Goal: Check status: Check status

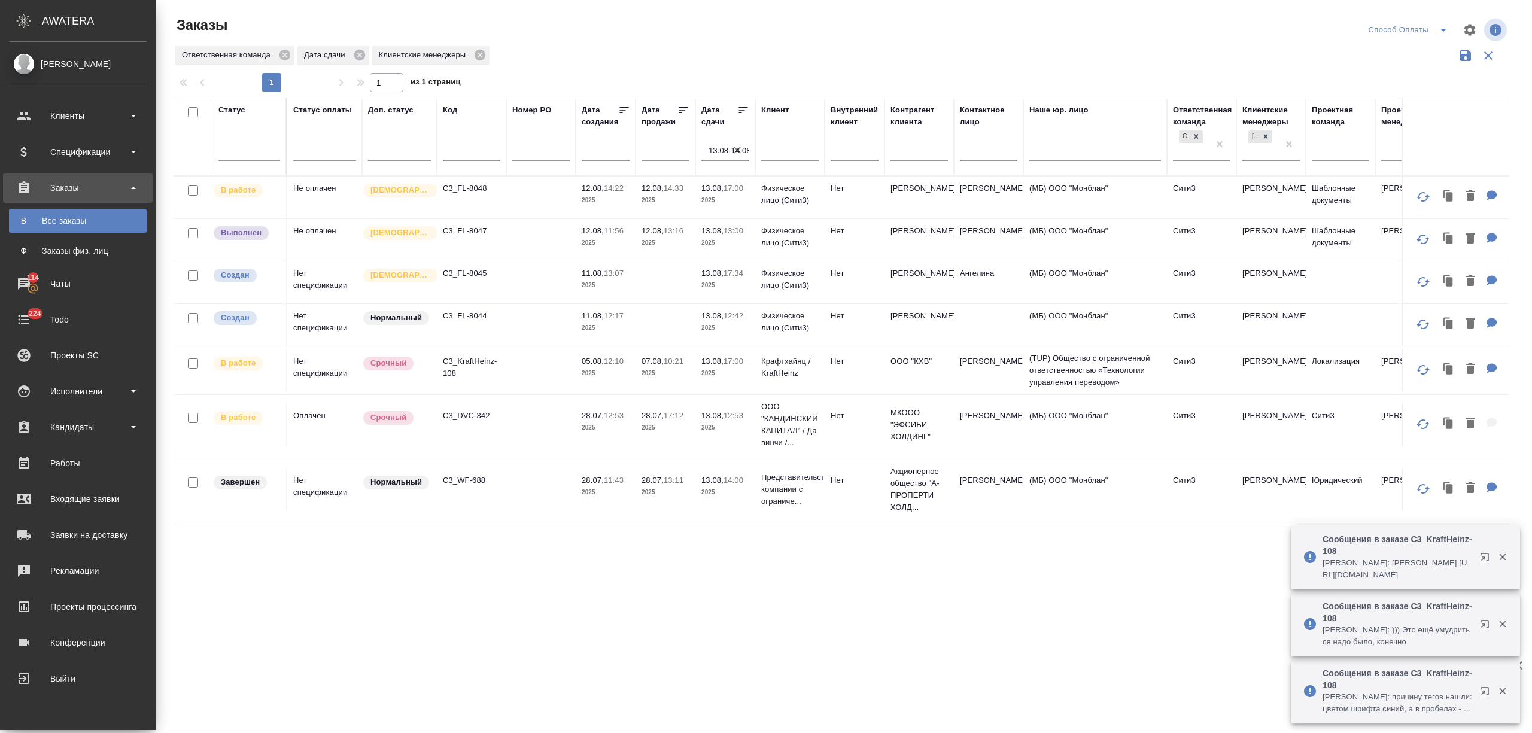
click at [60, 112] on div "Клиенты" at bounding box center [78, 116] width 138 height 18
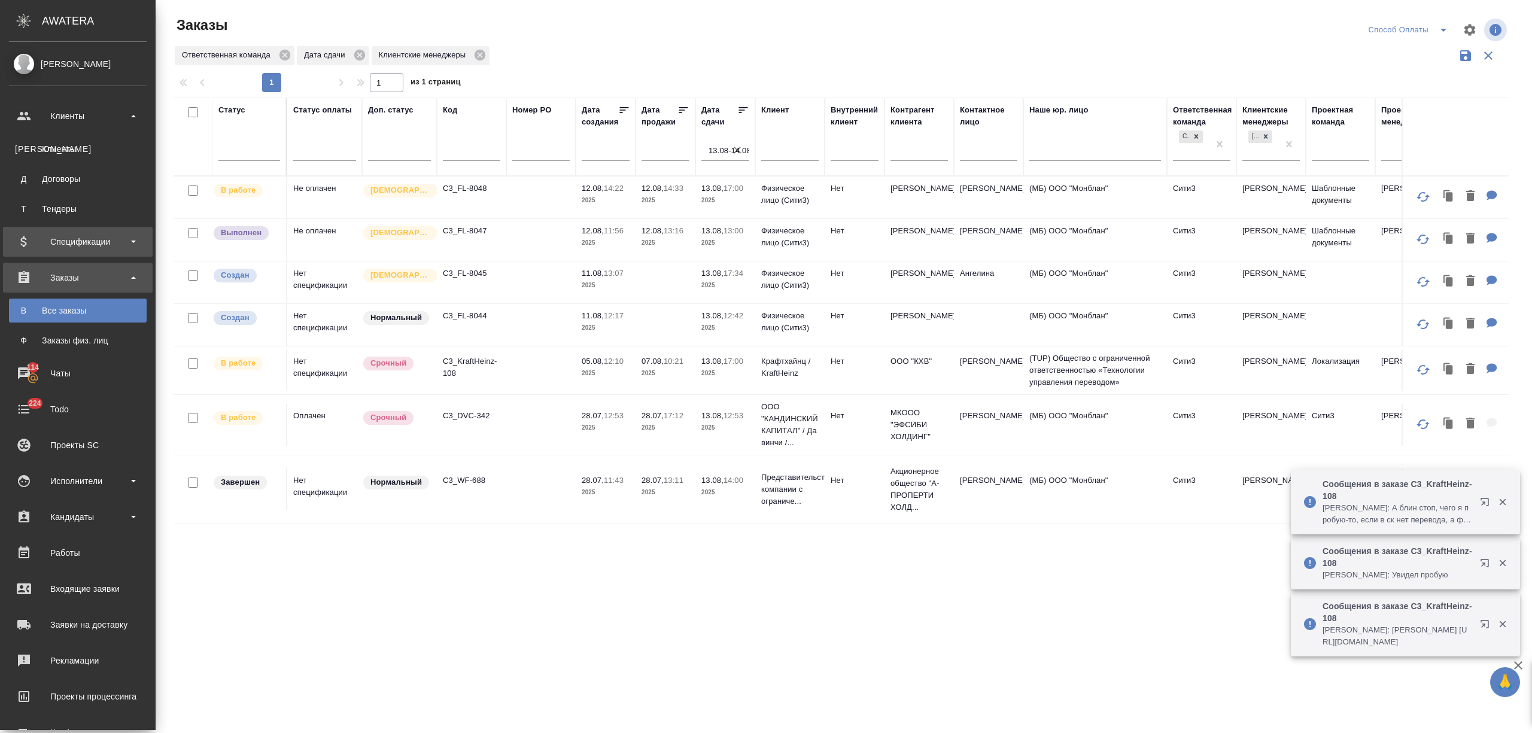
click at [72, 251] on div "Спецификации" at bounding box center [78, 242] width 150 height 30
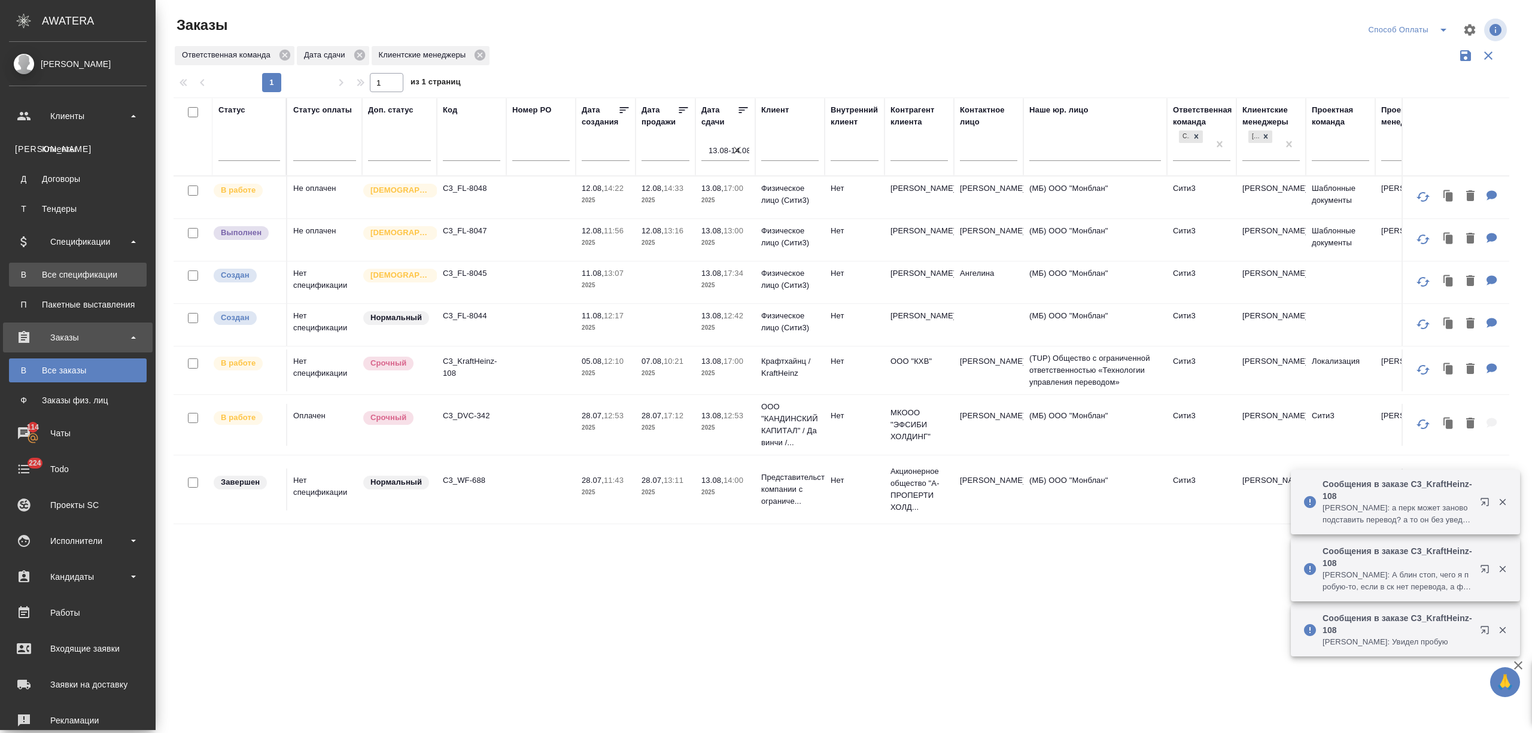
click at [69, 273] on div "Все спецификации" at bounding box center [78, 275] width 126 height 12
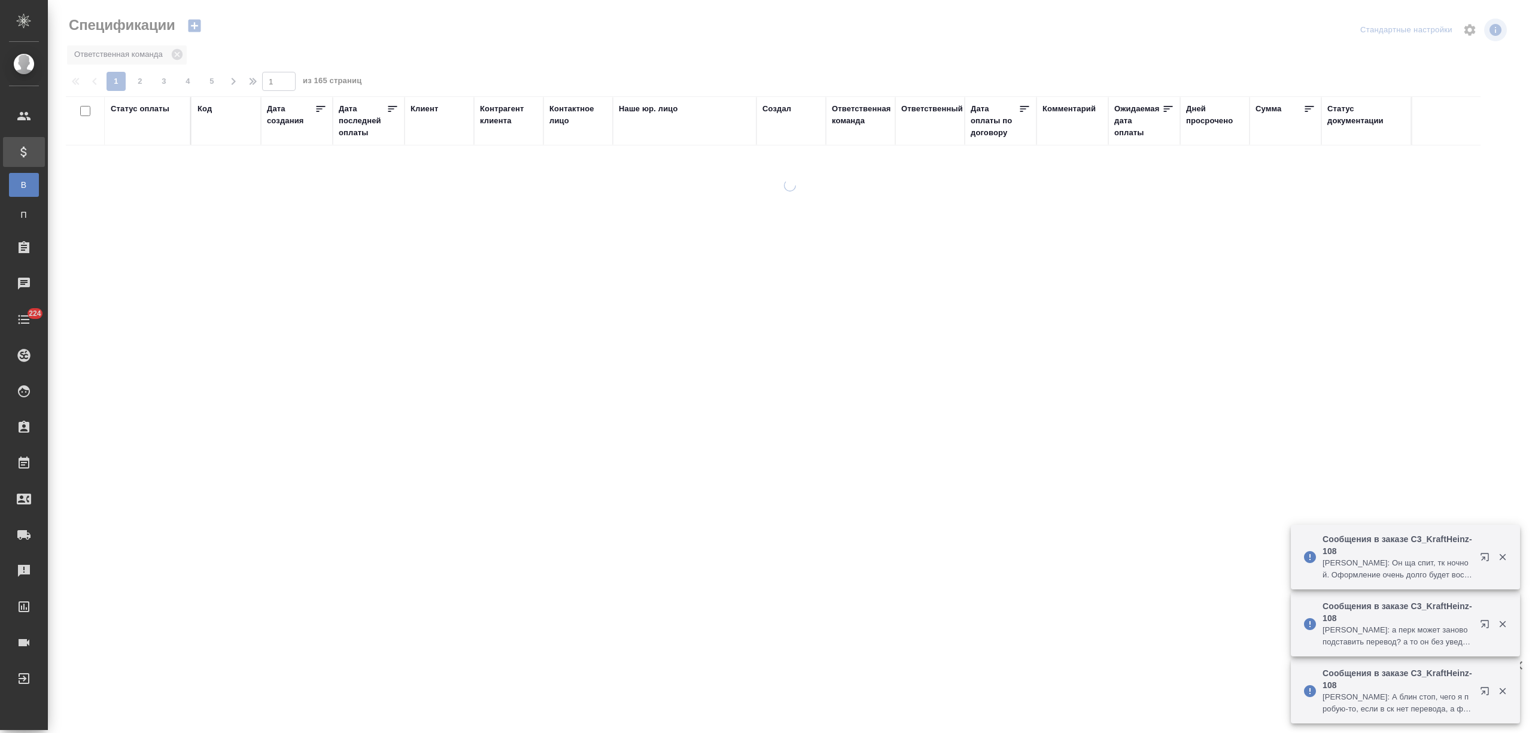
click at [424, 106] on div "Клиент" at bounding box center [424, 109] width 28 height 12
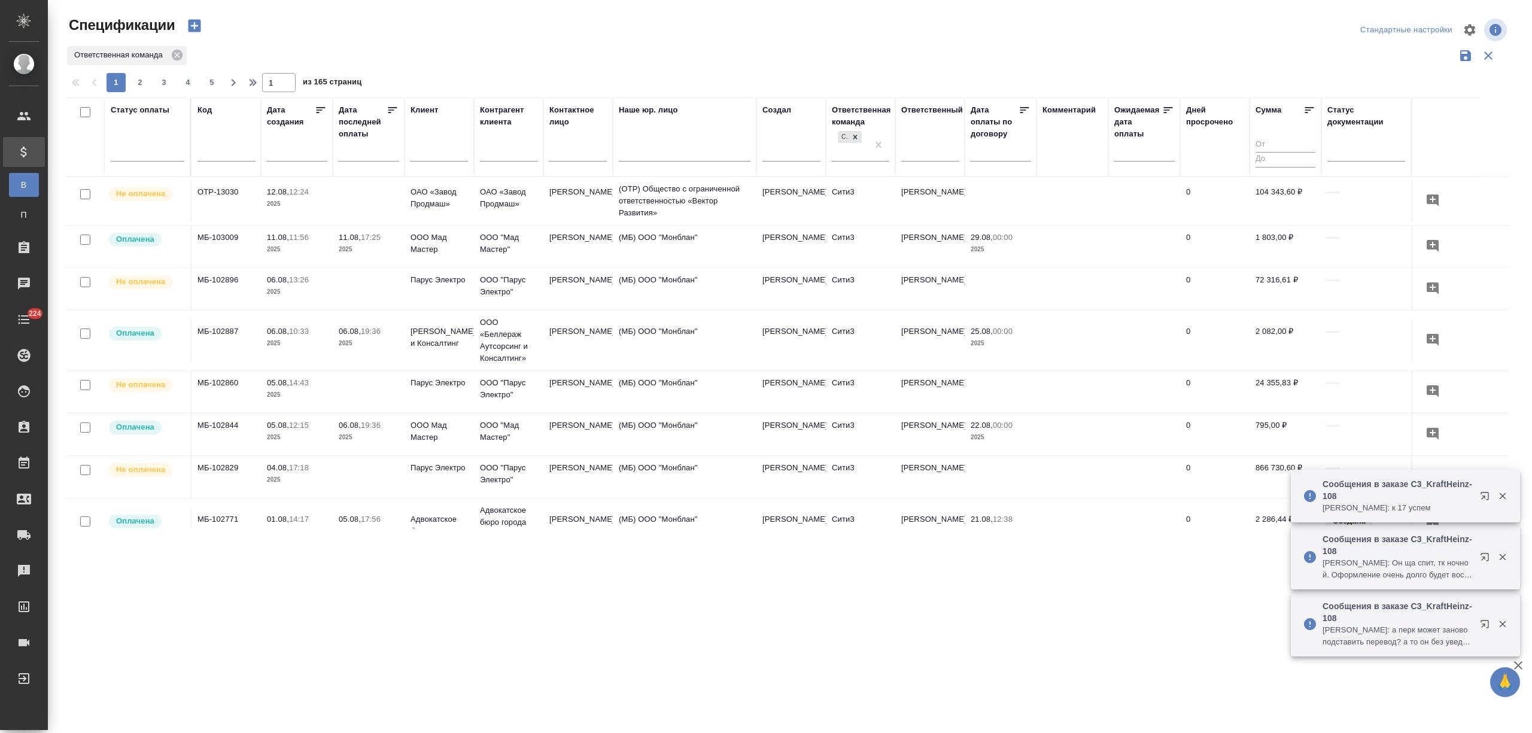
click at [436, 152] on input "text" at bounding box center [438, 153] width 57 height 15
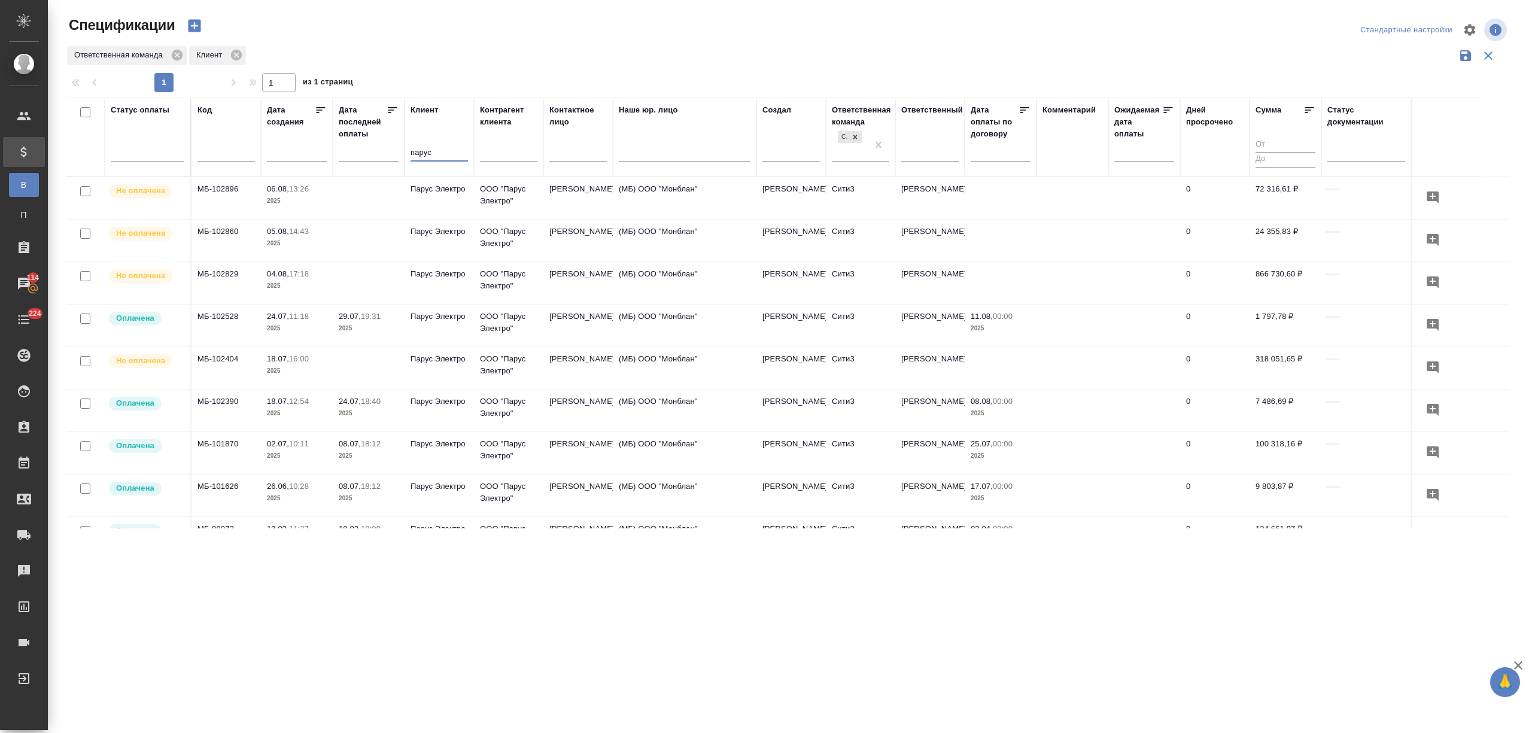
type input "парус"
click at [437, 195] on p "Парус Электро" at bounding box center [438, 189] width 57 height 12
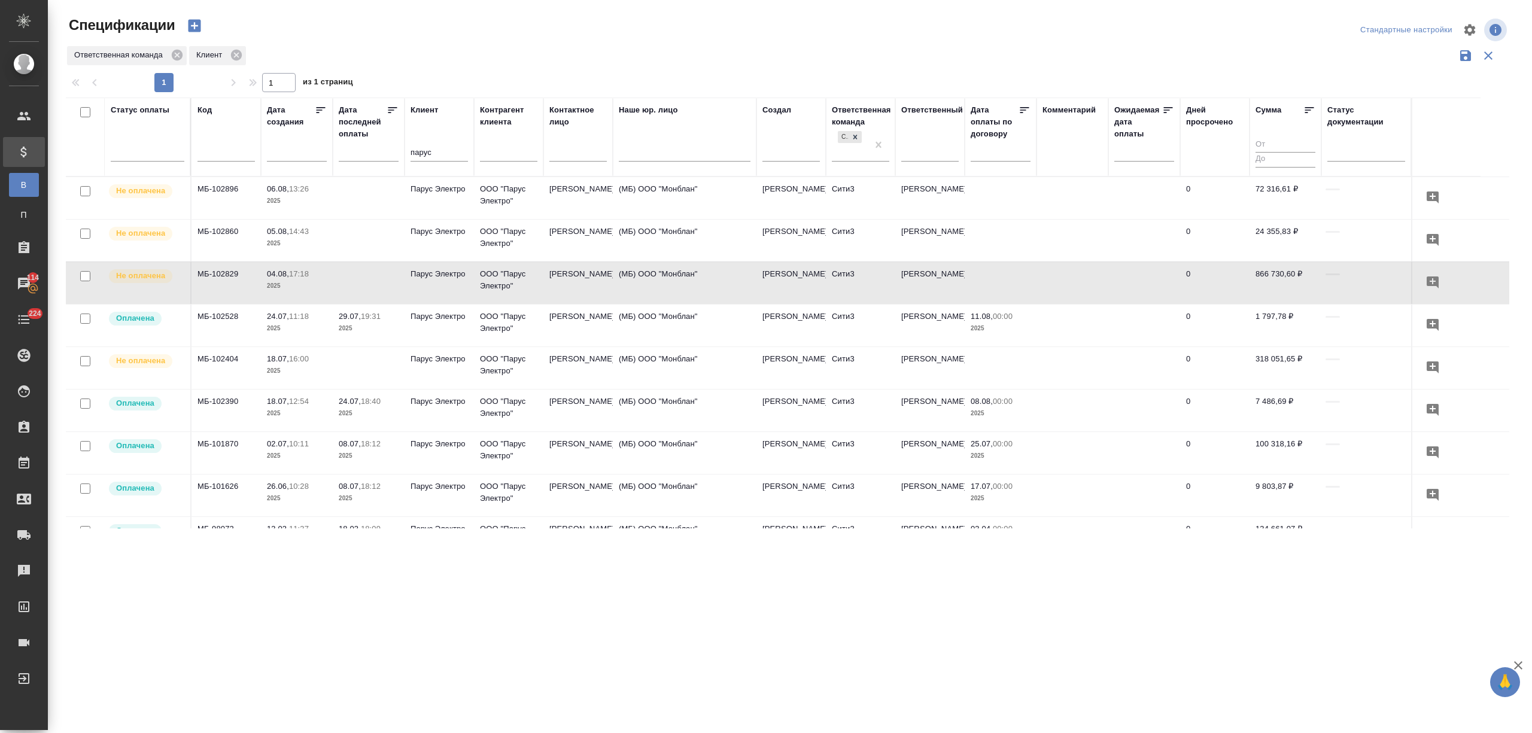
click at [424, 219] on td "Парус Электро" at bounding box center [438, 198] width 69 height 42
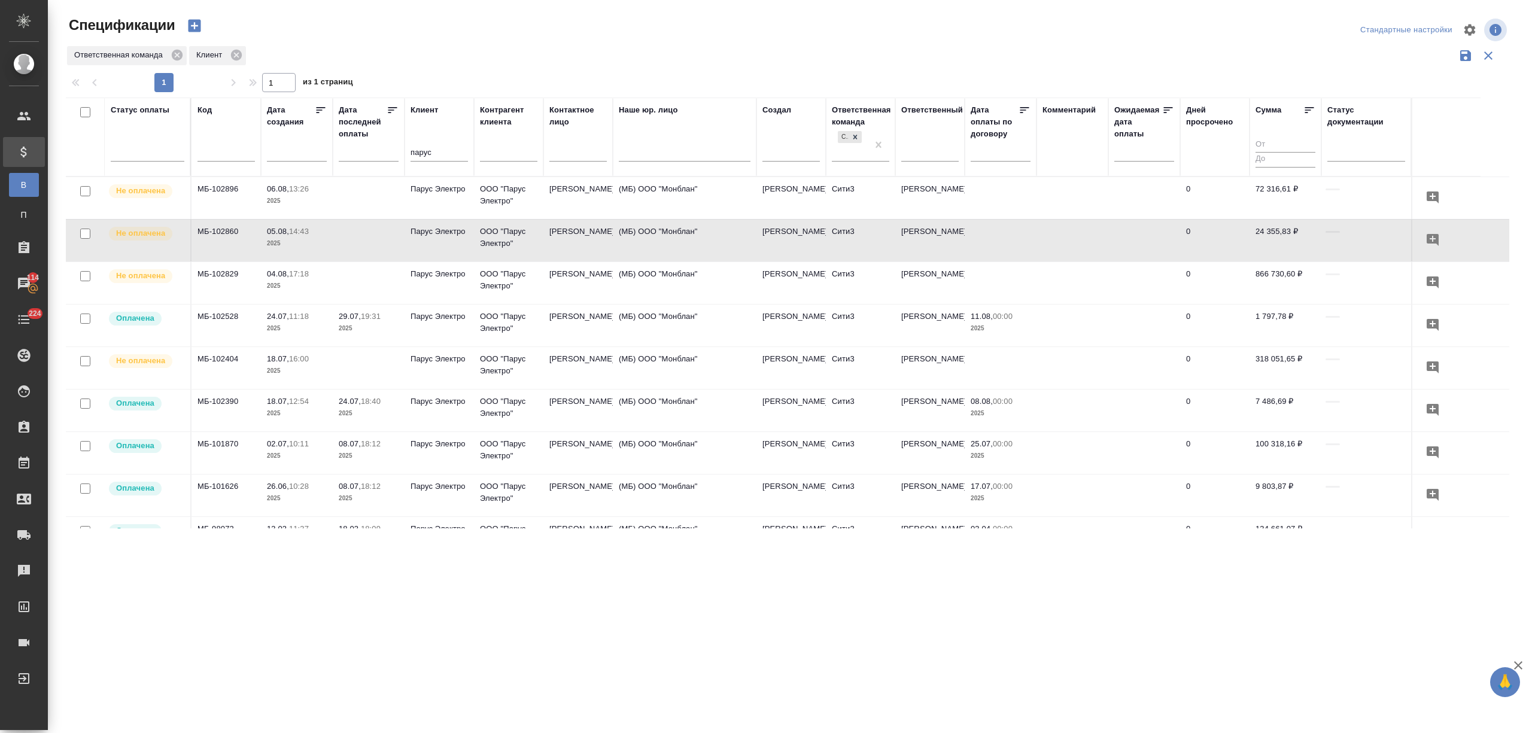
click at [319, 209] on td "06.08, 13:26 2025" at bounding box center [297, 198] width 72 height 42
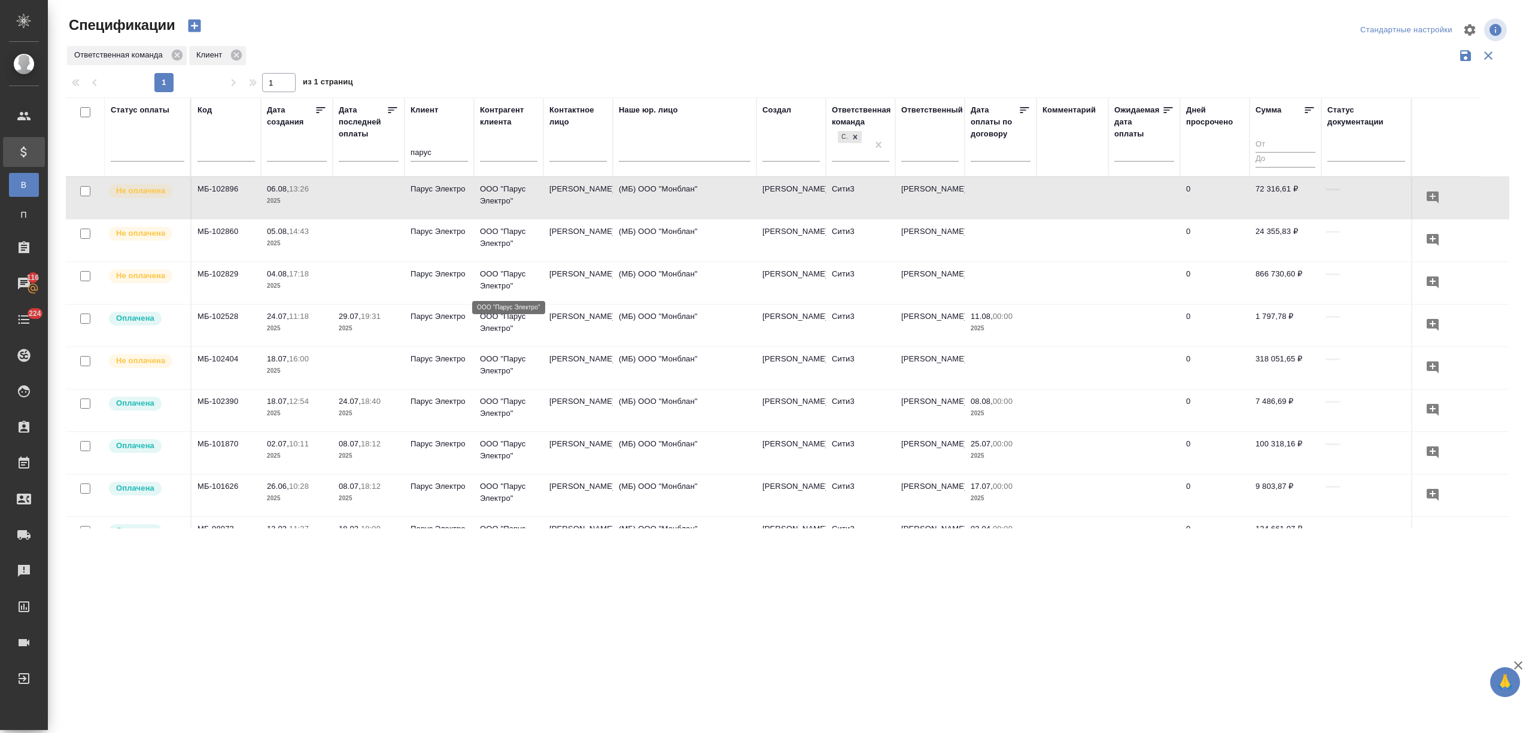
click at [518, 290] on p "ООО "Парус Электро"" at bounding box center [508, 280] width 57 height 24
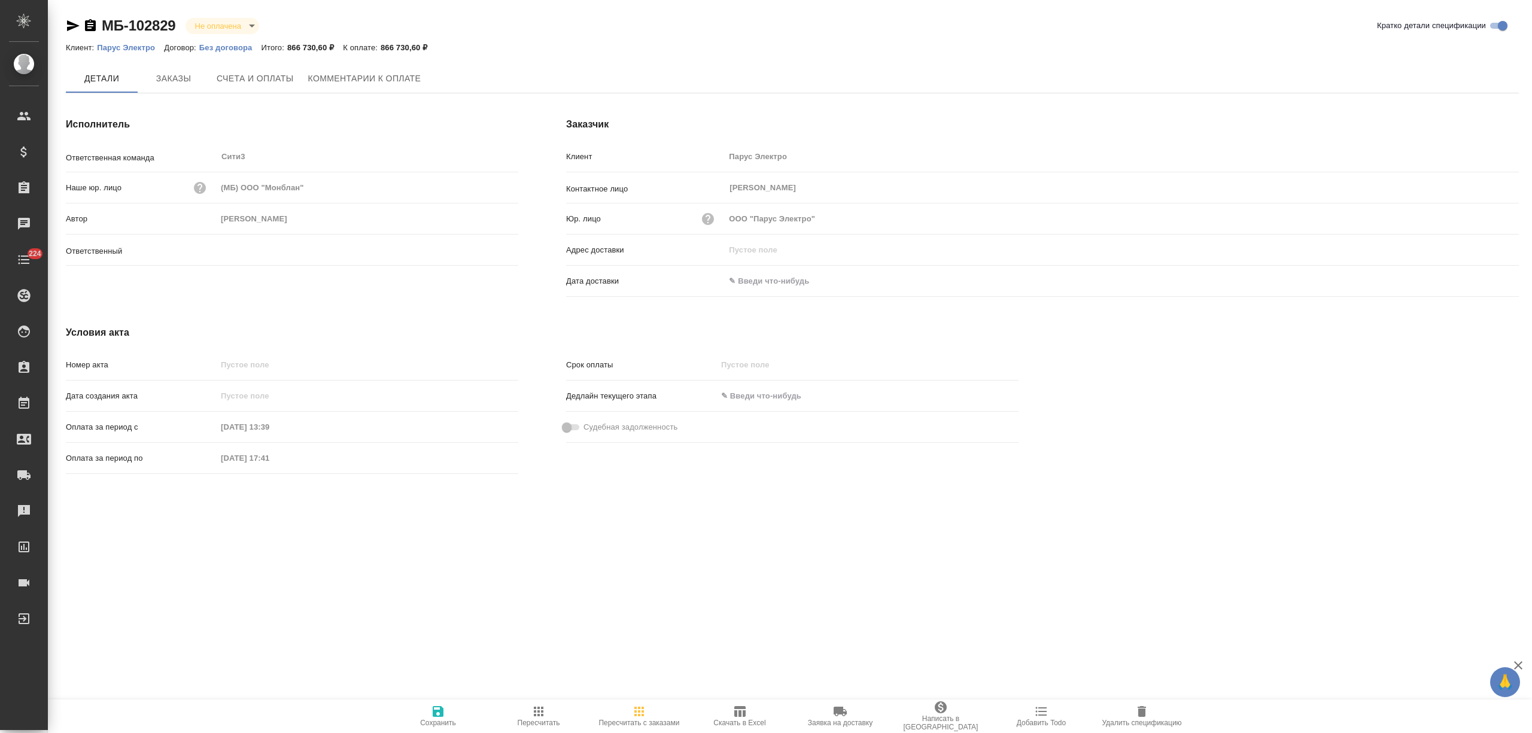
click at [252, 81] on span "Счета и оплаты" at bounding box center [255, 78] width 77 height 15
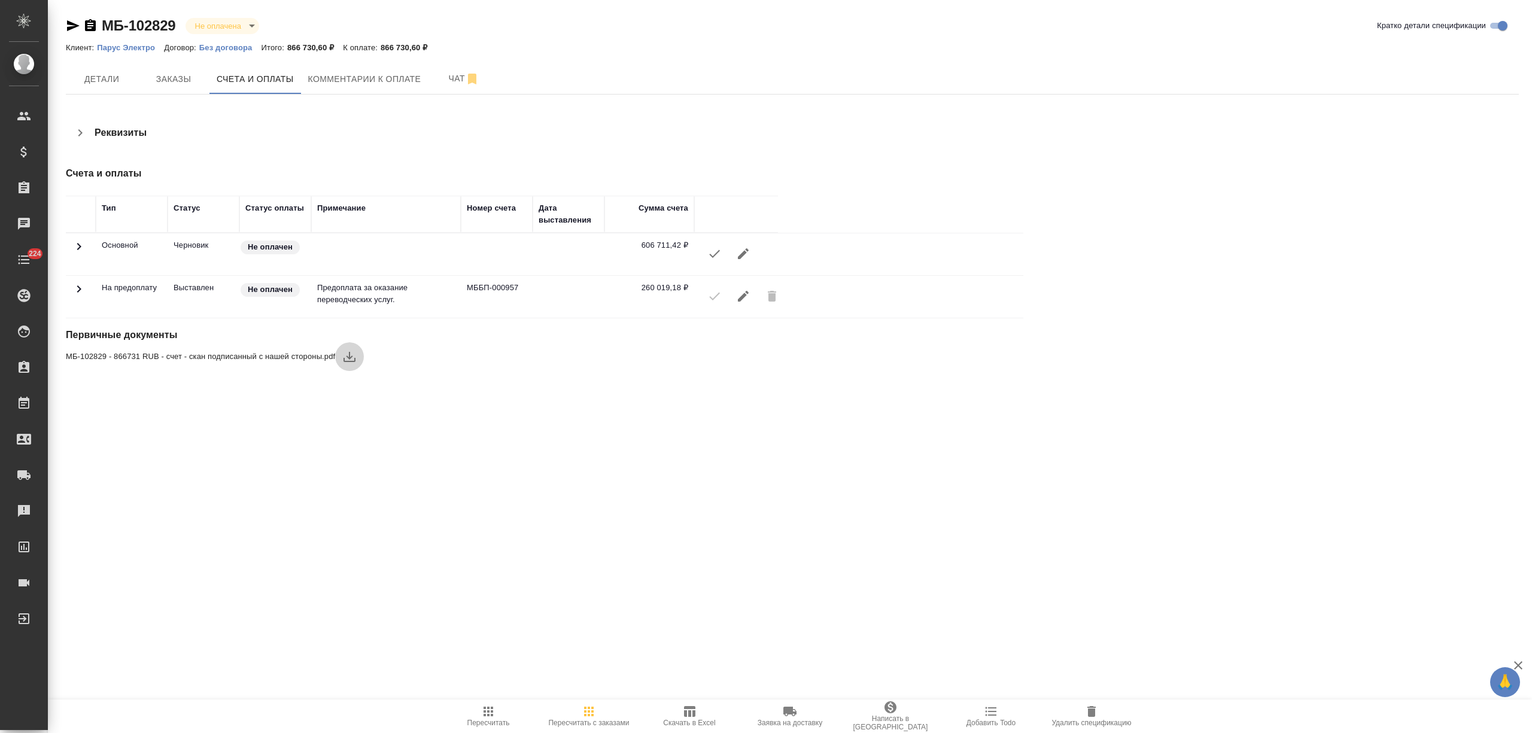
click at [350, 357] on icon "button" at bounding box center [349, 356] width 14 height 14
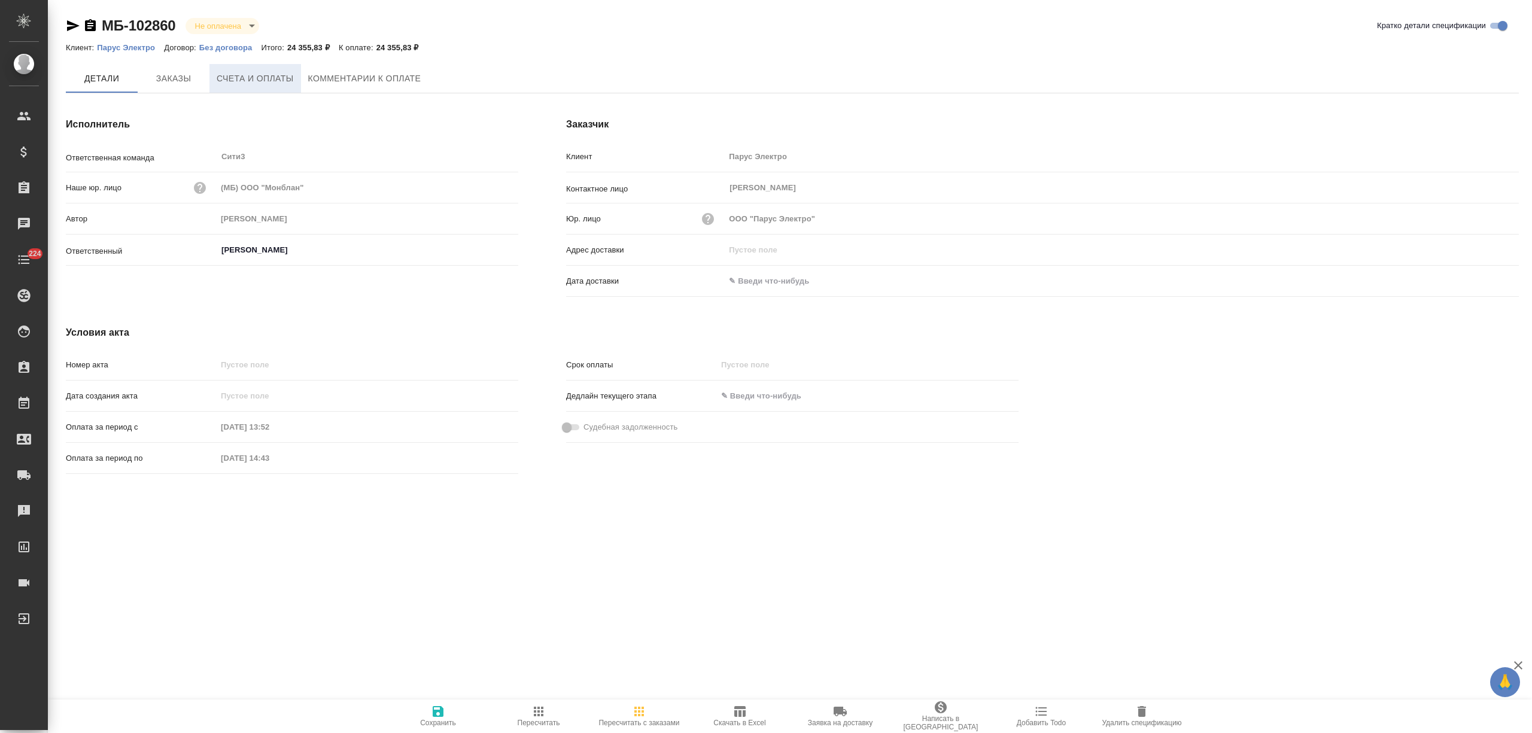
click at [283, 84] on span "Счета и оплаты" at bounding box center [255, 78] width 77 height 15
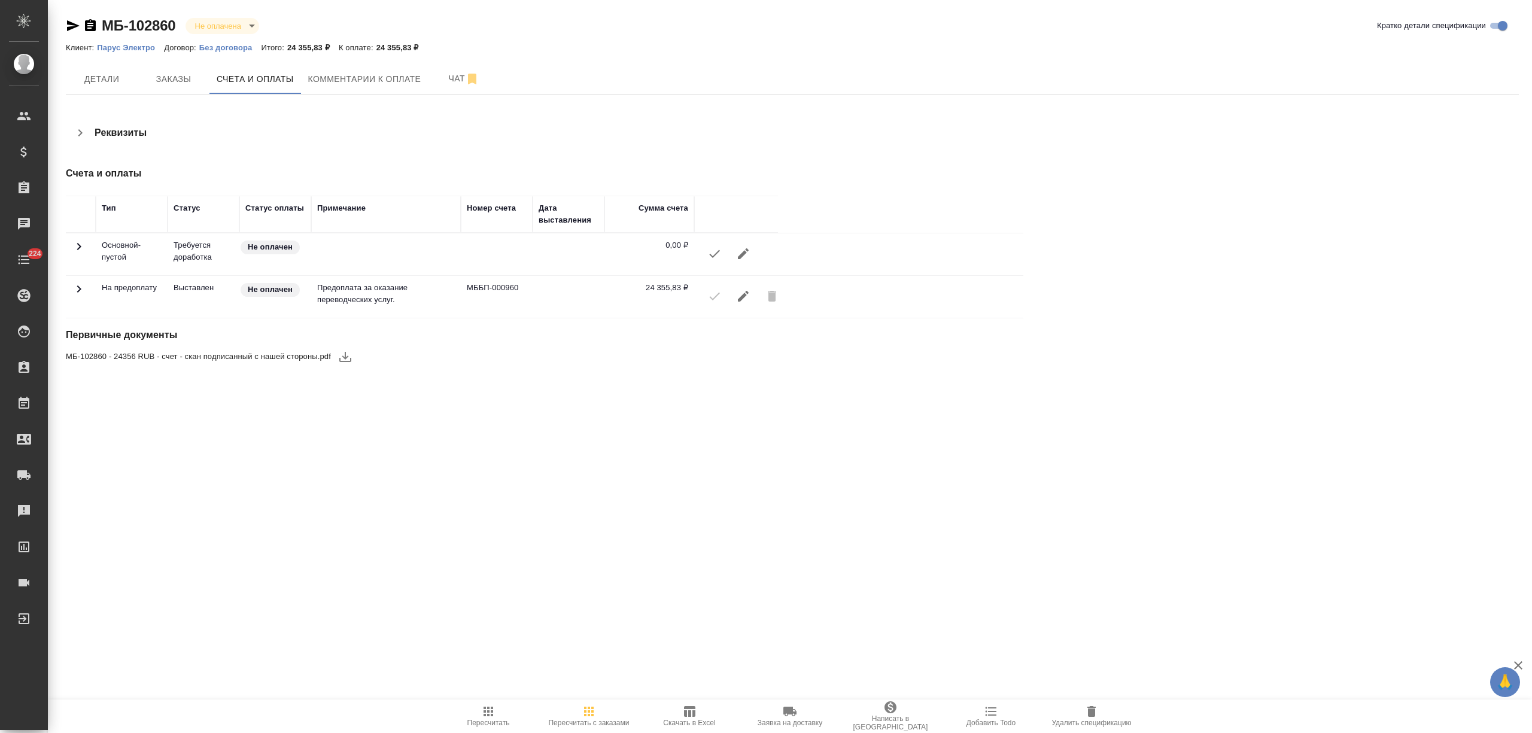
click at [346, 349] on button "button" at bounding box center [345, 356] width 29 height 29
click at [338, 359] on icon "button" at bounding box center [345, 356] width 14 height 14
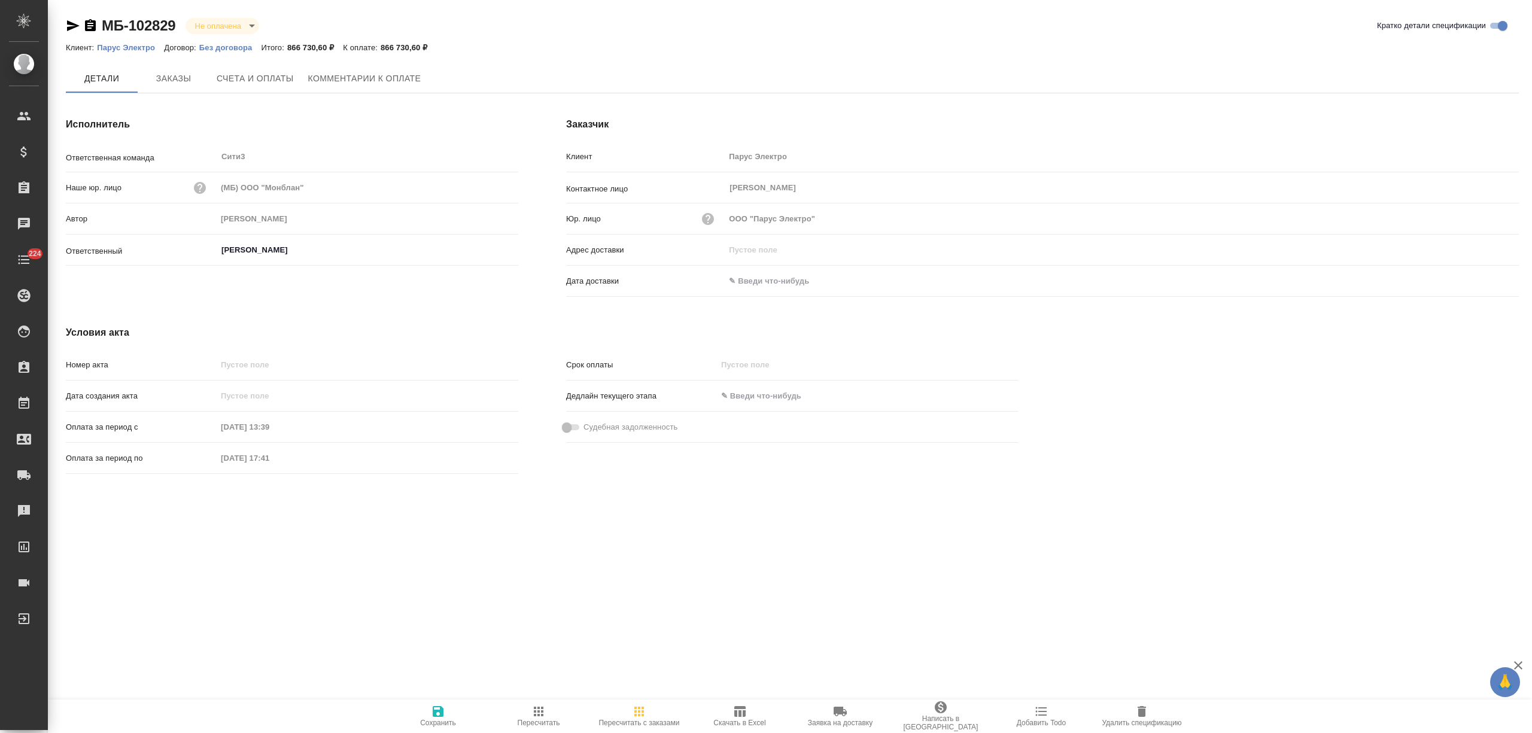
click at [181, 81] on span "Заказы" at bounding box center [173, 78] width 57 height 15
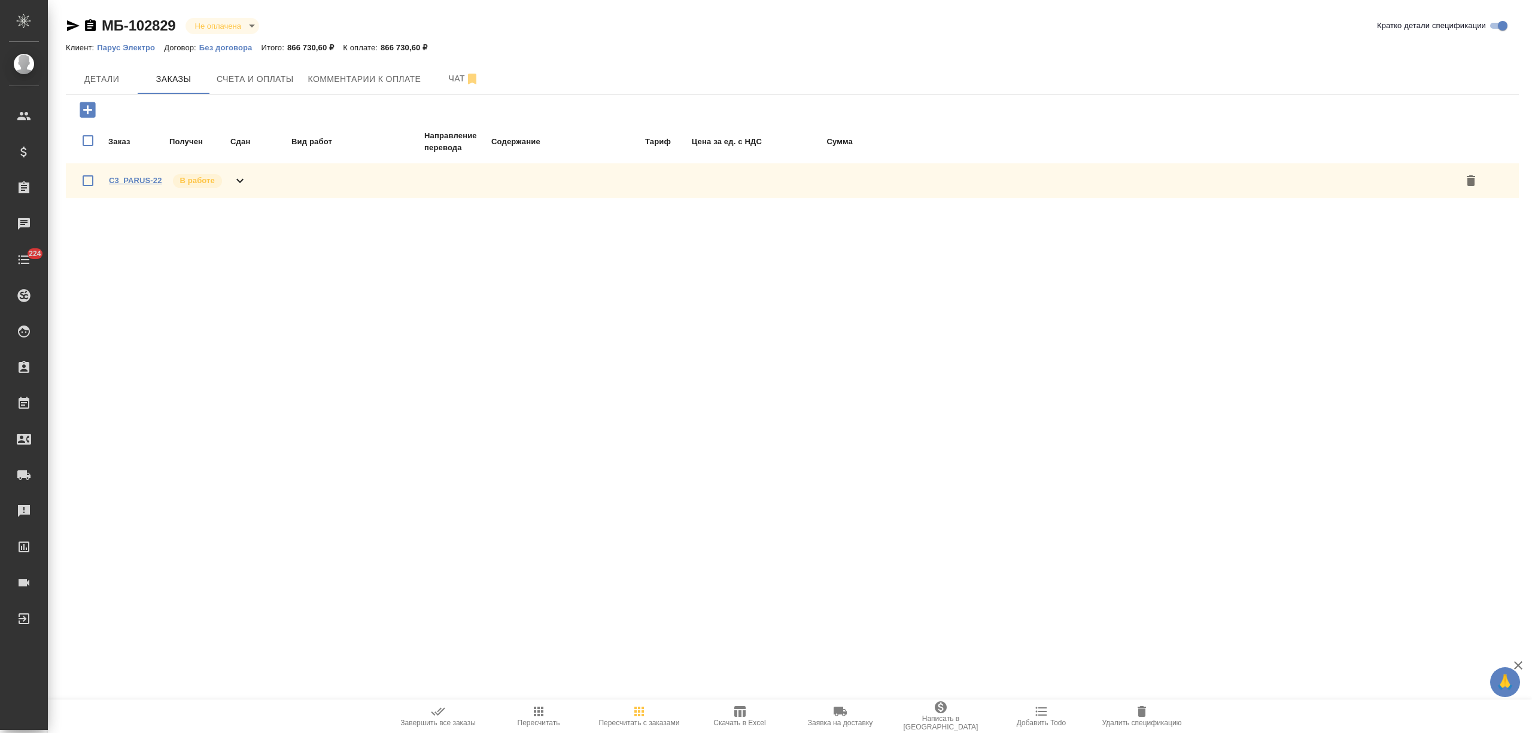
click at [149, 176] on link "C3_PARUS-22" at bounding box center [135, 180] width 53 height 9
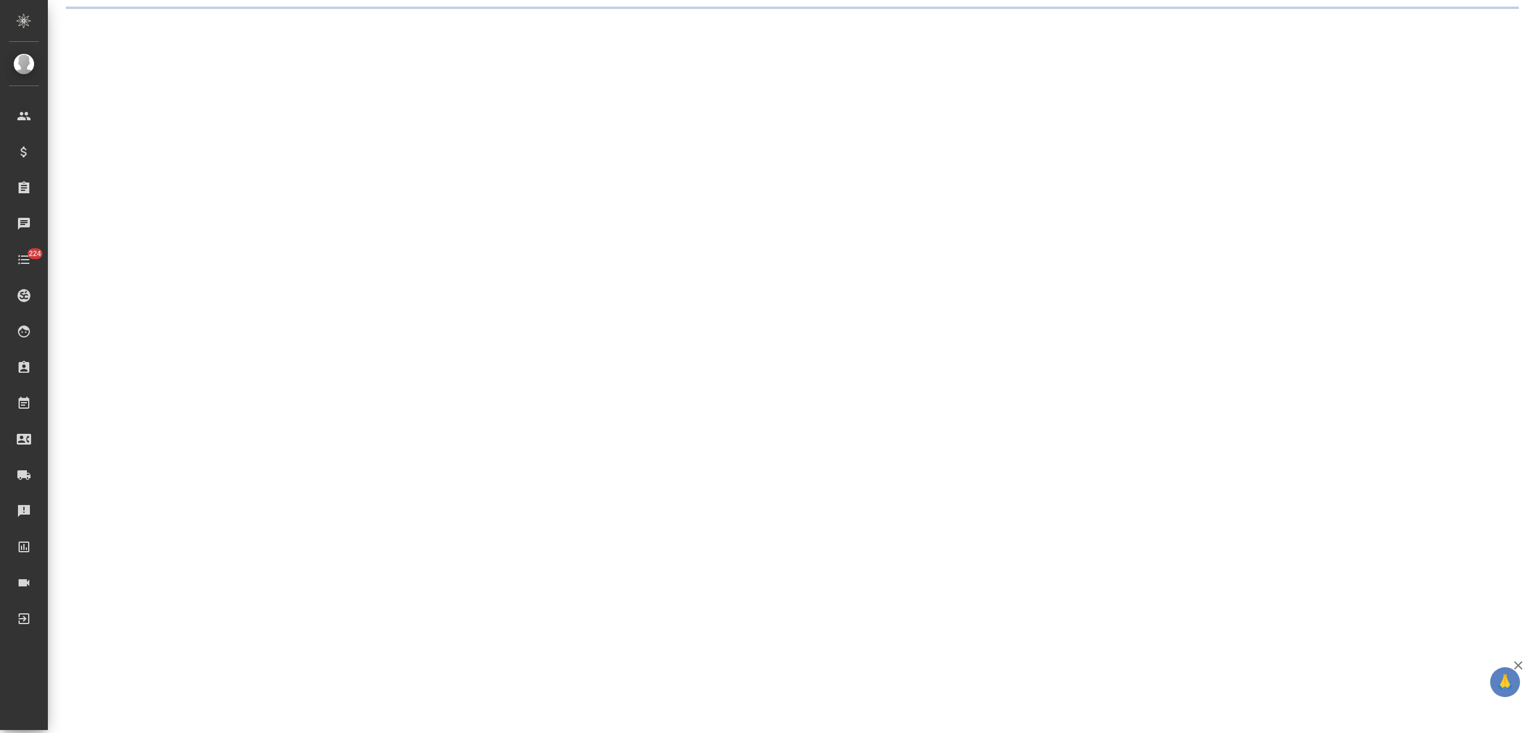
select select "RU"
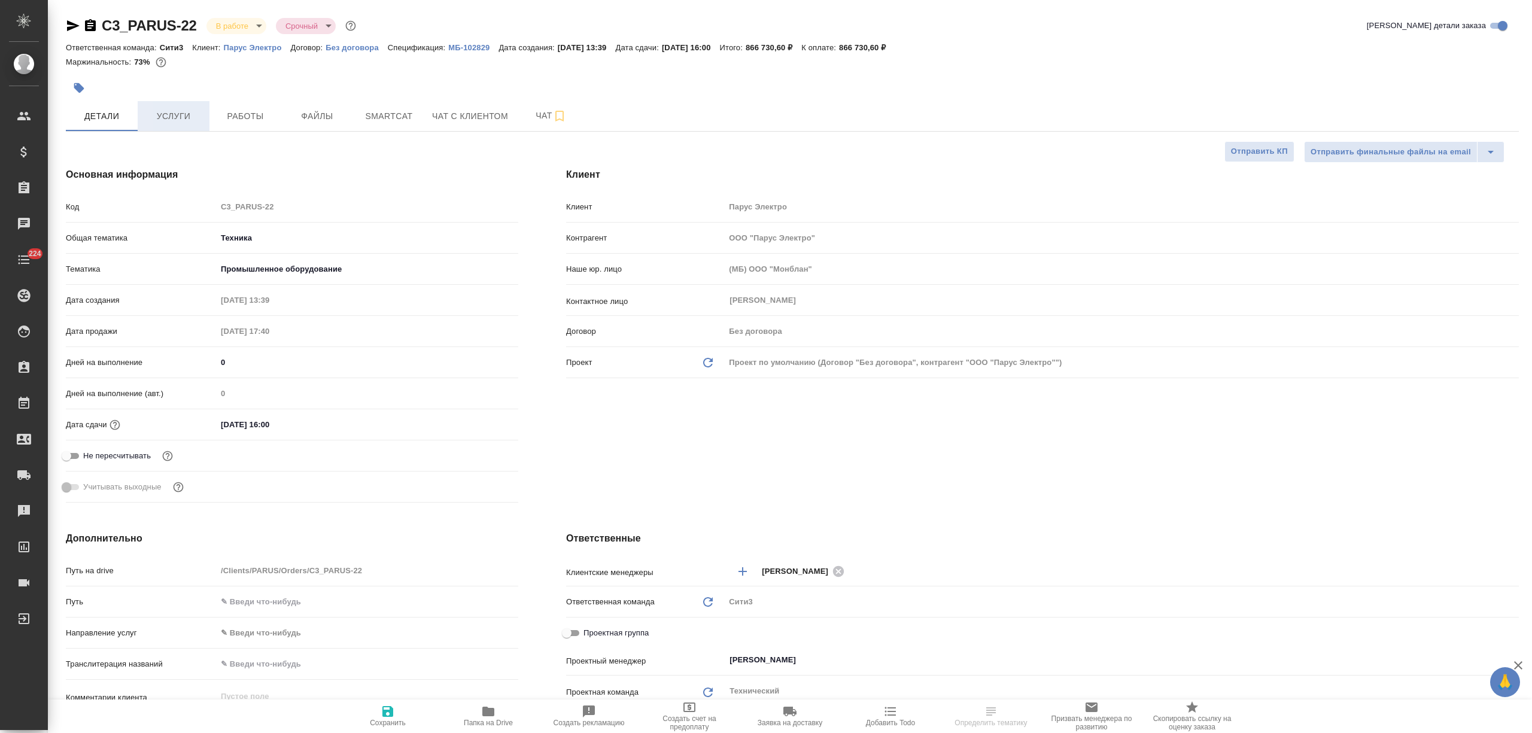
type textarea "x"
click at [180, 114] on span "Услуги" at bounding box center [173, 116] width 57 height 15
type textarea "x"
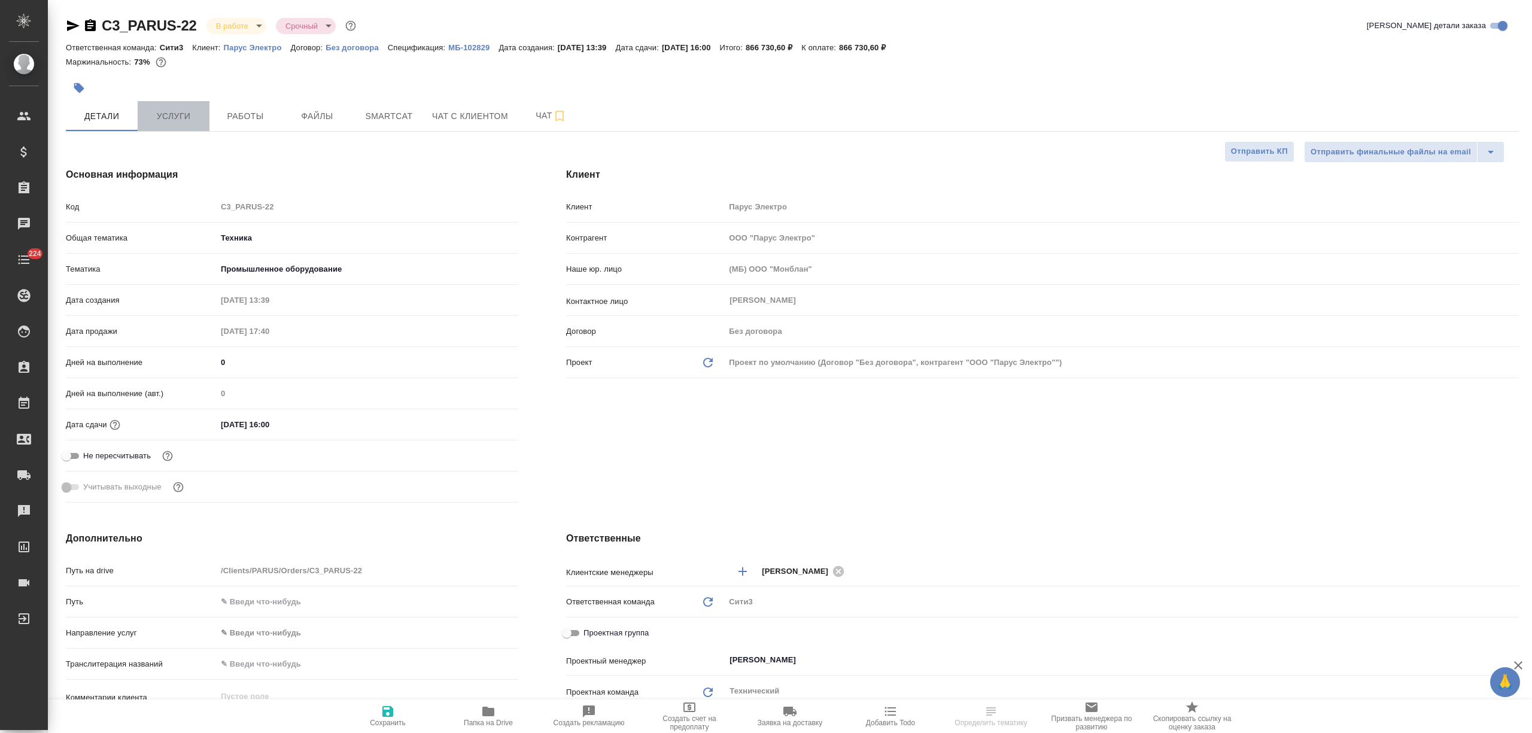
type textarea "x"
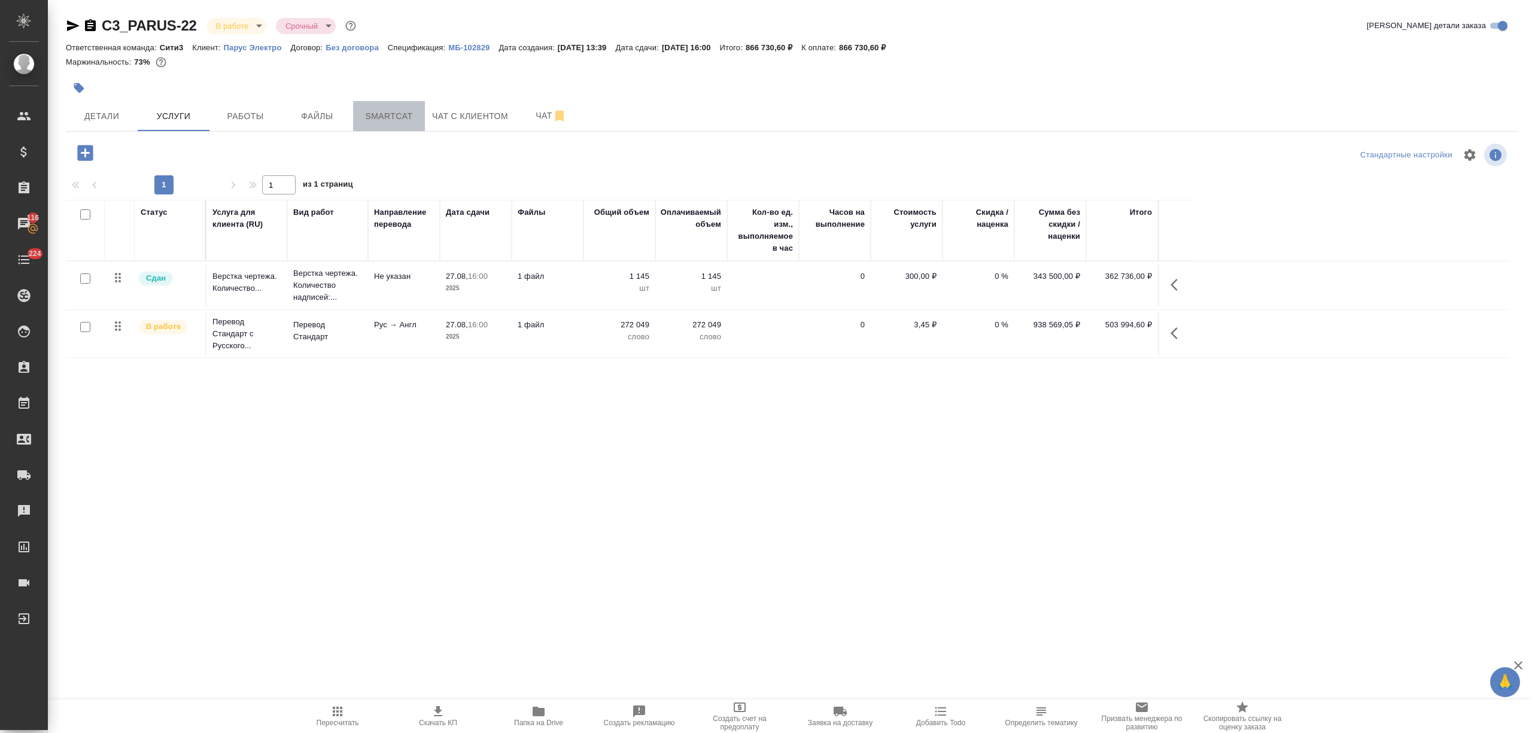
click at [393, 112] on span "Smartcat" at bounding box center [388, 116] width 57 height 15
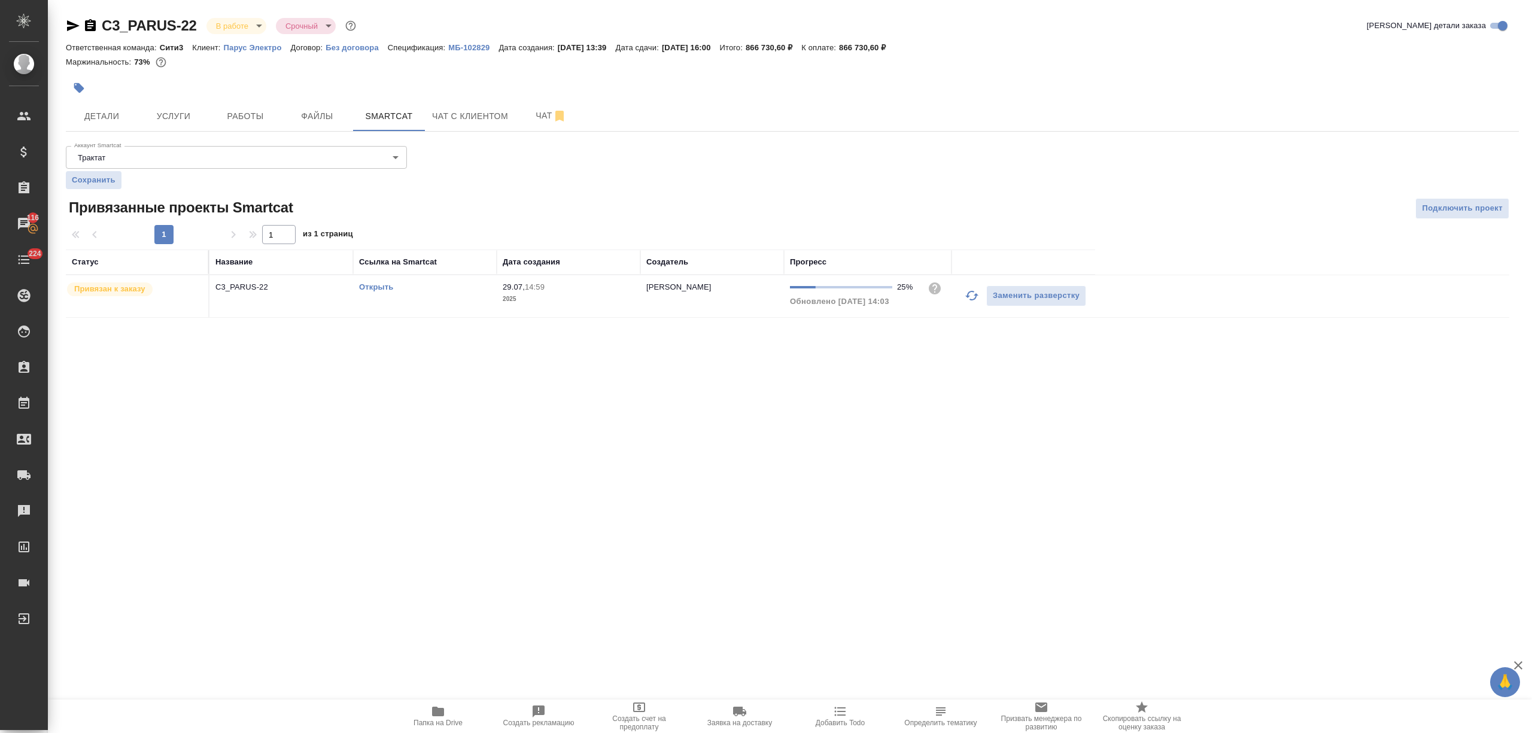
click at [380, 285] on link "Открыть" at bounding box center [376, 286] width 34 height 9
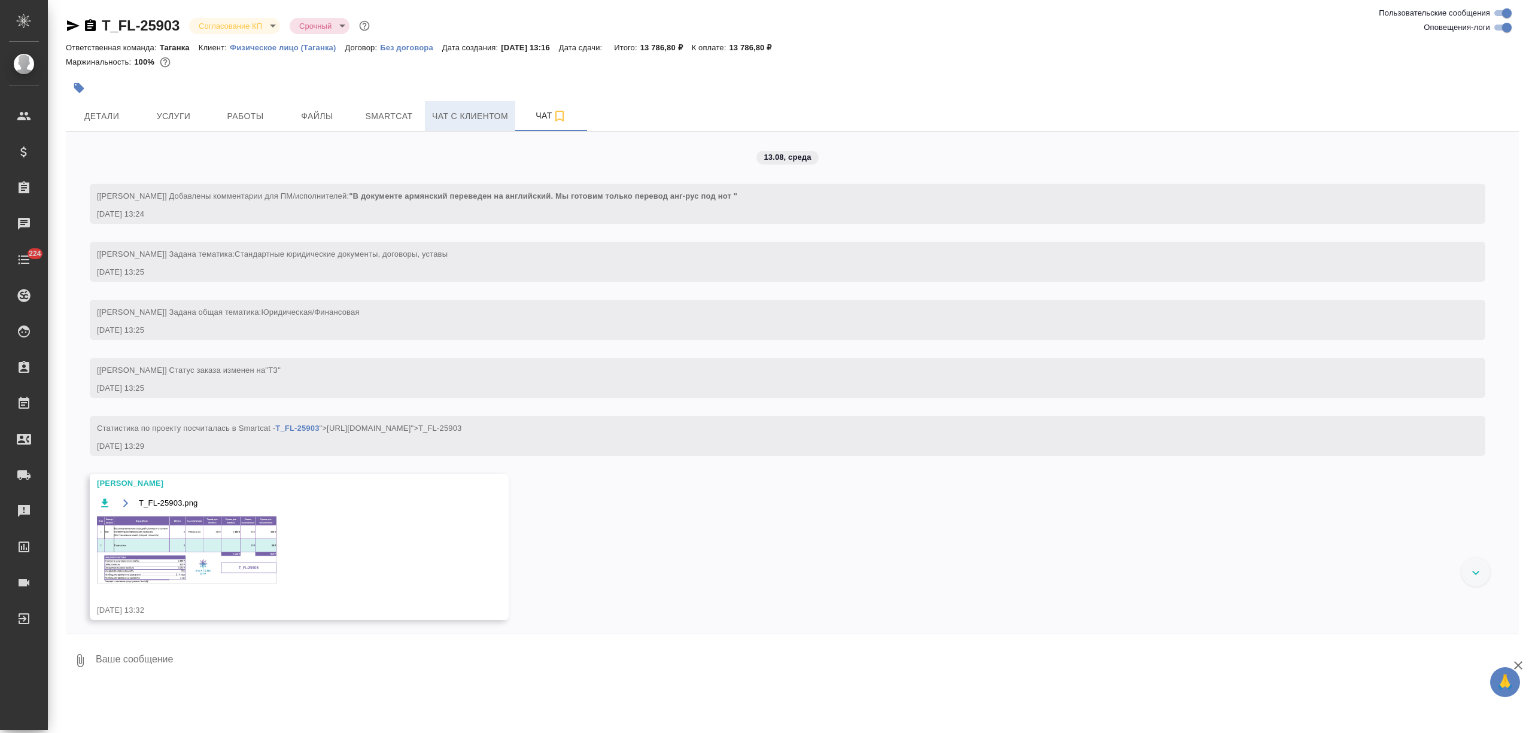
scroll to position [53, 0]
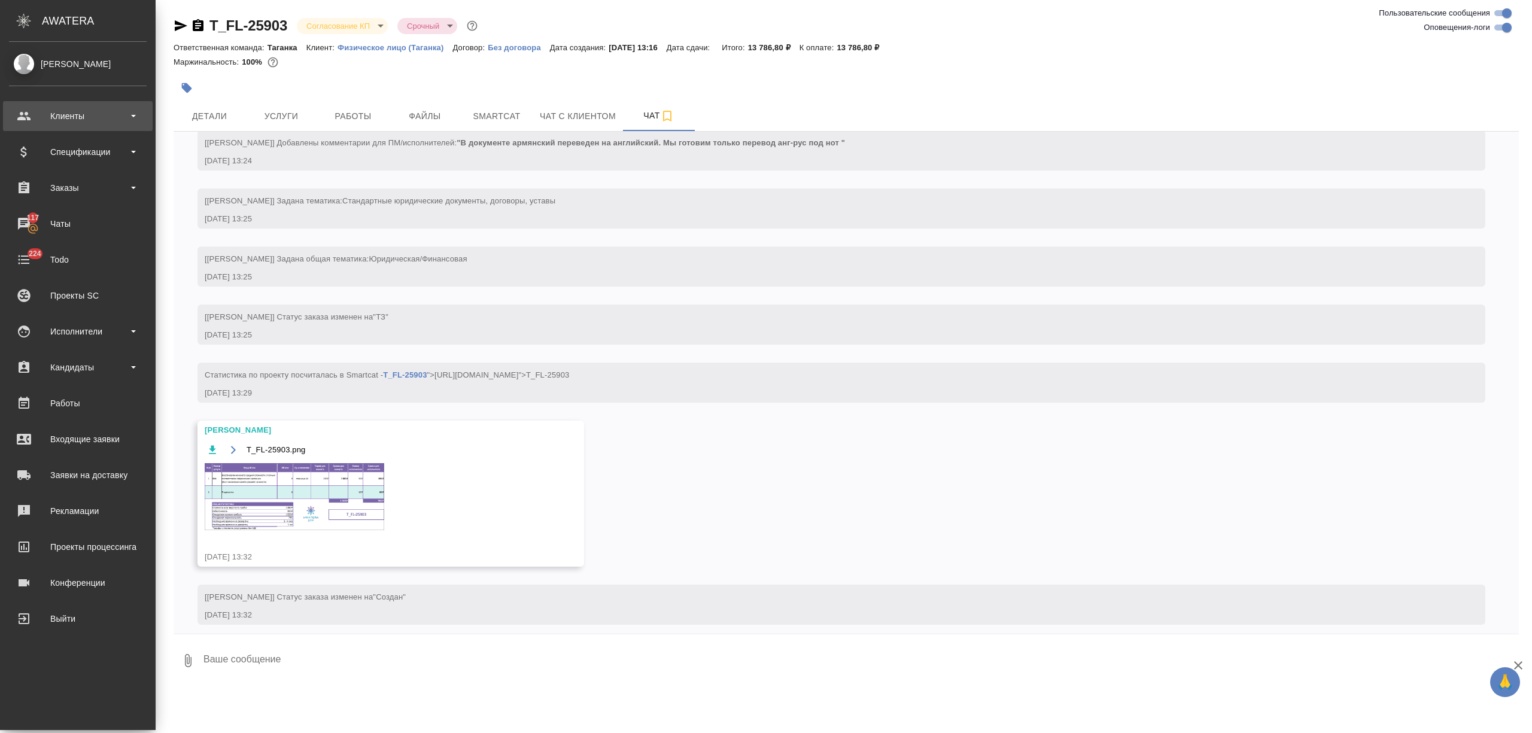
click at [77, 128] on div "Клиенты" at bounding box center [78, 116] width 150 height 30
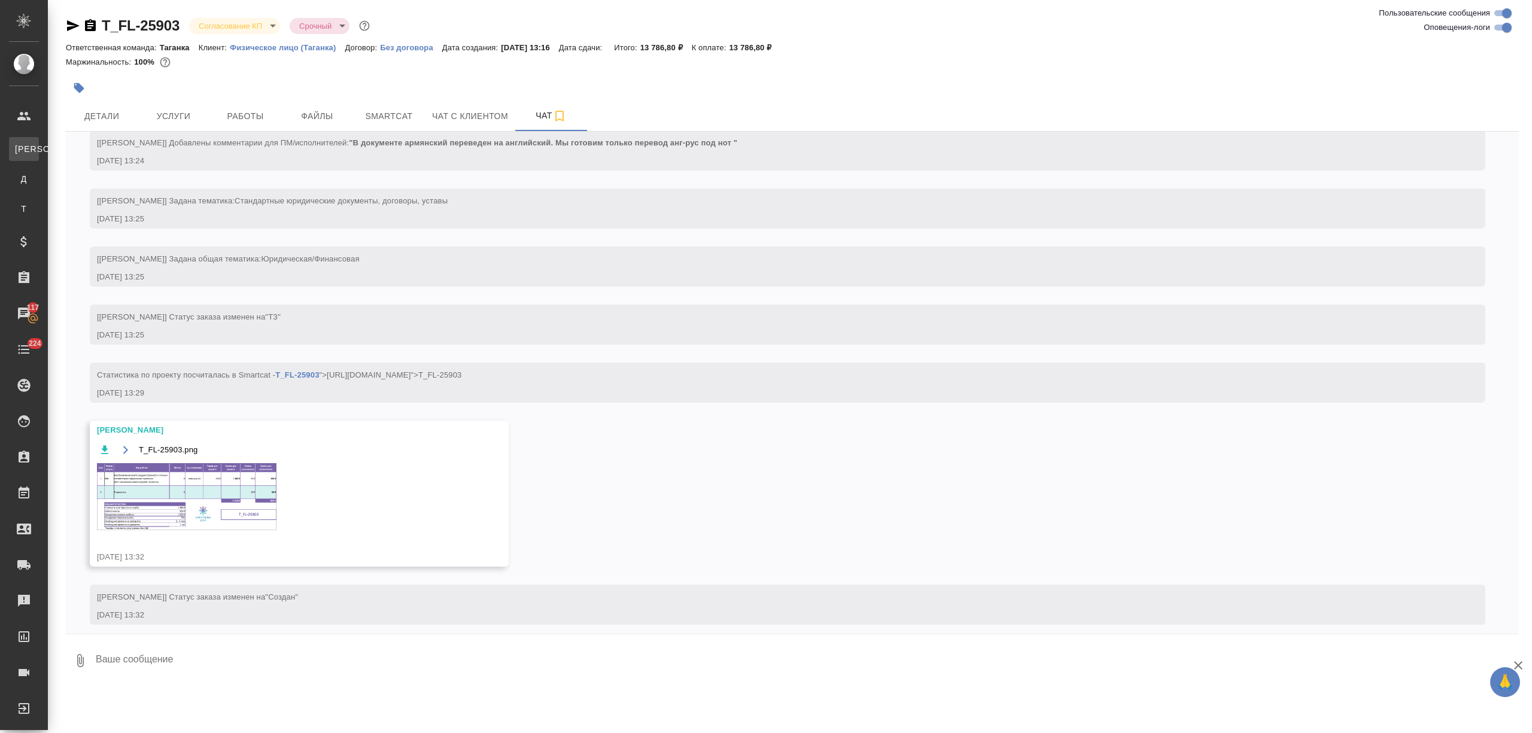
click at [39, 137] on link "К Клиенты" at bounding box center [24, 149] width 30 height 24
select select "RU"
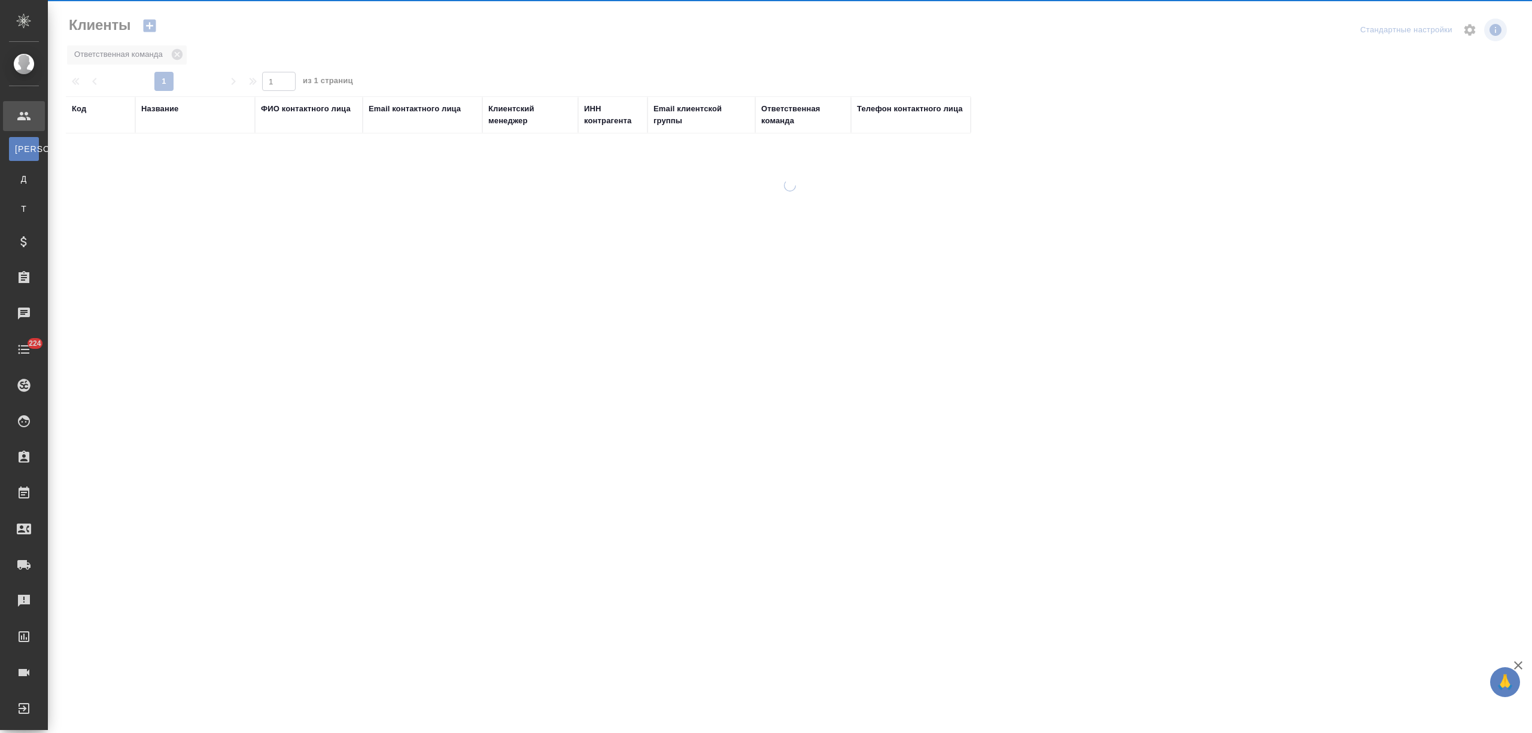
click at [146, 112] on div "Название" at bounding box center [159, 109] width 37 height 12
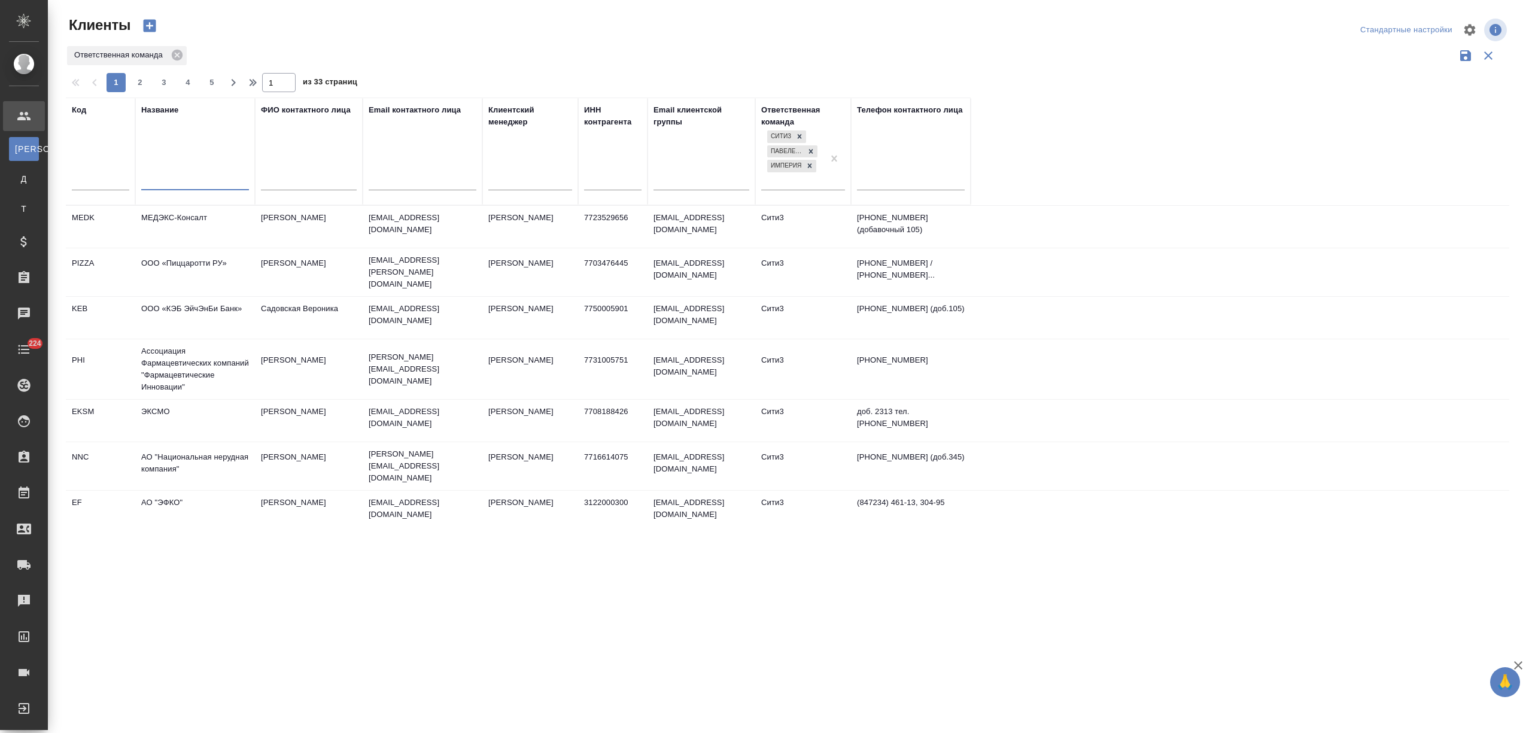
click at [153, 178] on input "text" at bounding box center [195, 182] width 108 height 15
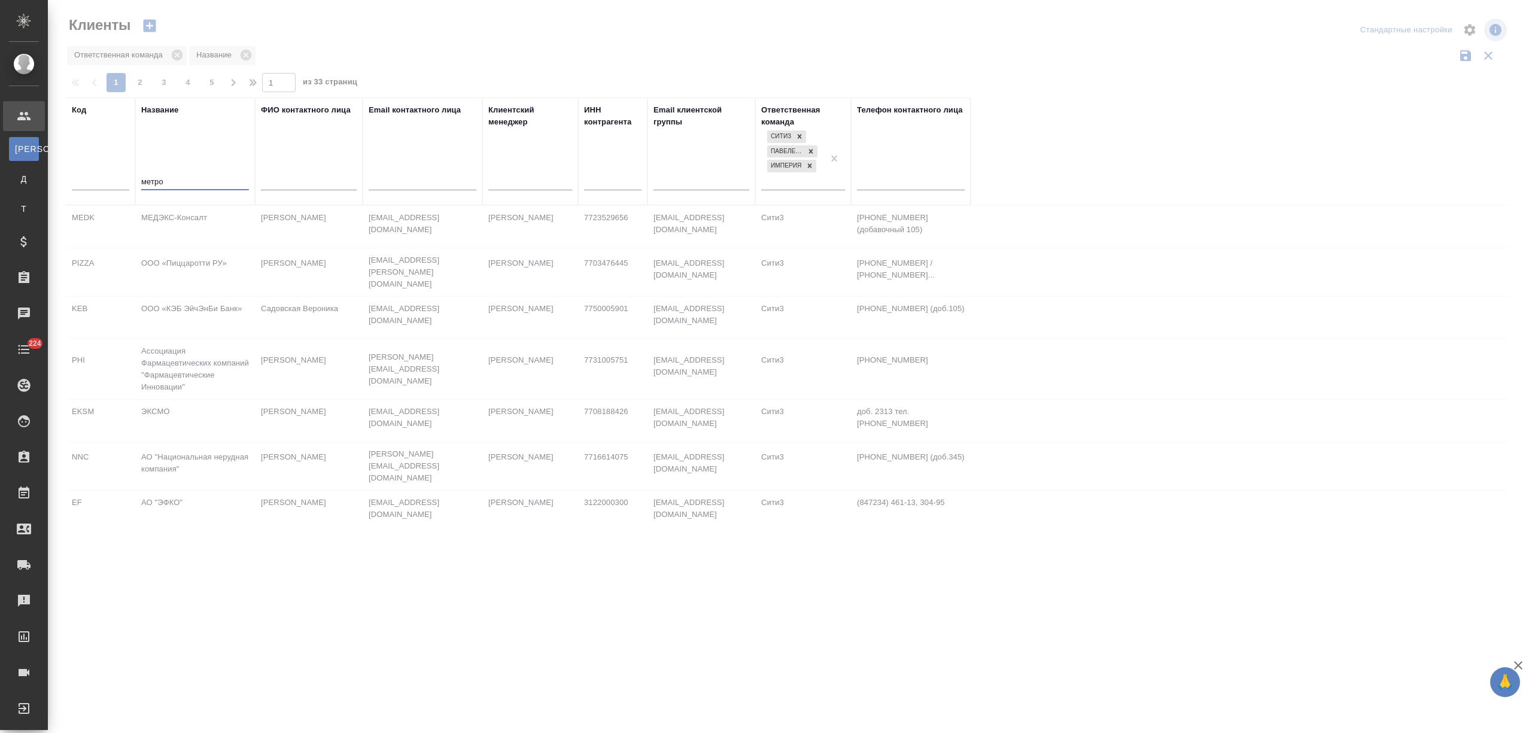
type input "метро"
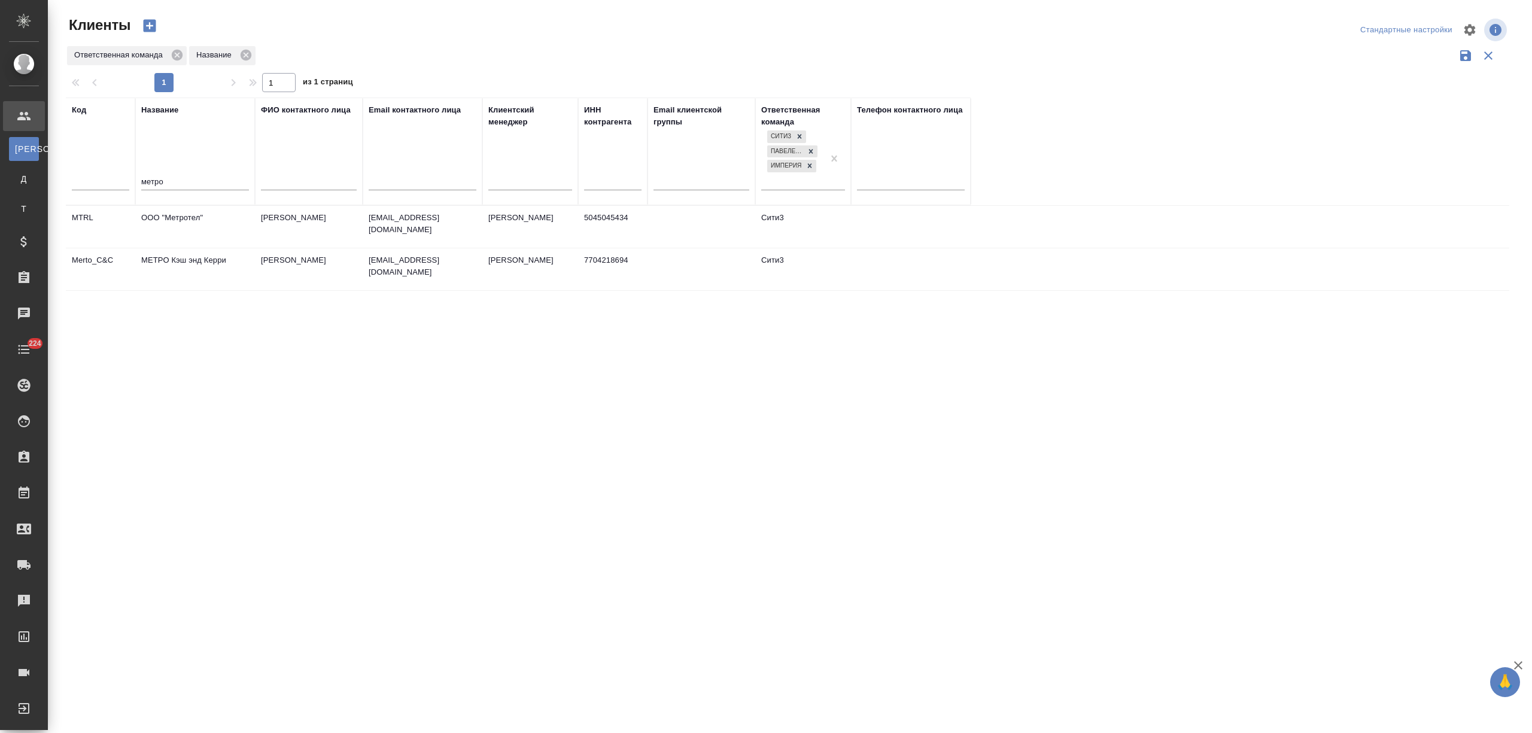
click at [188, 232] on td "ООО "Метротел"" at bounding box center [195, 227] width 120 height 42
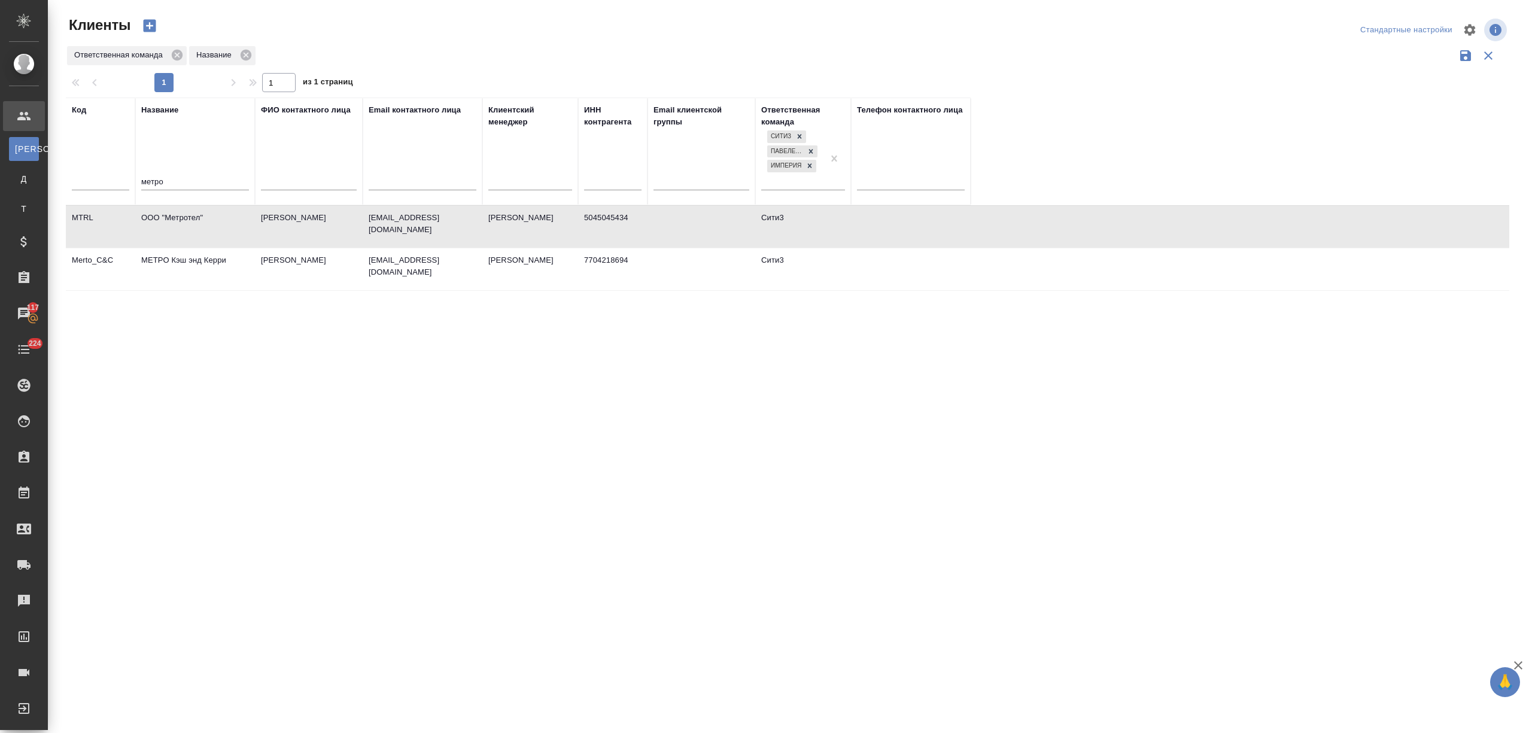
click at [323, 248] on td "[PERSON_NAME]" at bounding box center [309, 227] width 108 height 42
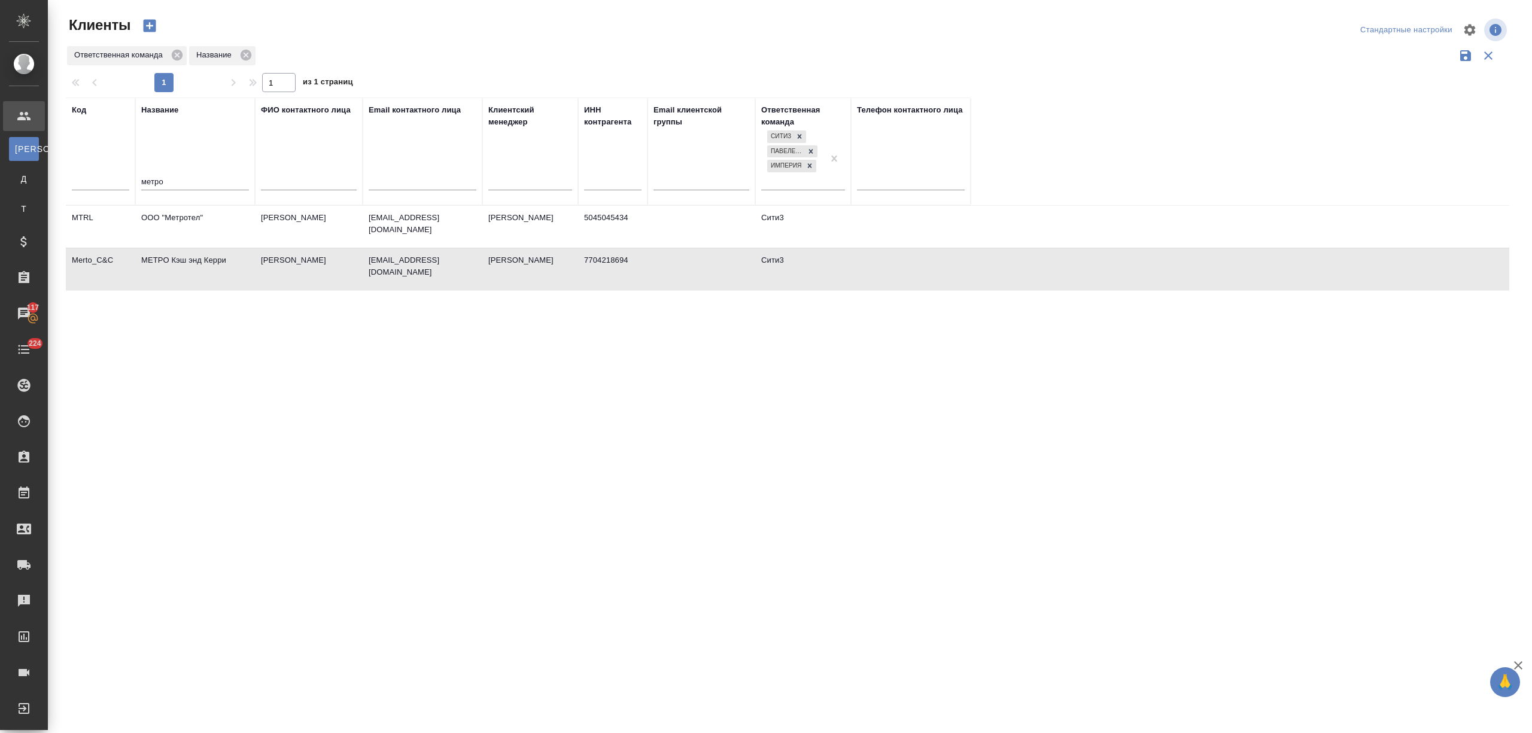
click at [323, 248] on td "[PERSON_NAME]" at bounding box center [309, 227] width 108 height 42
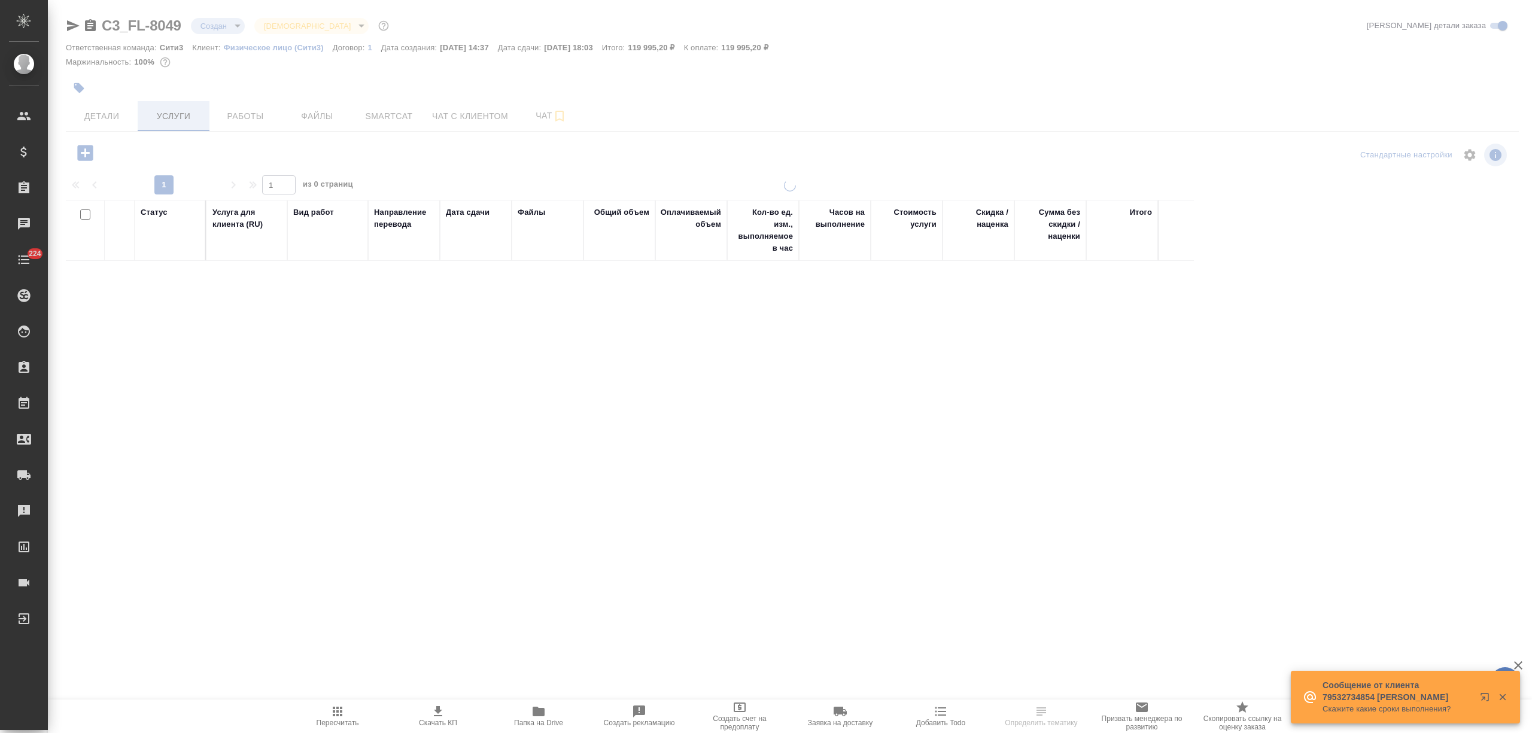
click at [172, 122] on span "Услуги" at bounding box center [173, 116] width 57 height 15
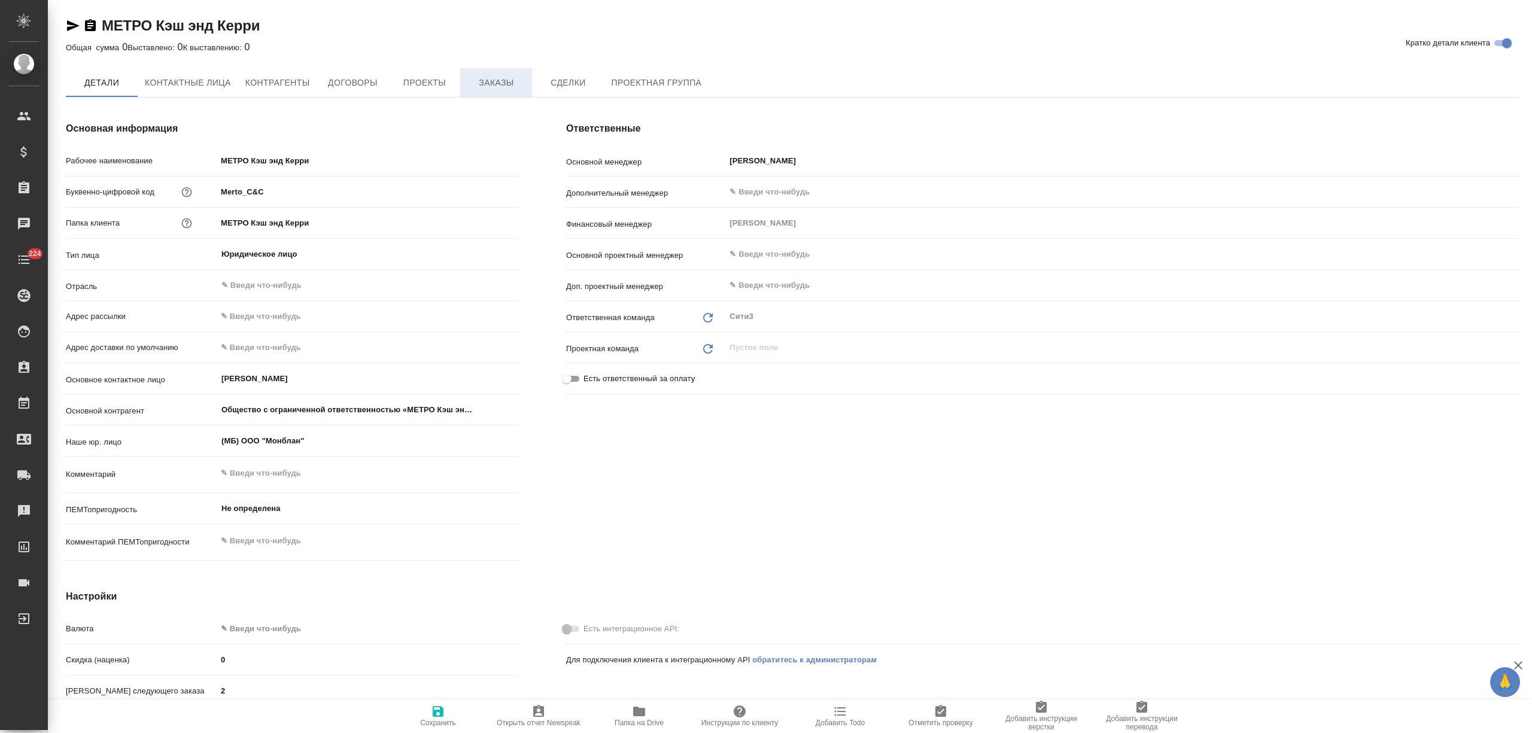
click at [517, 89] on span "Заказы" at bounding box center [495, 82] width 57 height 15
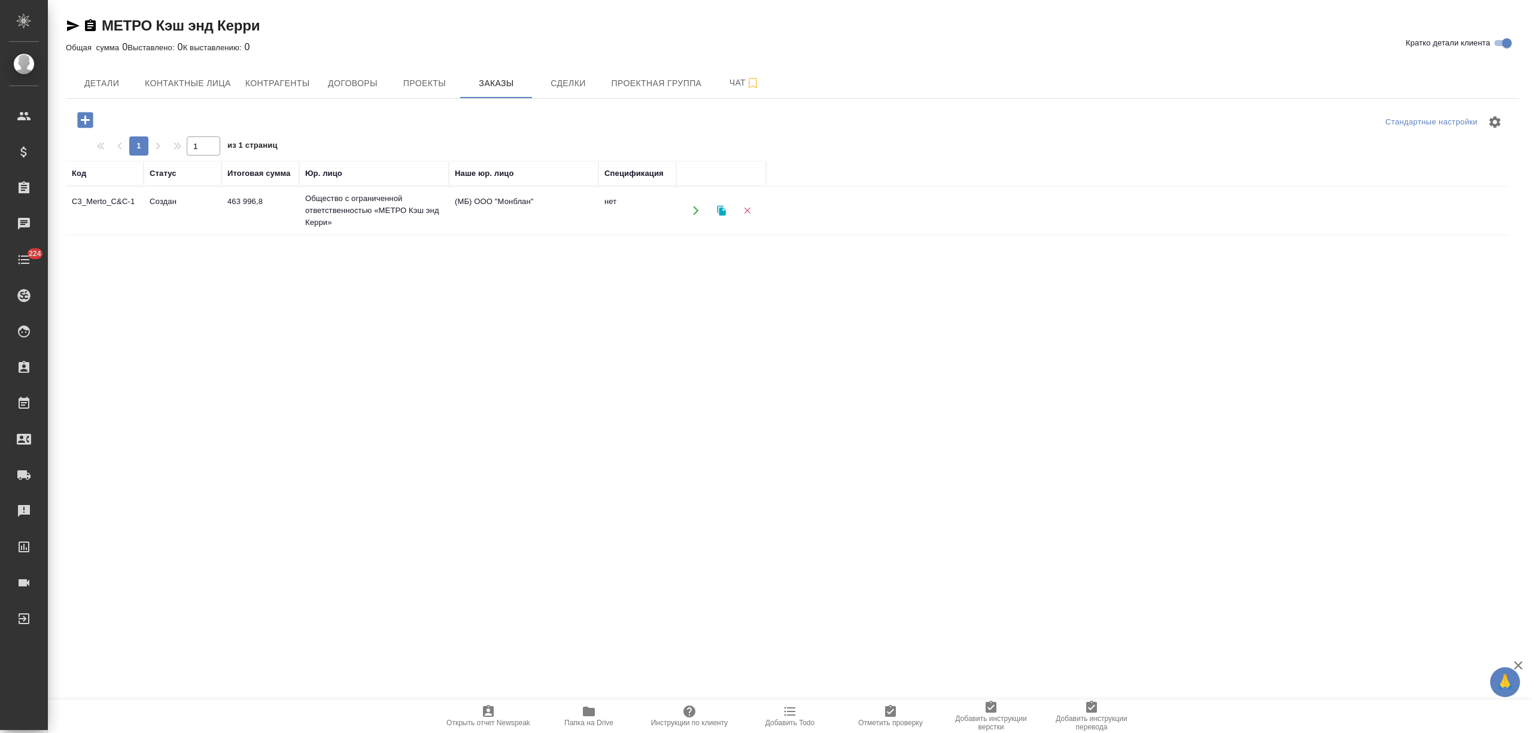
click at [269, 223] on td "463 996,8" at bounding box center [260, 211] width 78 height 42
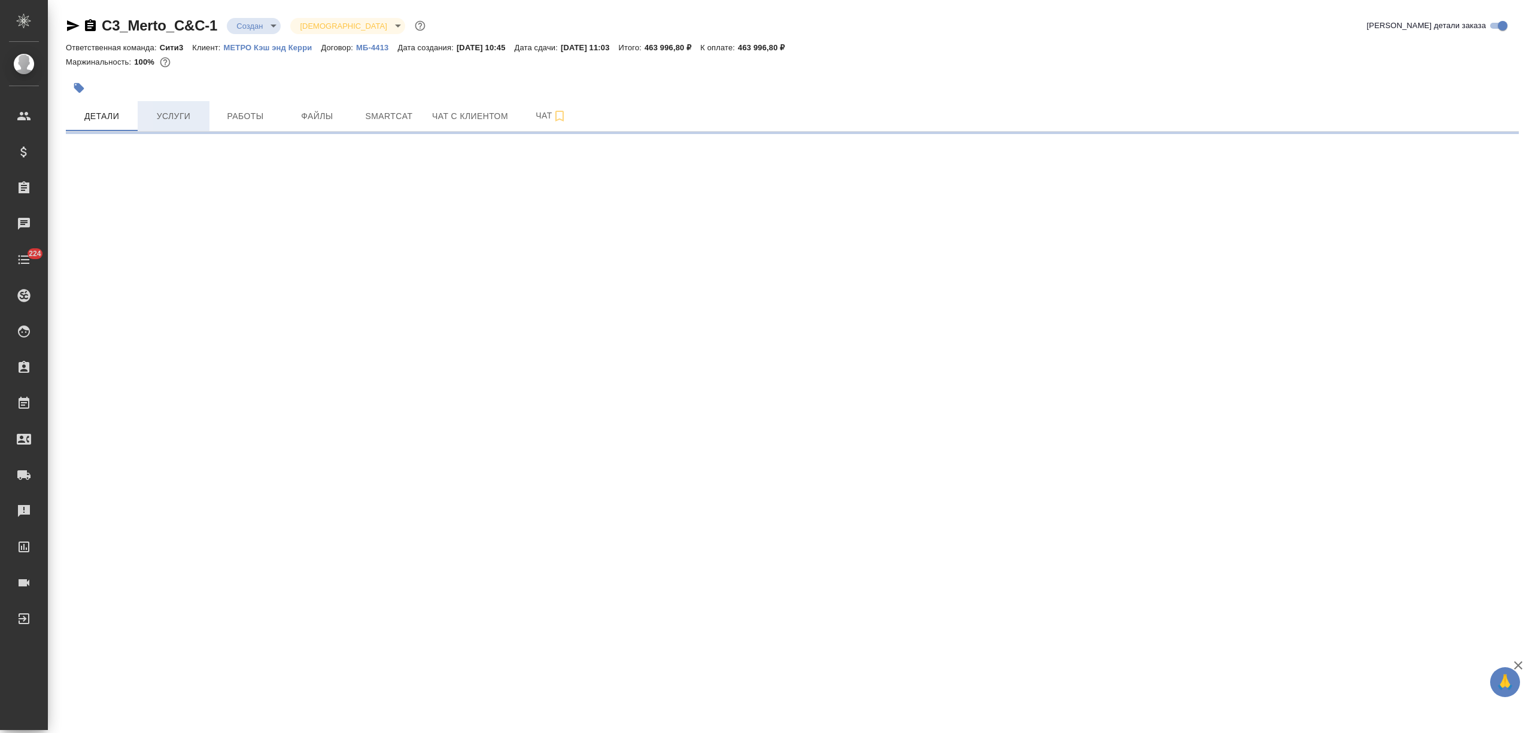
click at [175, 116] on span "Услуги" at bounding box center [173, 116] width 57 height 15
select select "RU"
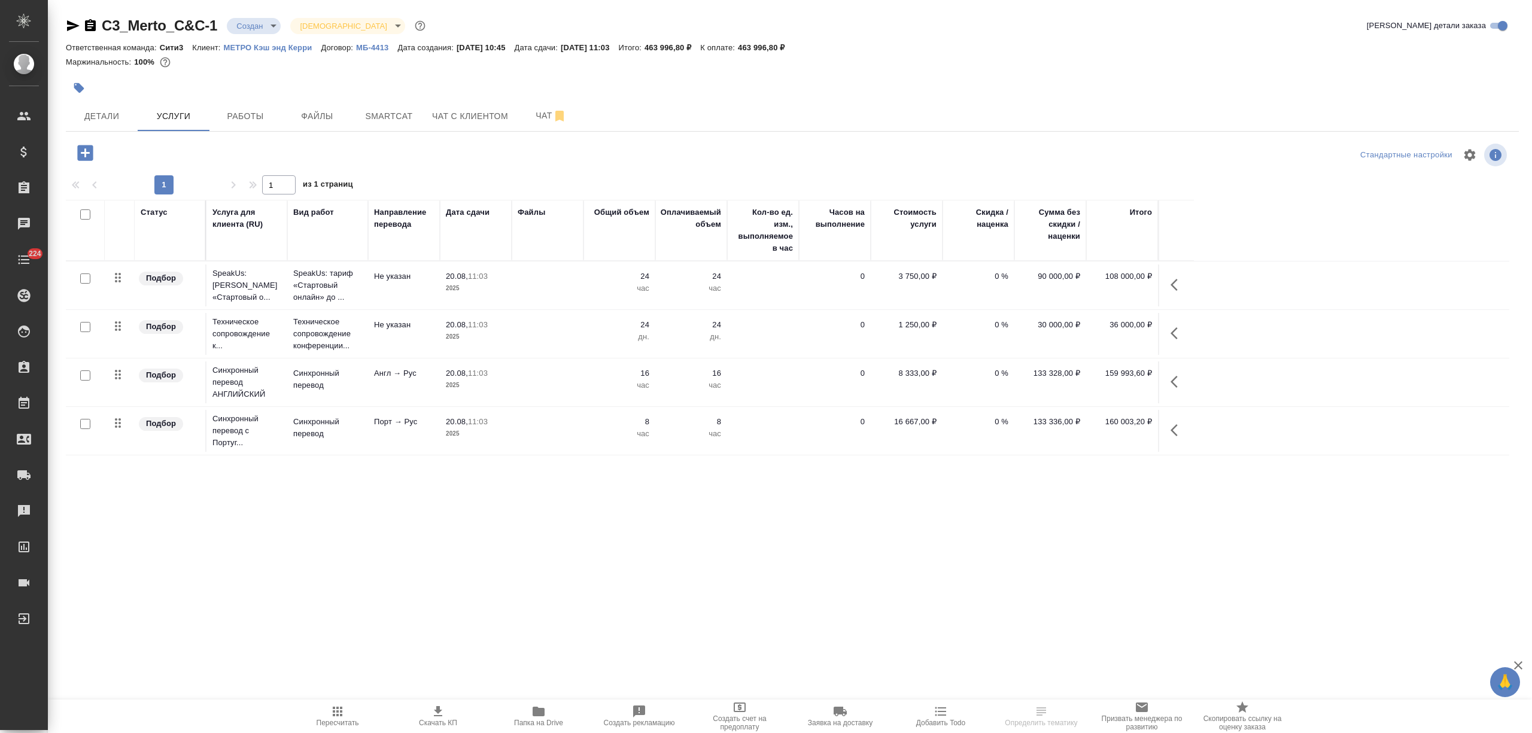
click at [580, 290] on td at bounding box center [547, 285] width 72 height 42
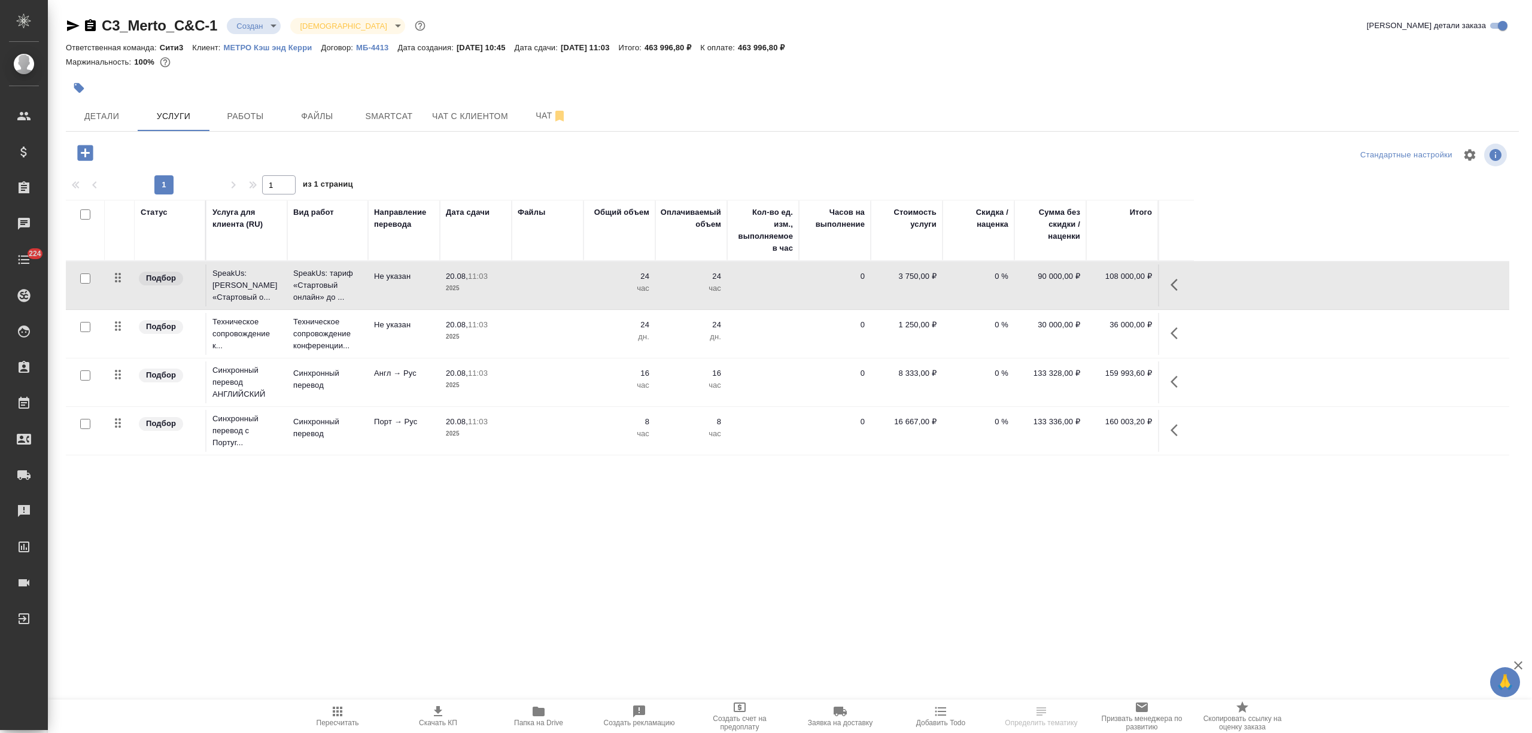
click at [580, 290] on td at bounding box center [547, 285] width 72 height 42
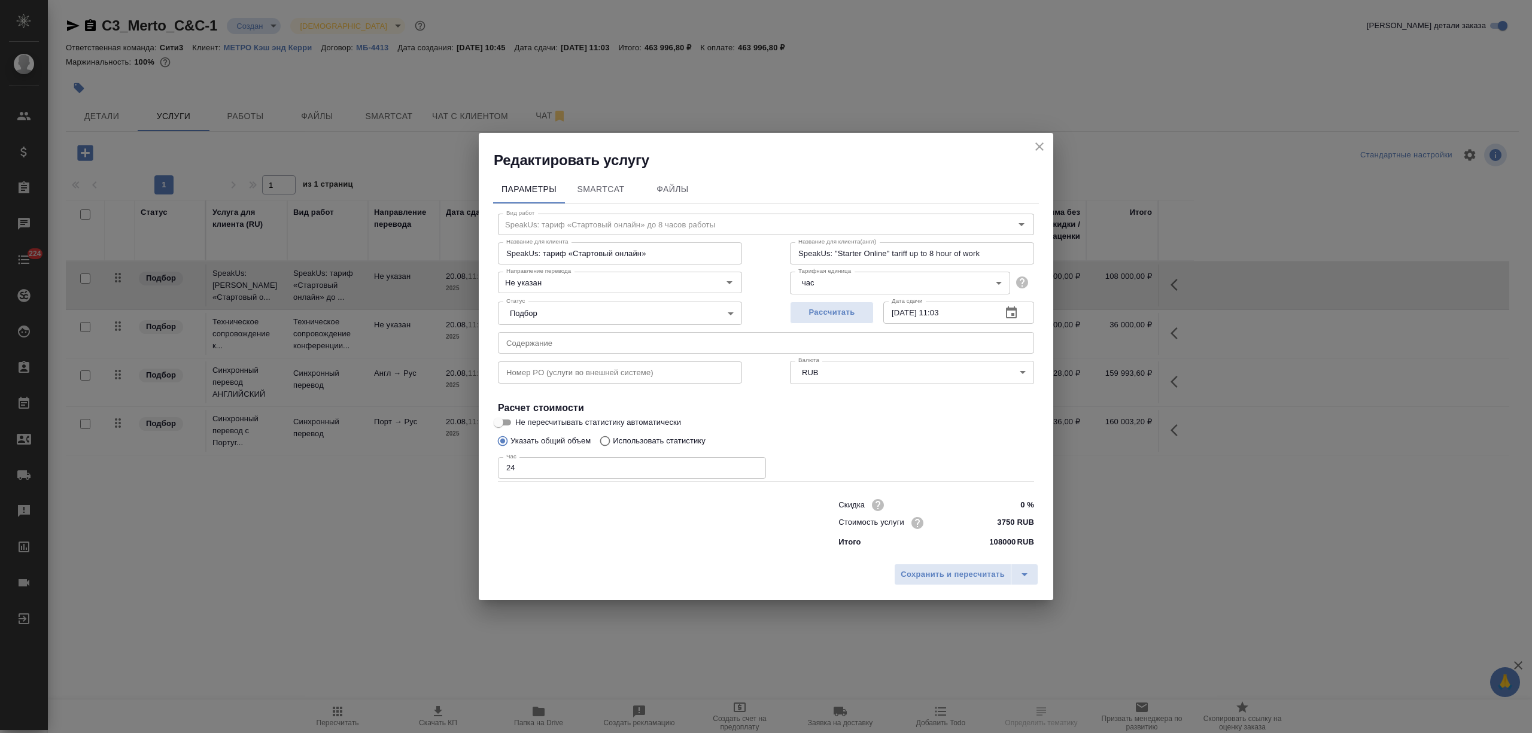
click at [1006, 498] on input "0 %" at bounding box center [1011, 504] width 45 height 17
type input "50 %"
click at [985, 570] on span "Сохранить и пересчитать" at bounding box center [952, 575] width 104 height 14
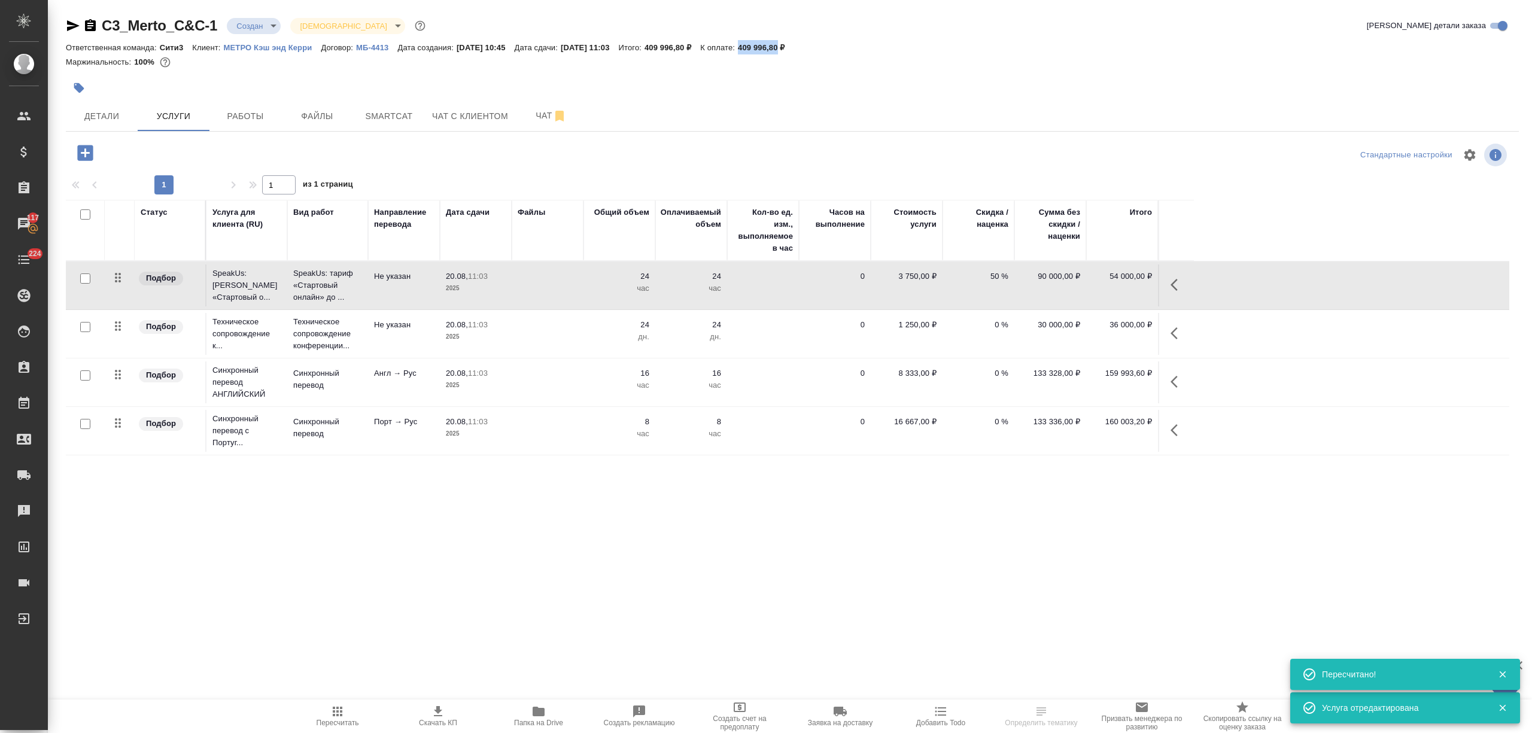
drag, startPoint x: 766, startPoint y: 48, endPoint x: 808, endPoint y: 46, distance: 41.9
click at [808, 46] on div "Ответственная команда: Сити3 Клиент: МЕТРО Кэш энд Керри Договор: МБ-4413 Дата …" at bounding box center [792, 47] width 1453 height 14
copy p "409 996,80"
click at [460, 708] on span "Скачать КП" at bounding box center [438, 715] width 86 height 23
copy p "409 996,80"
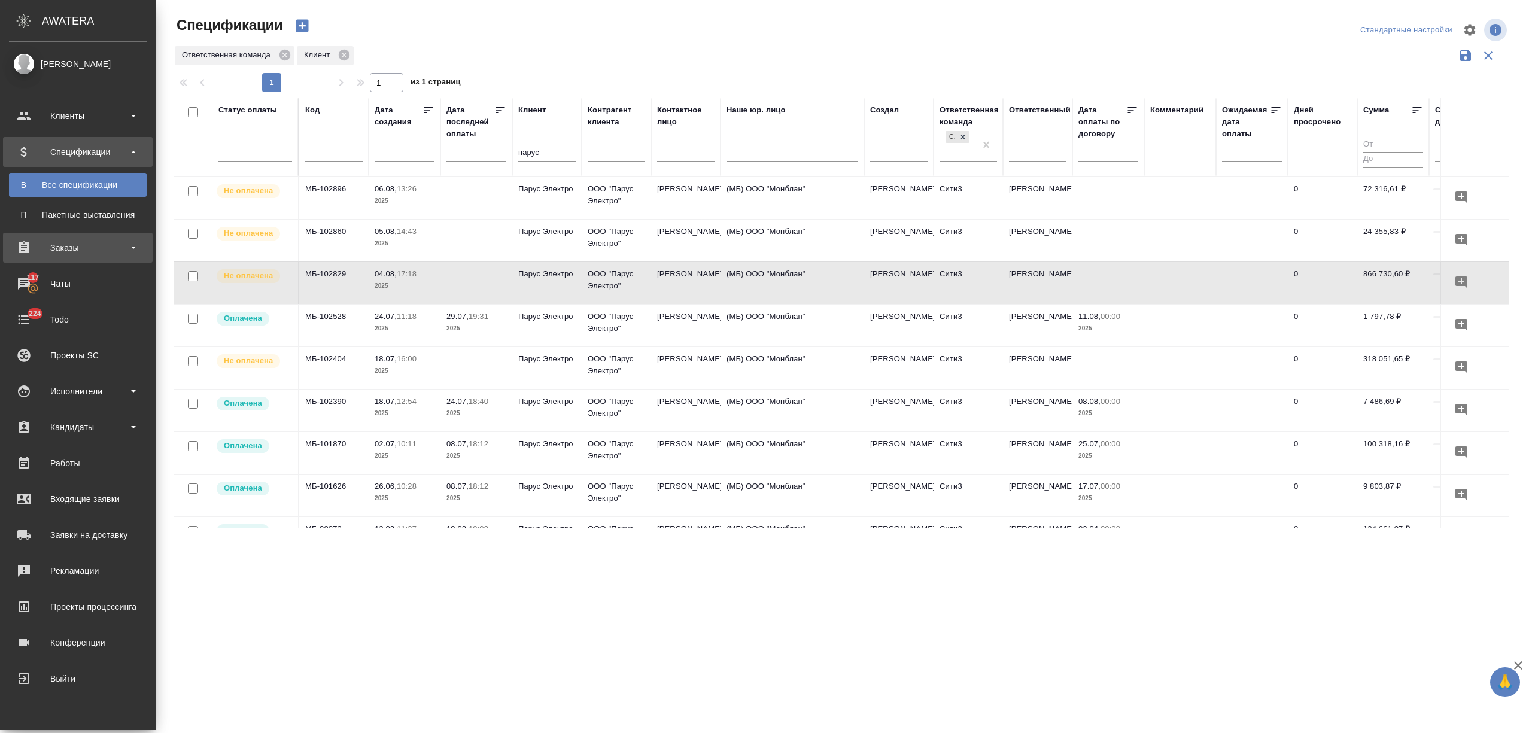
click at [73, 251] on div "Заказы" at bounding box center [78, 248] width 138 height 18
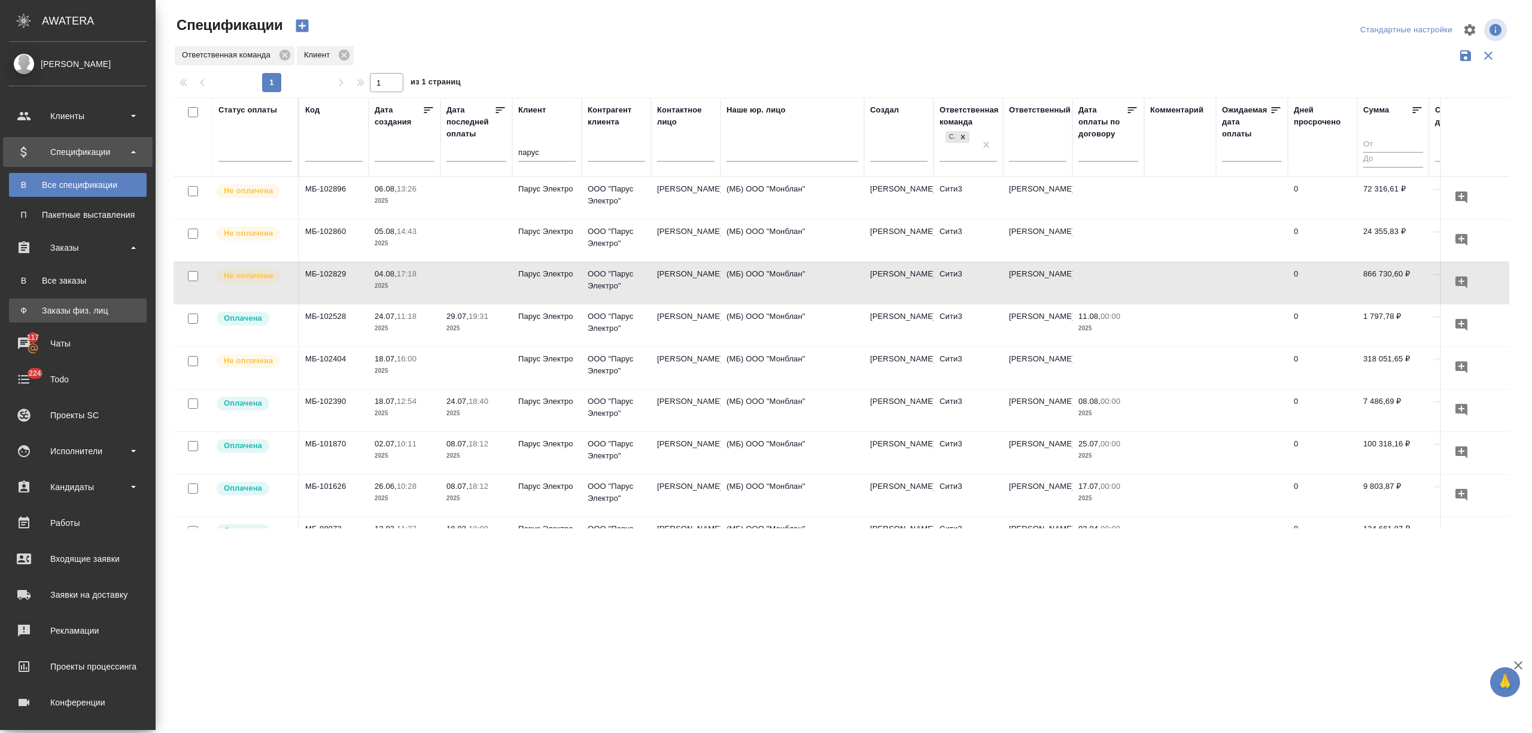
click at [89, 306] on div "Заказы физ. лиц" at bounding box center [78, 311] width 126 height 12
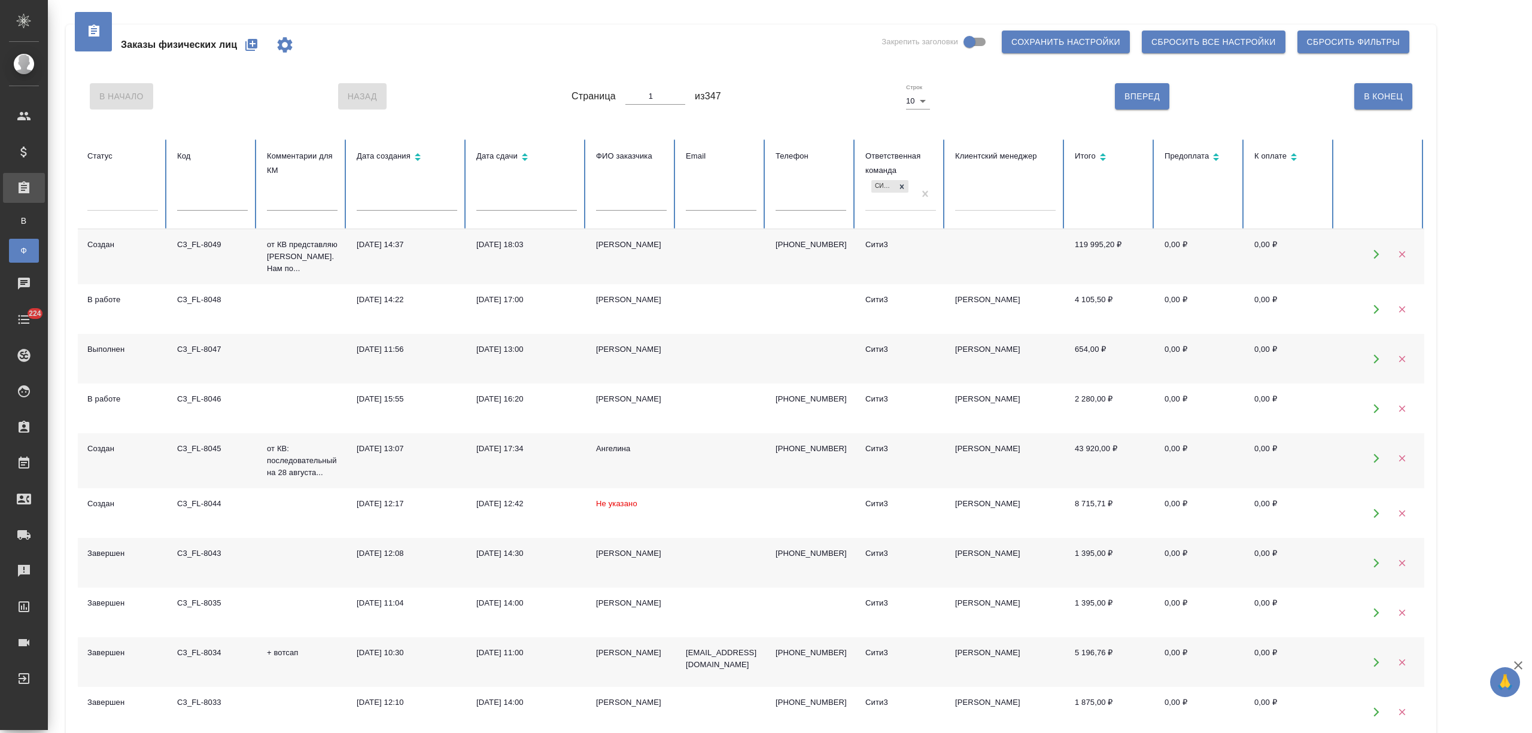
click at [620, 258] on td "Екатерина" at bounding box center [631, 256] width 90 height 55
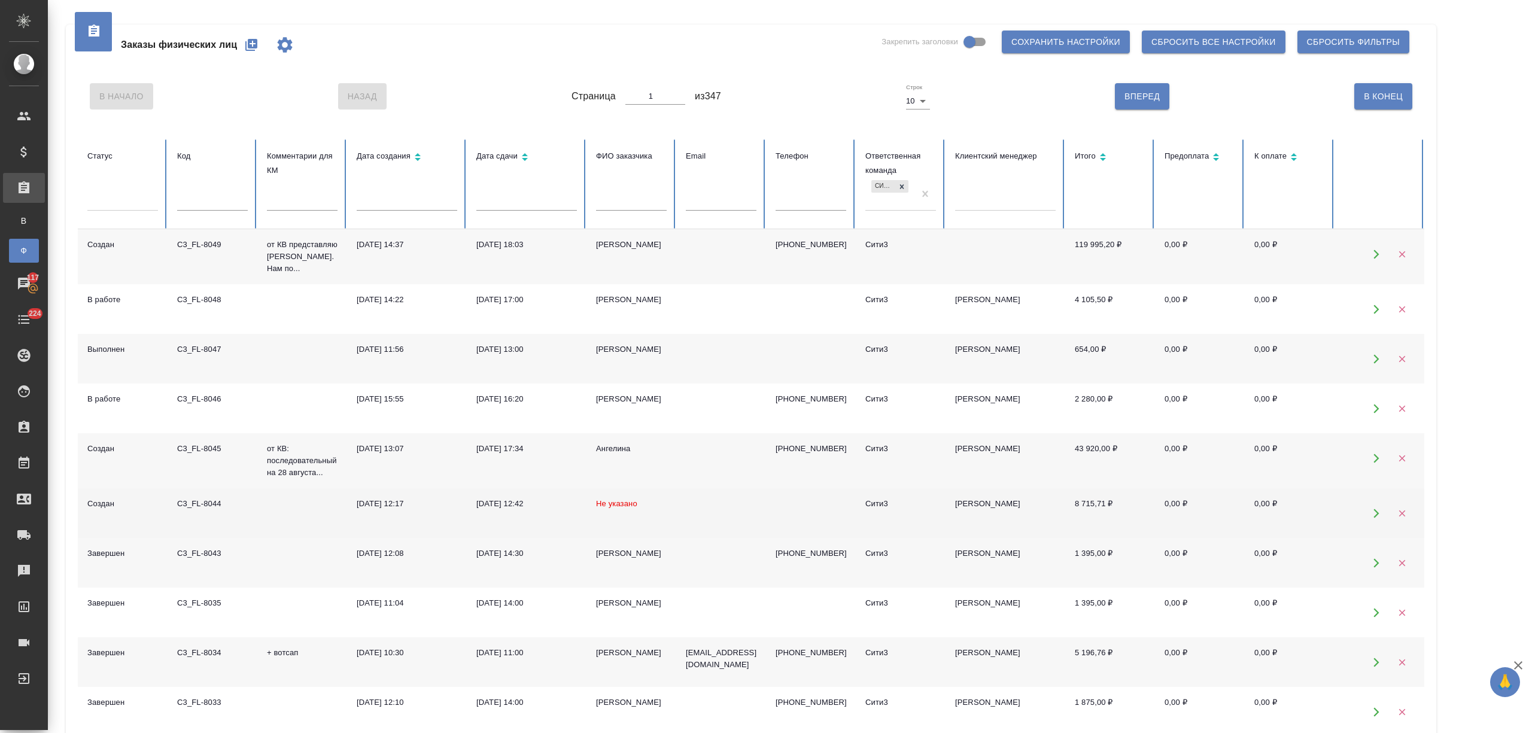
click at [622, 500] on span "Не указано" at bounding box center [616, 503] width 41 height 9
click at [621, 498] on td "Не указано" at bounding box center [631, 513] width 90 height 50
click at [622, 500] on span "Не указано" at bounding box center [616, 503] width 41 height 9
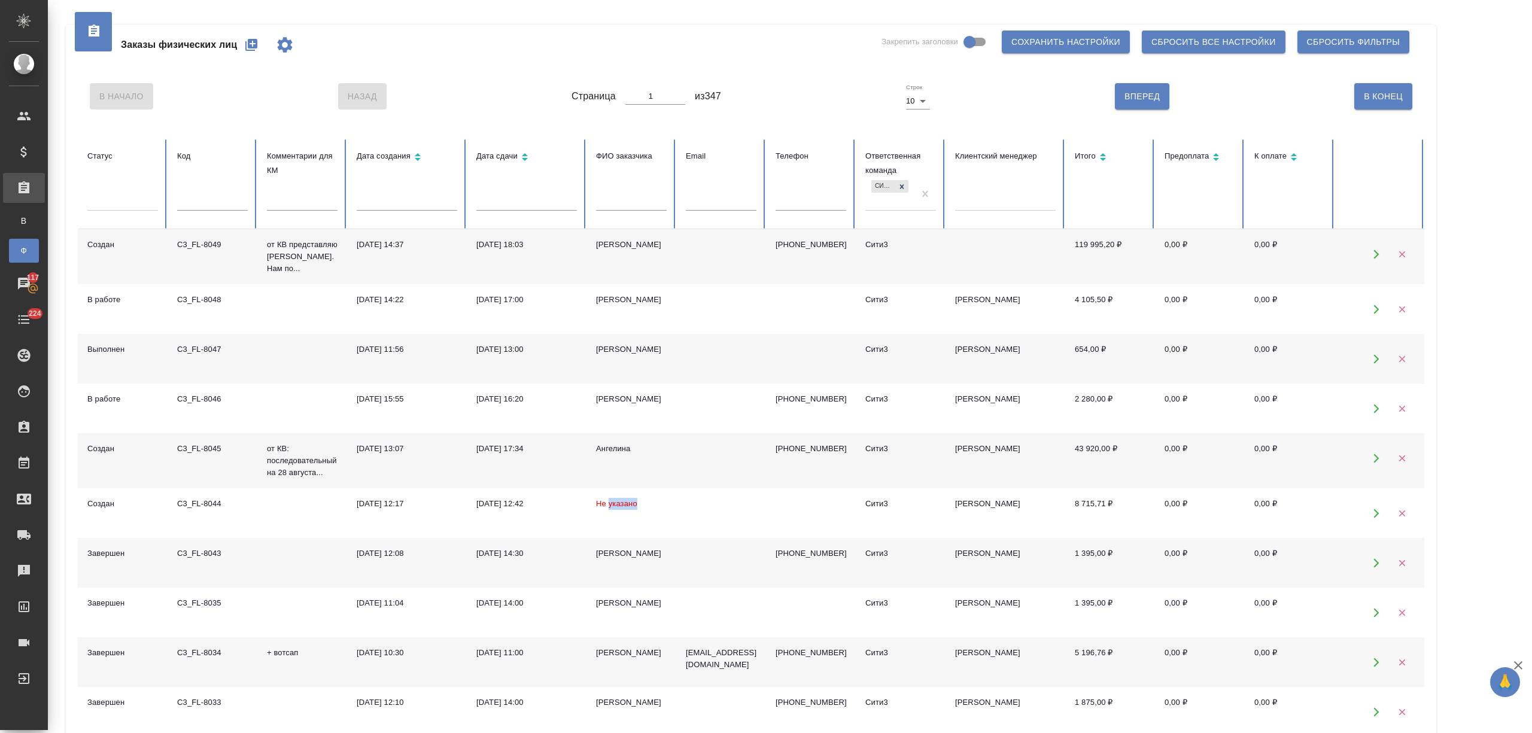
click at [980, 194] on div at bounding box center [1005, 198] width 101 height 17
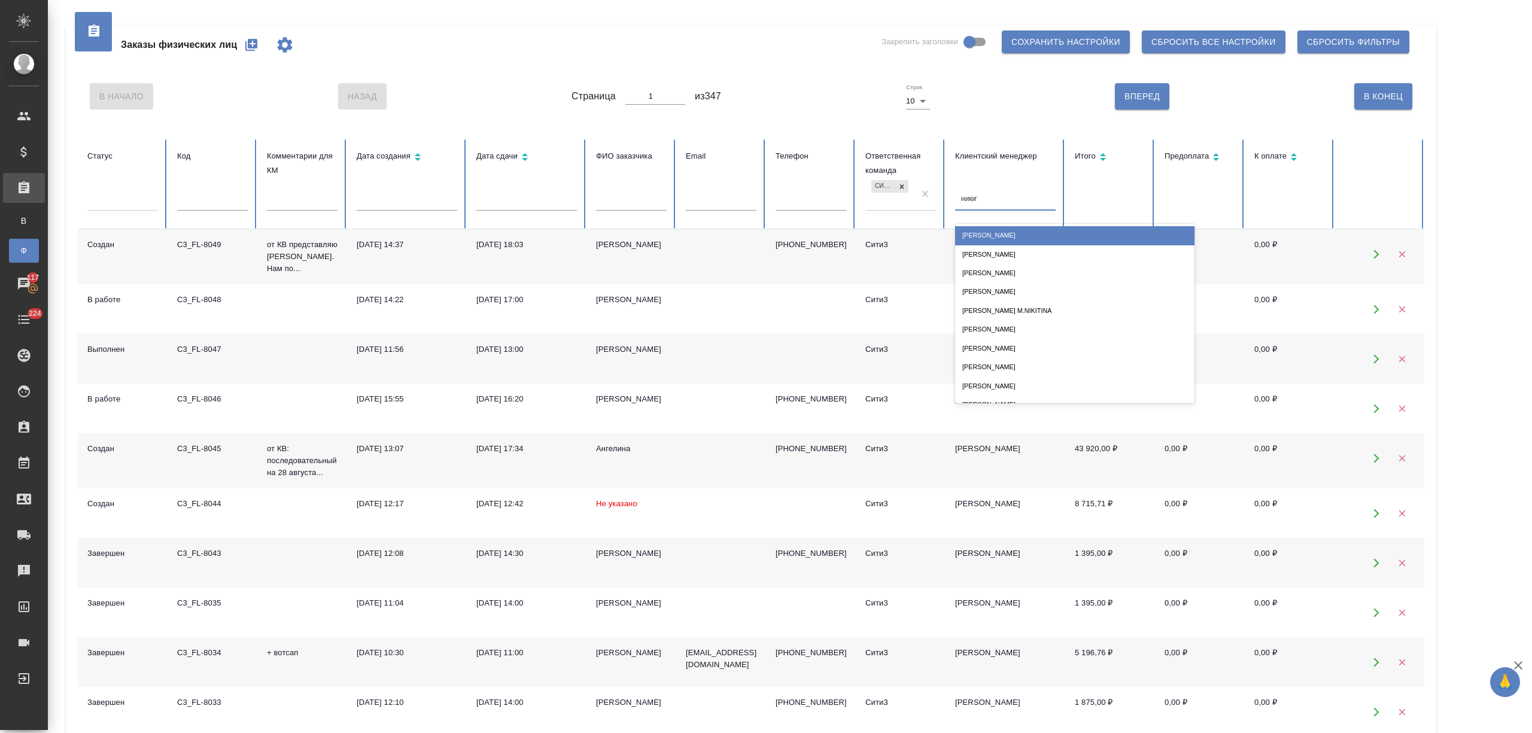
type input "никити"
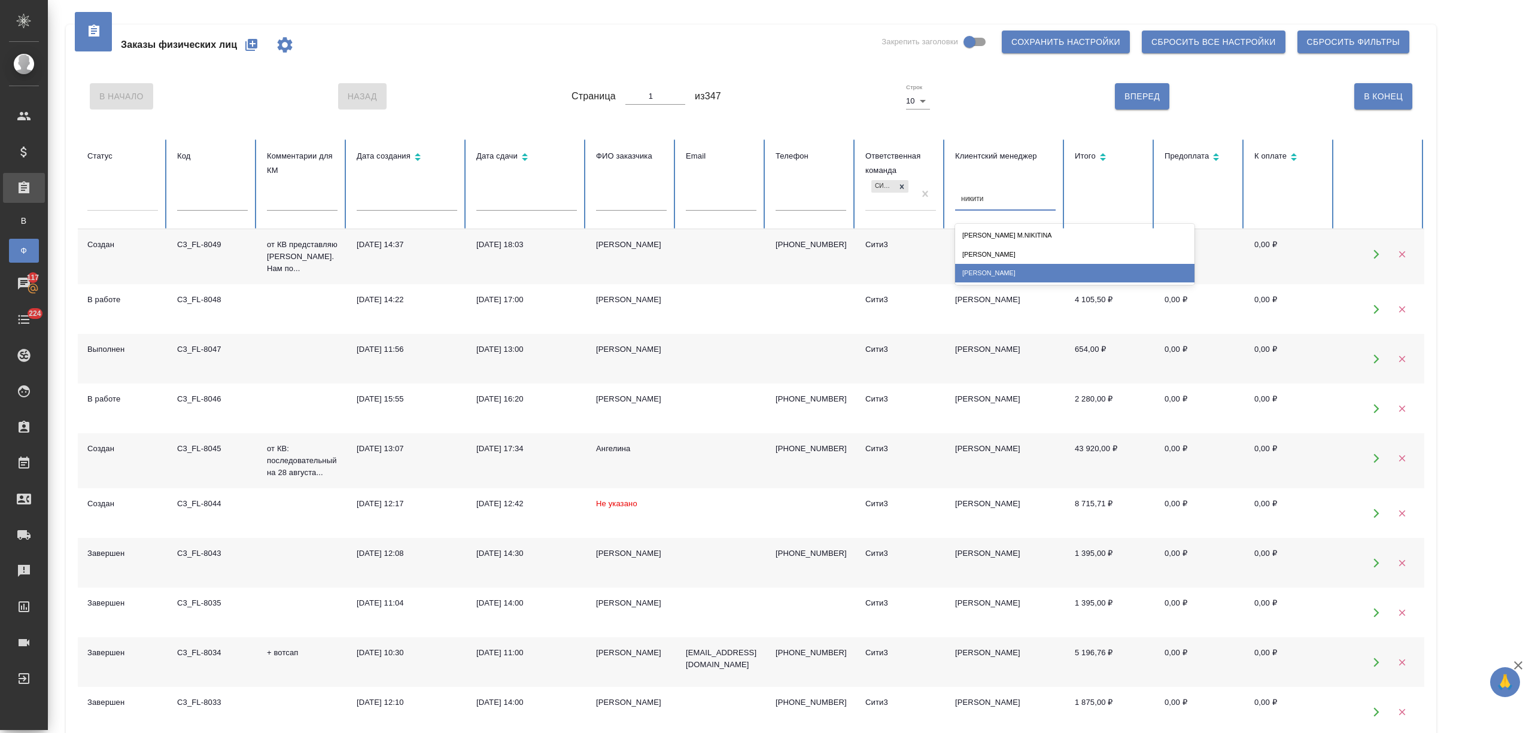
click at [1023, 272] on div "[PERSON_NAME]" at bounding box center [1074, 273] width 239 height 19
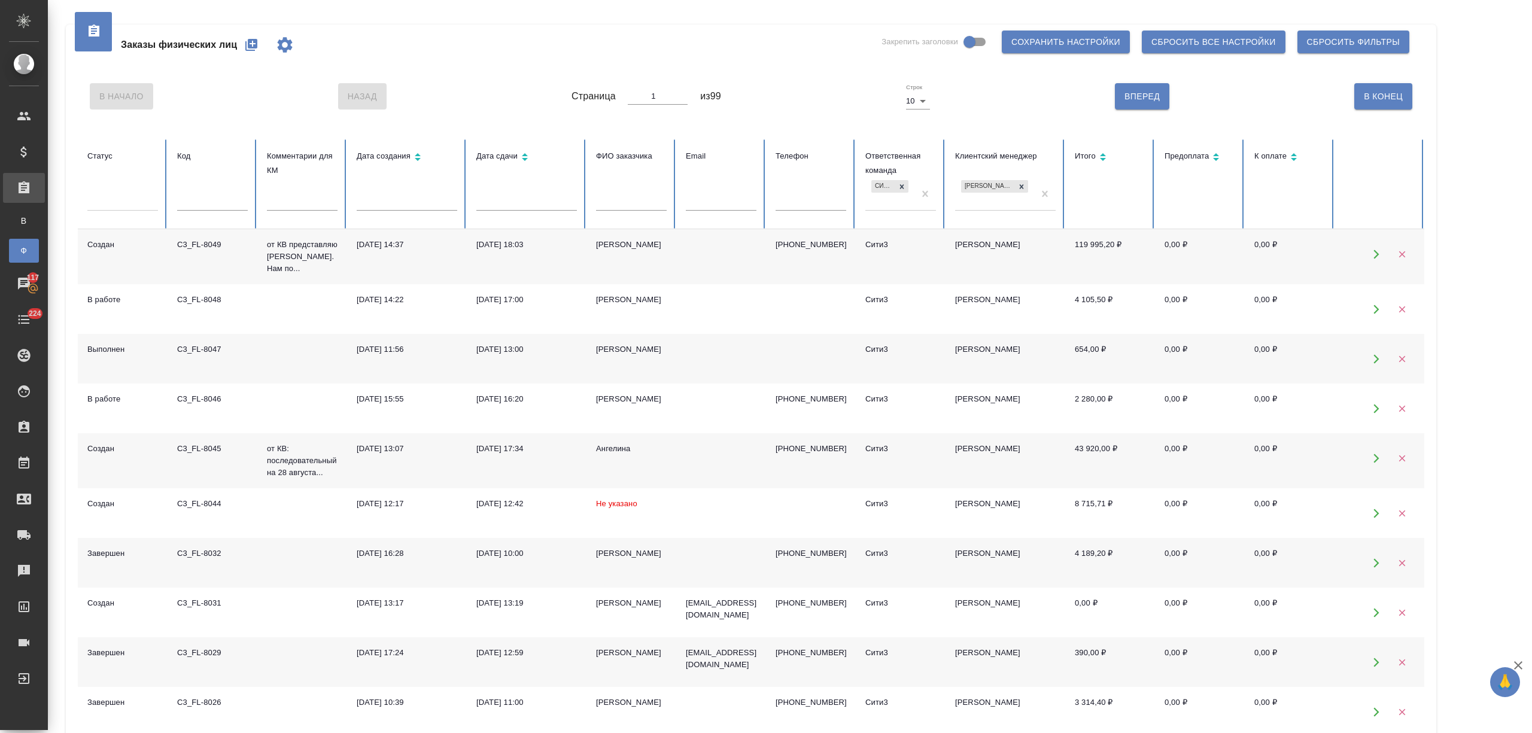
click at [625, 252] on td "Екатерина" at bounding box center [631, 256] width 90 height 55
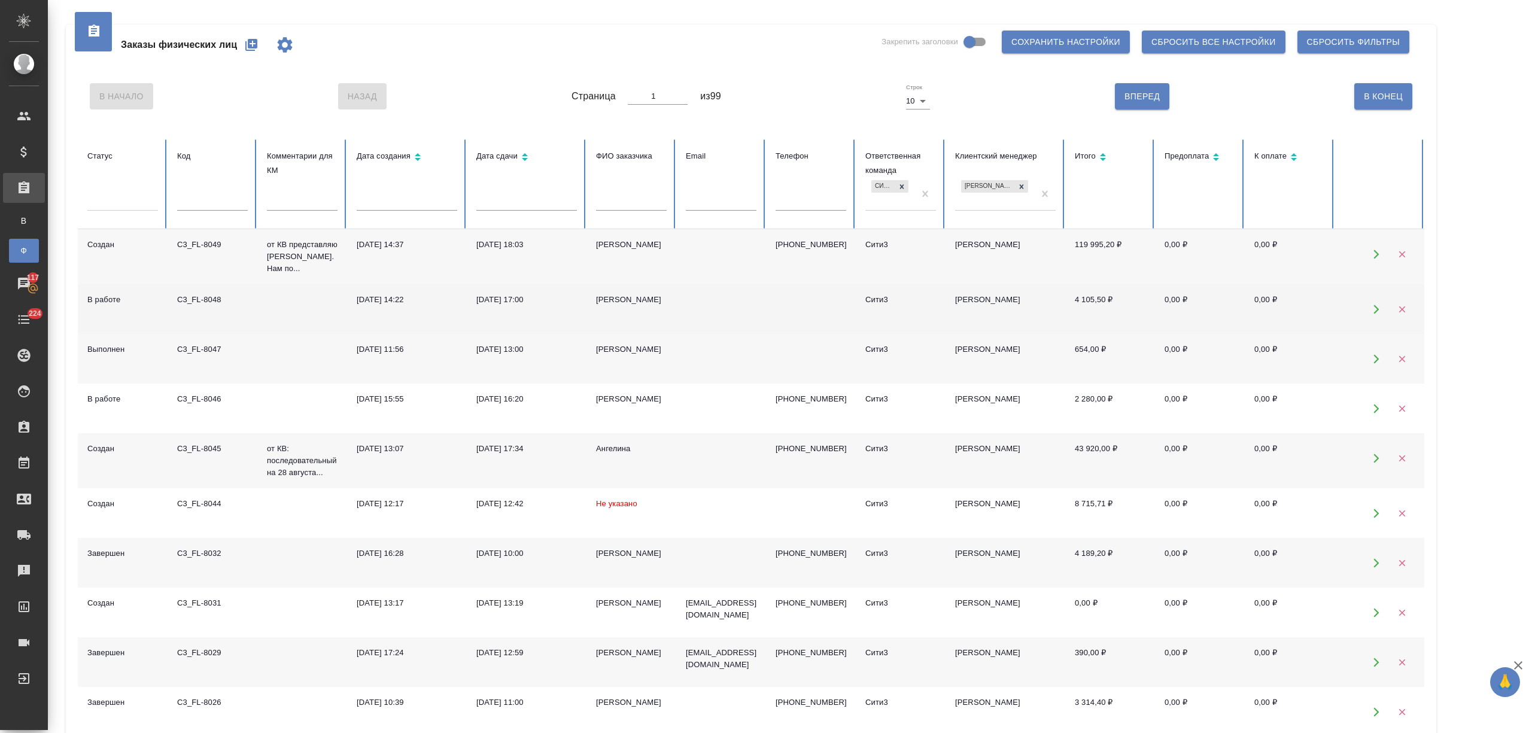
click at [610, 290] on td "[PERSON_NAME]" at bounding box center [631, 309] width 90 height 50
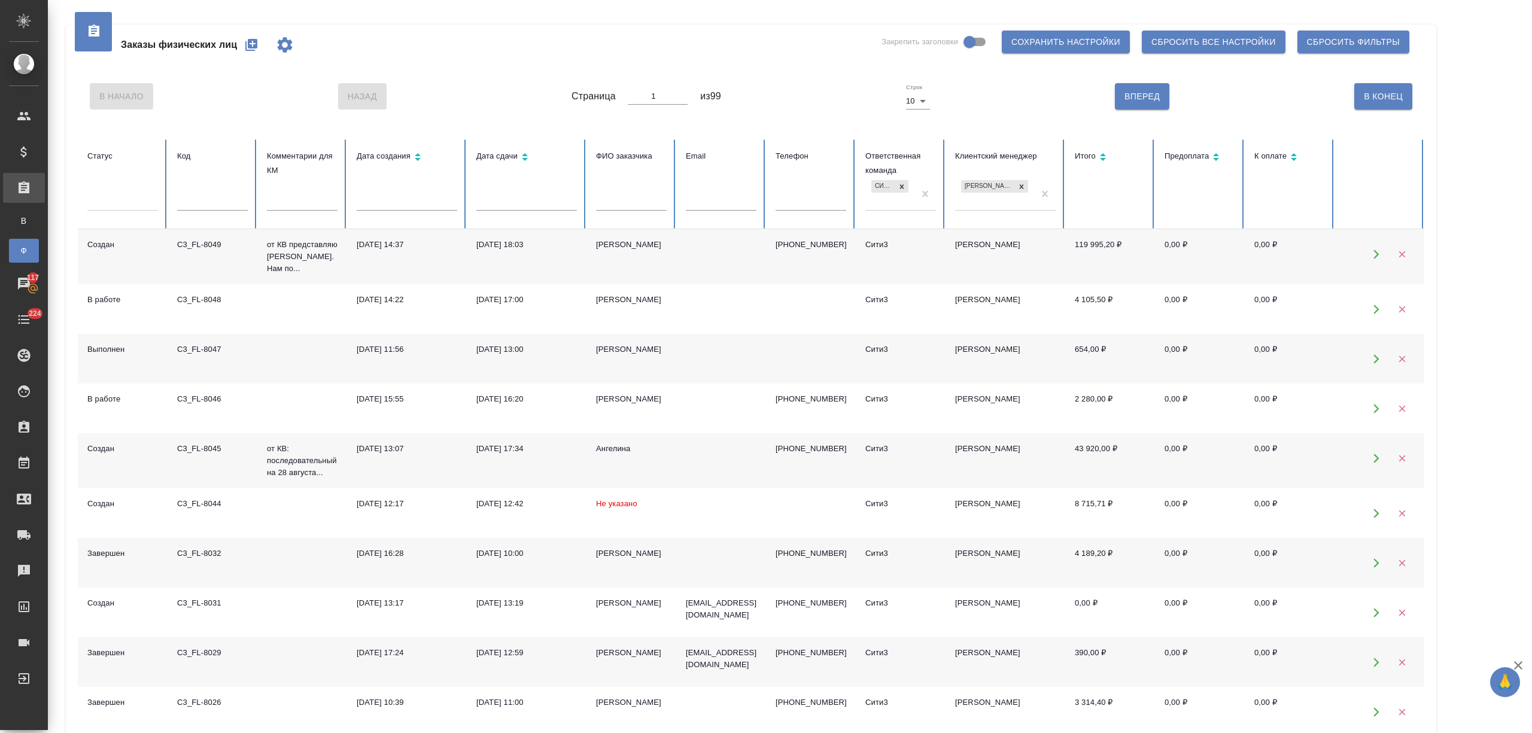
click at [618, 348] on div "Волков Игорь" at bounding box center [631, 349] width 71 height 12
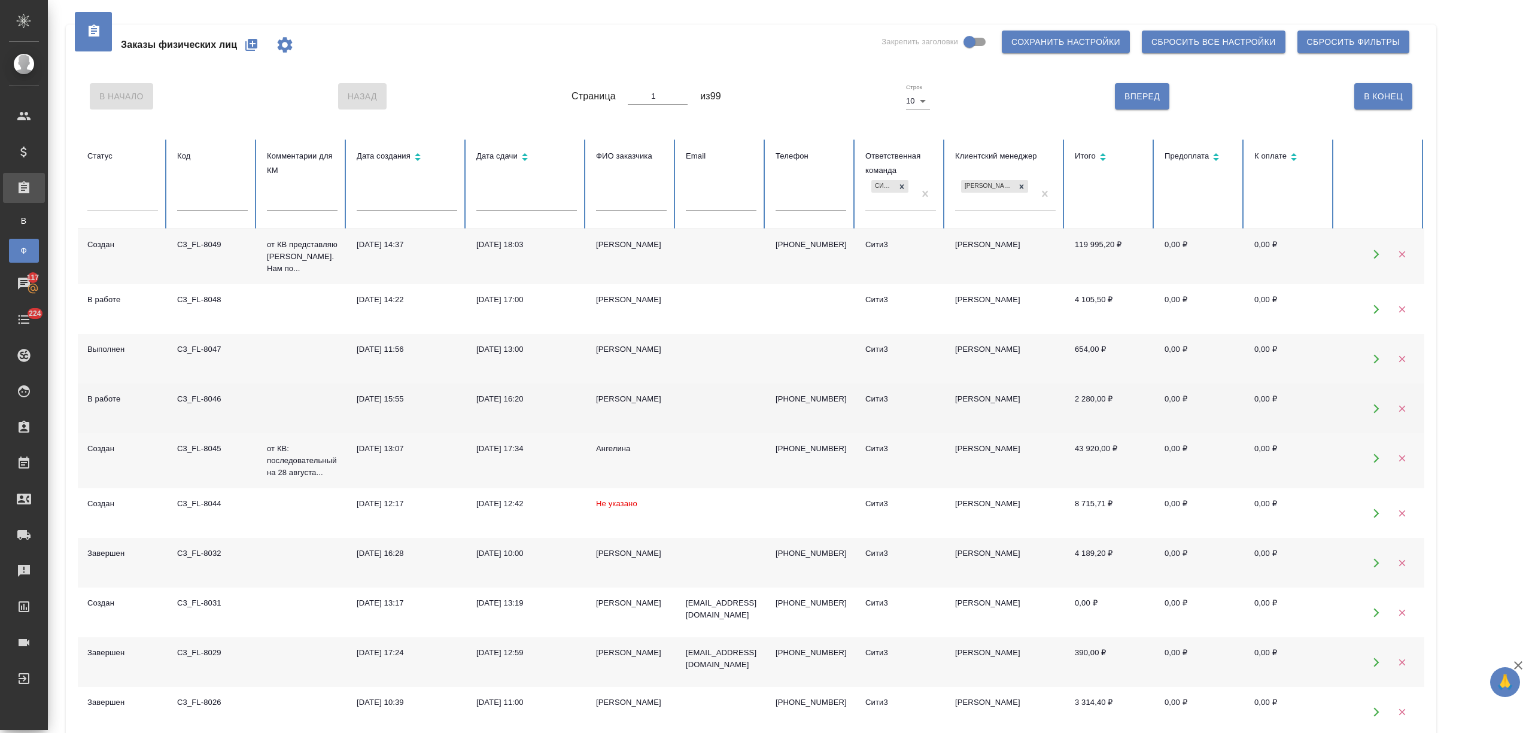
click at [628, 400] on div "Шайфулин Кирилл" at bounding box center [631, 399] width 71 height 12
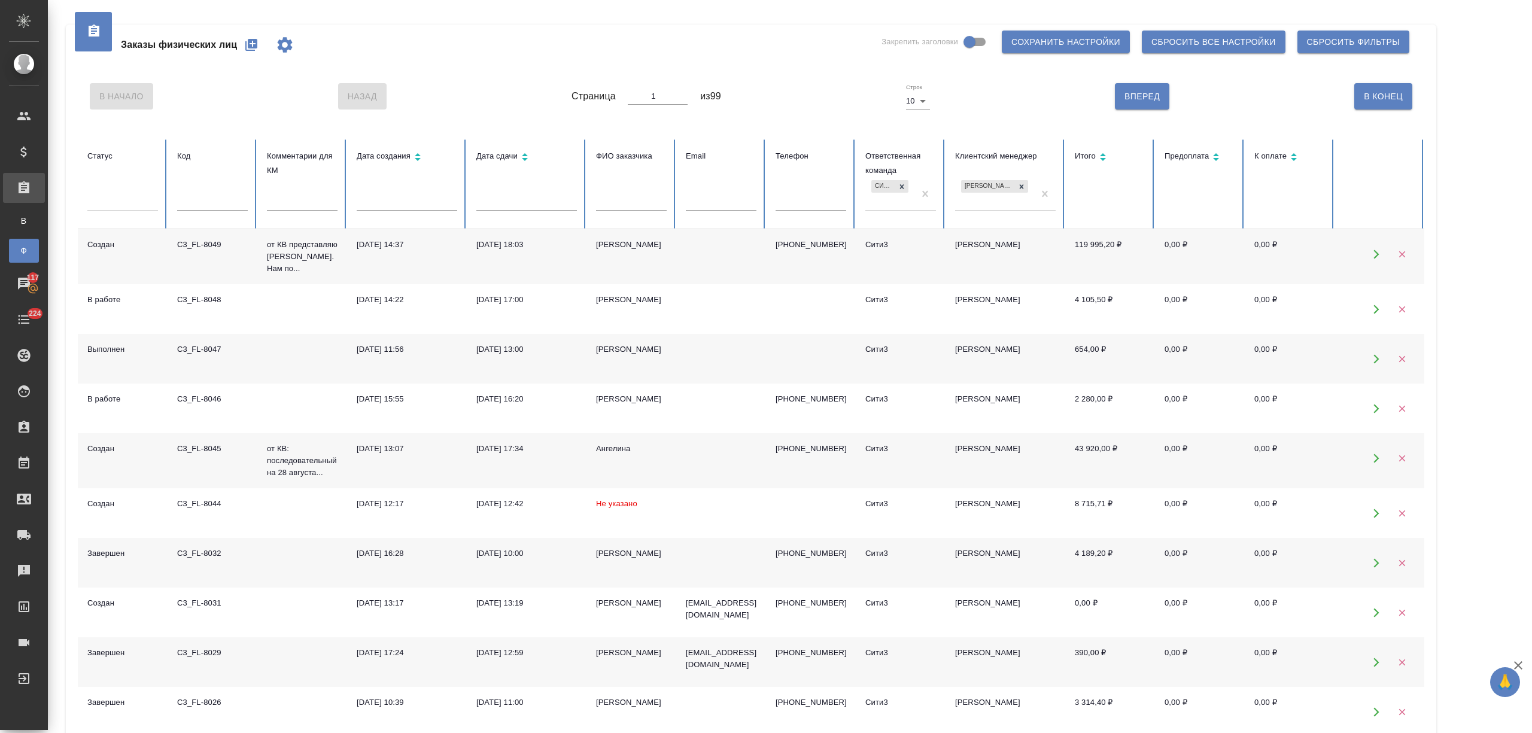
click at [627, 460] on td "Ангелина" at bounding box center [631, 460] width 90 height 55
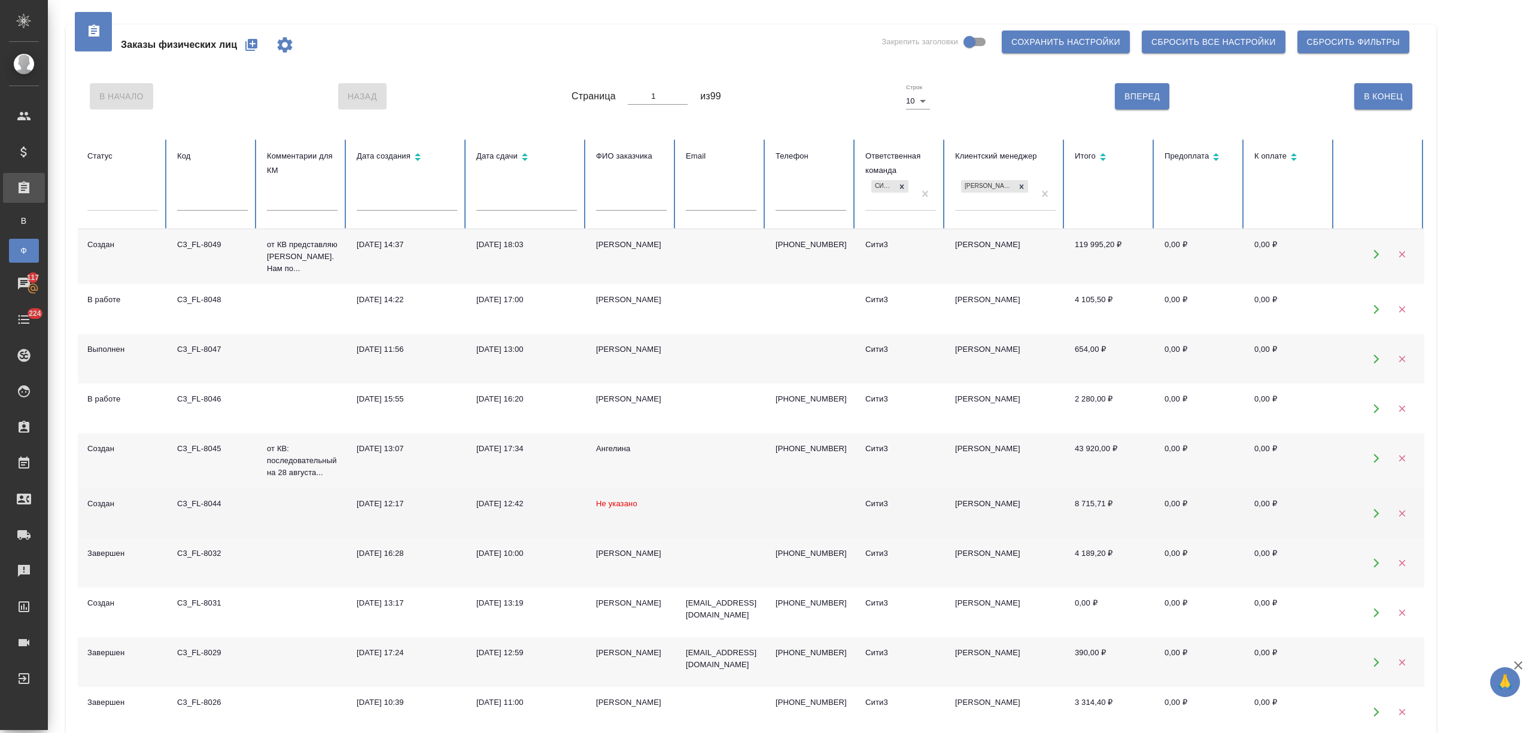
click at [644, 509] on td "Не указано" at bounding box center [631, 513] width 90 height 50
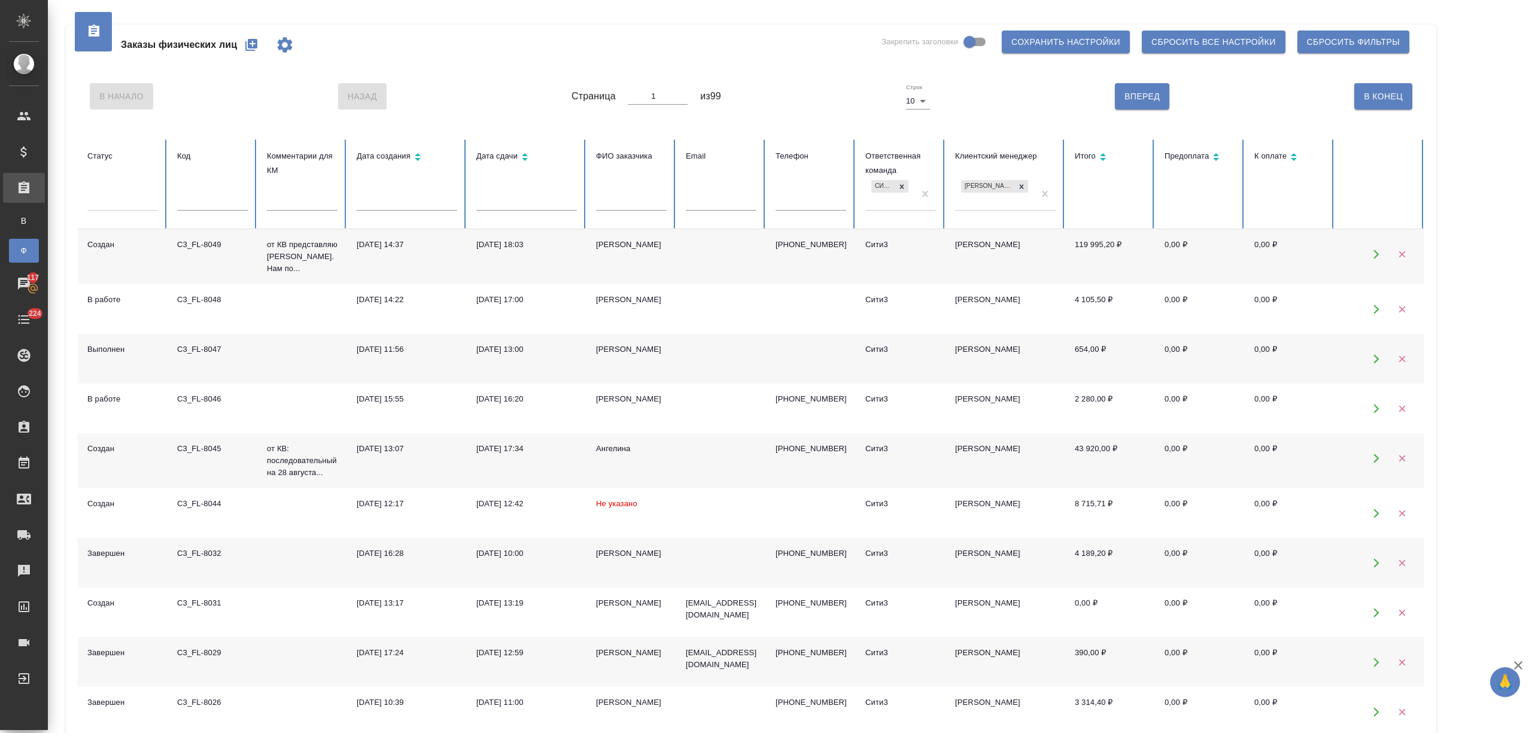
click at [620, 552] on div "Крюкова Анна" at bounding box center [631, 553] width 71 height 12
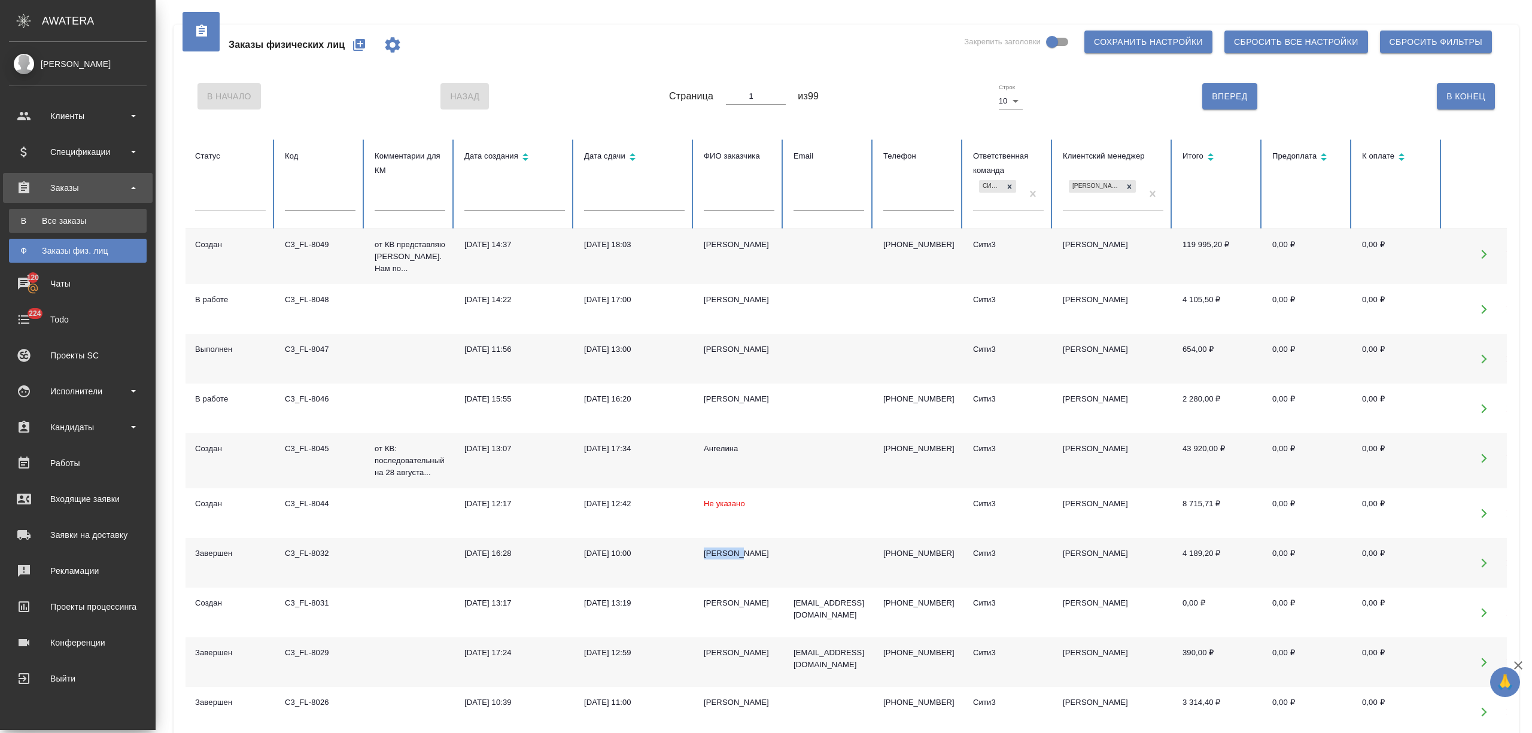
click at [44, 211] on link "В Все заказы" at bounding box center [78, 221] width 138 height 24
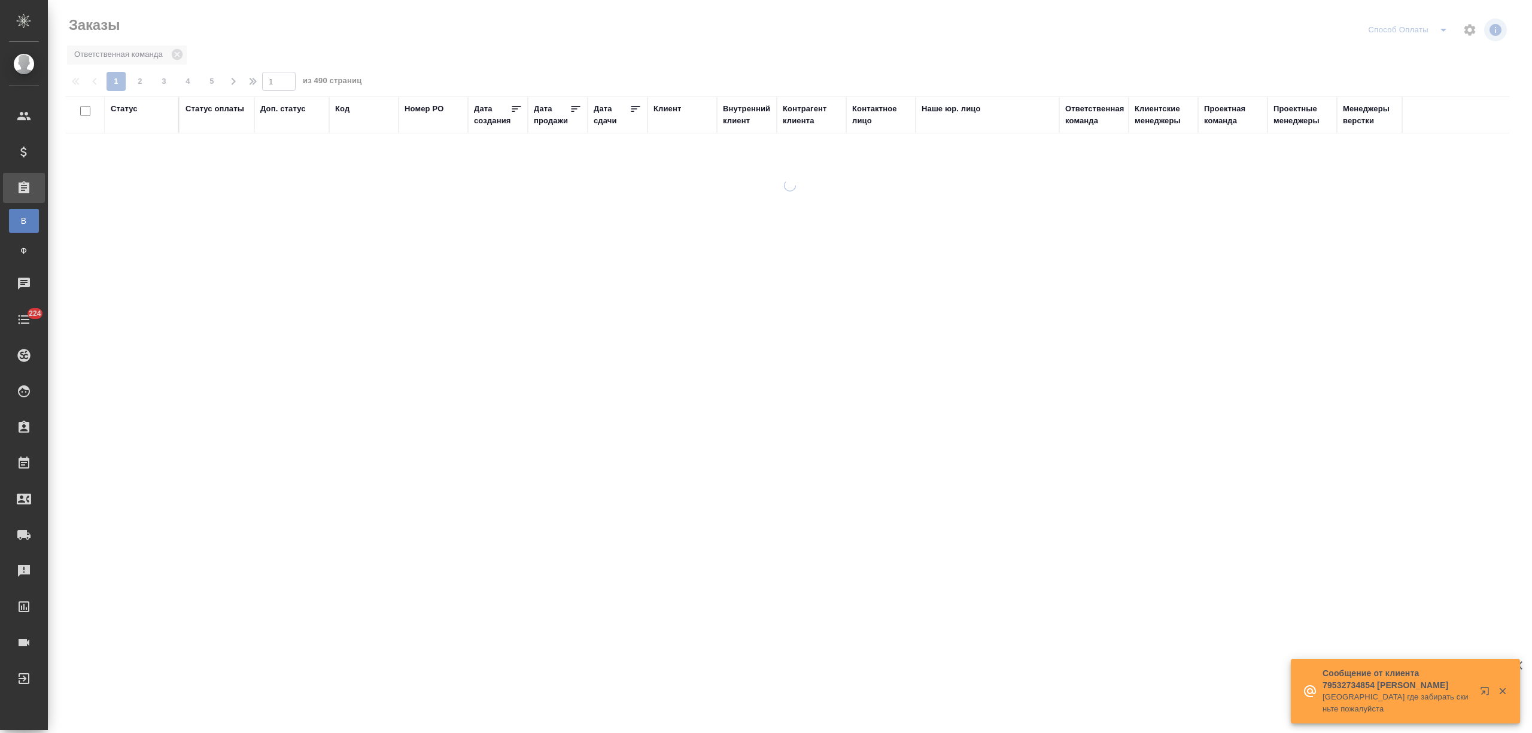
click at [229, 109] on div "Статус оплаты" at bounding box center [214, 109] width 59 height 12
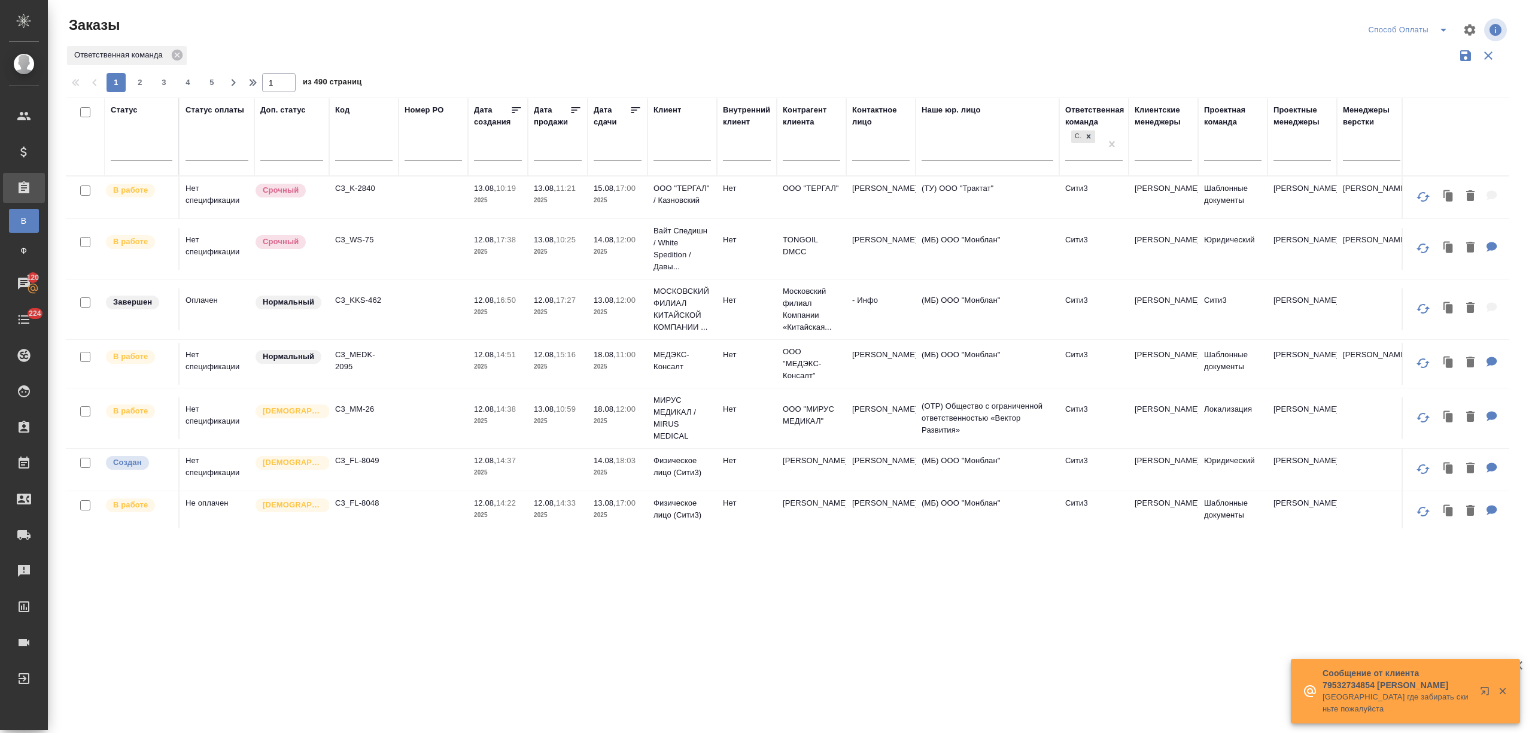
click at [355, 151] on input "text" at bounding box center [363, 152] width 57 height 15
paste input "SM_IKFINAM-106"
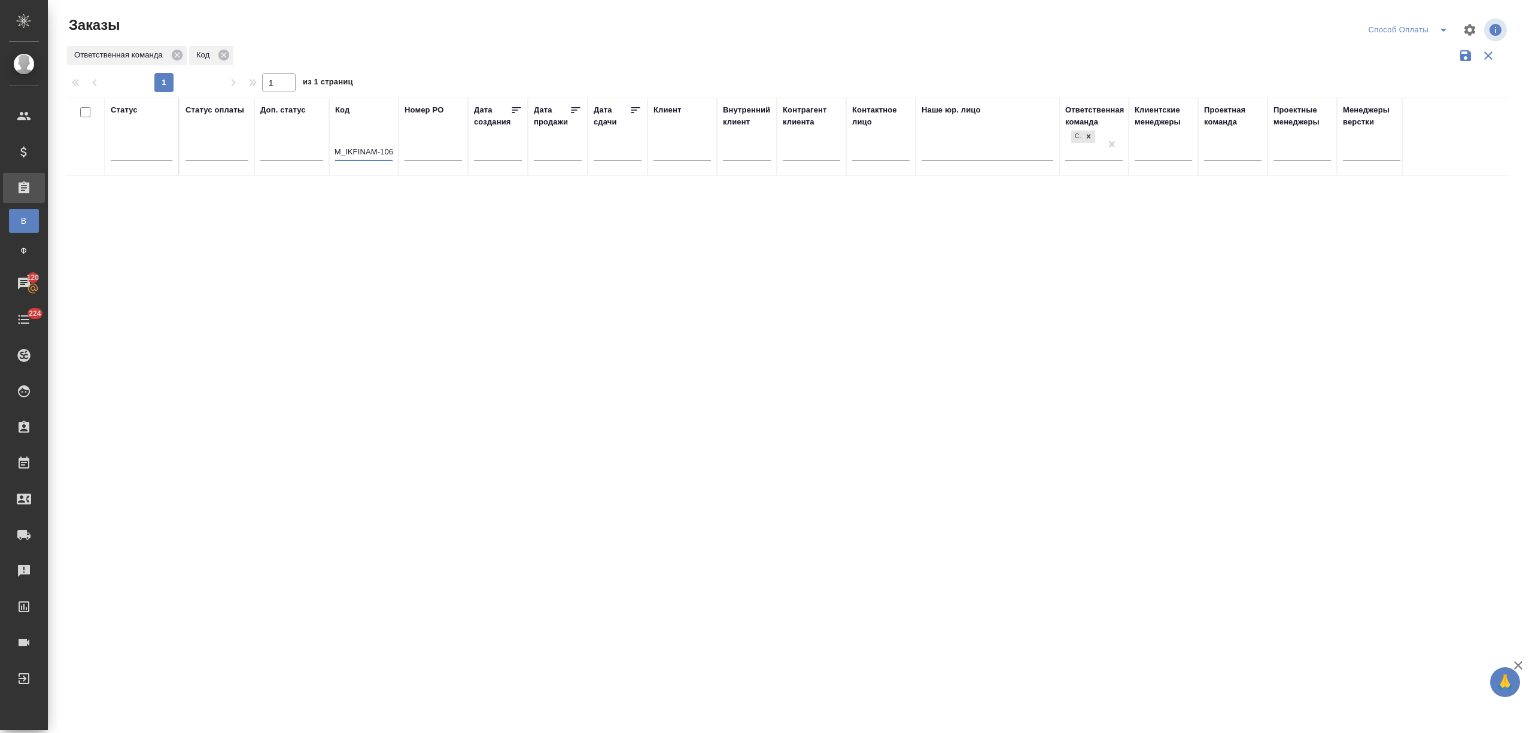
type input "SM_IKFINAM-106"
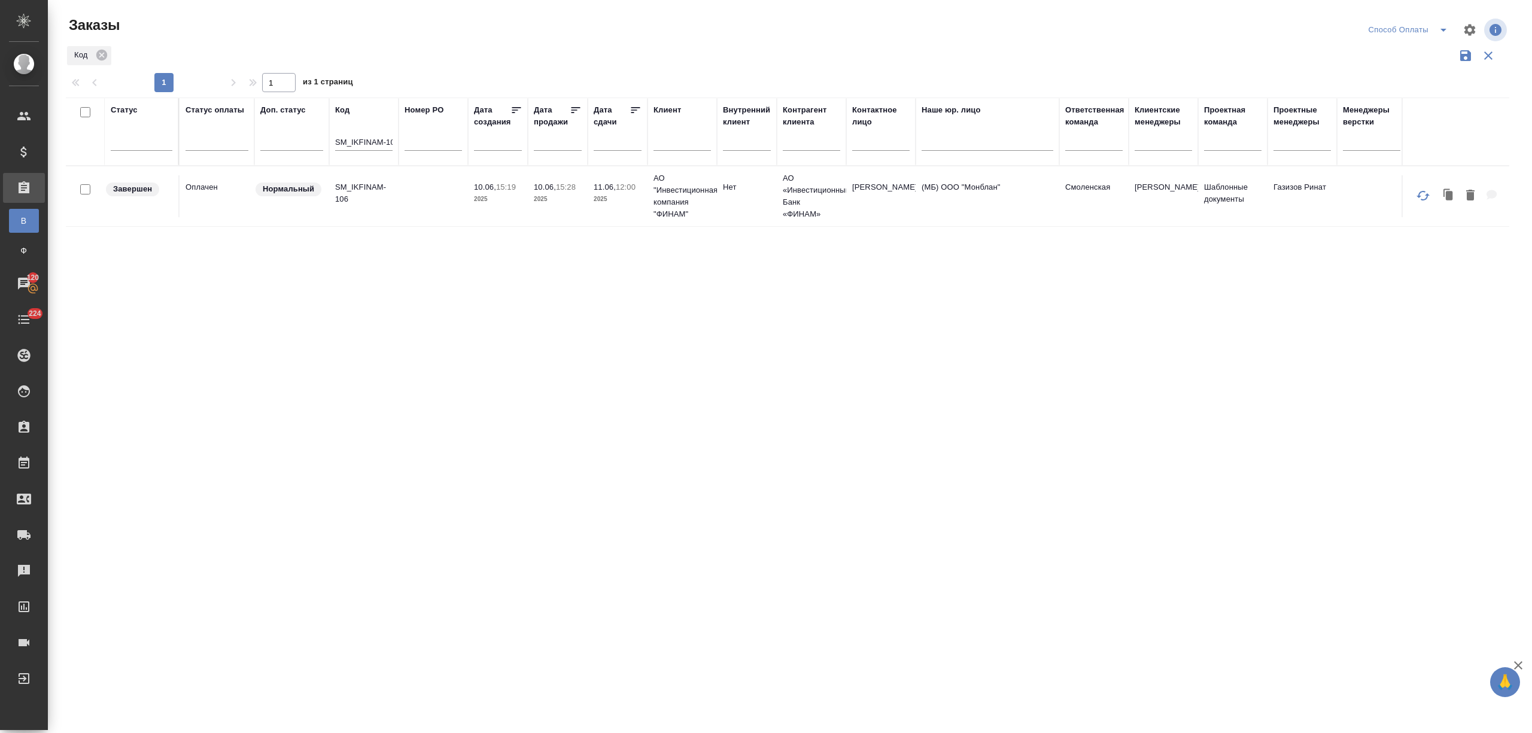
click at [407, 190] on td at bounding box center [432, 196] width 69 height 42
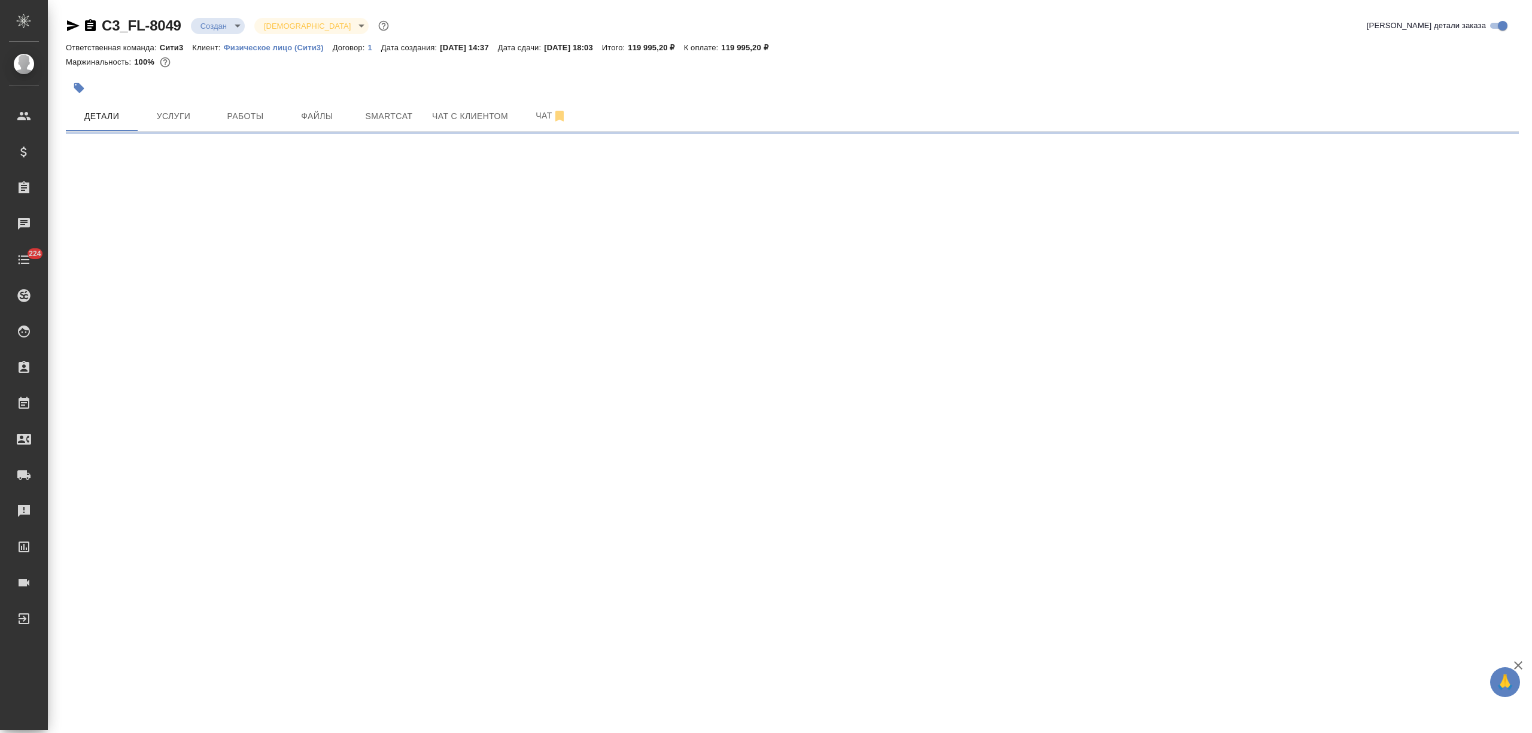
select select "RU"
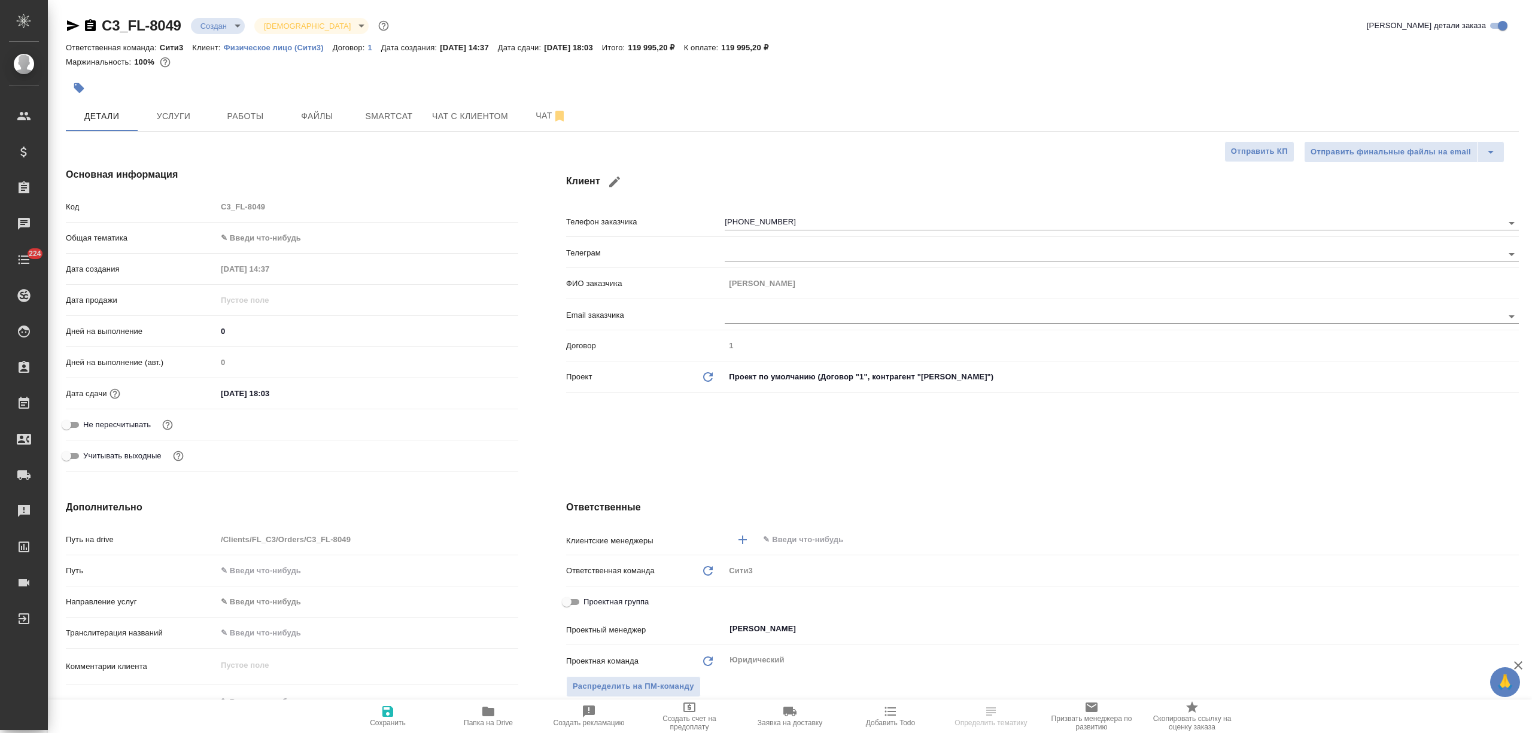
type textarea "x"
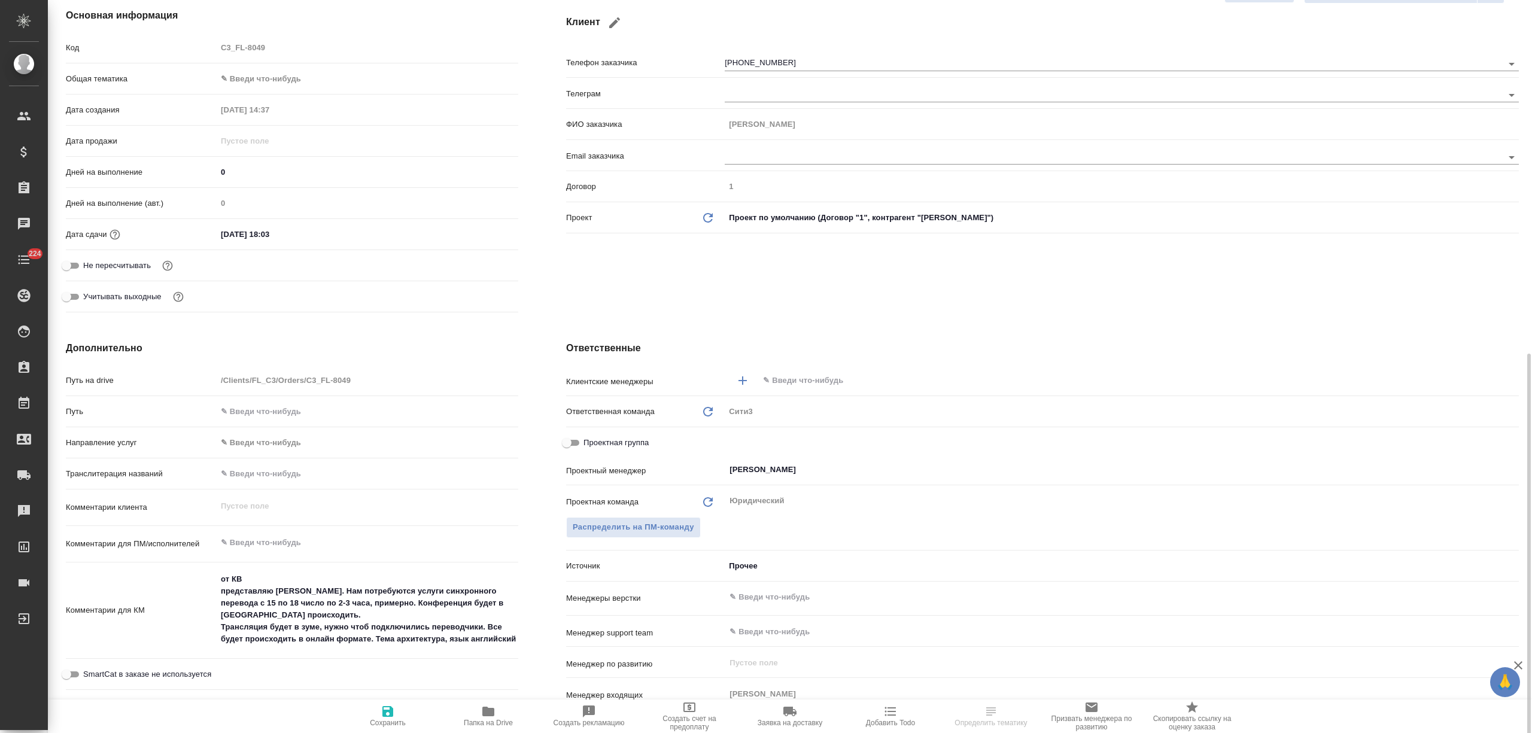
scroll to position [319, 0]
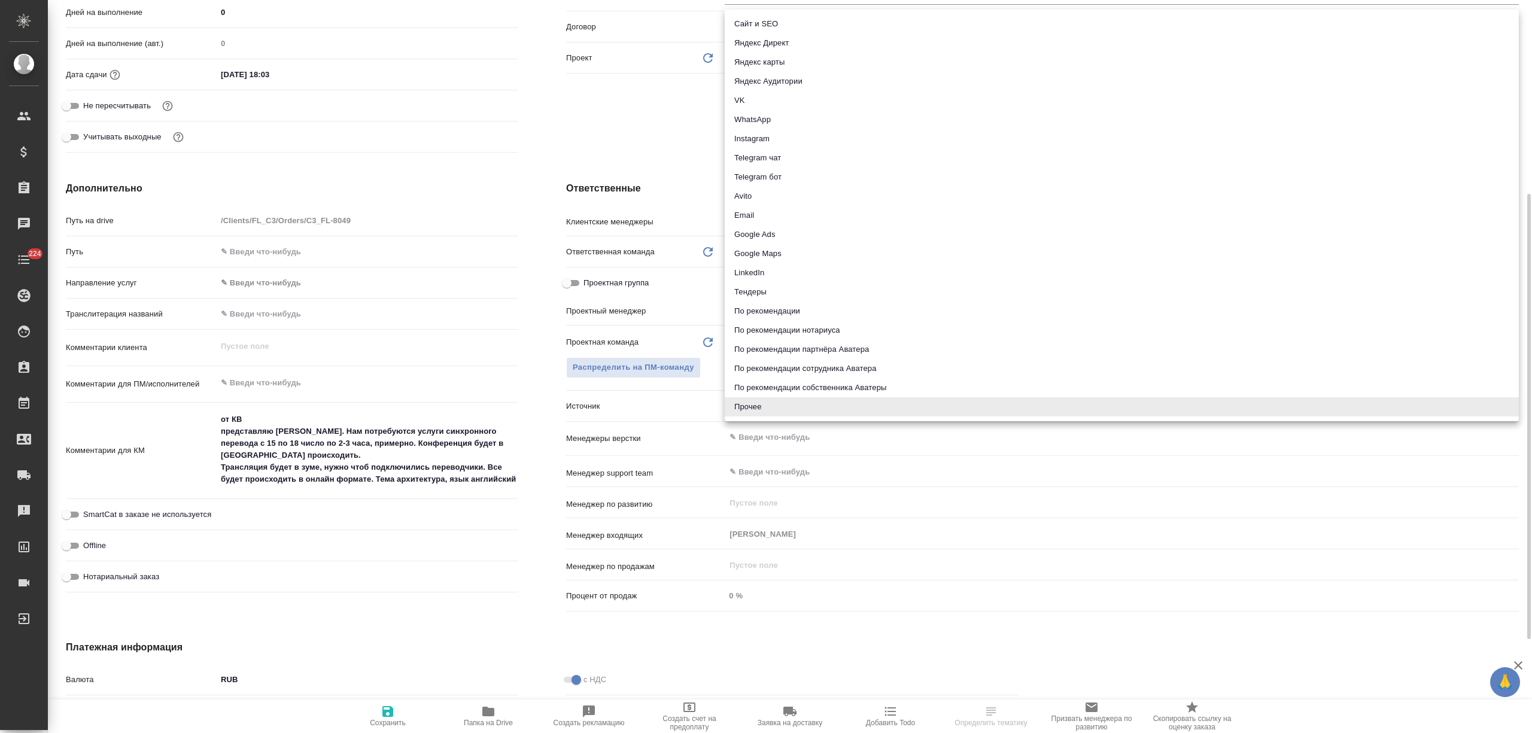
click at [731, 405] on body "🙏 .cls-1 fill:#fff; AWATERA Nikitina Tatiana Клиенты Спецификации Заказы Чаты 2…" at bounding box center [766, 366] width 1532 height 733
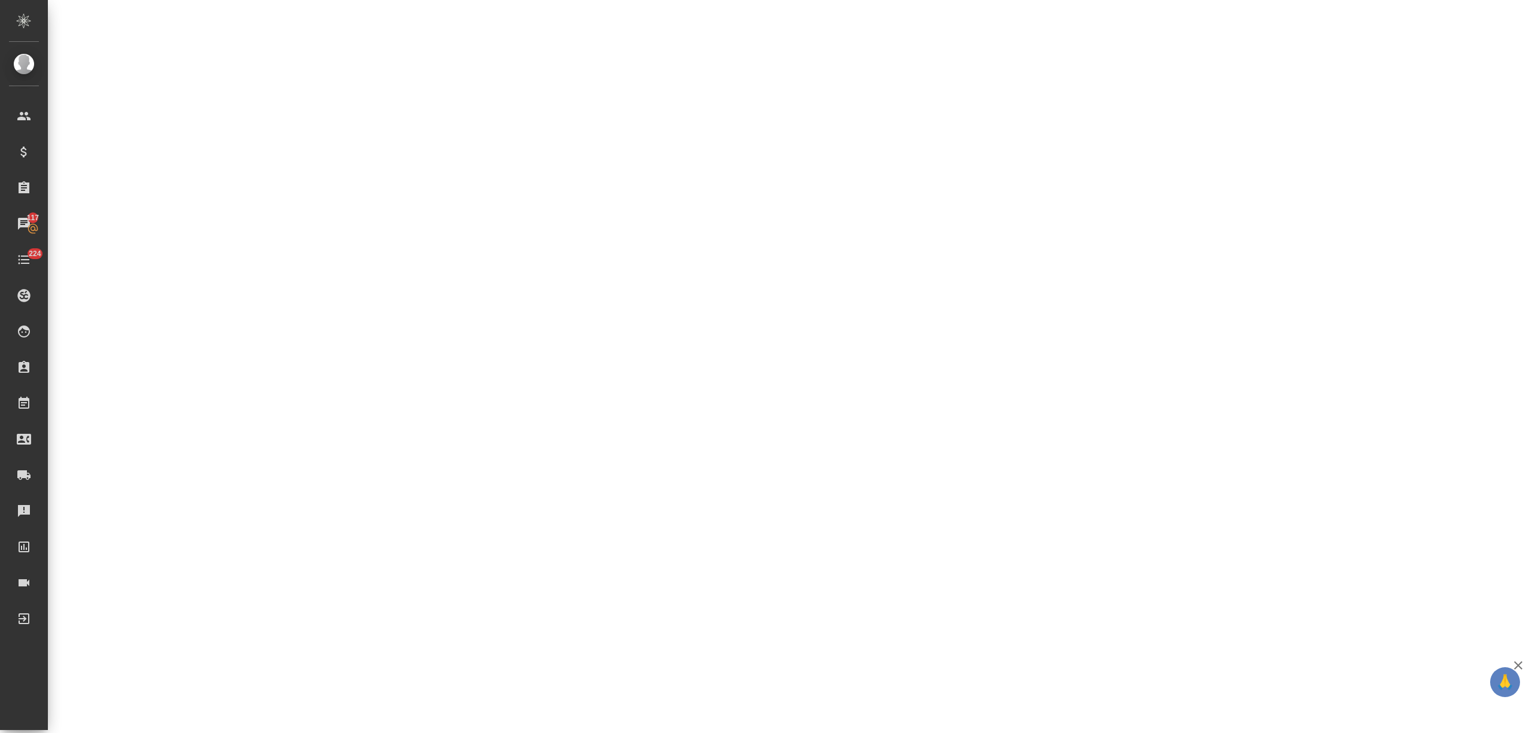
select select "RU"
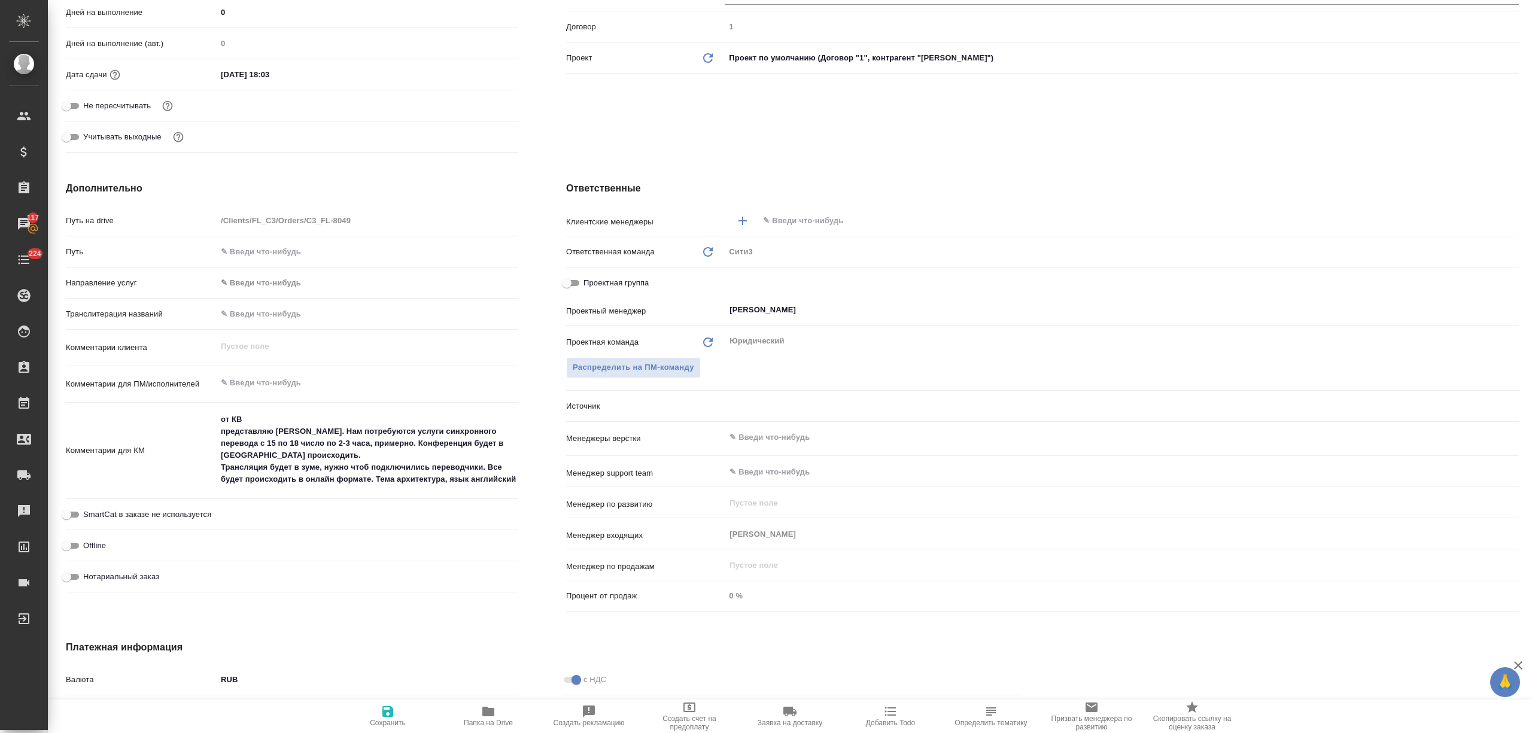
type textarea "x"
click at [757, 407] on body "🙏 .cls-1 fill:#fff; AWATERA Nikitina Tatiana Клиенты Спецификации Заказы 117 Ча…" at bounding box center [766, 366] width 1532 height 733
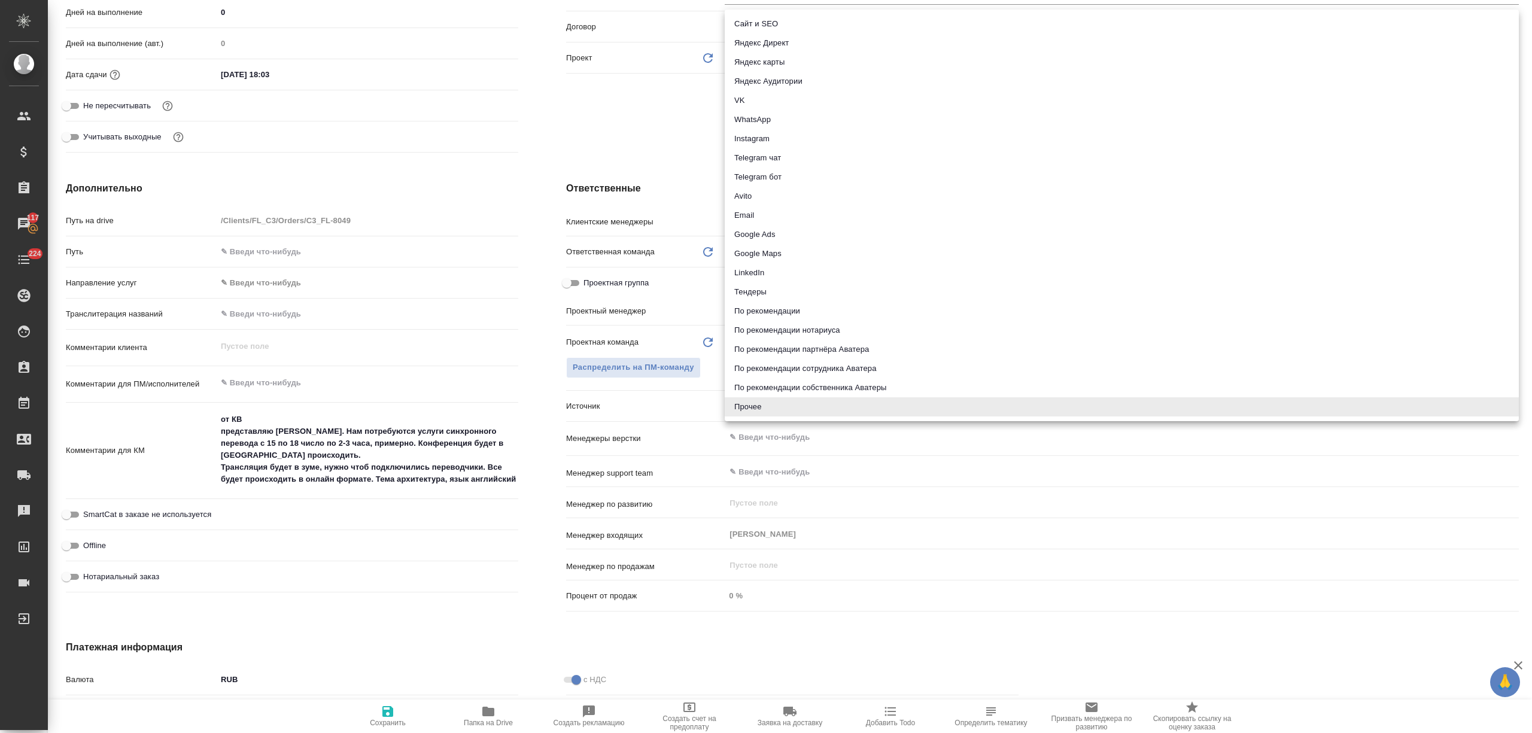
type textarea "x"
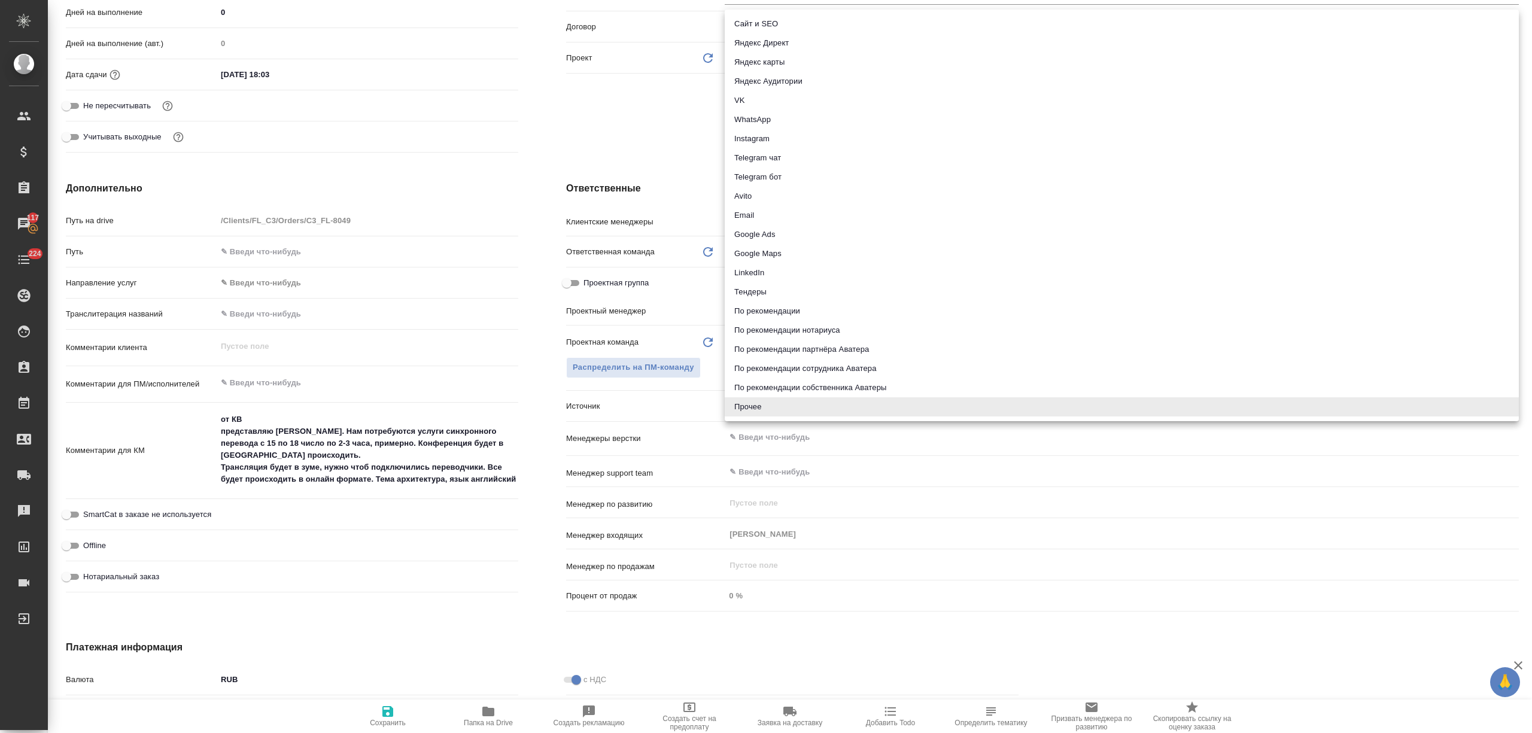
type textarea "x"
click at [522, 295] on div at bounding box center [766, 366] width 1532 height 733
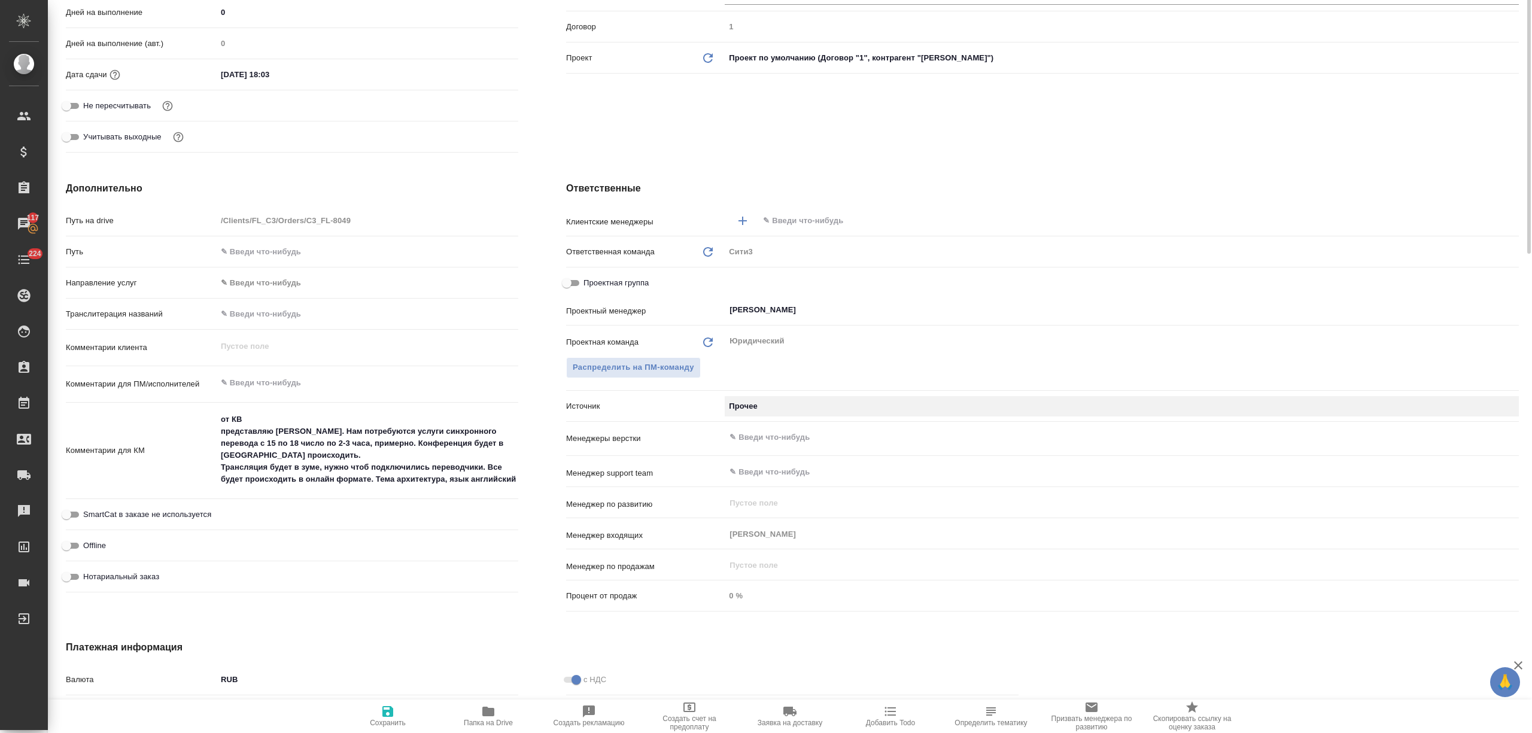
scroll to position [0, 0]
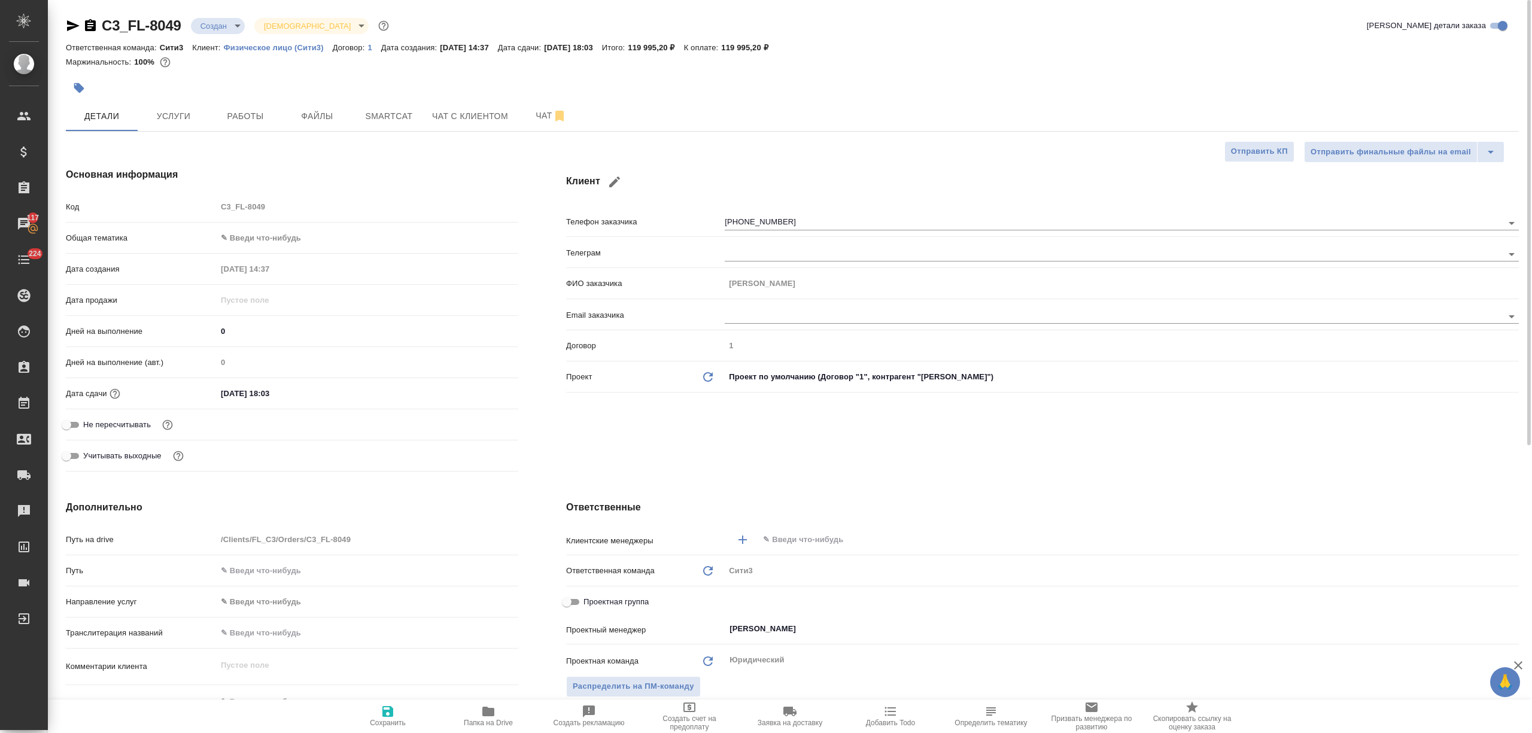
click at [788, 537] on input "text" at bounding box center [1118, 539] width 713 height 14
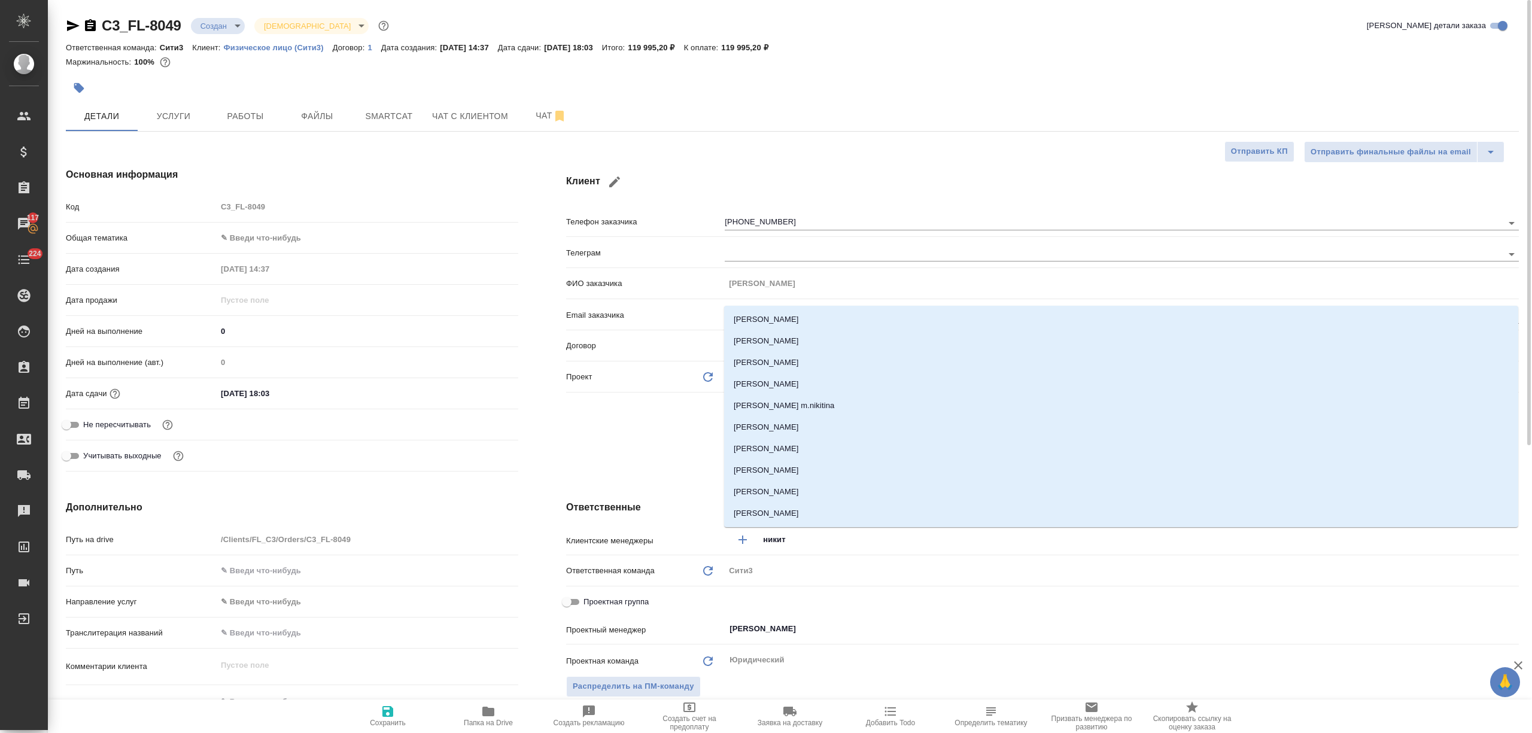
type input "никити"
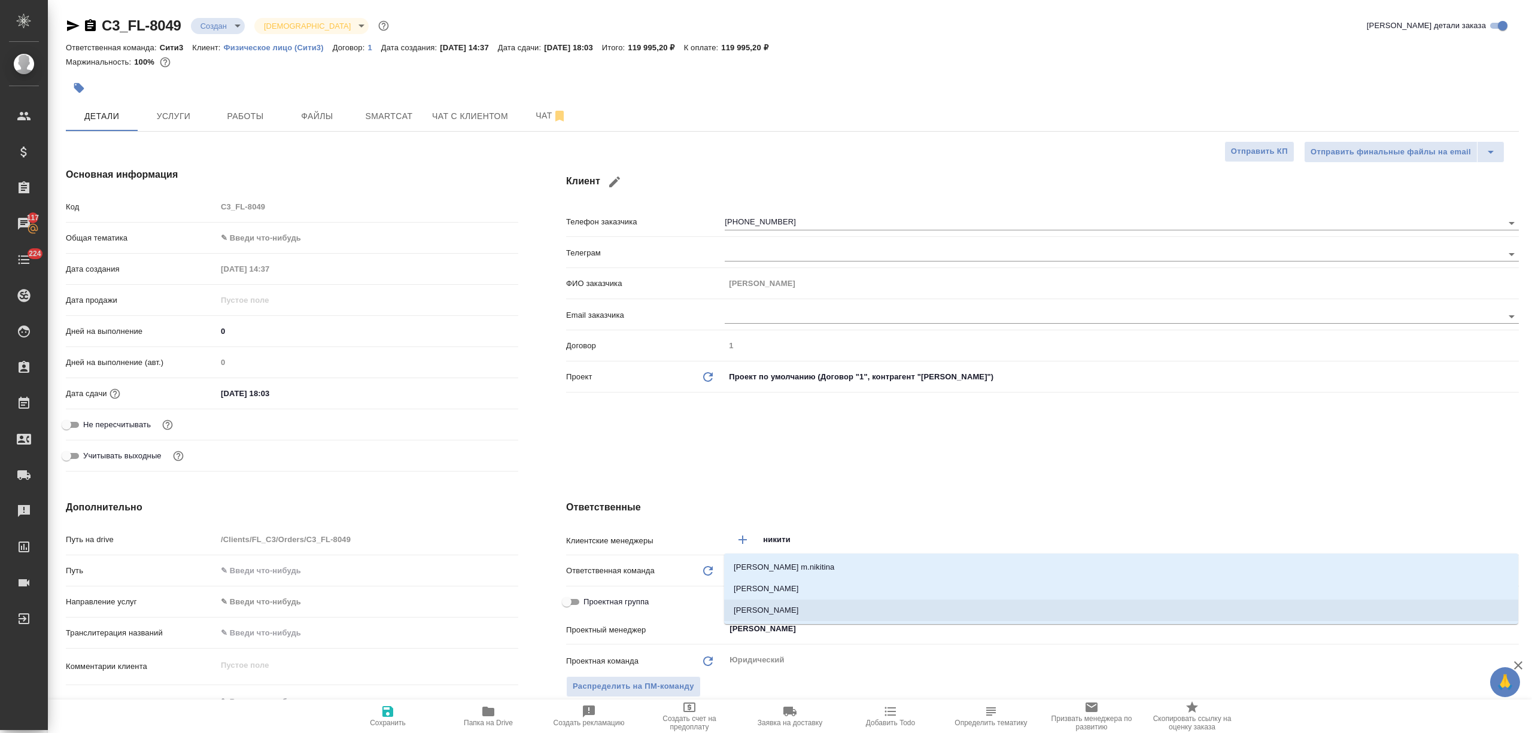
click at [790, 608] on li "[PERSON_NAME]" at bounding box center [1121, 610] width 794 height 22
type textarea "x"
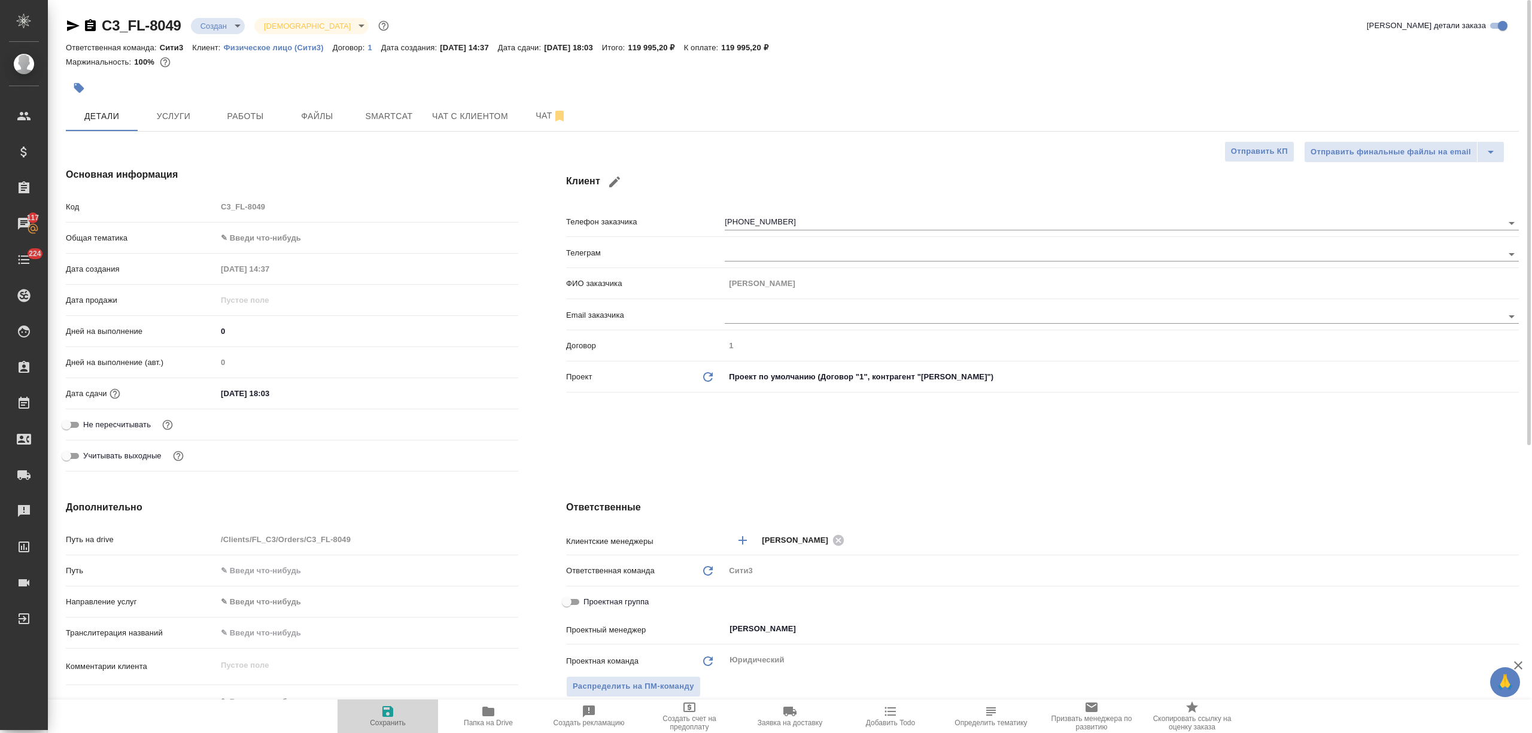
drag, startPoint x: 415, startPoint y: 709, endPoint x: 412, endPoint y: 699, distance: 10.8
click at [412, 709] on span "Сохранить" at bounding box center [388, 715] width 86 height 23
type textarea "x"
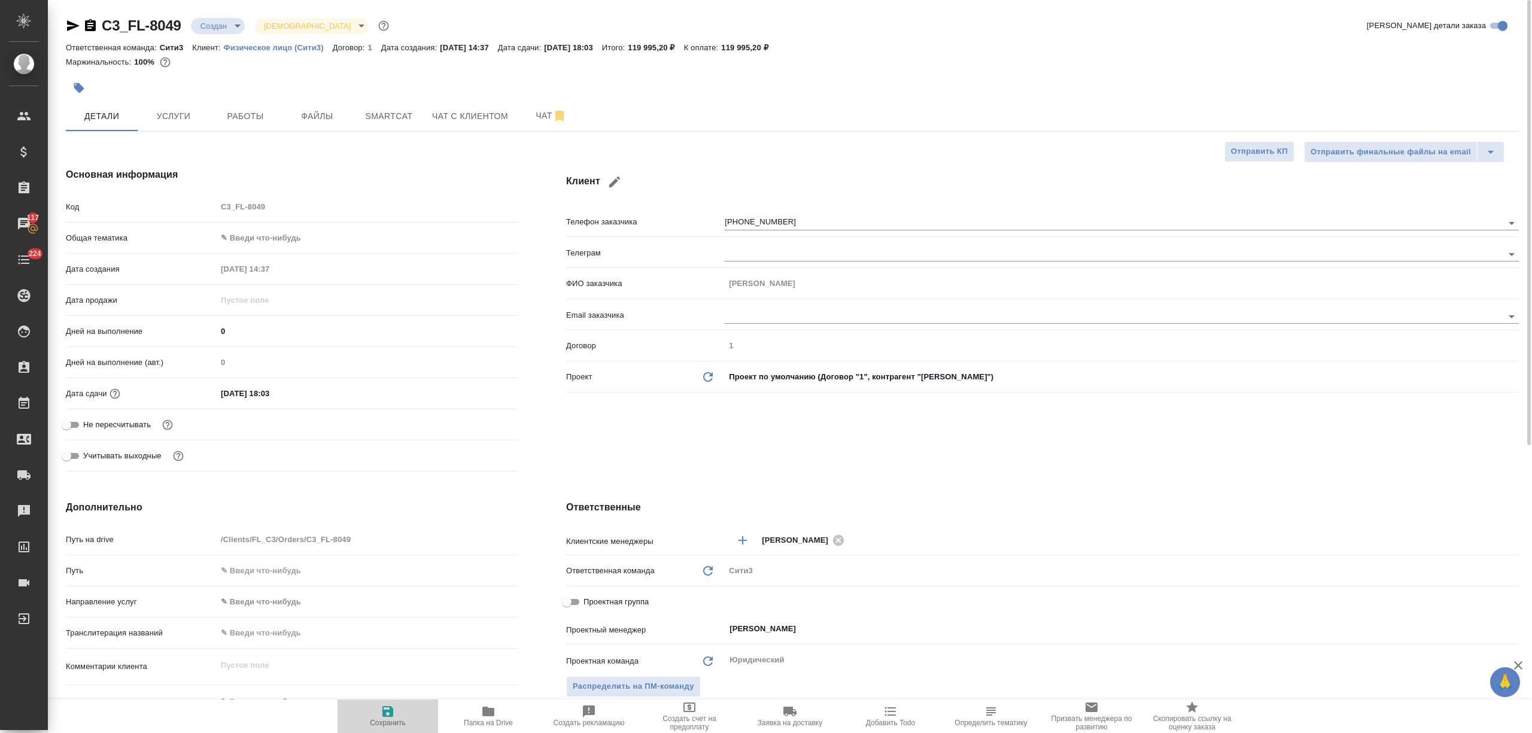
type textarea "x"
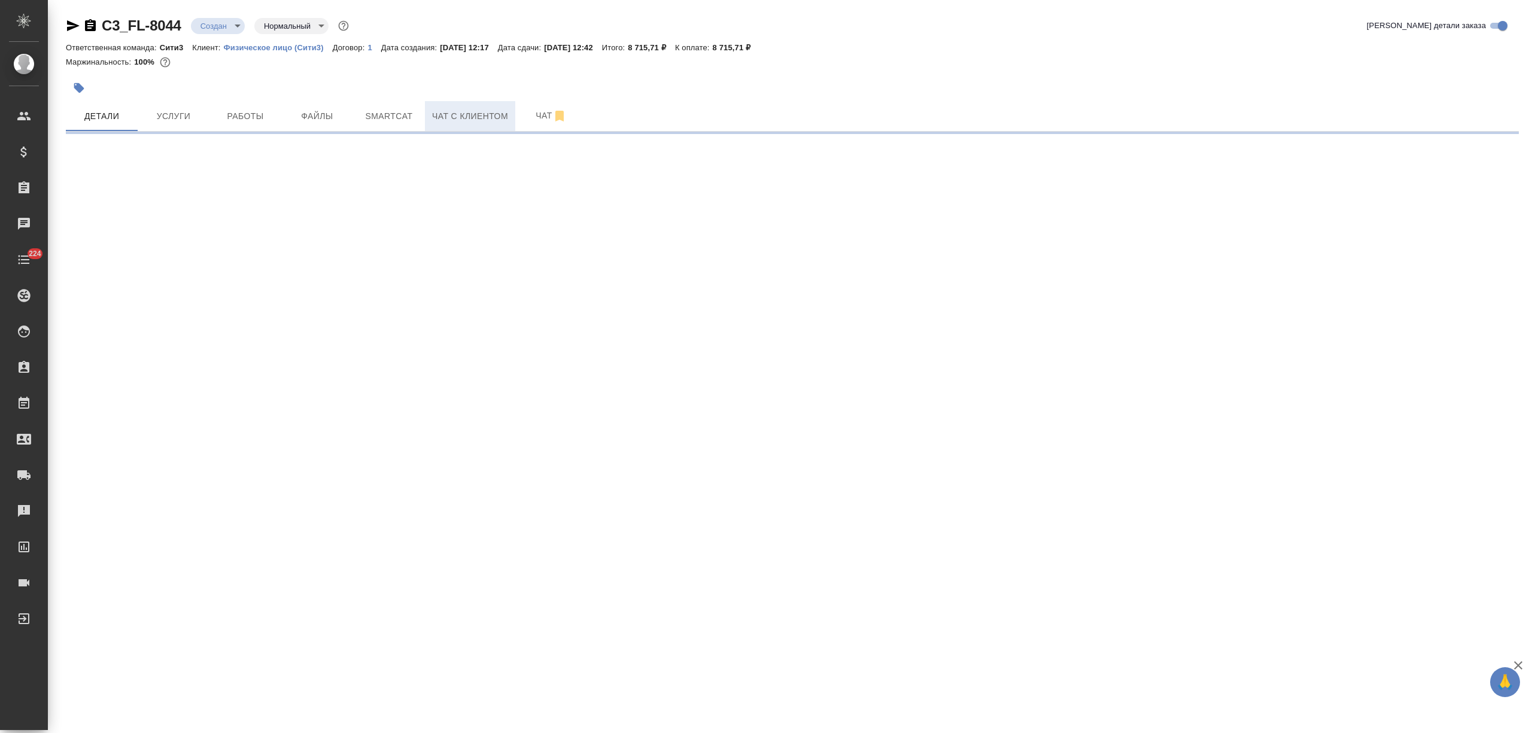
select select "RU"
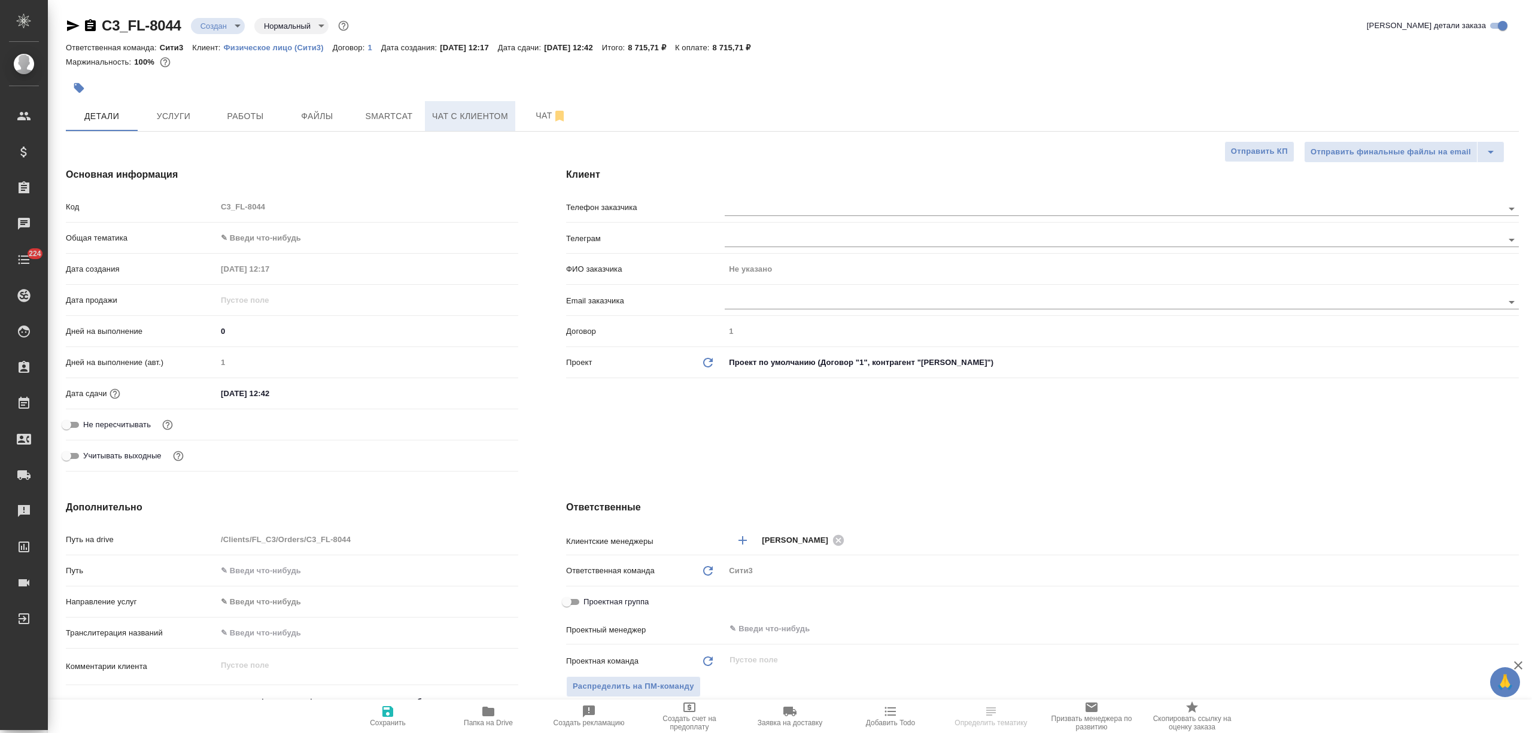
type textarea "x"
click at [476, 123] on span "Чат с клиентом" at bounding box center [470, 116] width 76 height 15
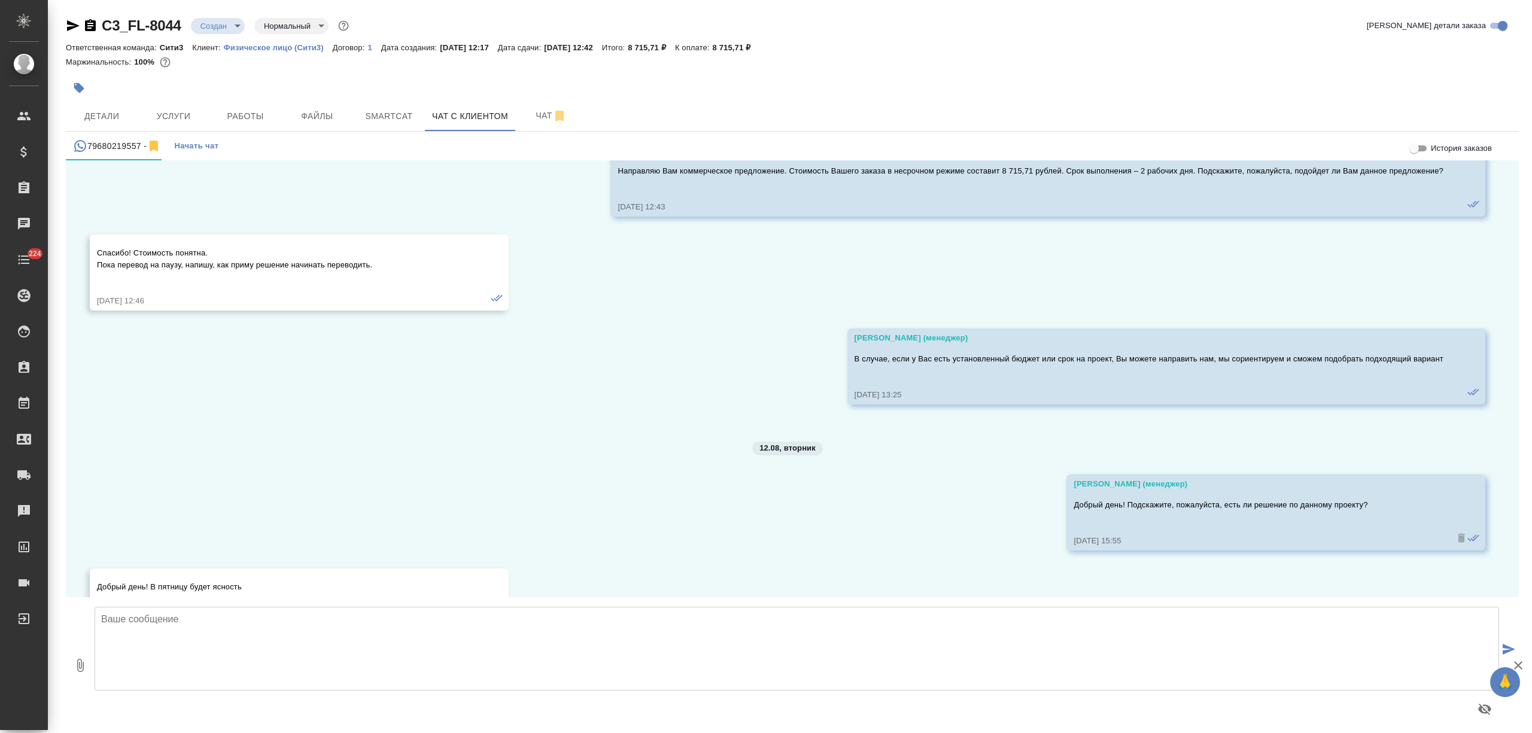
scroll to position [635, 0]
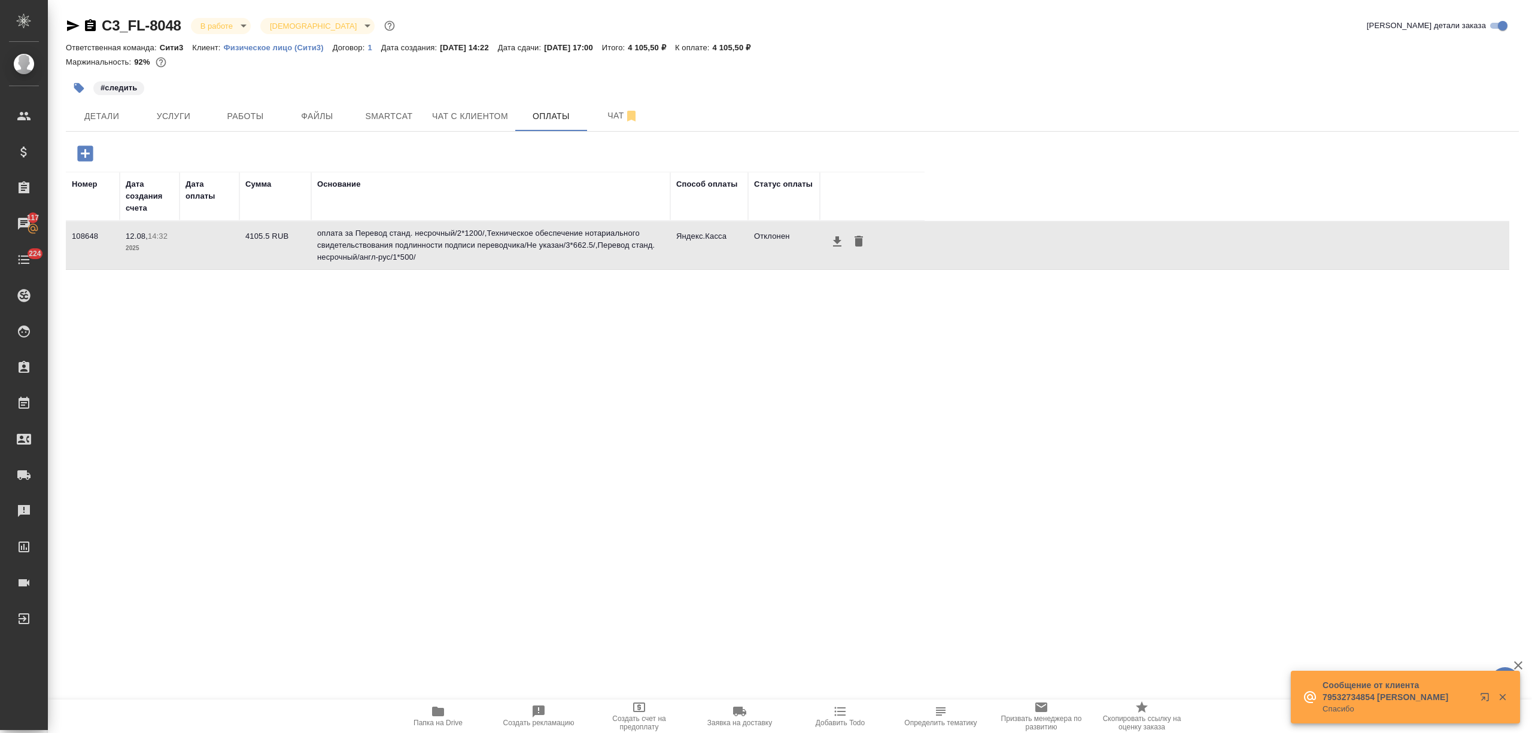
click at [130, 114] on button "Детали" at bounding box center [102, 116] width 72 height 30
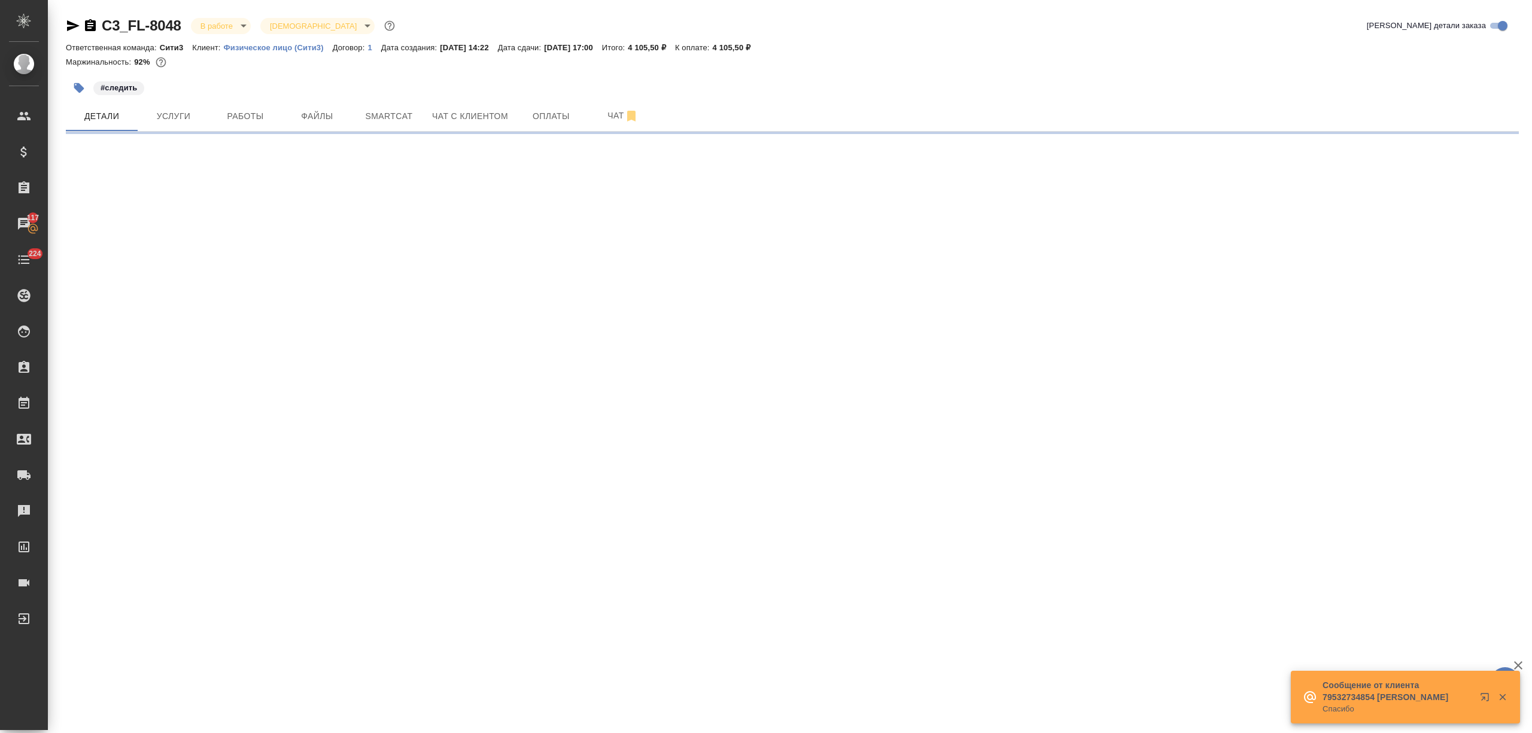
select select "RU"
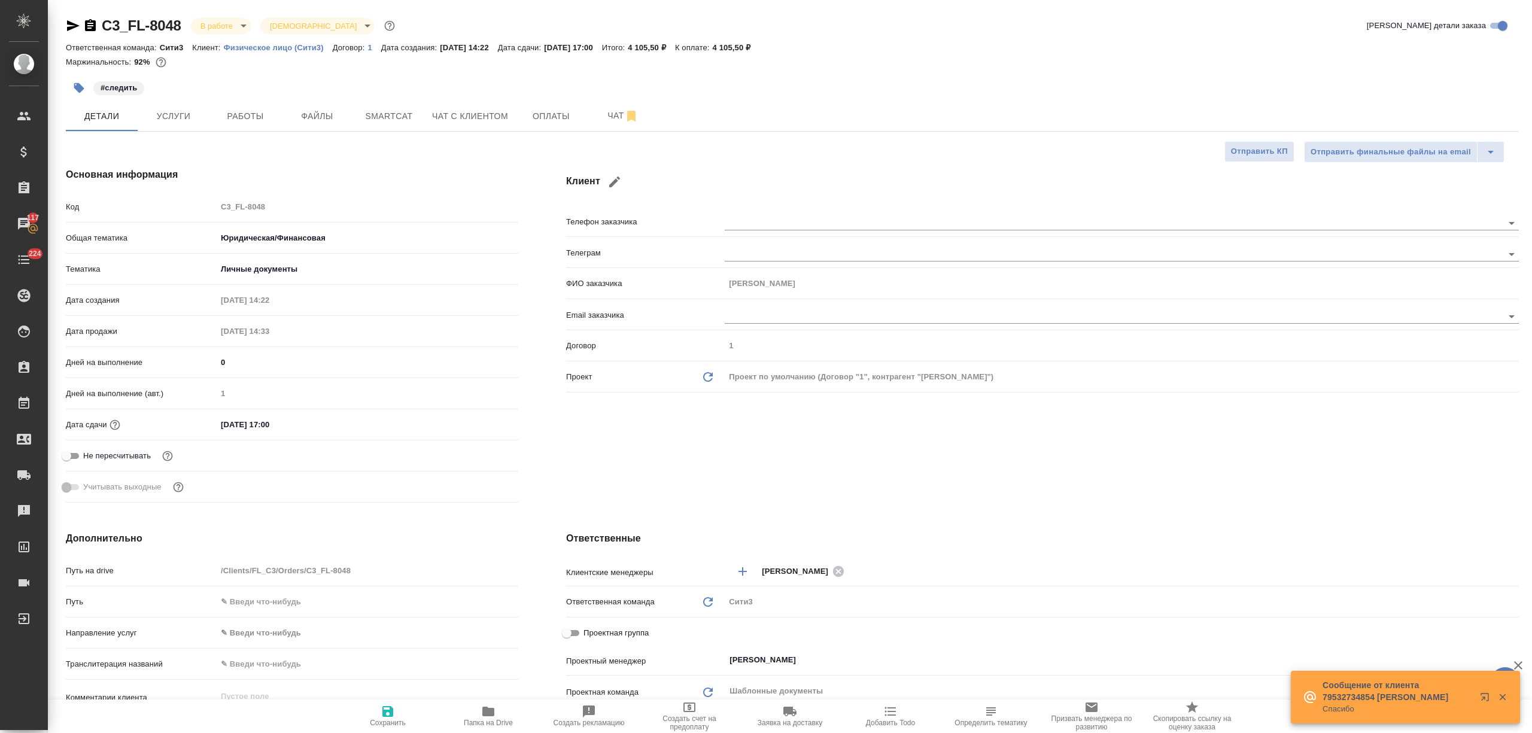
type textarea "x"
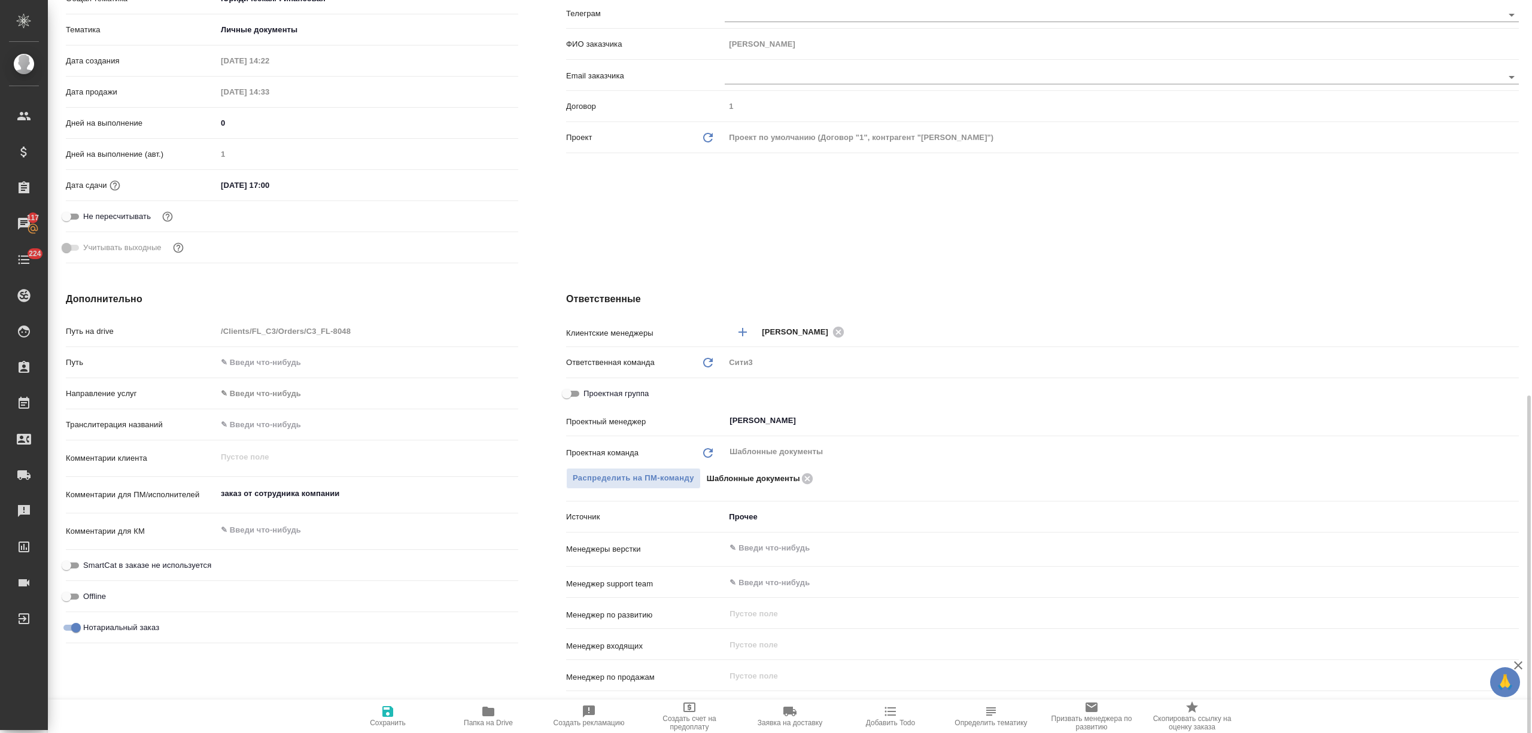
scroll to position [159, 0]
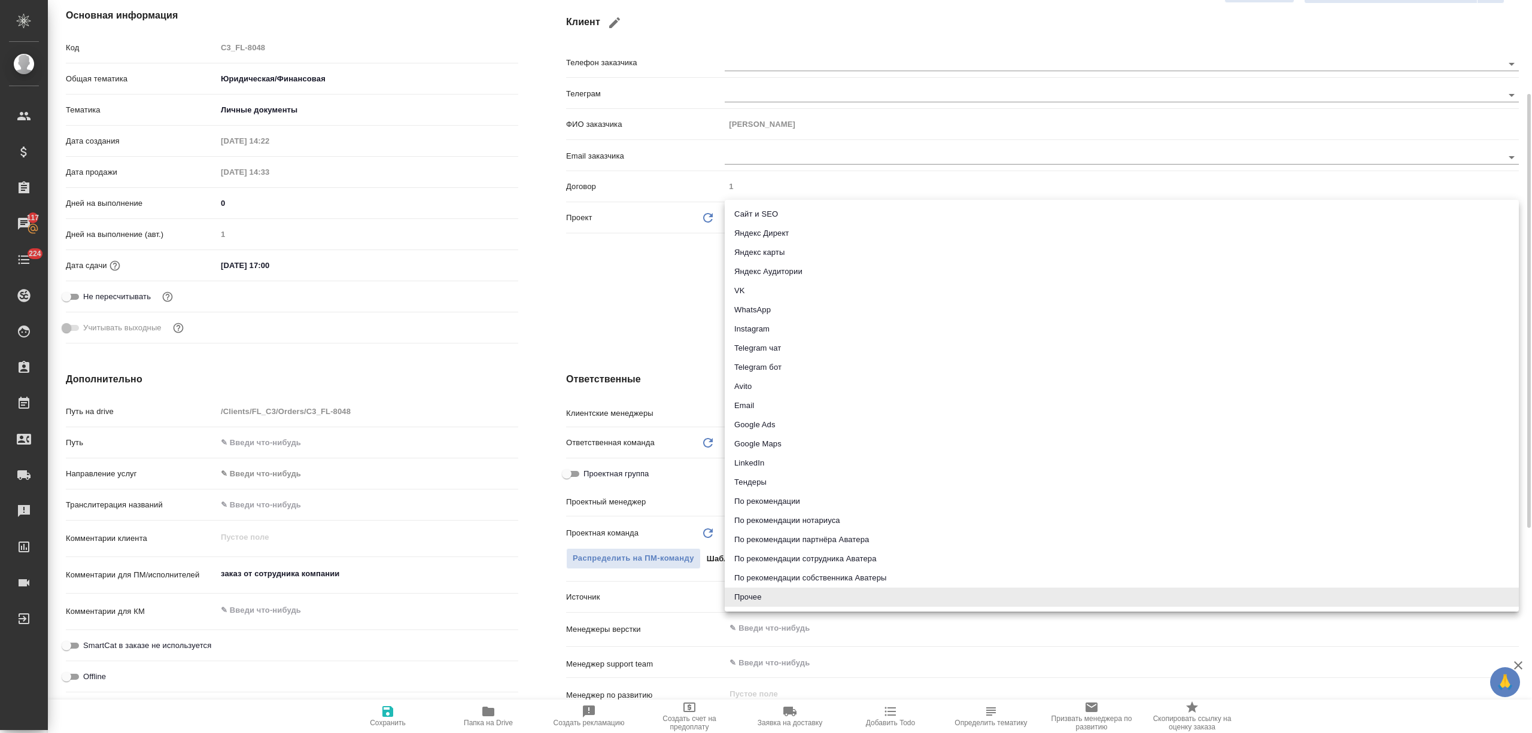
click at [735, 604] on body "🙏 .cls-1 fill:#fff; AWATERA [PERSON_NAME] Спецификации Заказы 117 Чаты 224 Todo…" at bounding box center [766, 366] width 1532 height 733
click at [879, 560] on li "По рекомендации сотрудника Аватера" at bounding box center [1121, 558] width 794 height 19
type textarea "x"
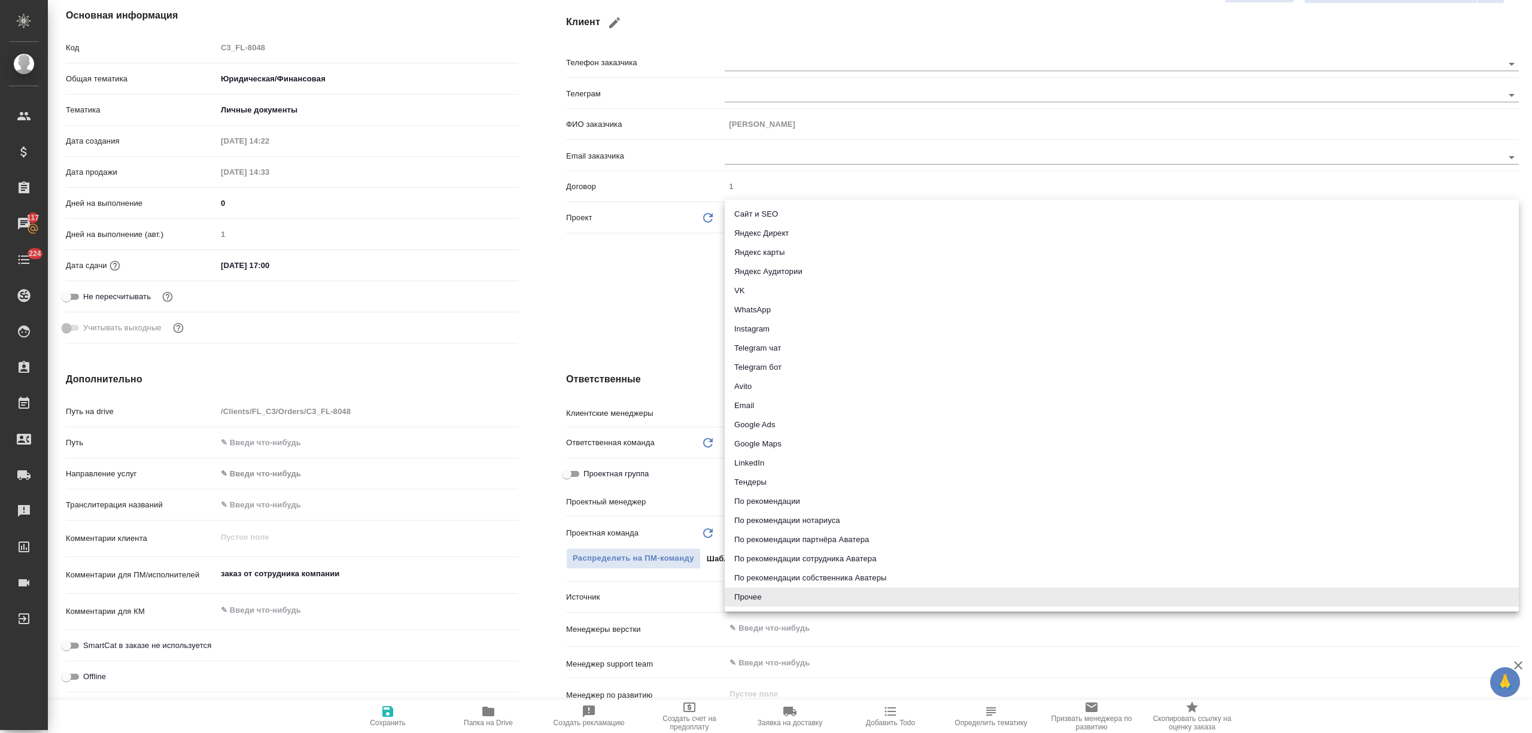
type input "employeeRecommendation"
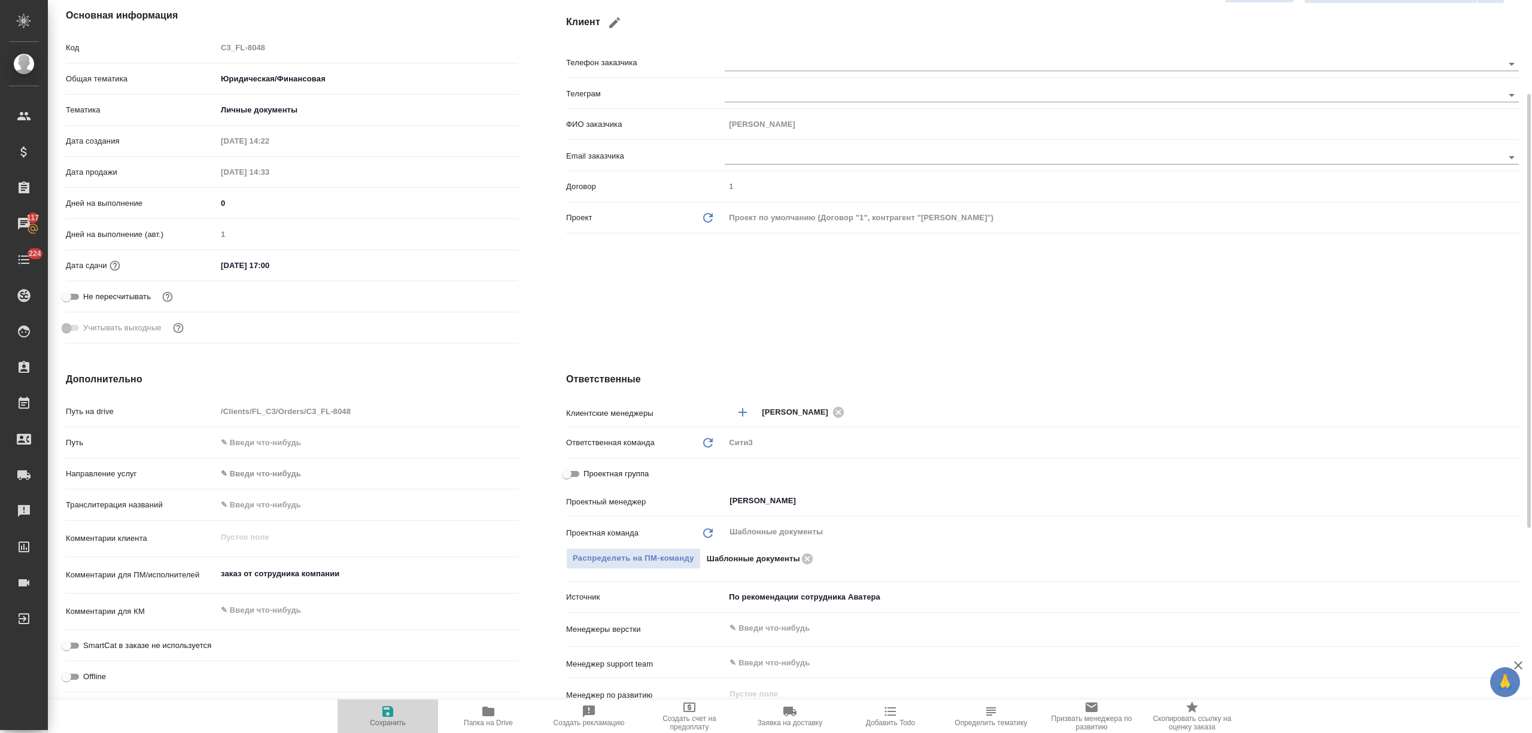
click at [398, 714] on span "Сохранить" at bounding box center [388, 715] width 86 height 23
type textarea "x"
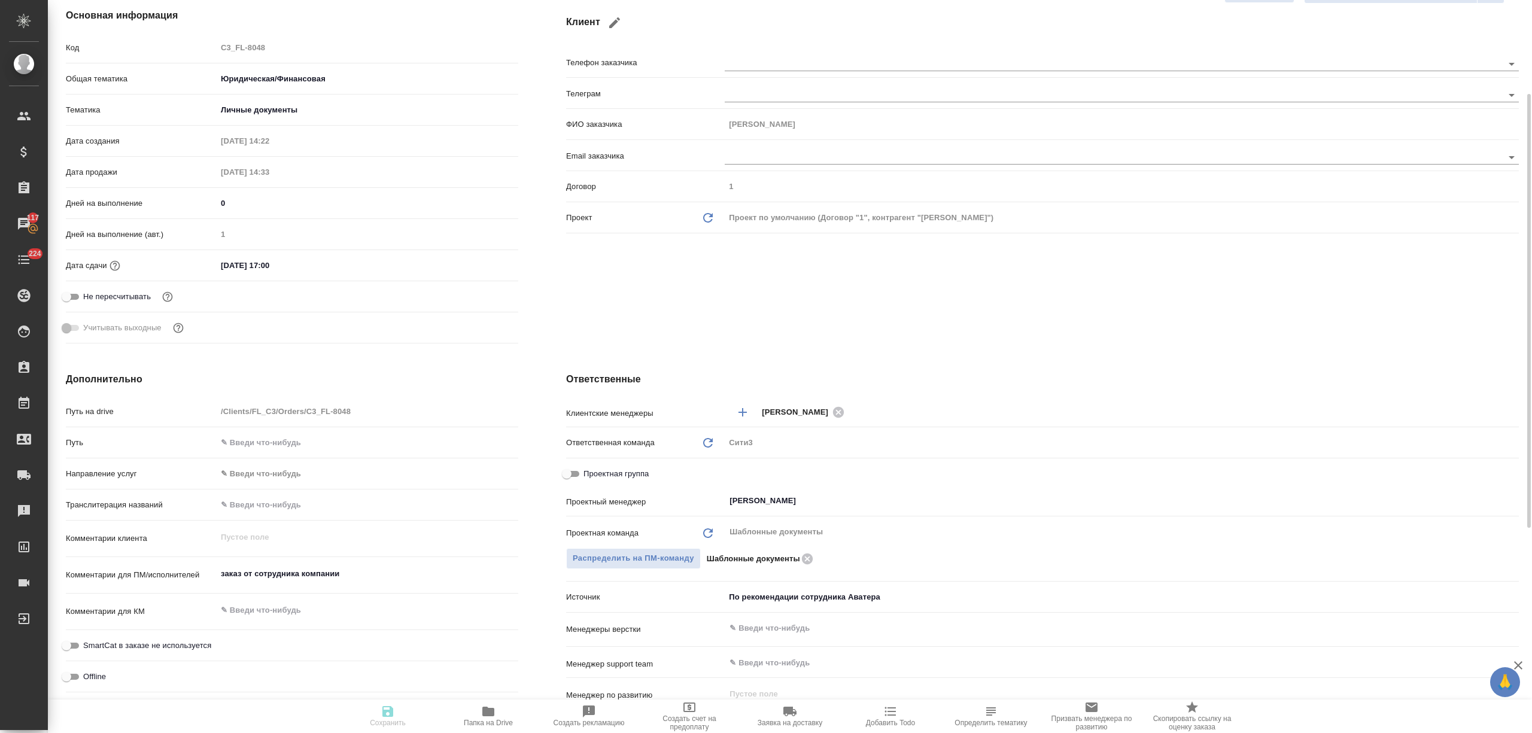
type textarea "x"
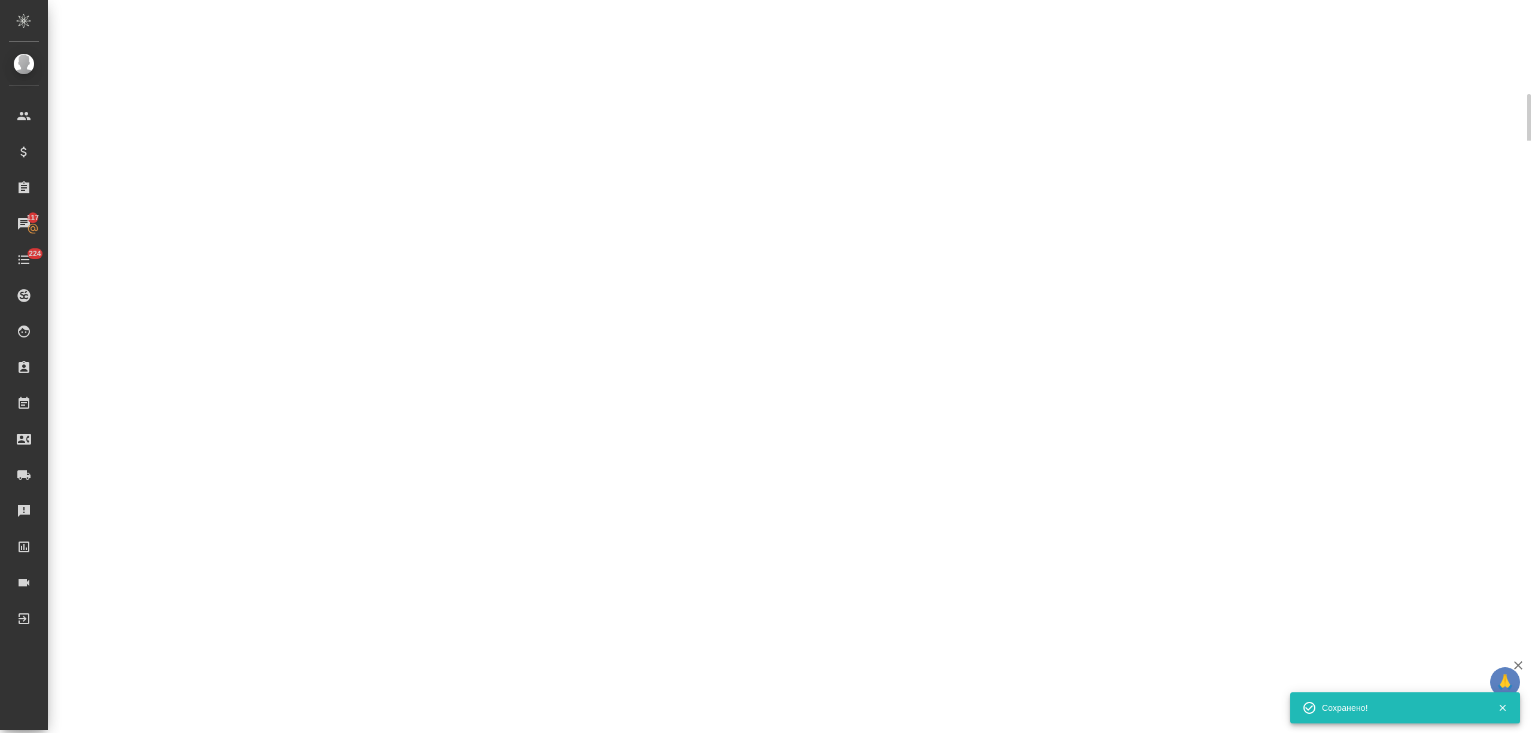
select select "RU"
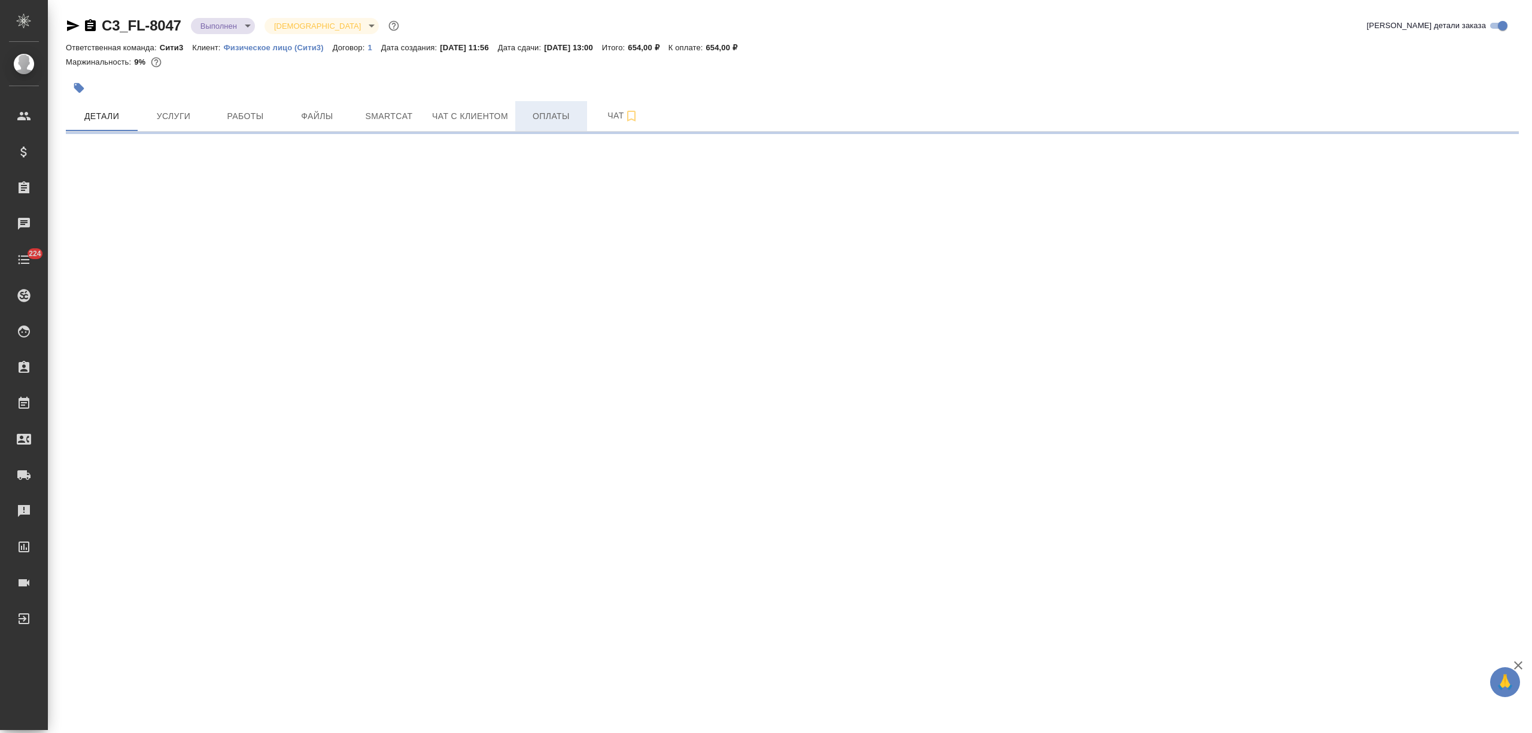
click at [553, 115] on span "Оплаты" at bounding box center [550, 116] width 57 height 15
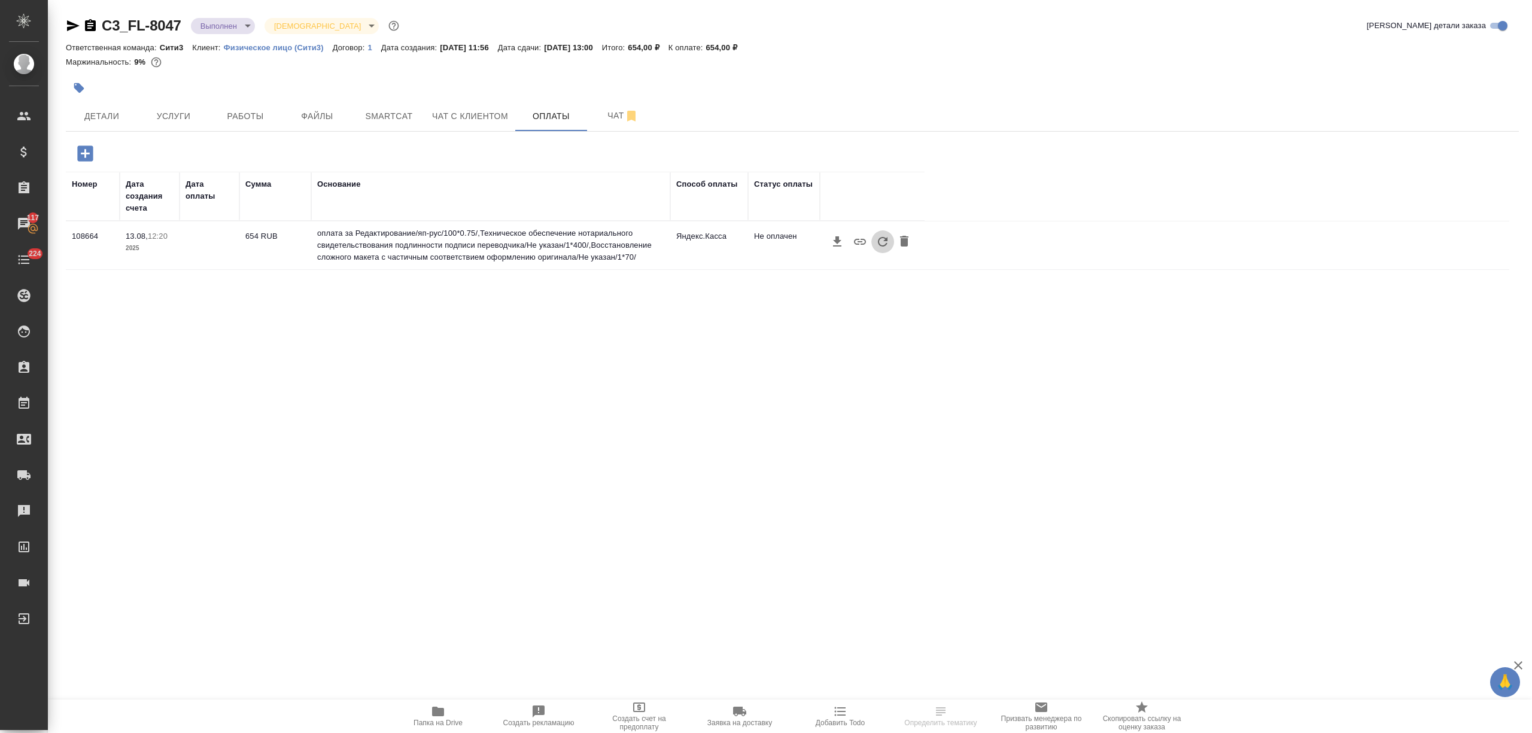
click at [876, 240] on icon "button" at bounding box center [882, 242] width 14 height 14
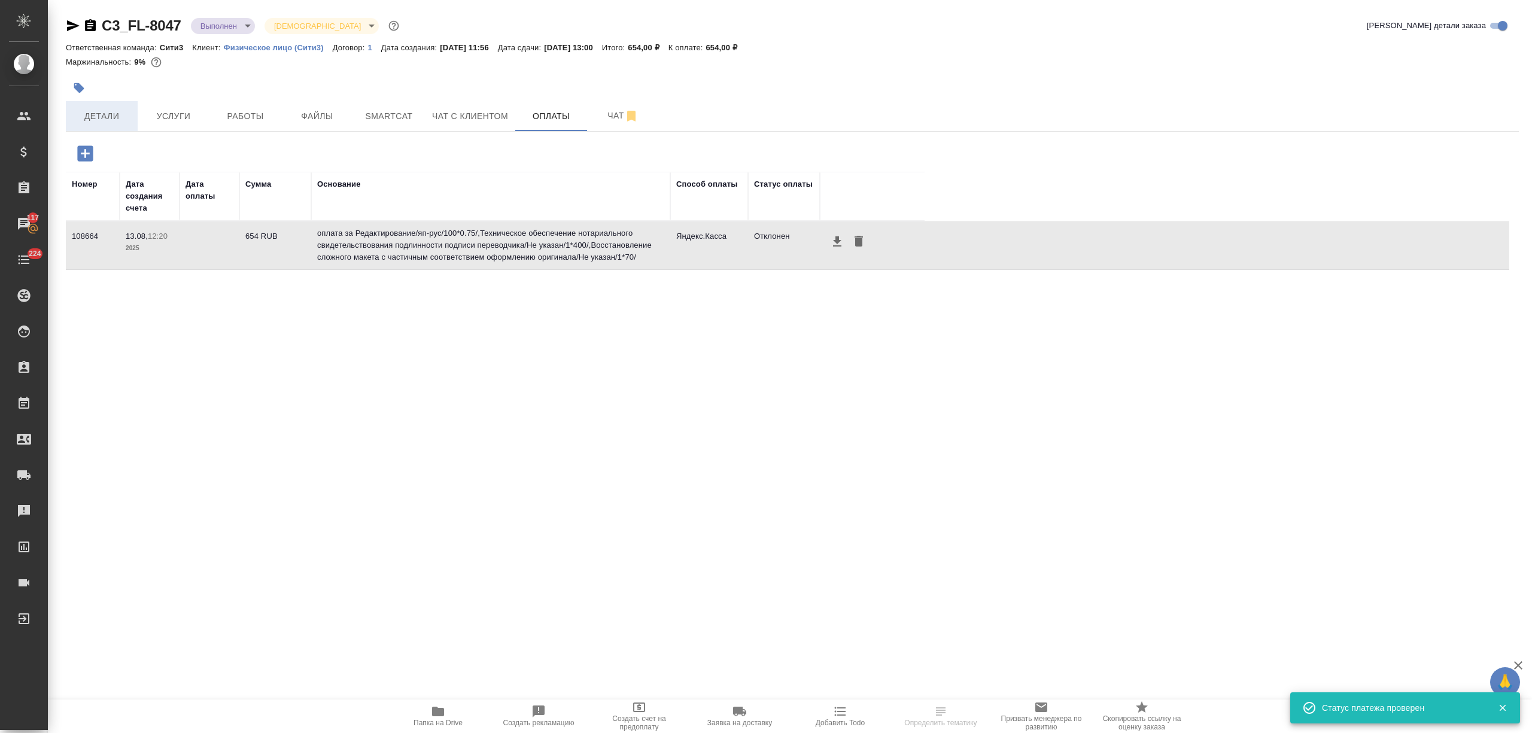
click at [96, 111] on span "Детали" at bounding box center [101, 116] width 57 height 15
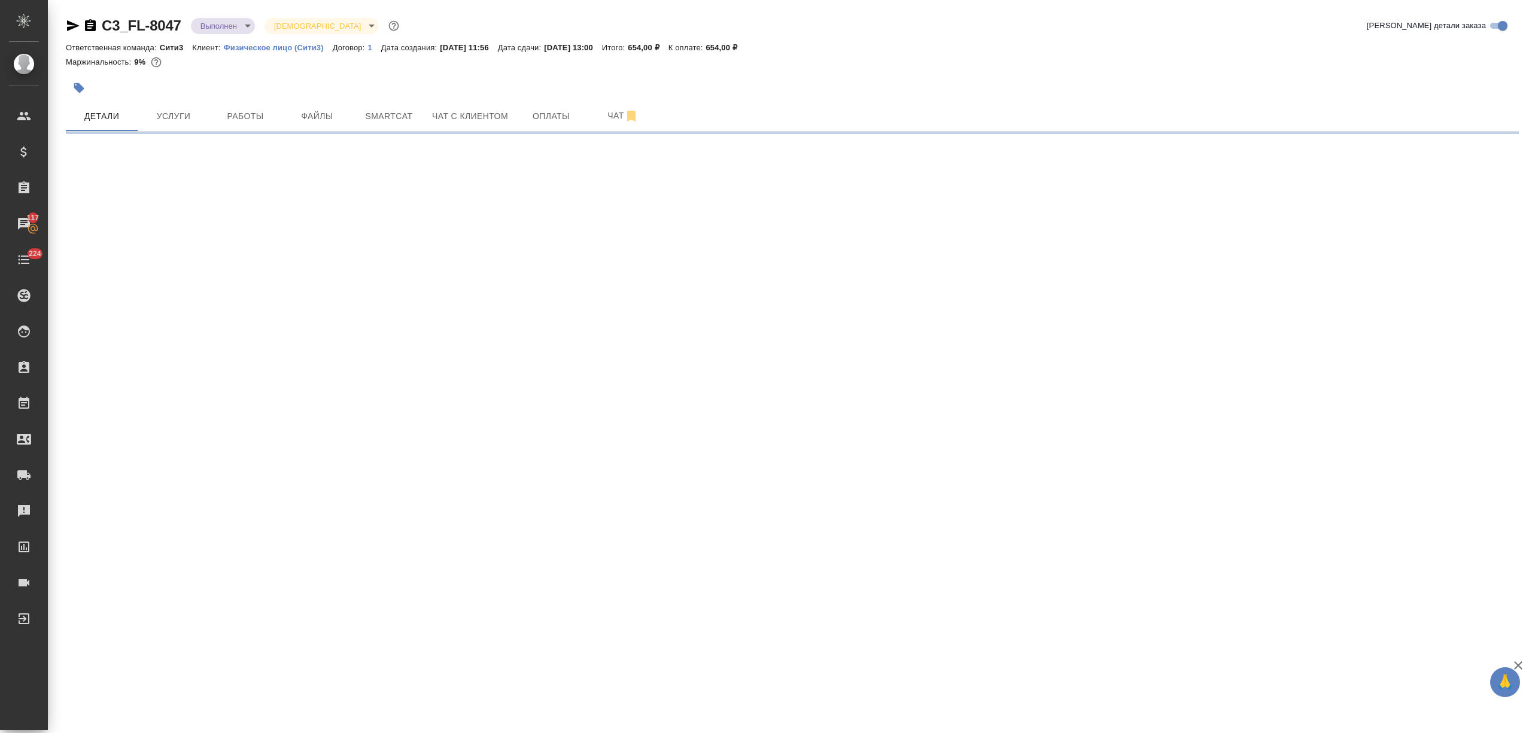
select select "RU"
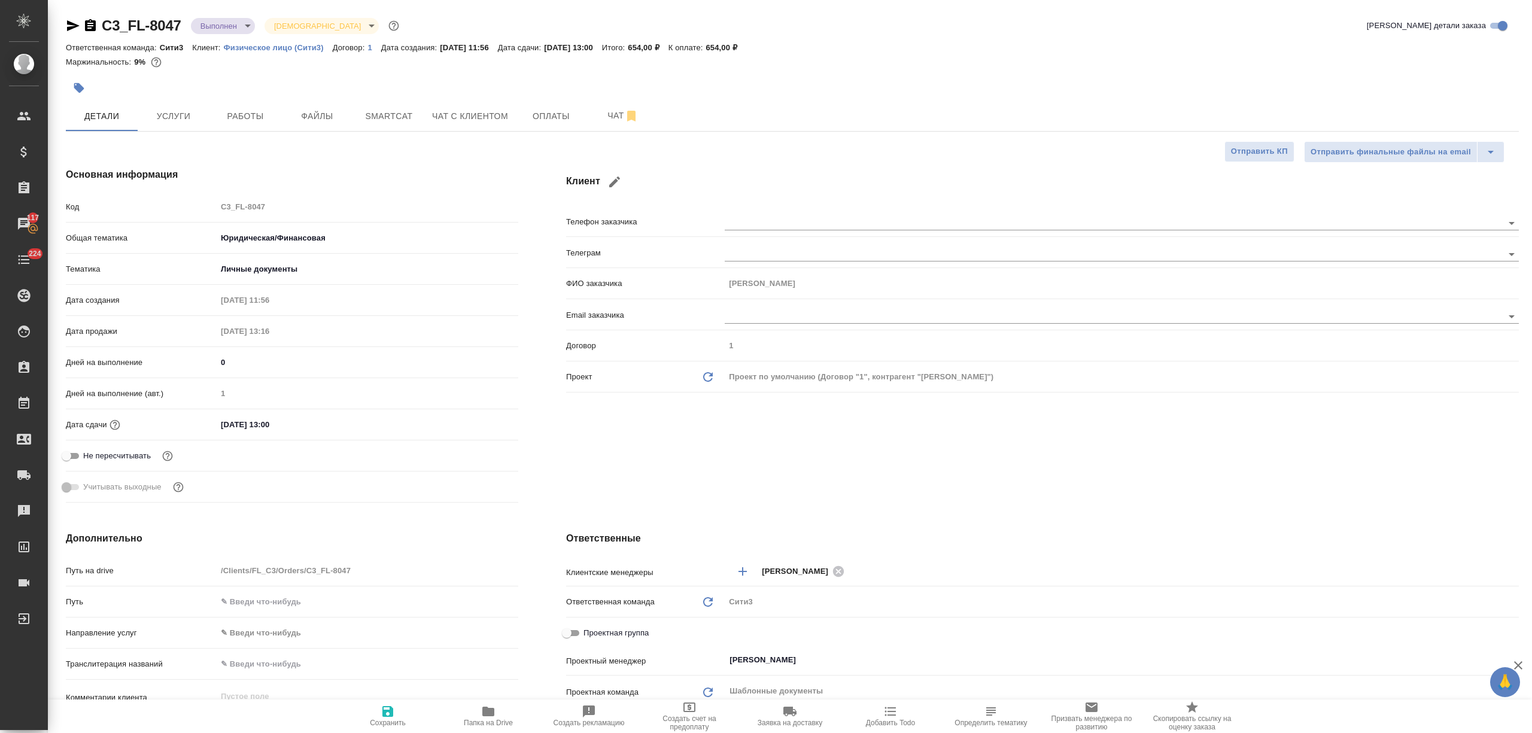
type textarea "x"
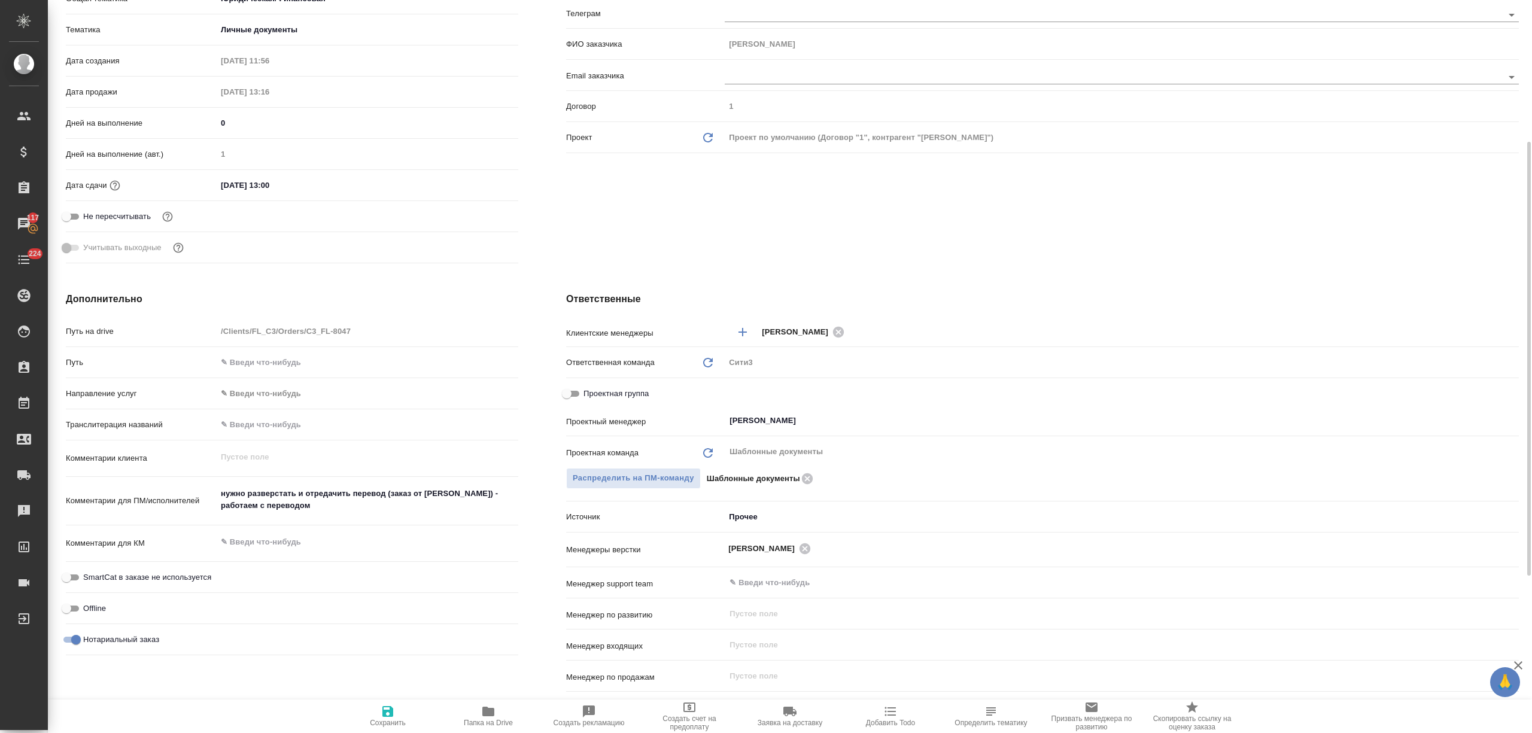
click at [756, 517] on body "🙏 .cls-1 fill:#fff; AWATERA Nikitina Tatiana Клиенты Спецификации Заказы 117 Ча…" at bounding box center [766, 366] width 1532 height 733
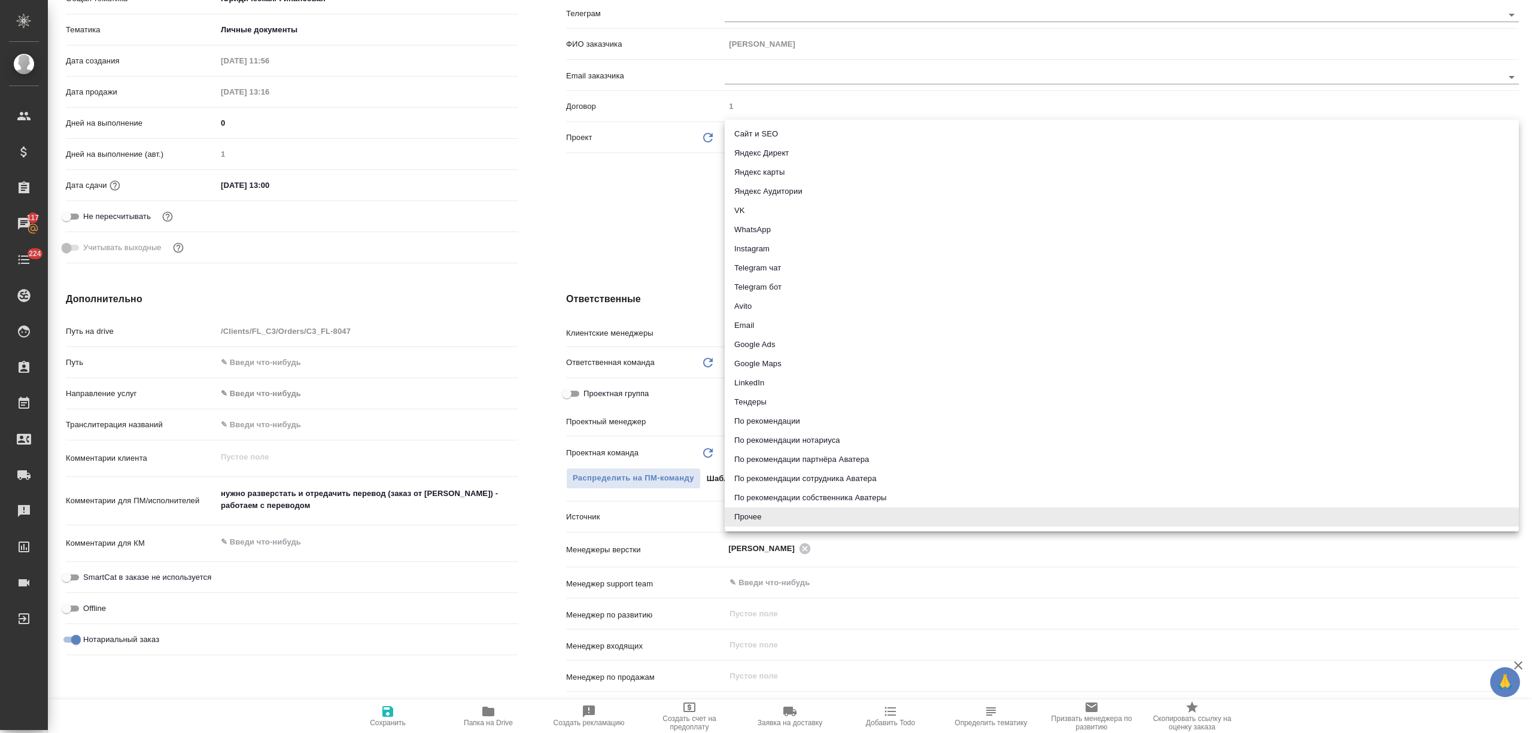
click at [765, 479] on li "По рекомендации сотрудника Аватера" at bounding box center [1121, 478] width 794 height 19
type textarea "x"
type input "employeeRecommendation"
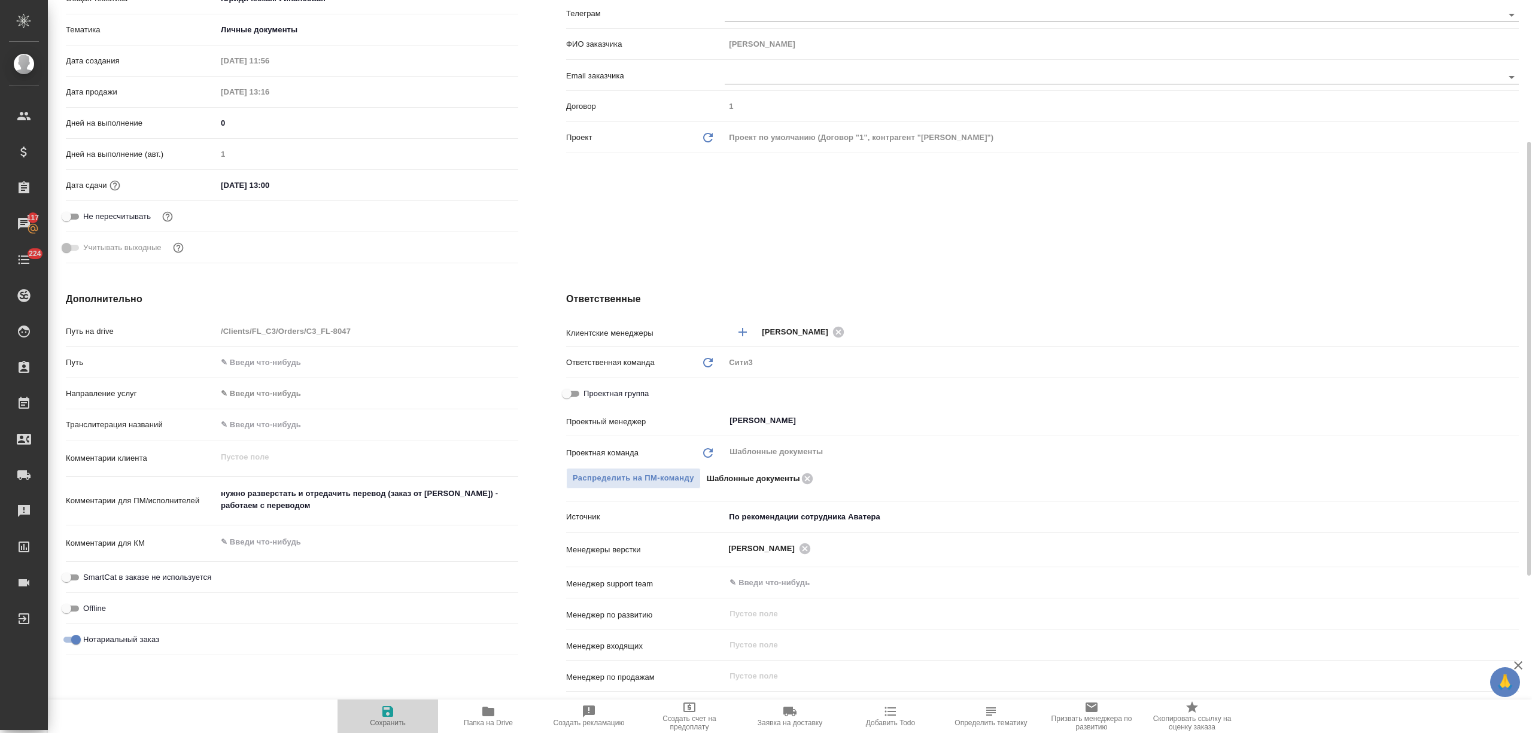
click at [379, 718] on span "Сохранить" at bounding box center [388, 722] width 36 height 8
type textarea "x"
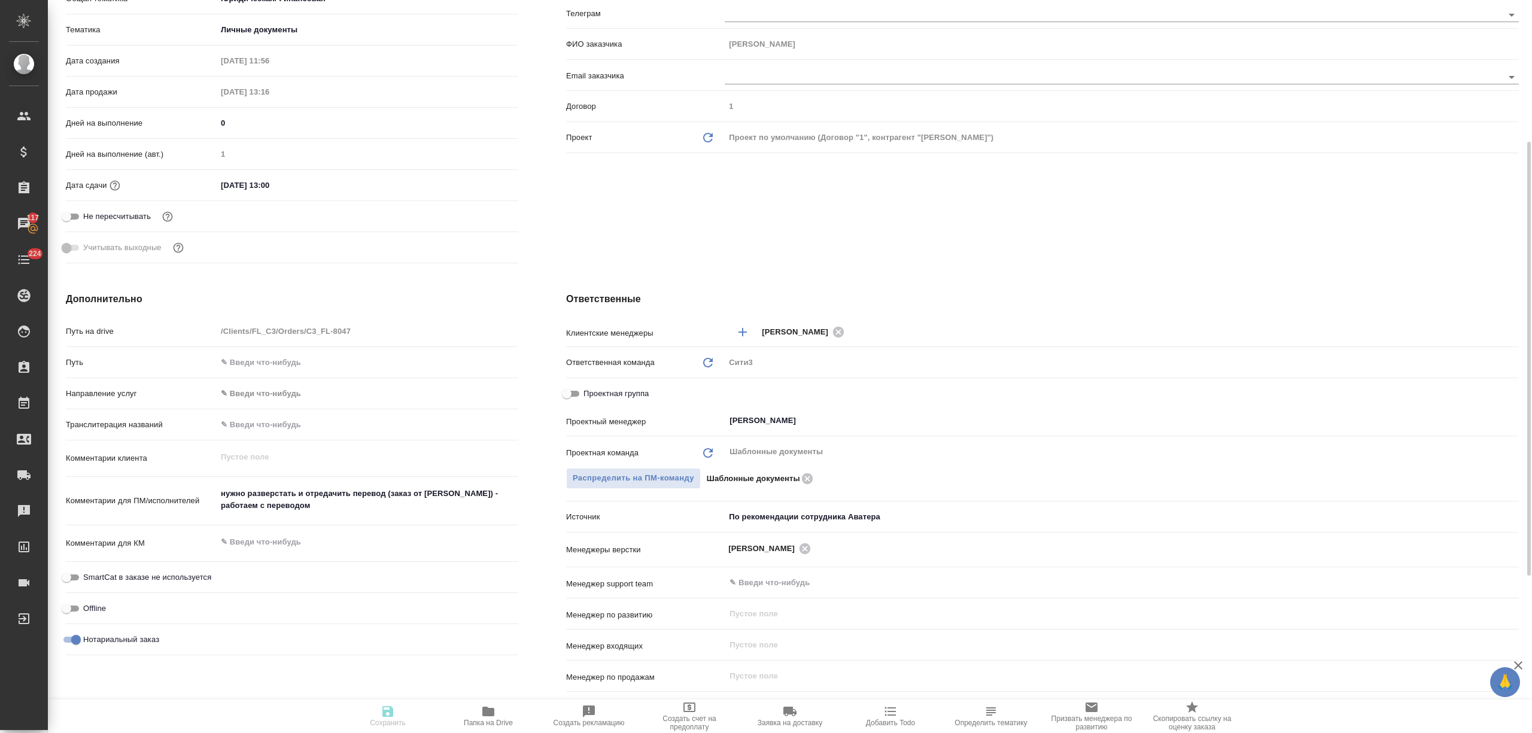
type textarea "x"
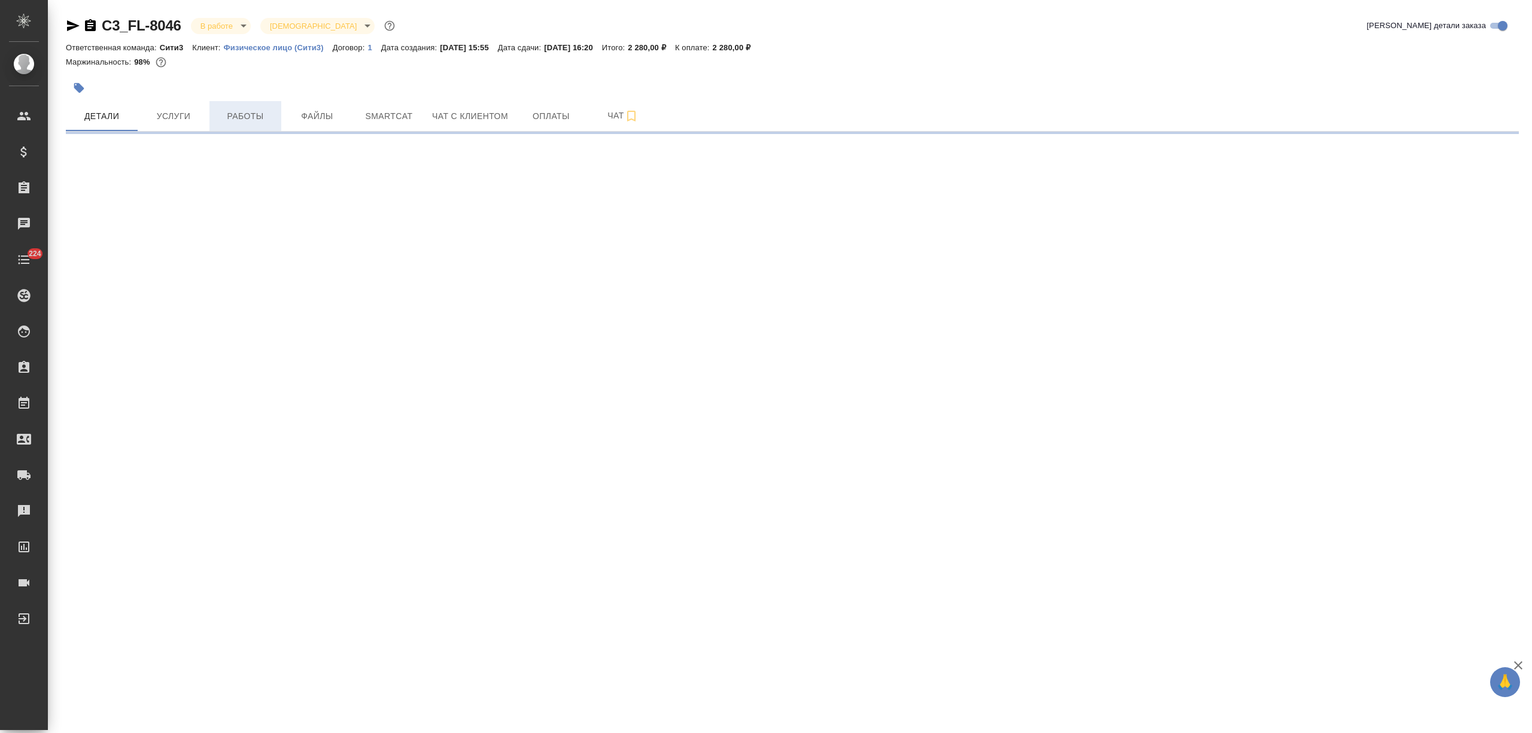
click at [261, 126] on button "Работы" at bounding box center [245, 116] width 72 height 30
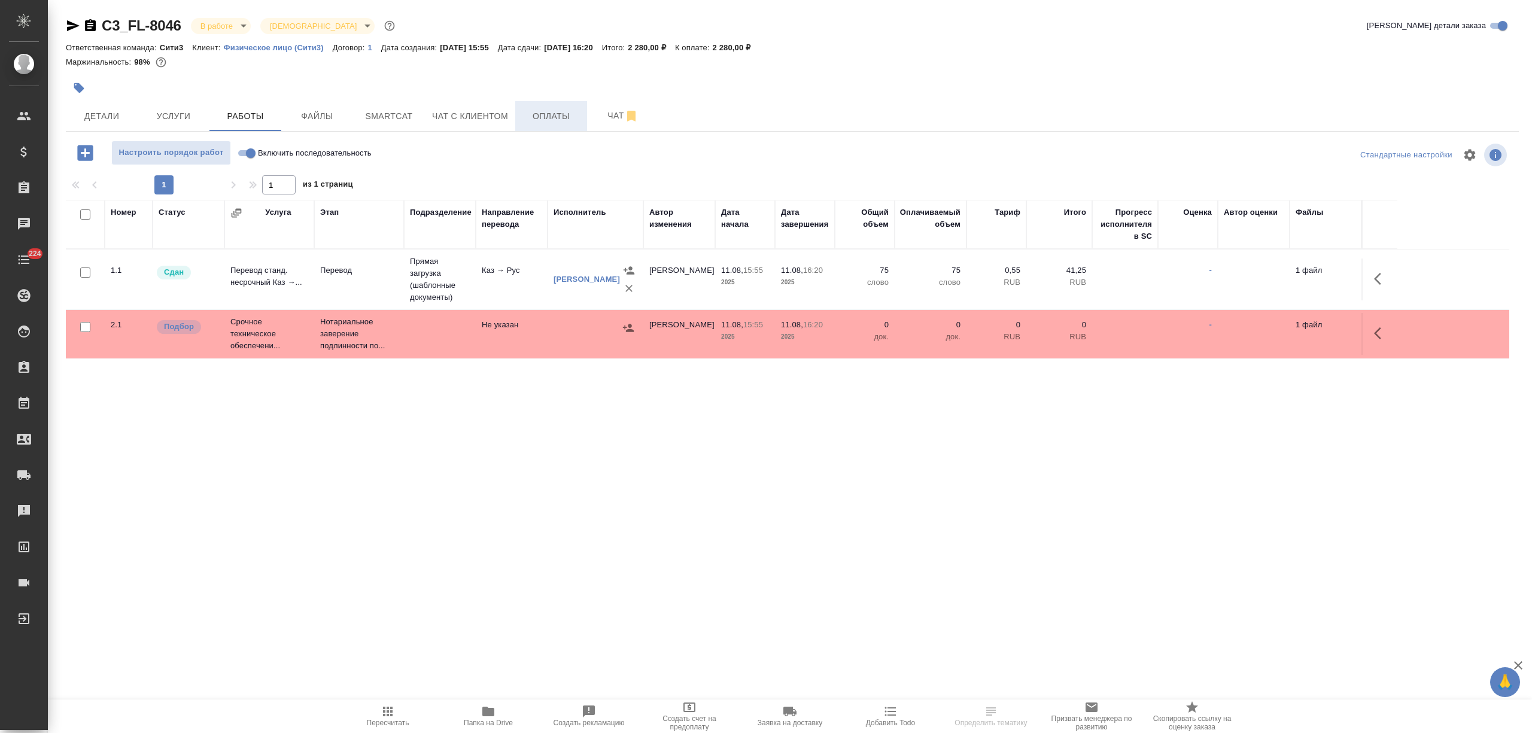
click at [553, 118] on span "Оплаты" at bounding box center [550, 116] width 57 height 15
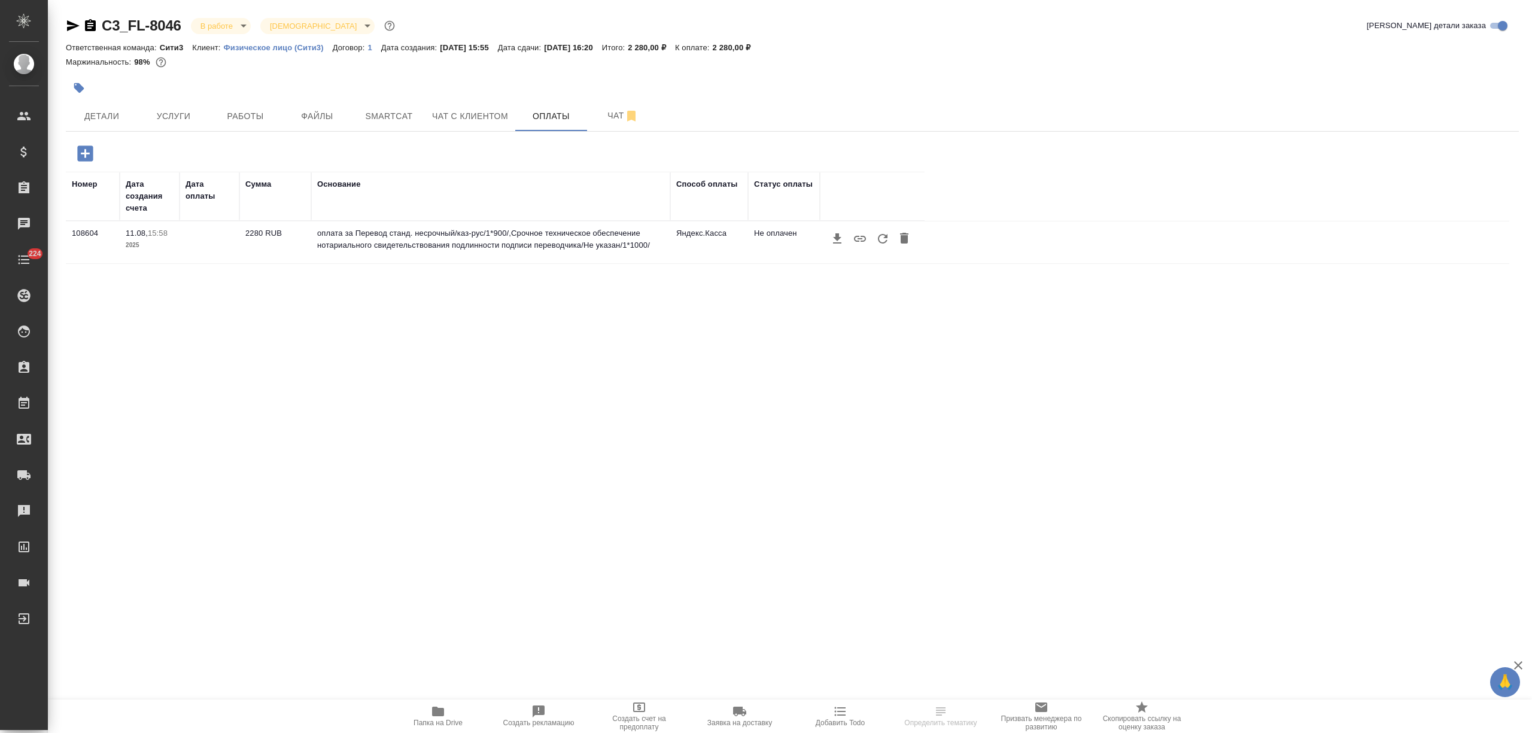
click at [879, 244] on icon "button" at bounding box center [882, 239] width 14 height 14
click at [261, 110] on span "Работы" at bounding box center [245, 116] width 57 height 15
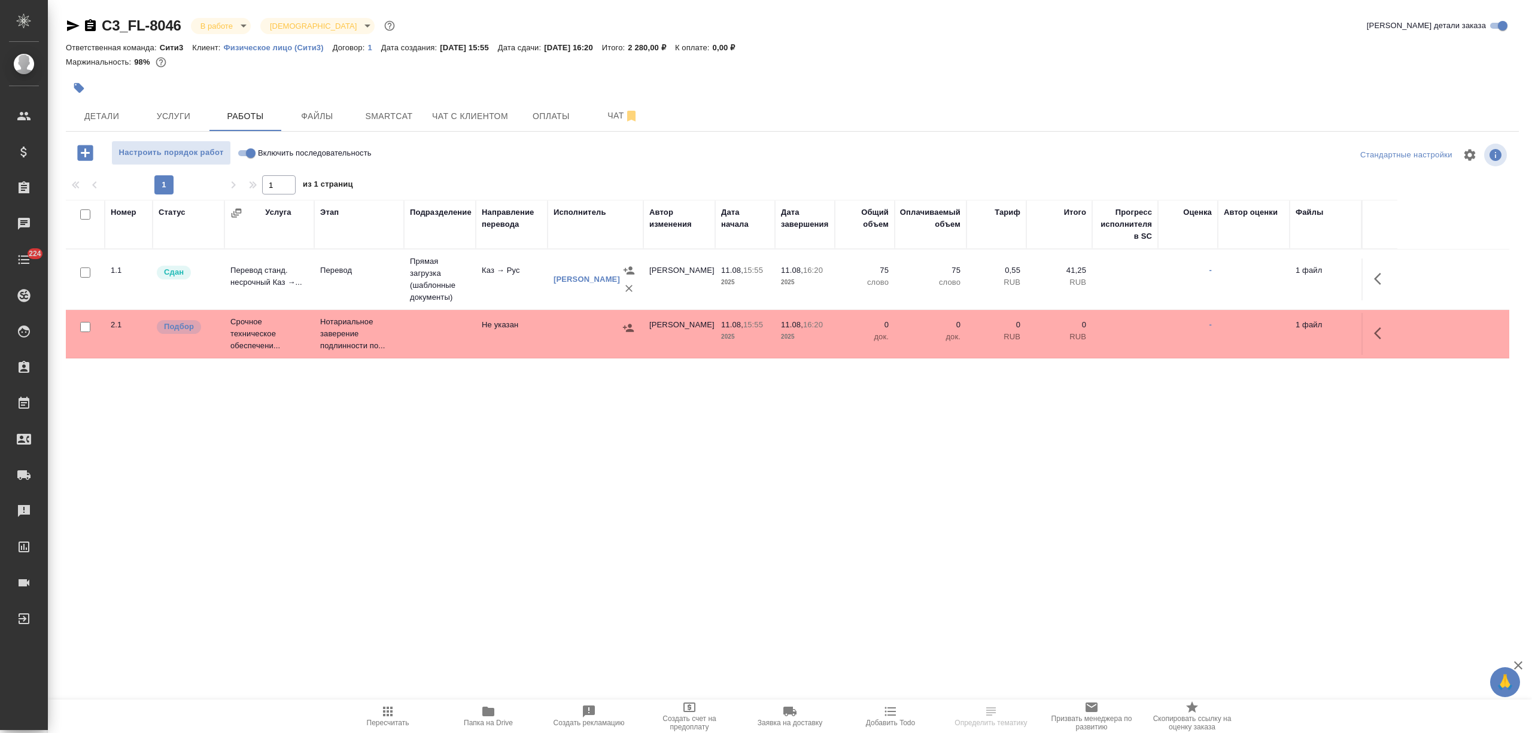
click at [246, 156] on input "Включить последовательность" at bounding box center [250, 153] width 43 height 14
checkbox input "true"
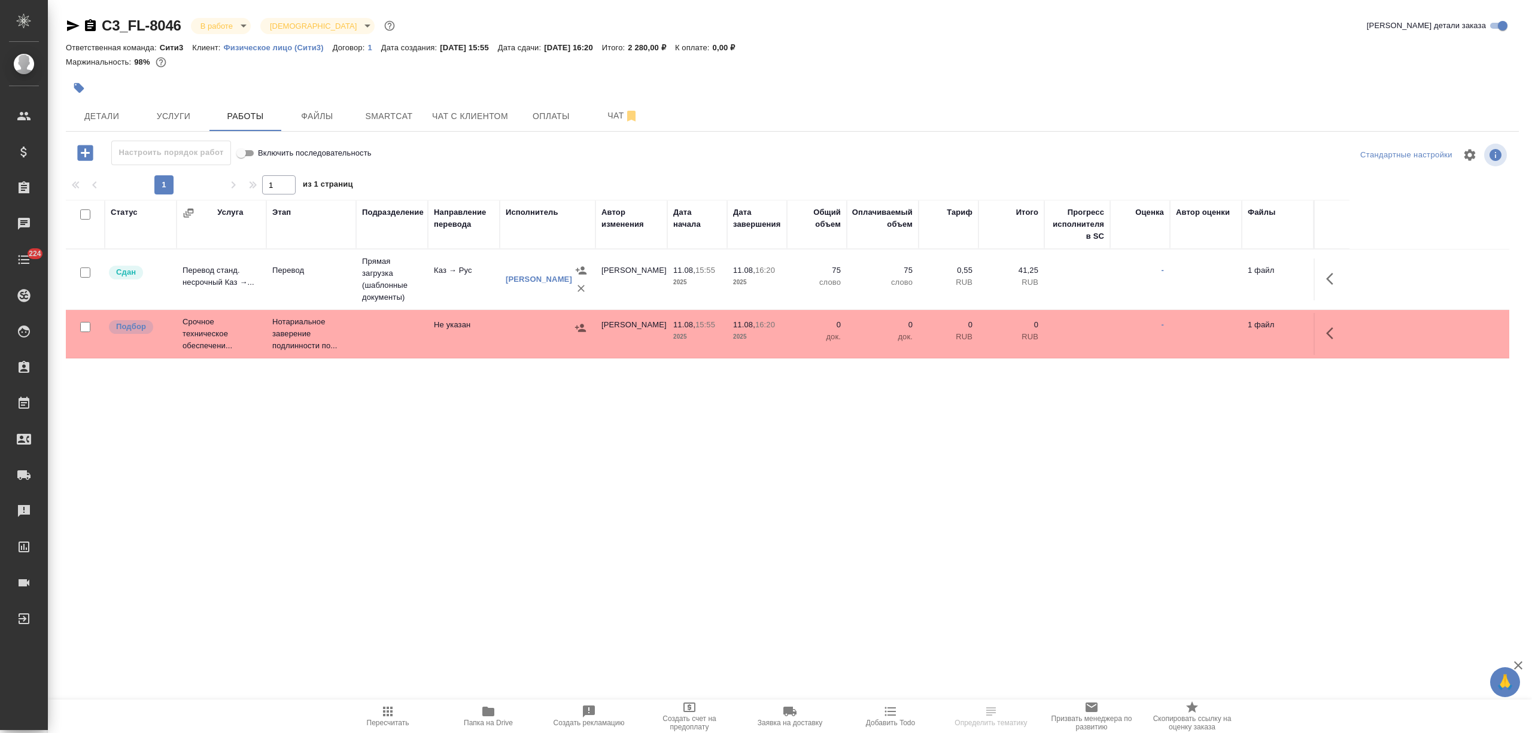
click at [373, 309] on td at bounding box center [392, 279] width 72 height 60
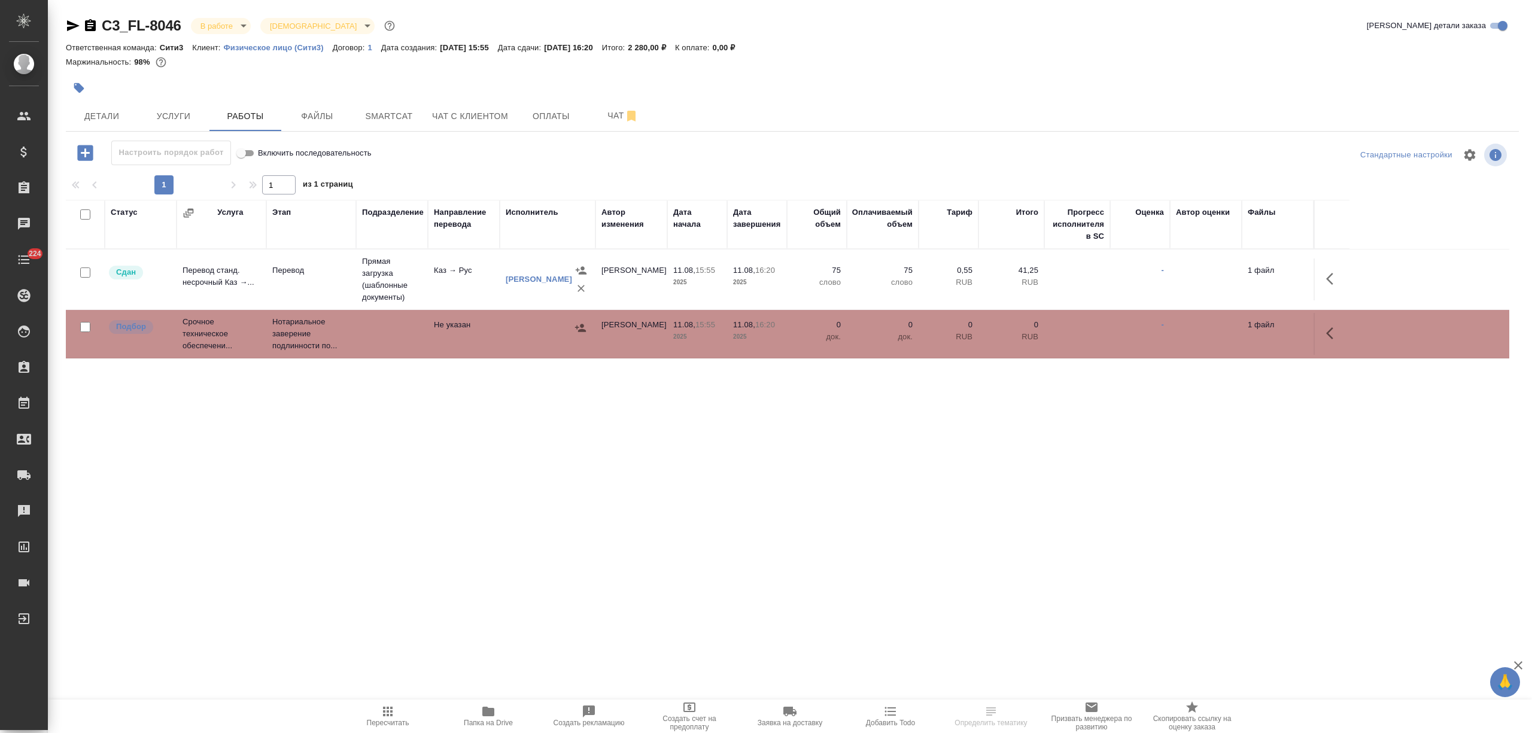
click at [373, 309] on td at bounding box center [392, 279] width 72 height 60
click at [216, 28] on body "🙏 .cls-1 fill:#fff; AWATERA Nikitina Tatiana Клиенты Спецификации Заказы 117 Ча…" at bounding box center [766, 366] width 1532 height 733
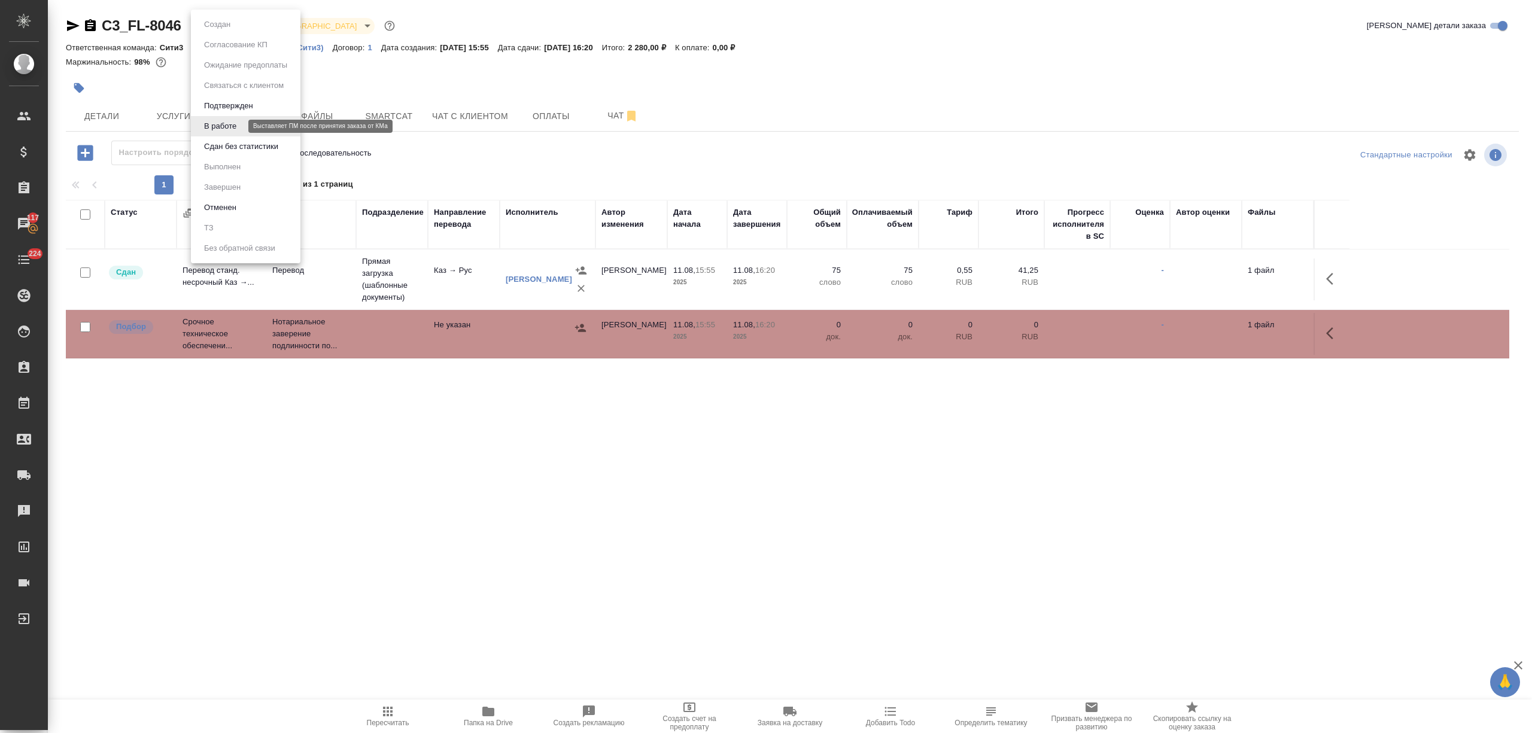
click at [232, 136] on li "Сдан без статистики" at bounding box center [245, 146] width 109 height 20
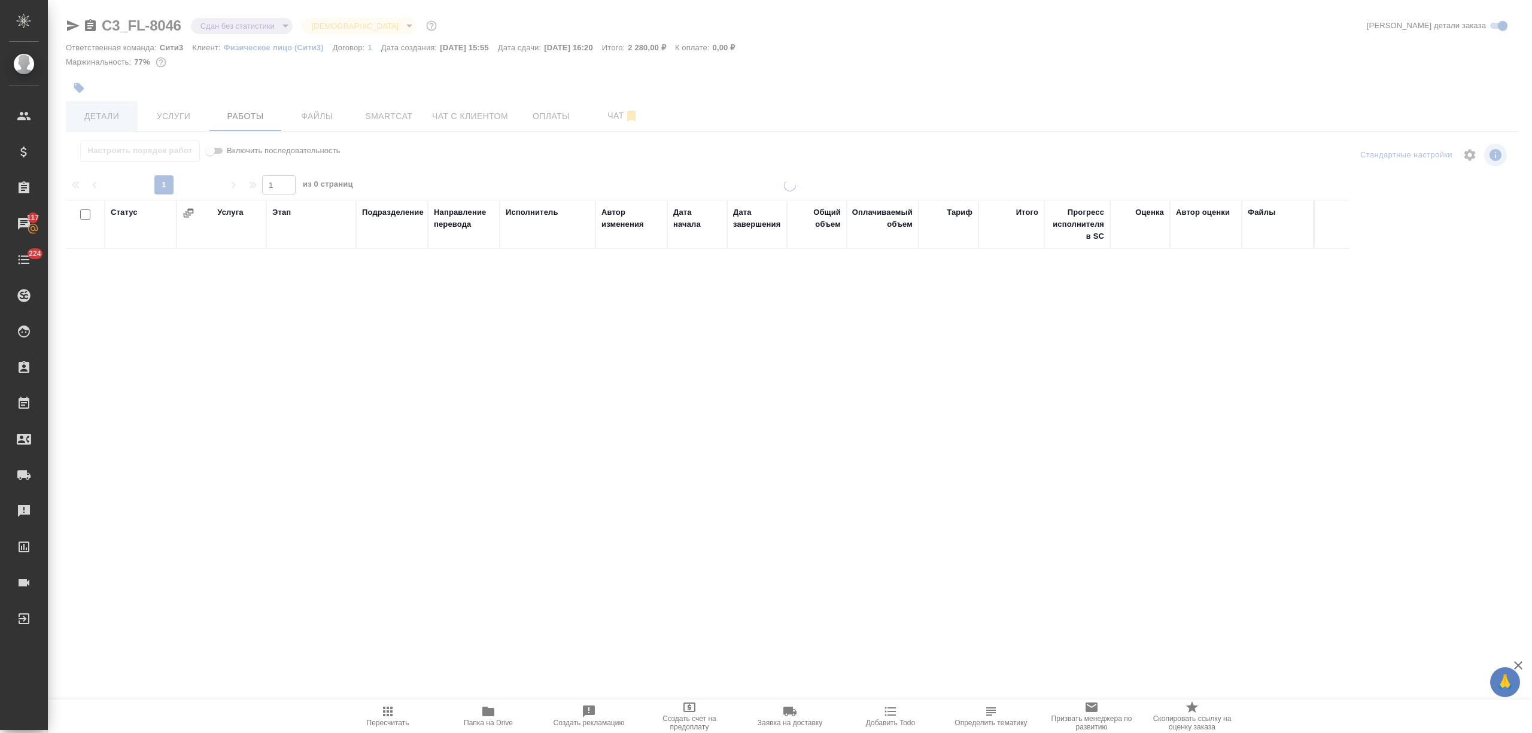
click at [123, 112] on span "Детали" at bounding box center [101, 116] width 57 height 15
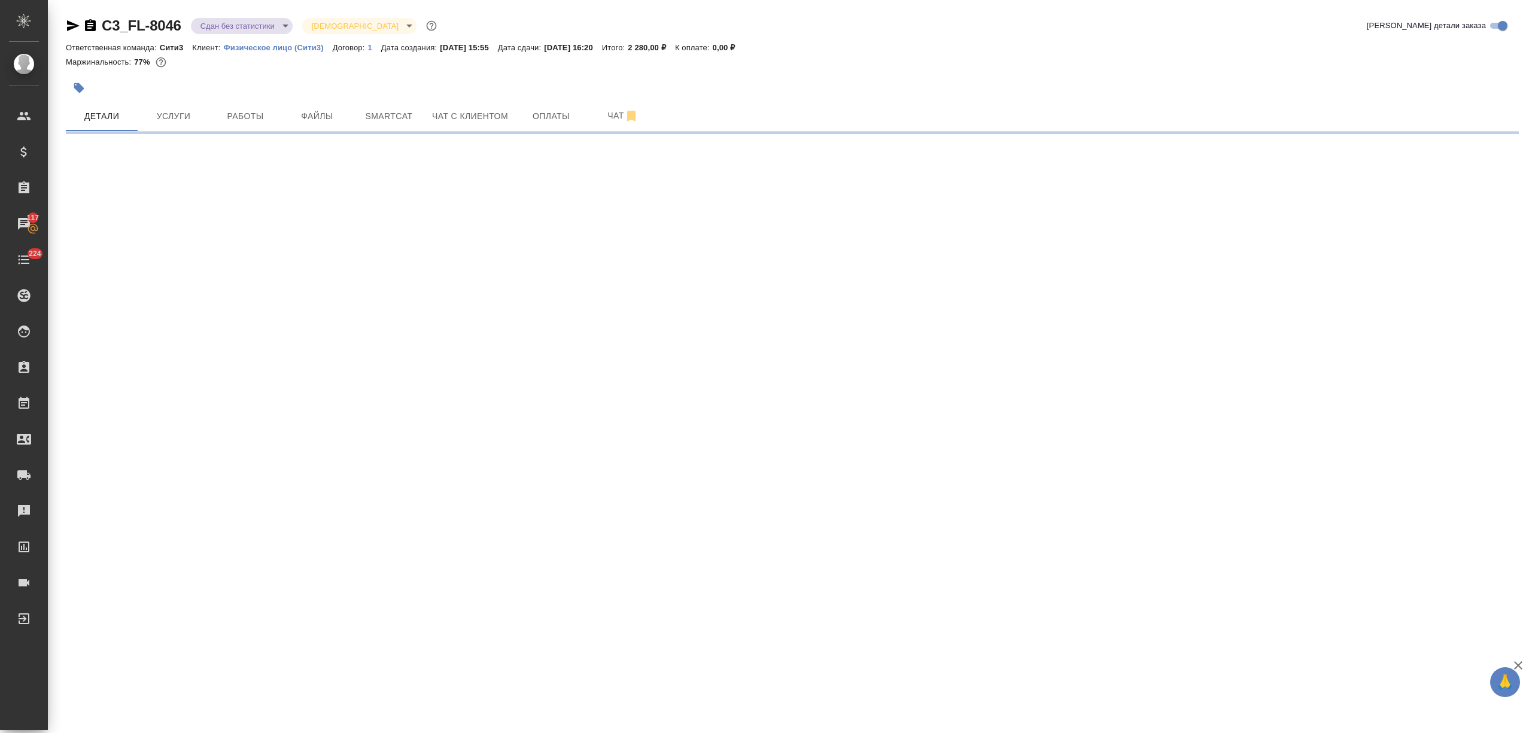
select select "RU"
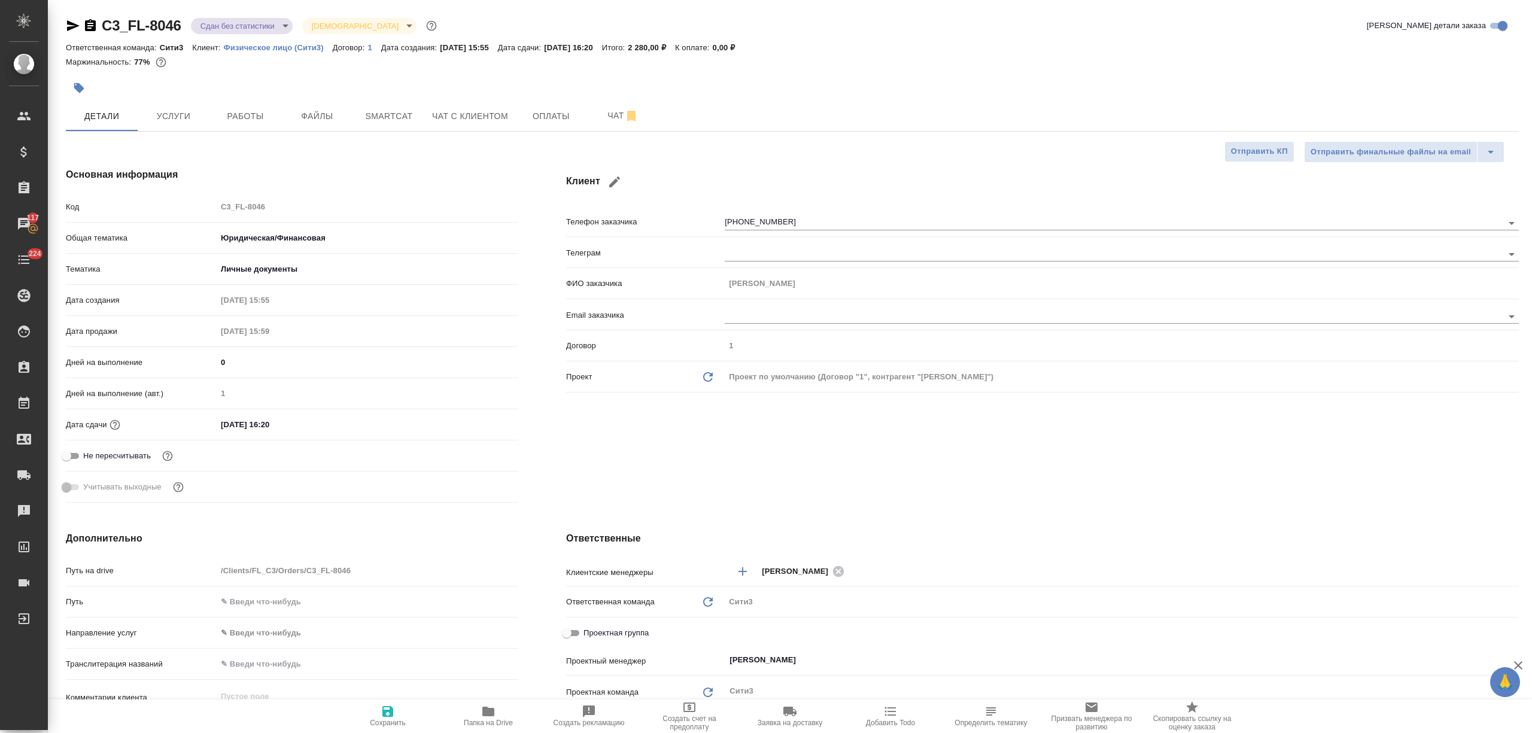
type textarea "x"
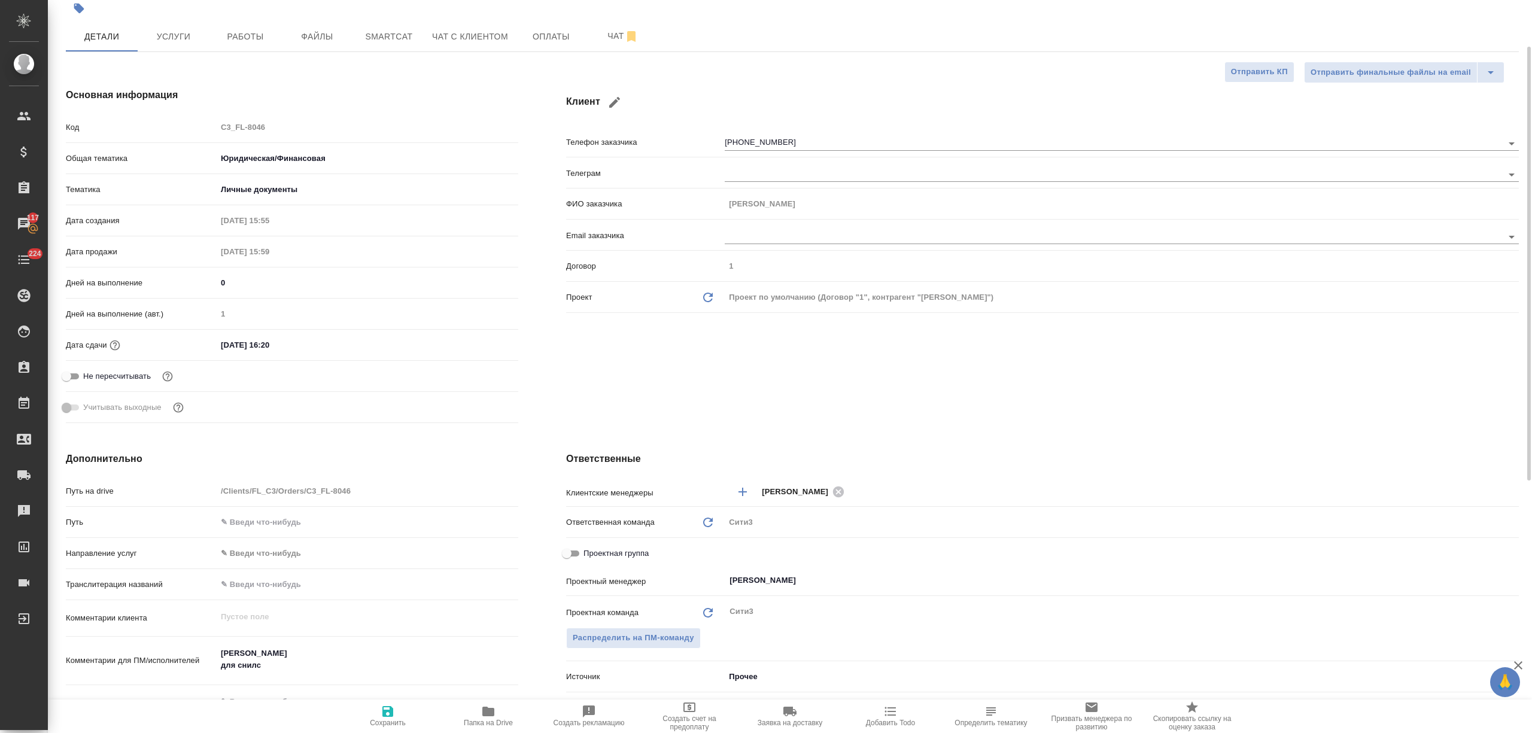
scroll to position [159, 0]
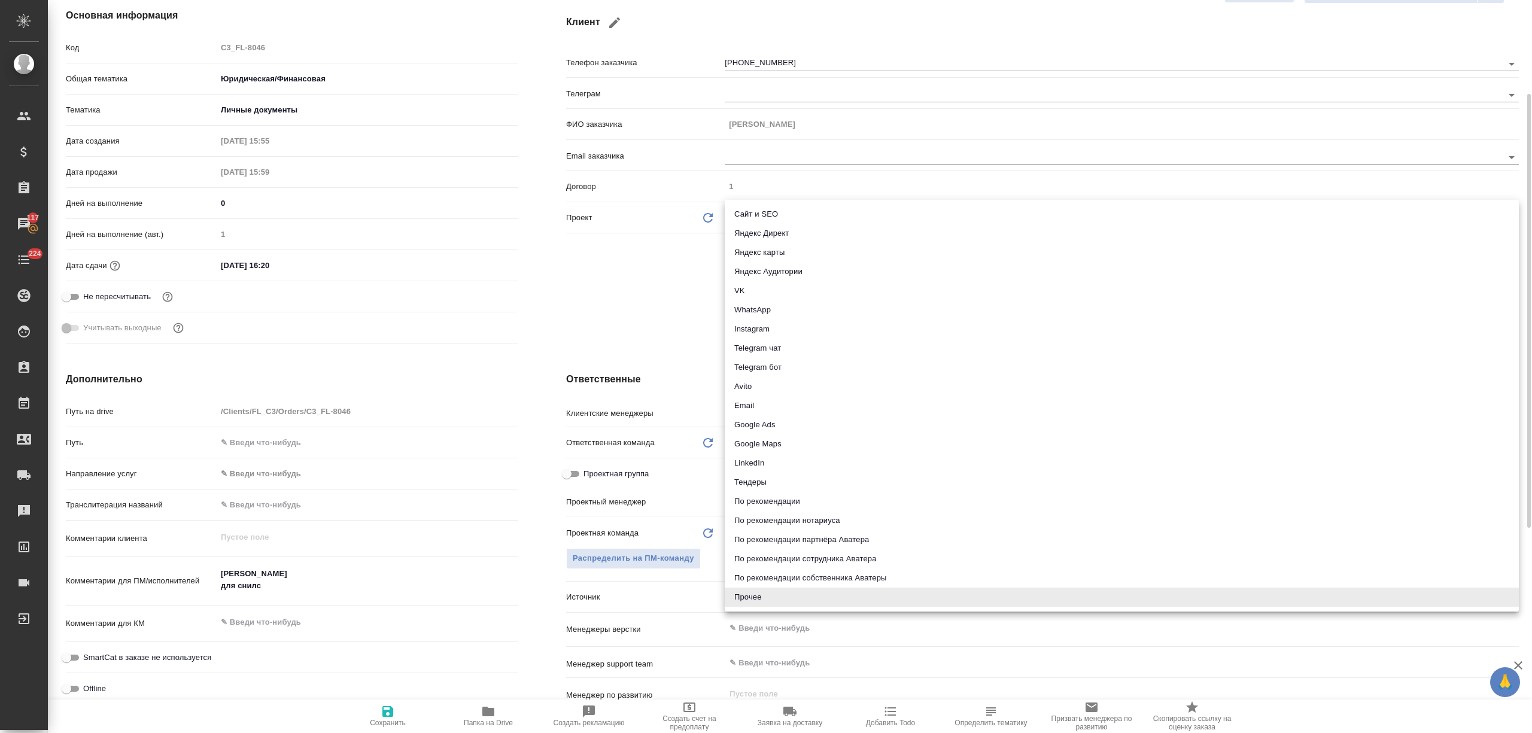
click at [754, 602] on body "🙏 .cls-1 fill:#fff; AWATERA Nikitina Tatiana Клиенты Спецификации Заказы 117 Ча…" at bounding box center [766, 366] width 1532 height 733
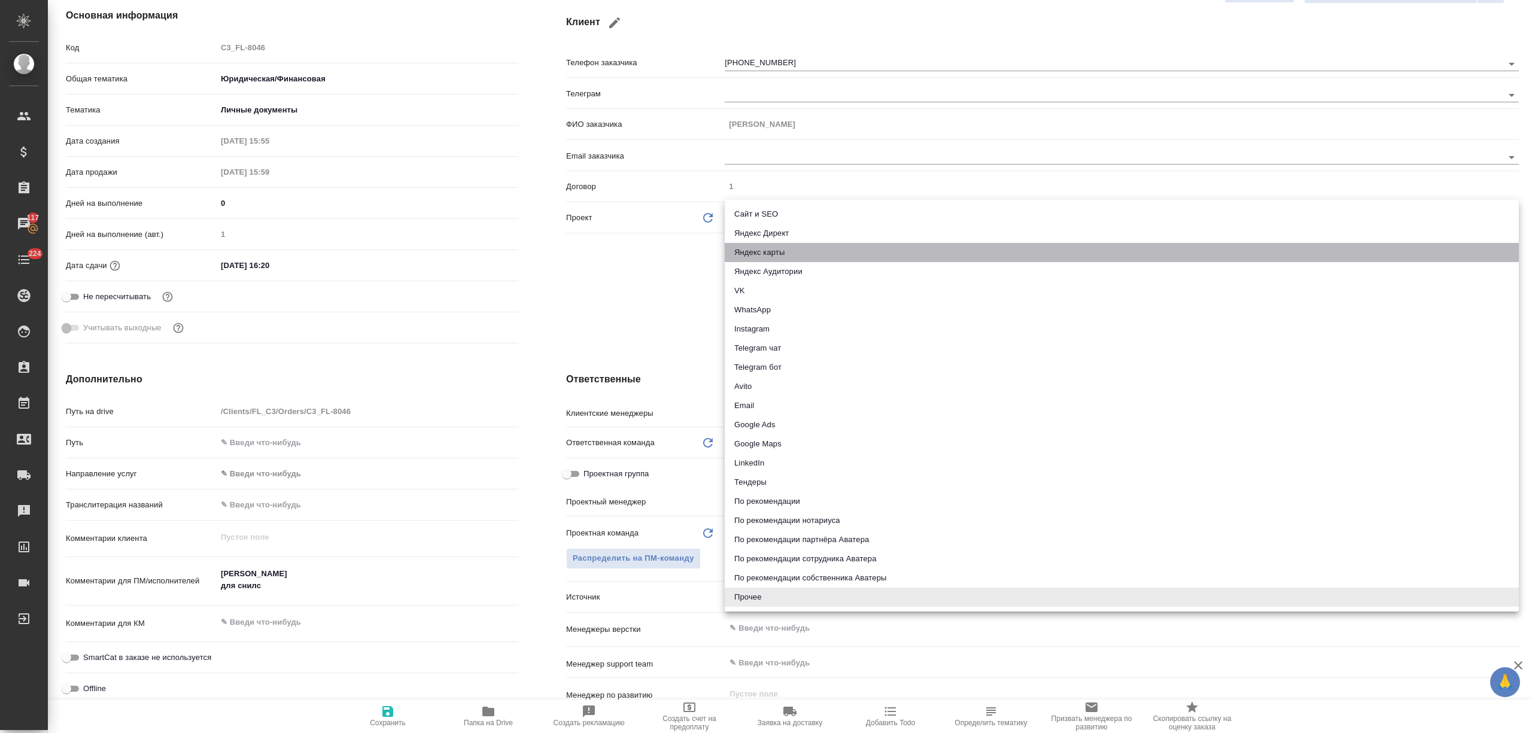
click at [771, 249] on li "Яндекс карты" at bounding box center [1121, 252] width 794 height 19
type textarea "x"
type input "yandexMaps"
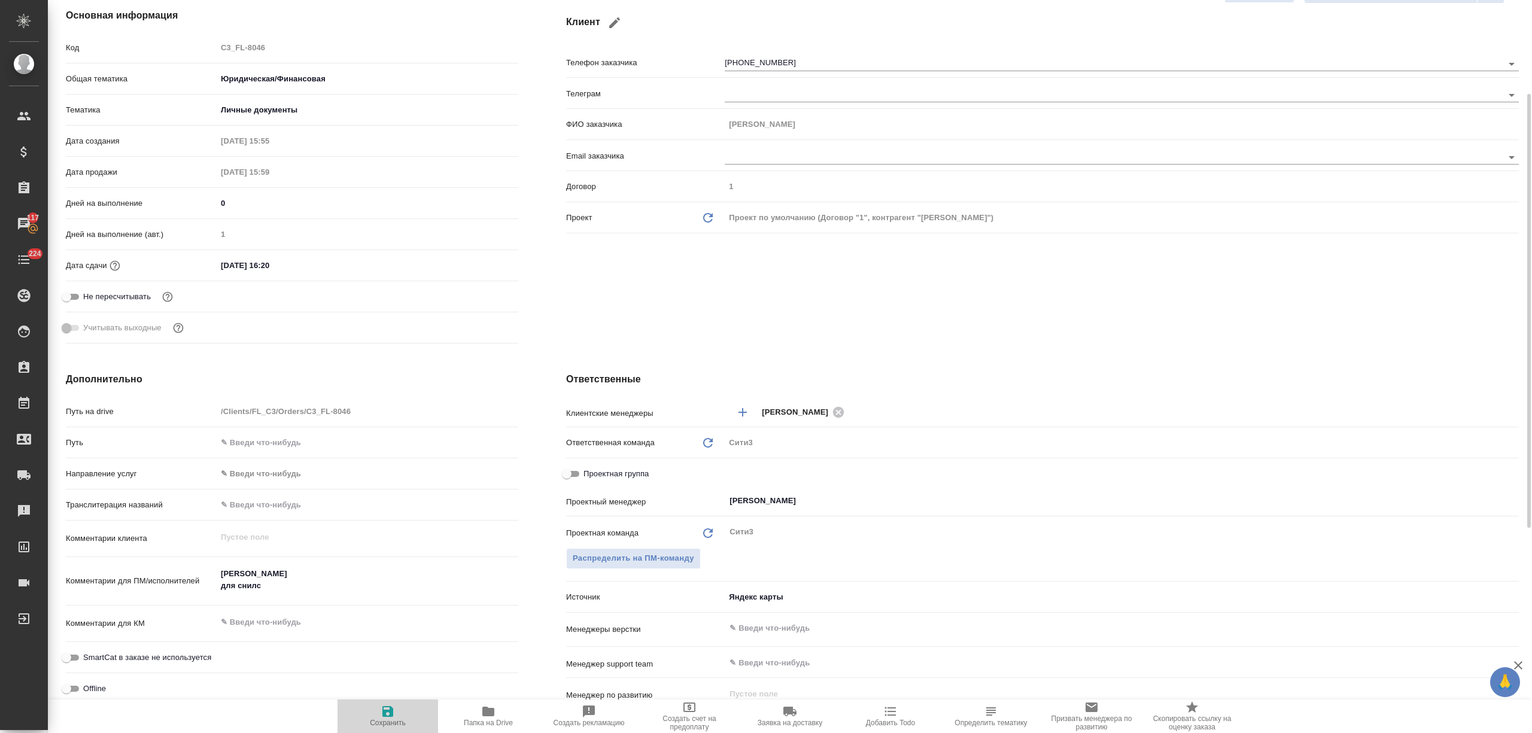
click at [389, 704] on button "Сохранить" at bounding box center [387, 716] width 101 height 34
type textarea "x"
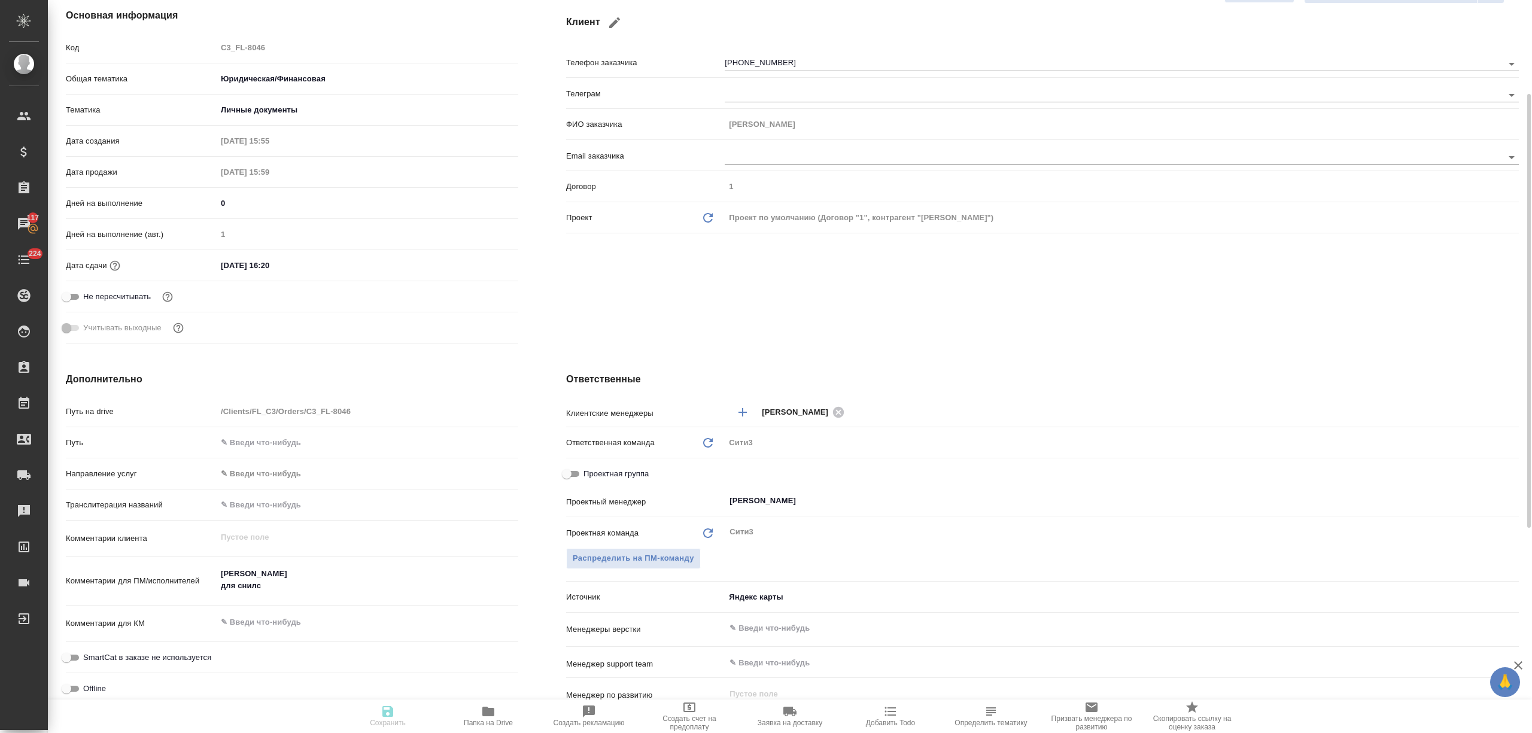
type textarea "x"
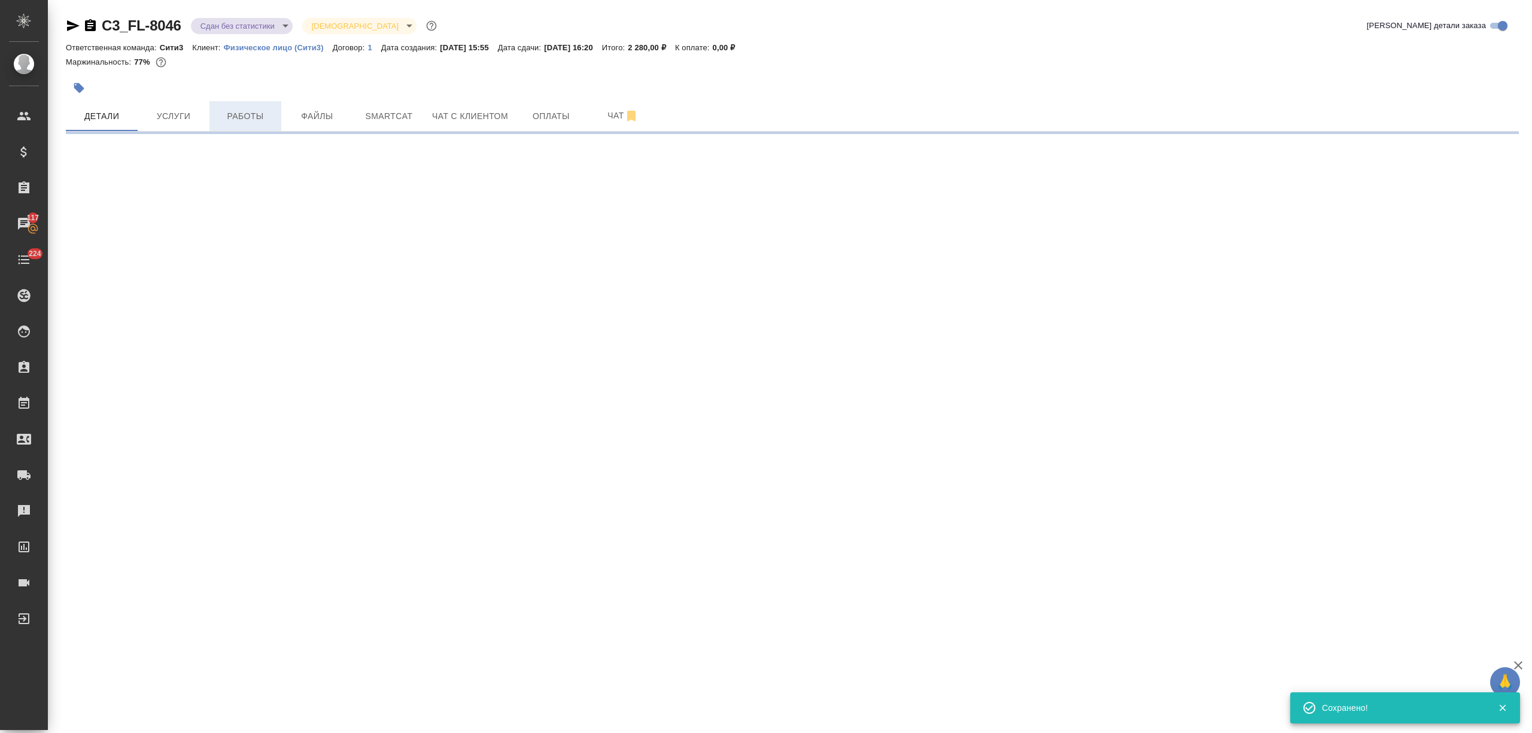
scroll to position [0, 0]
click at [270, 25] on body "🙏 .cls-1 fill:#fff; AWATERA Nikitina Tatiana Клиенты Спецификации Заказы 117 Ча…" at bounding box center [766, 366] width 1532 height 733
click at [251, 166] on li "Выполнен" at bounding box center [245, 167] width 109 height 20
click at [233, 20] on body "🙏 .cls-1 fill:#fff; AWATERA Nikitina Tatiana Клиенты Спецификации Заказы 117 Ча…" at bounding box center [766, 366] width 1532 height 733
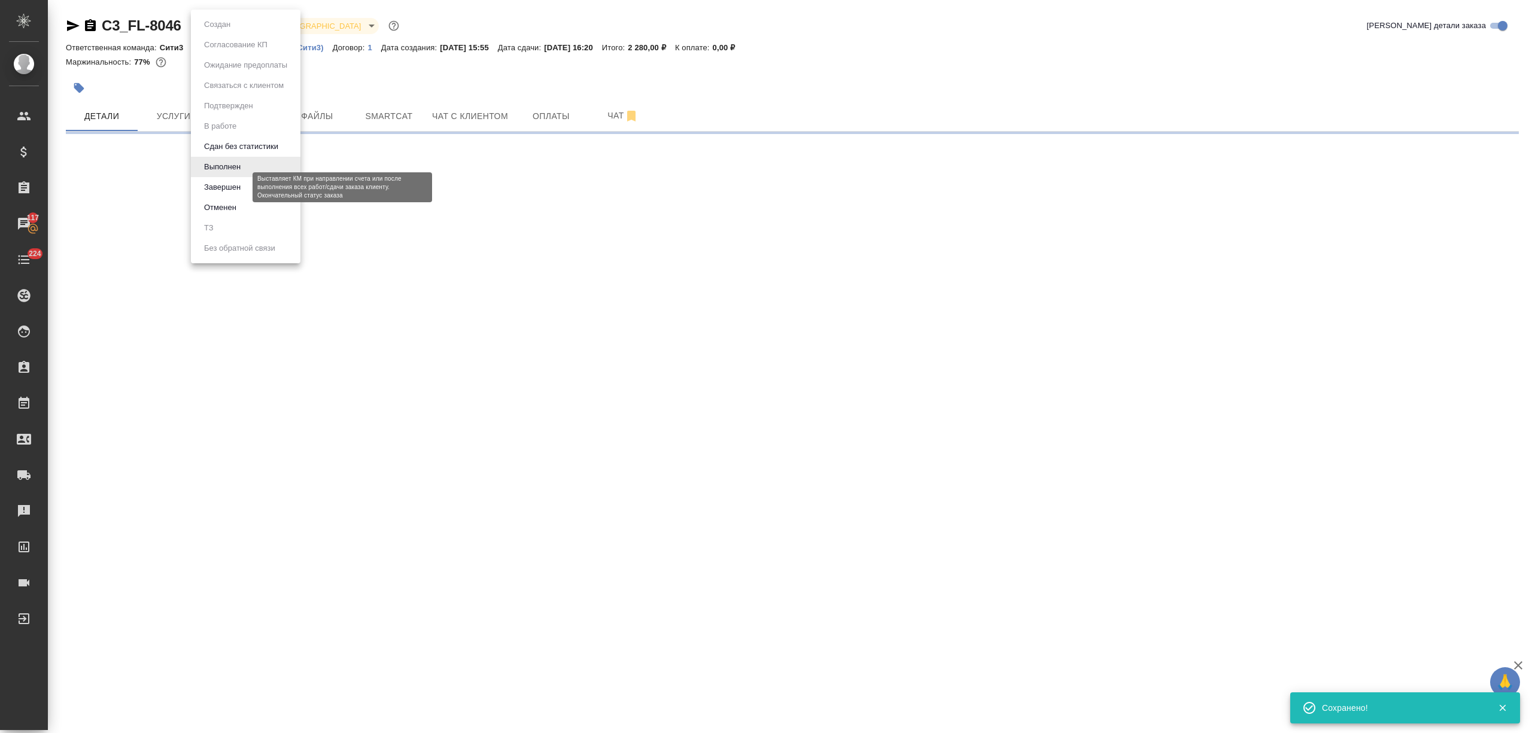
click at [235, 192] on button "Завершен" at bounding box center [222, 187] width 44 height 13
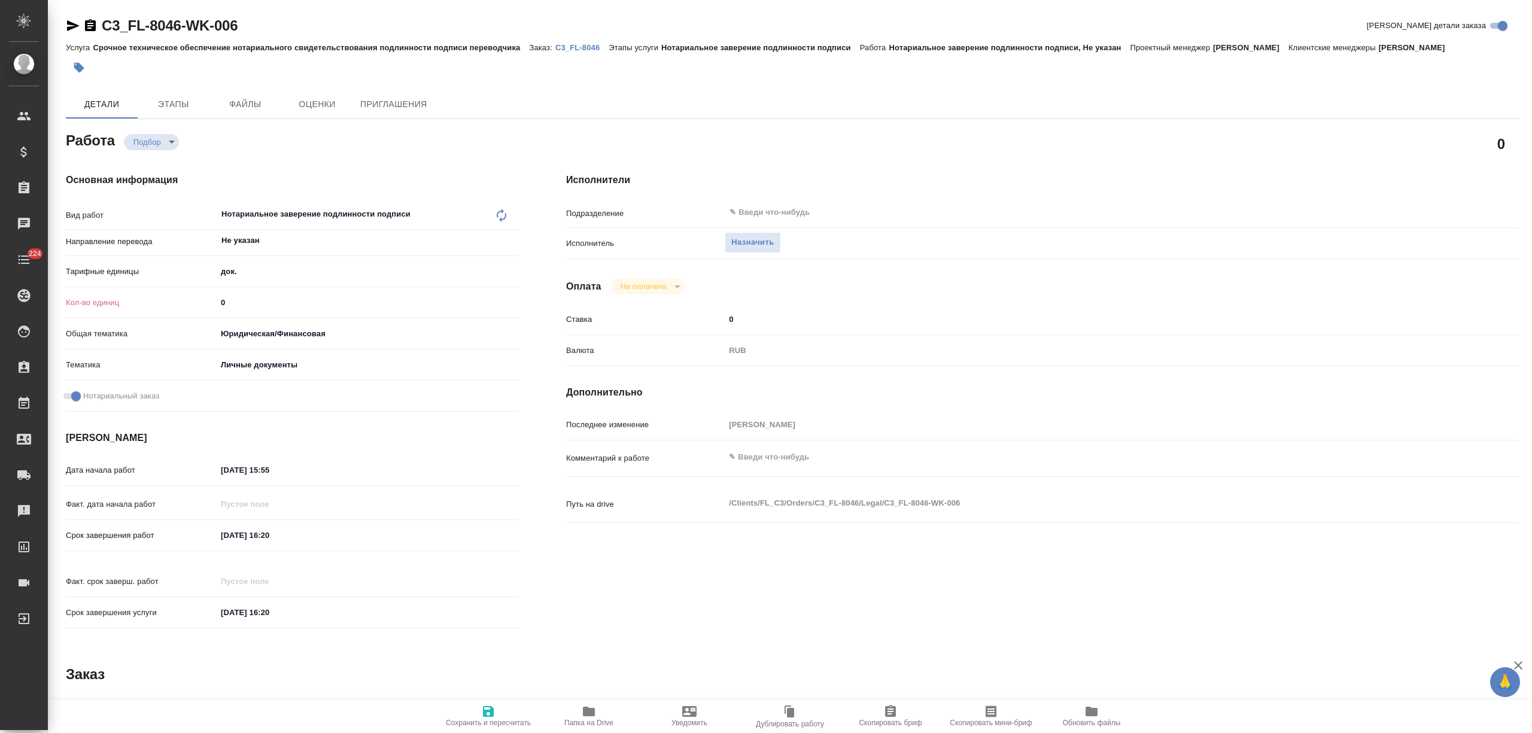
type textarea "x"
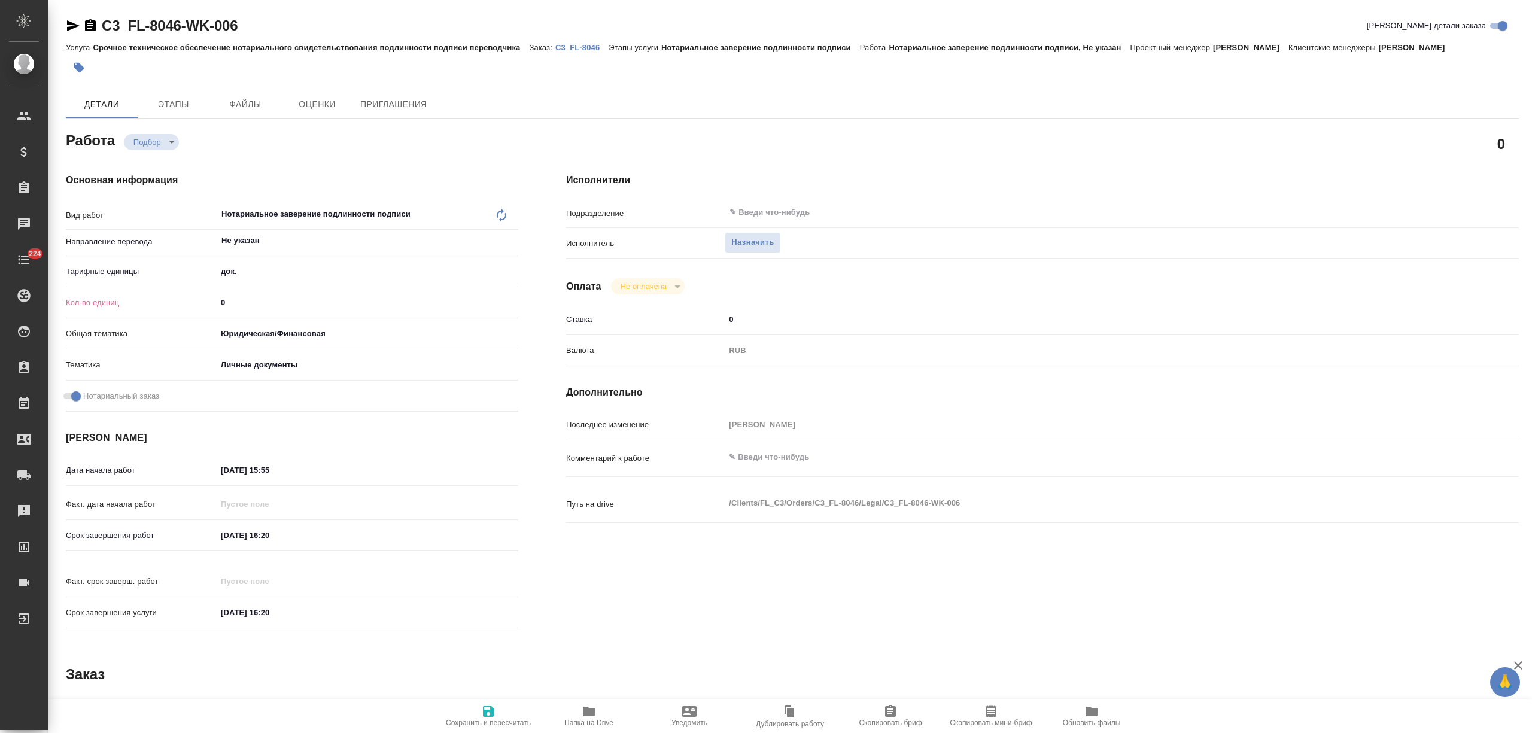
type textarea "x"
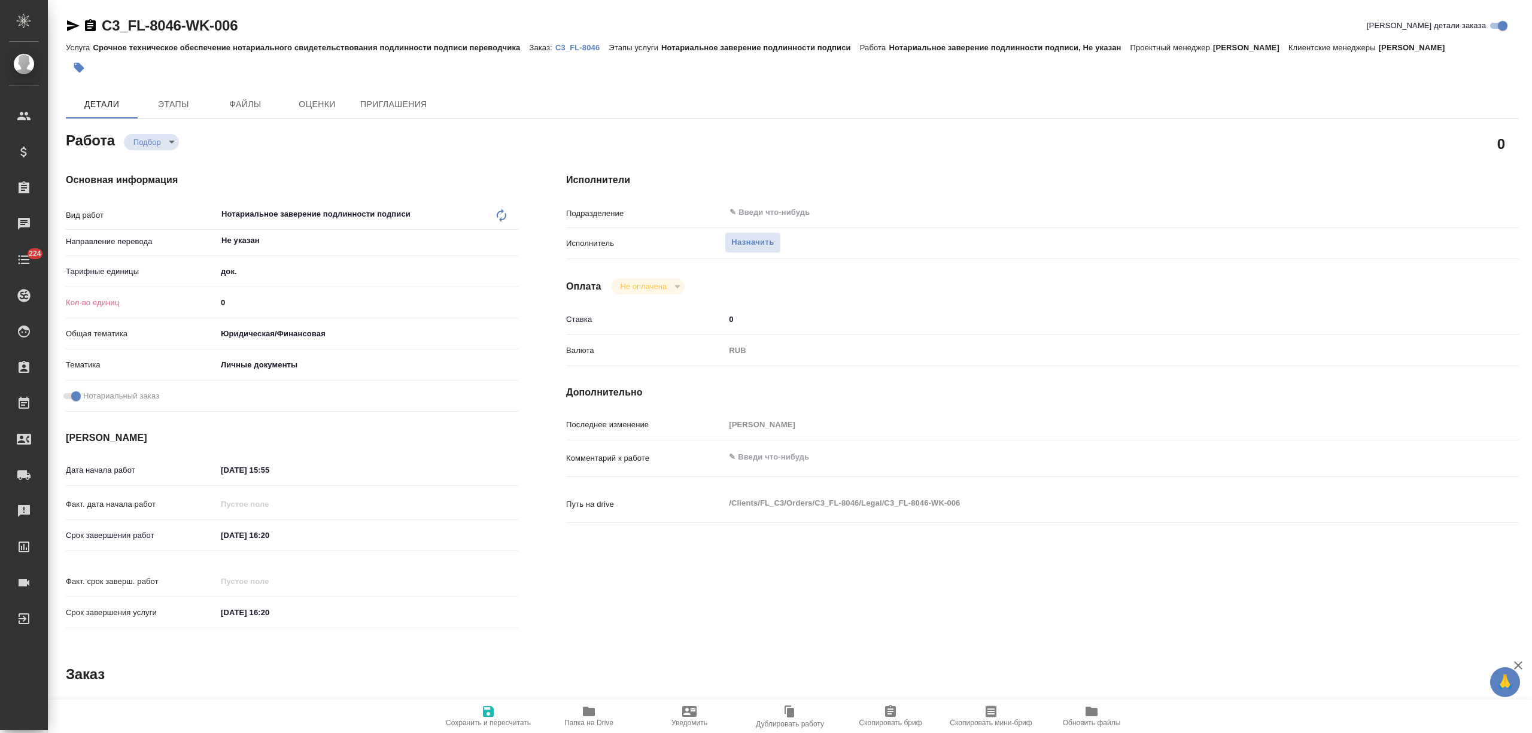
type textarea "x"
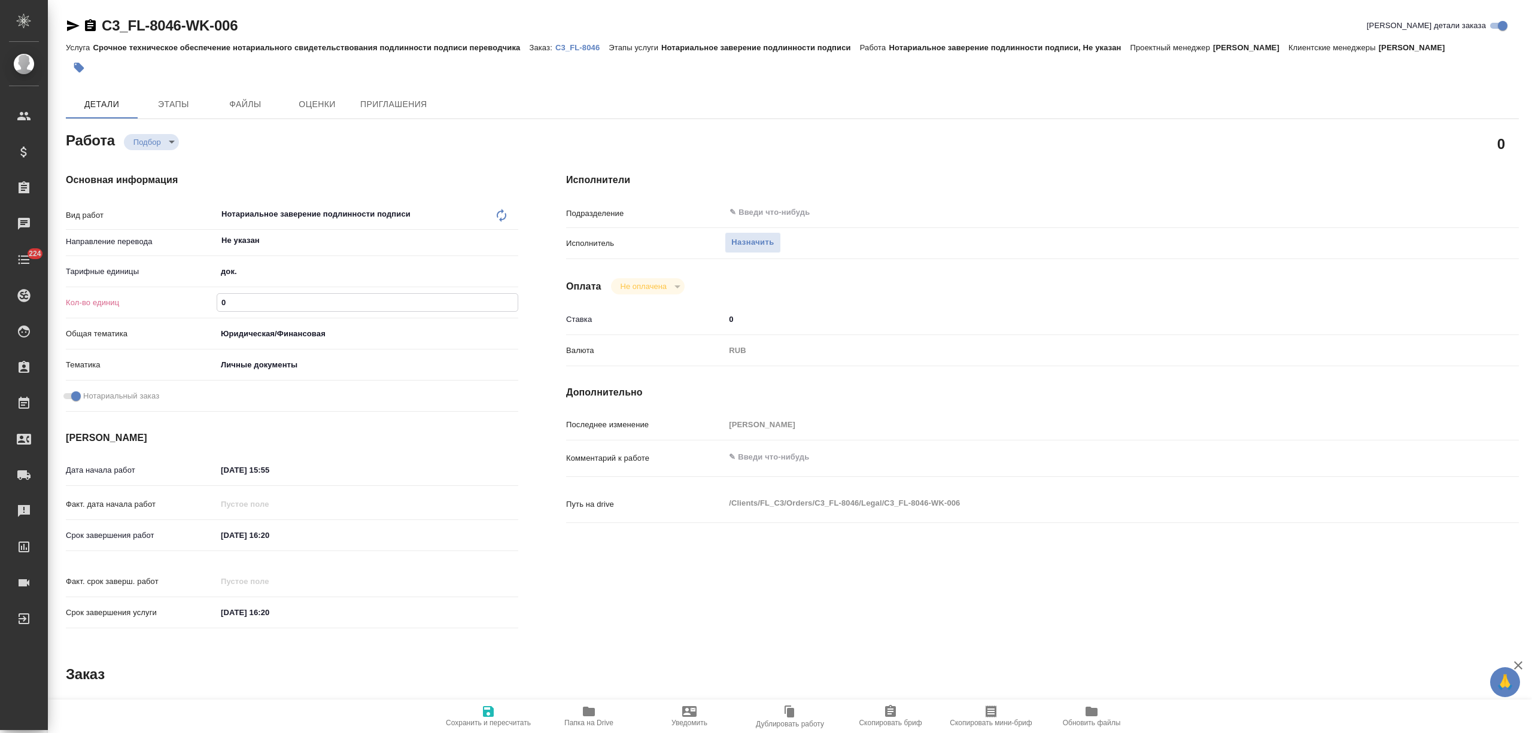
drag, startPoint x: 248, startPoint y: 297, endPoint x: 211, endPoint y: 296, distance: 36.5
click at [211, 296] on div "Кол-во единиц 0" at bounding box center [292, 302] width 452 height 21
type textarea "x"
type input "1"
type textarea "x"
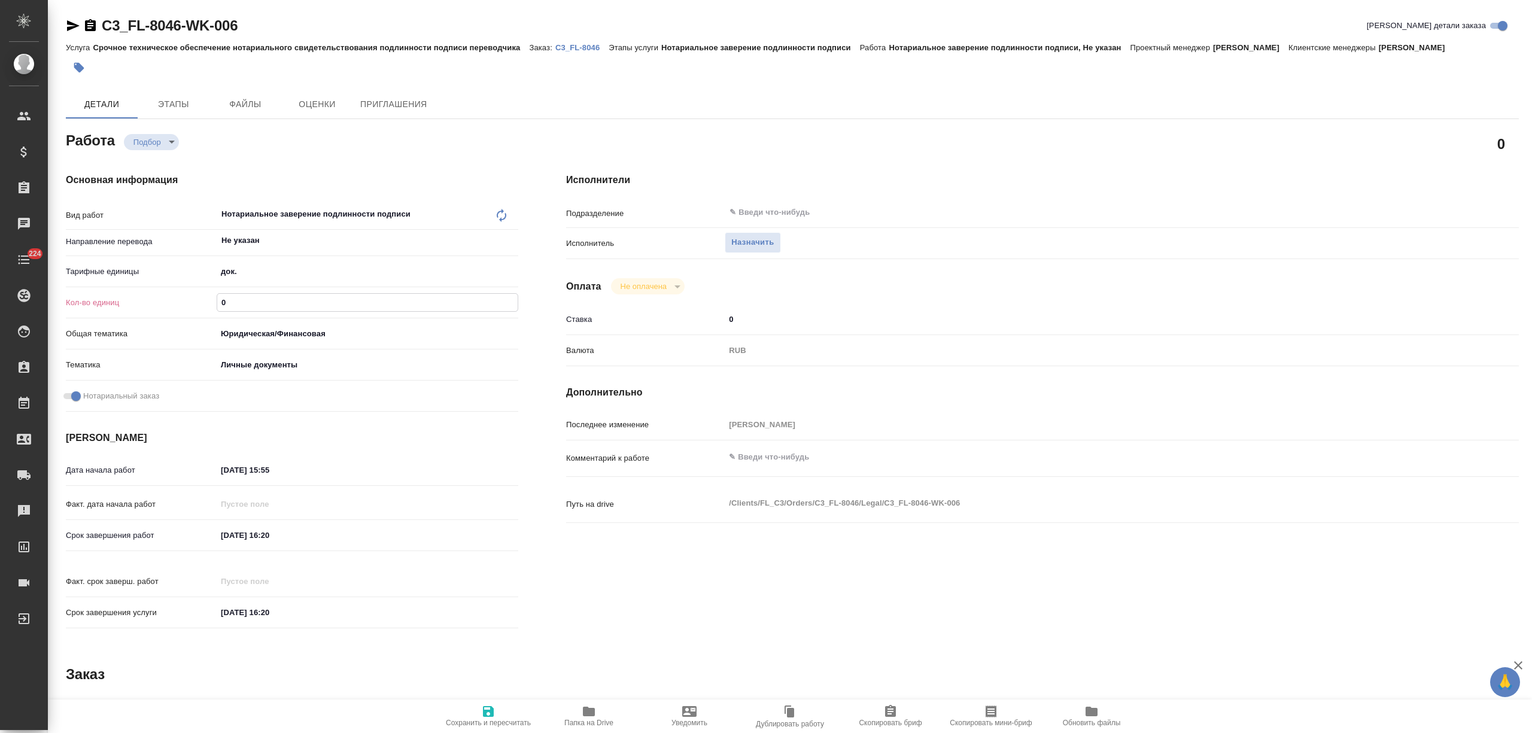
type textarea "x"
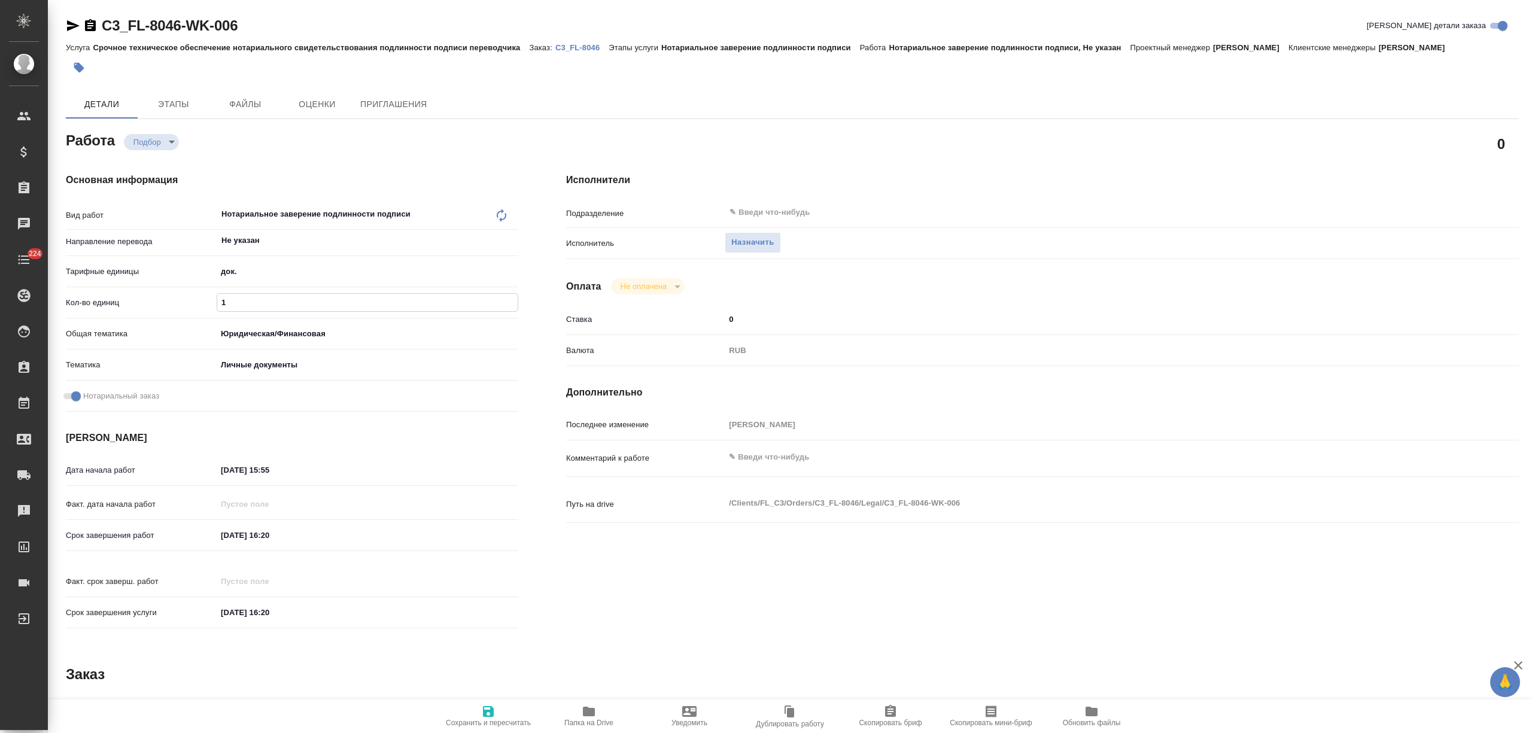
type textarea "x"
type input "1"
click at [462, 704] on span "Сохранить и пересчитать" at bounding box center [488, 715] width 86 height 23
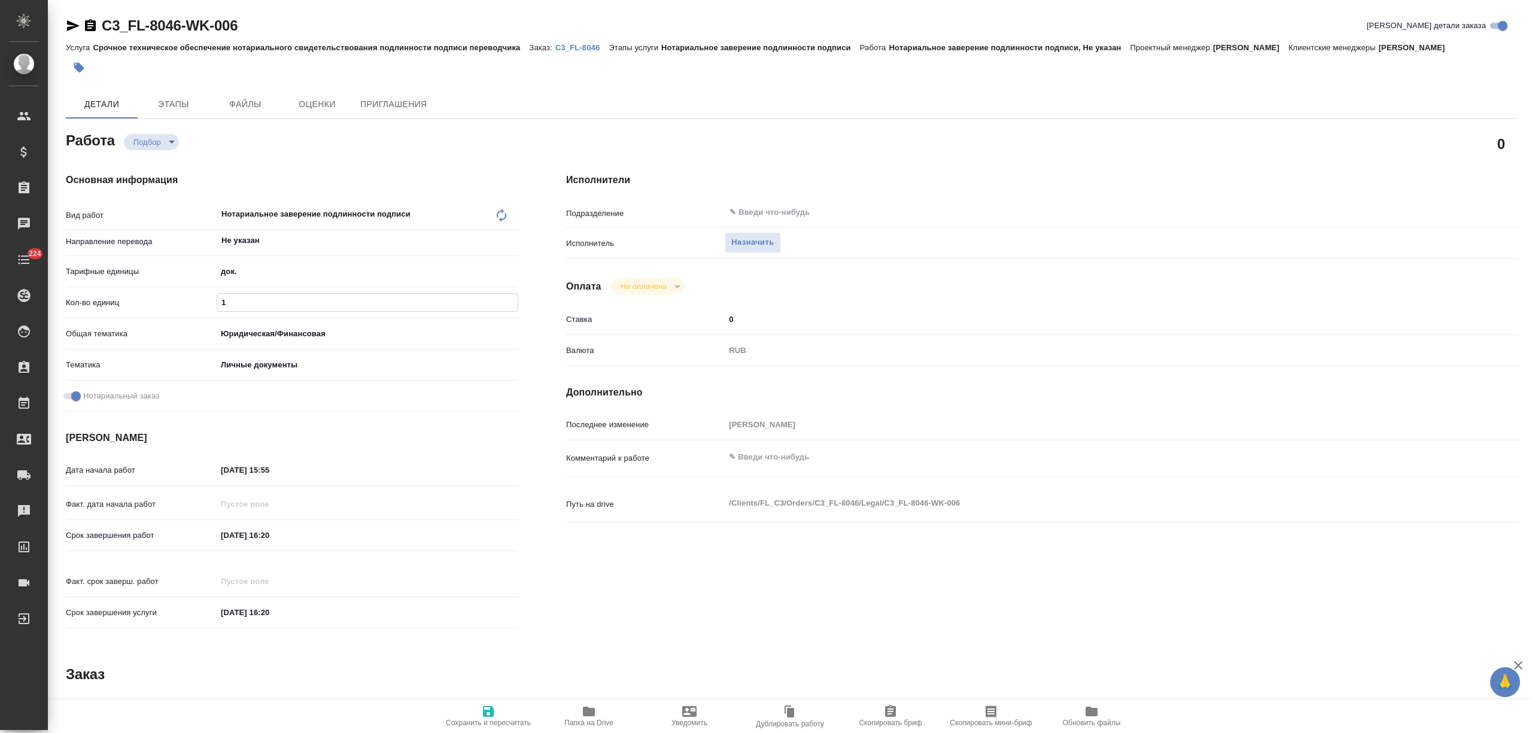
type textarea "x"
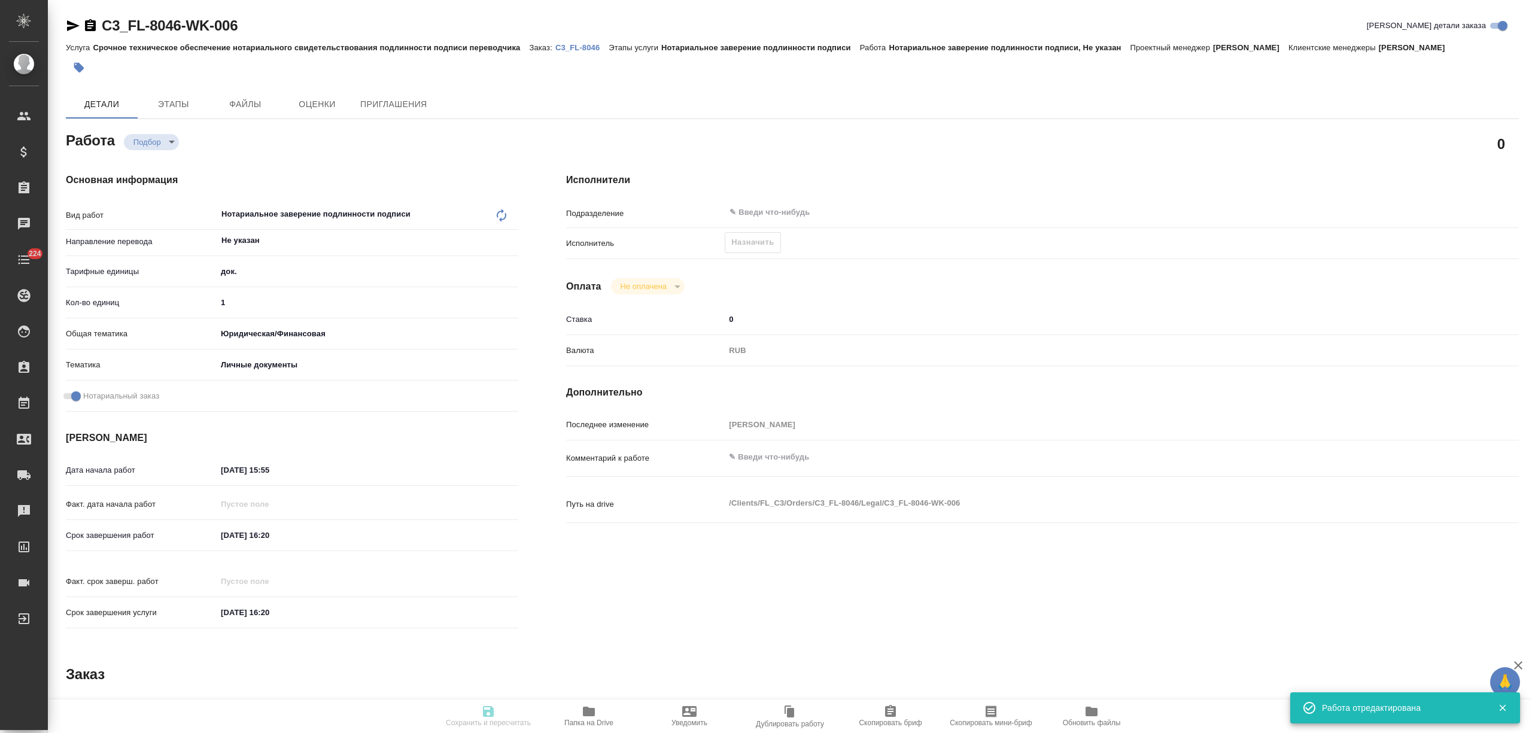
type textarea "x"
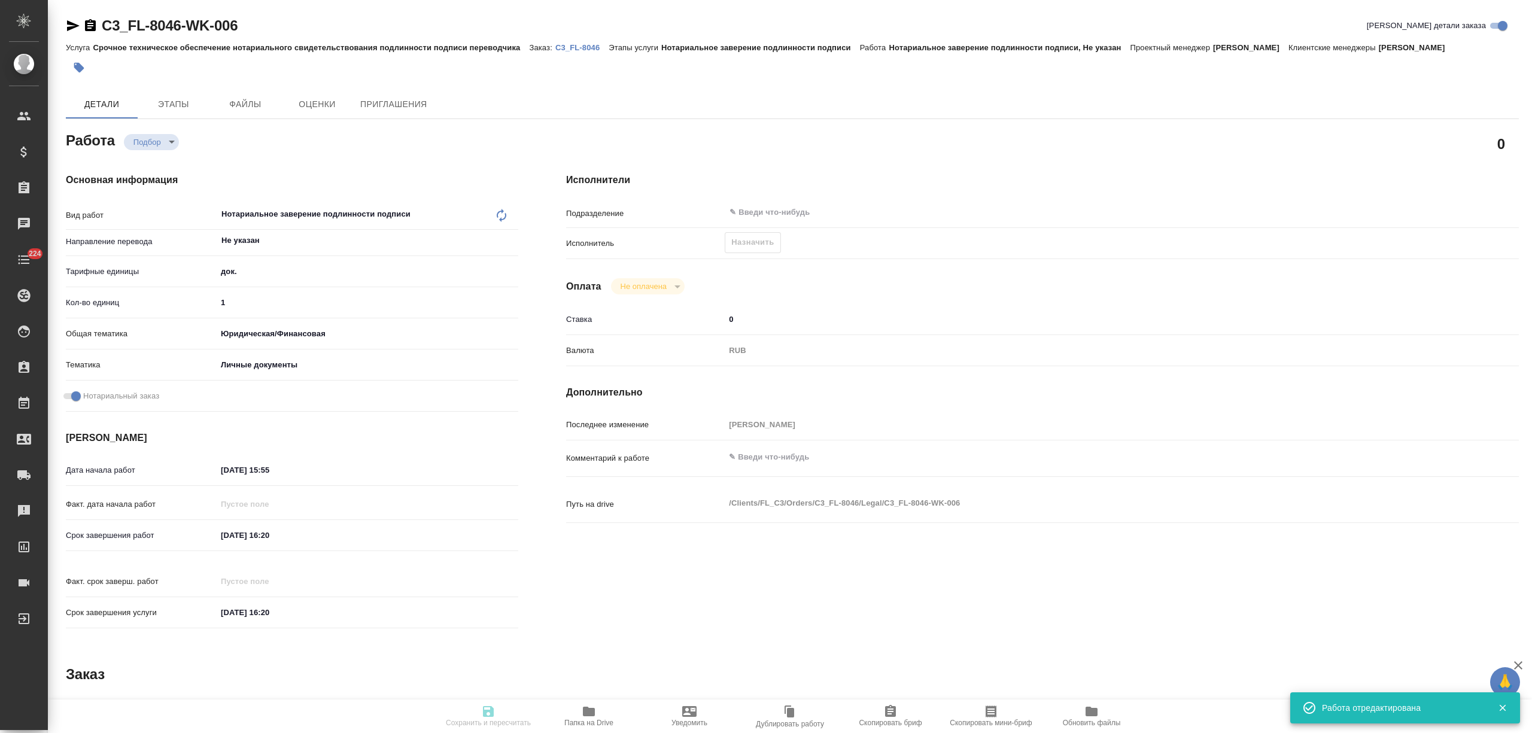
type input "recruiting"
type textarea "Нотариальное заверение подлинности подписи"
type textarea "x"
type input "Не указан"
type input "5a8b1489cc6b4906c91bfd8b"
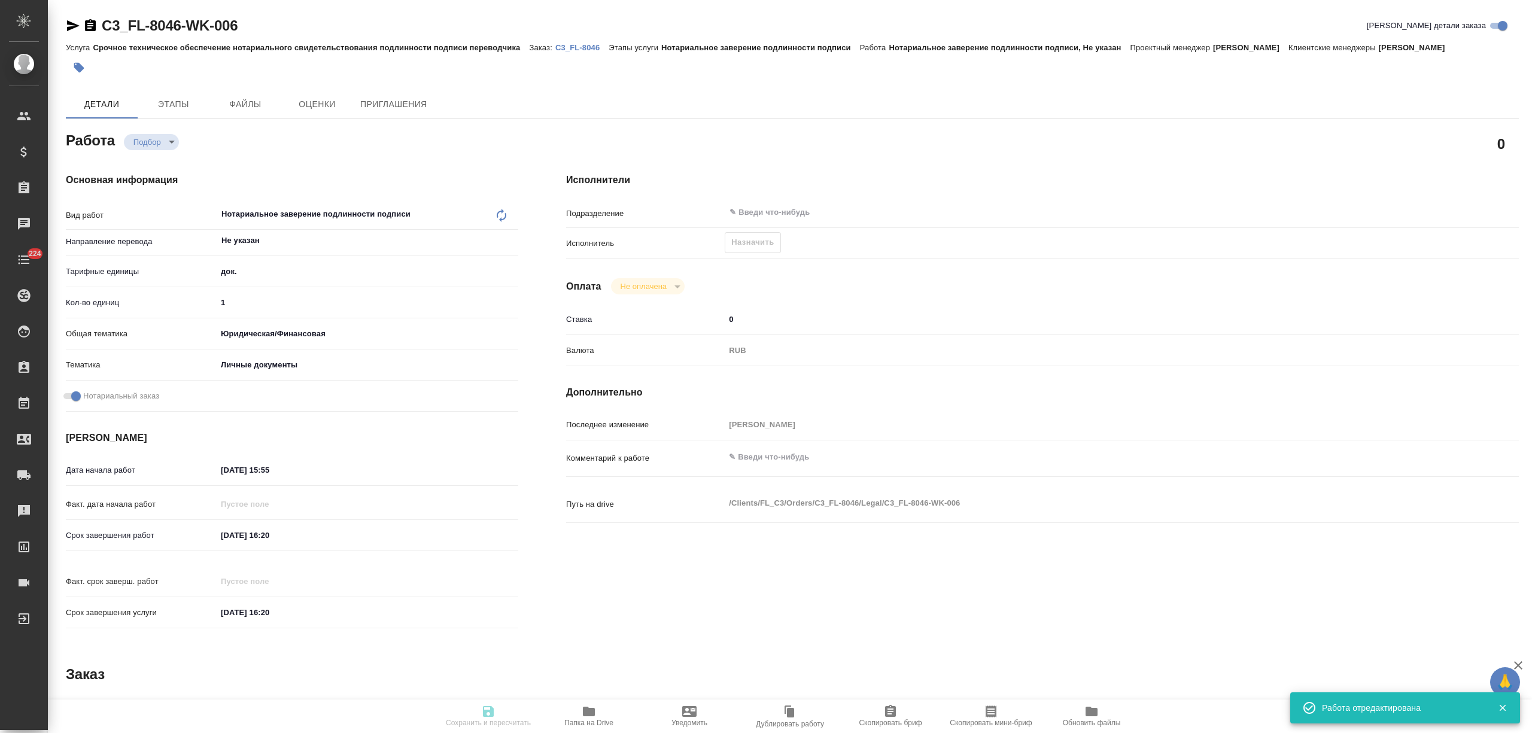
type input "1"
type input "yr-fn"
type input "5a8b8b956a9677013d343cfe"
checkbox input "true"
type input "[DATE] 15:55"
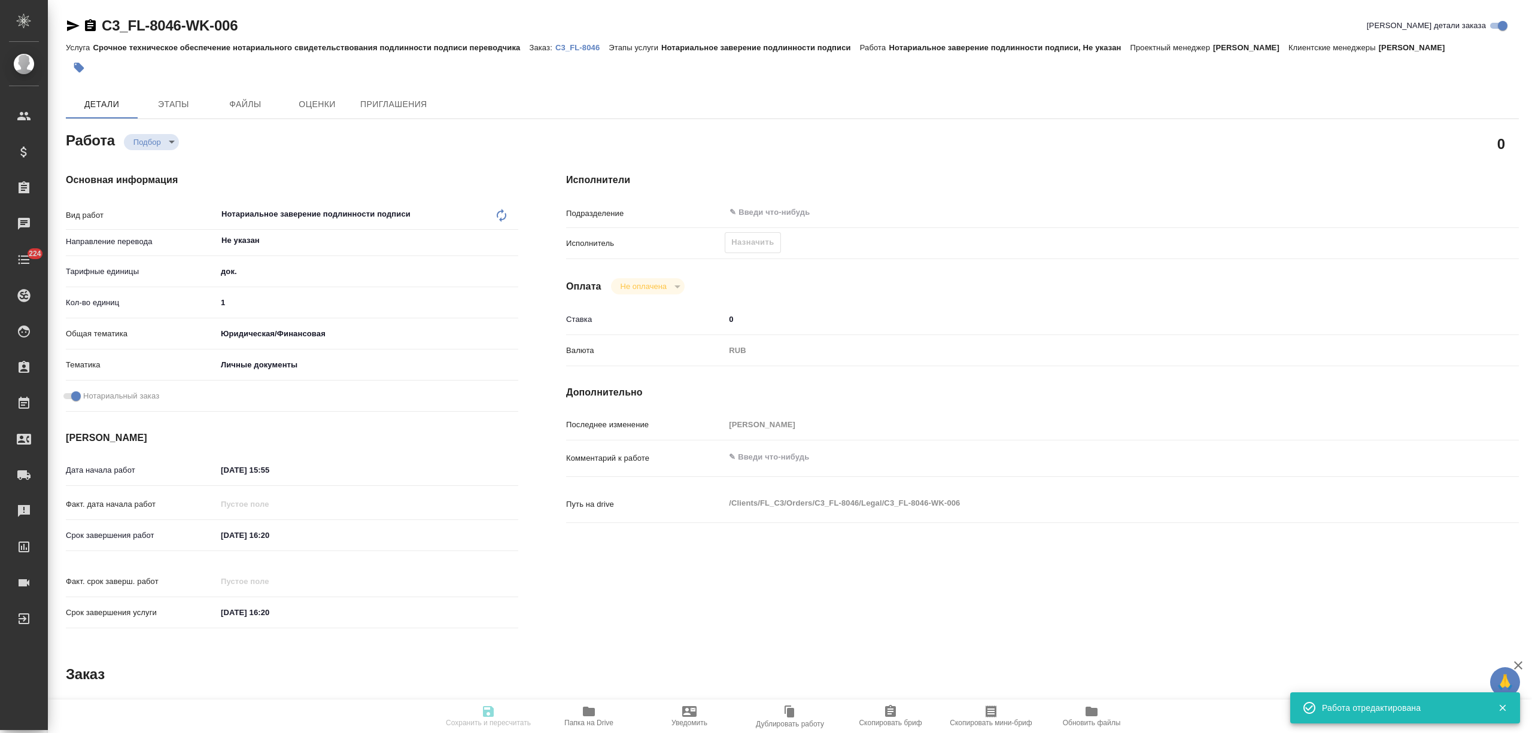
type input "[DATE] 16:20"
type input "notPayed"
type input "0"
type input "RUB"
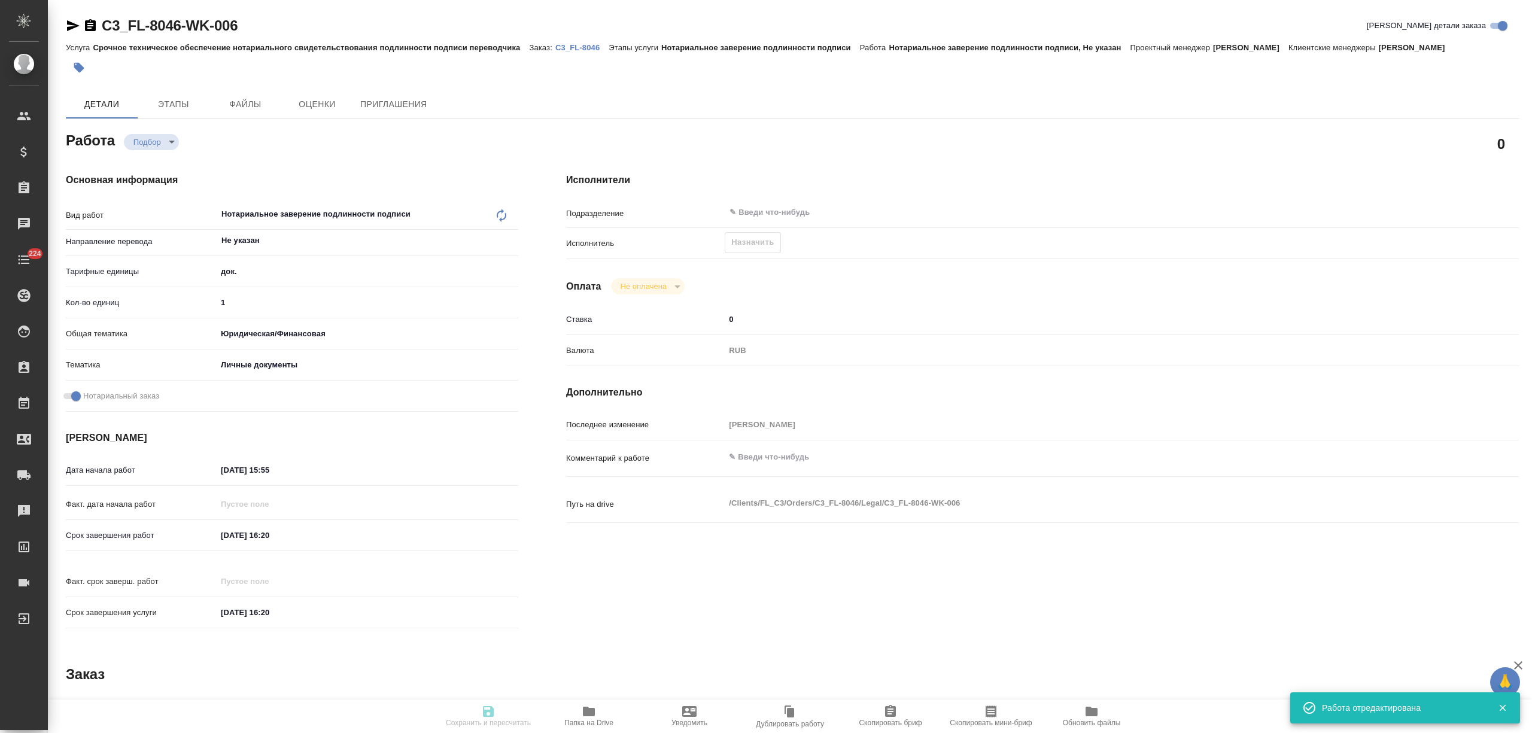
type input "[PERSON_NAME]"
type textarea "x"
type textarea "/Clients/FL_C3/Orders/C3_FL-8046/Legal/C3_FL-8046-WK-006"
type textarea "x"
type input "C3_FL-8046"
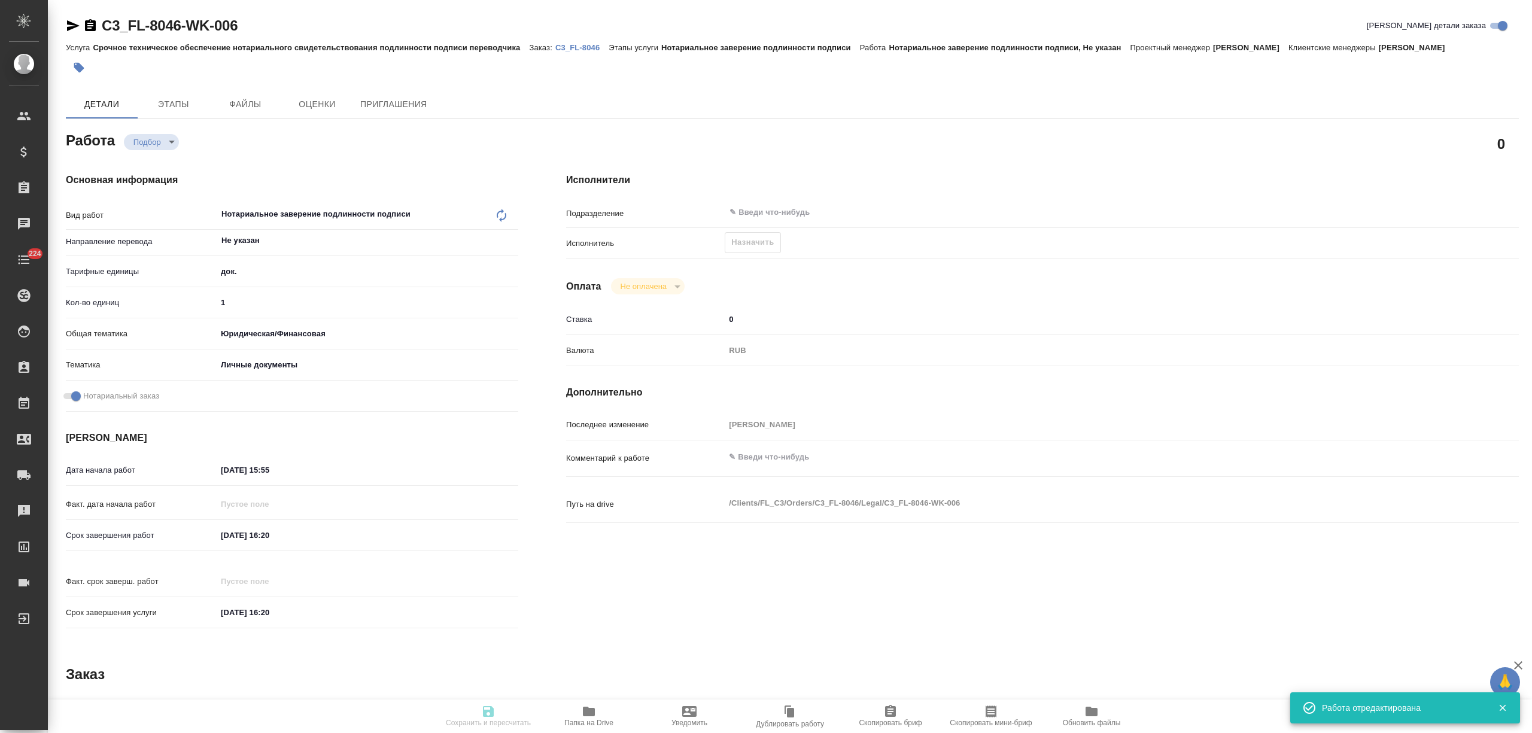
type input "Срочное техническое обеспечение нотариального свидетельствования подлинности по…"
type input "Нотариальное заверение подлинности подписи"
type input "[PERSON_NAME]"
type input "/Clients/FL_C3/Orders/C3_FL-8046"
type textarea "x"
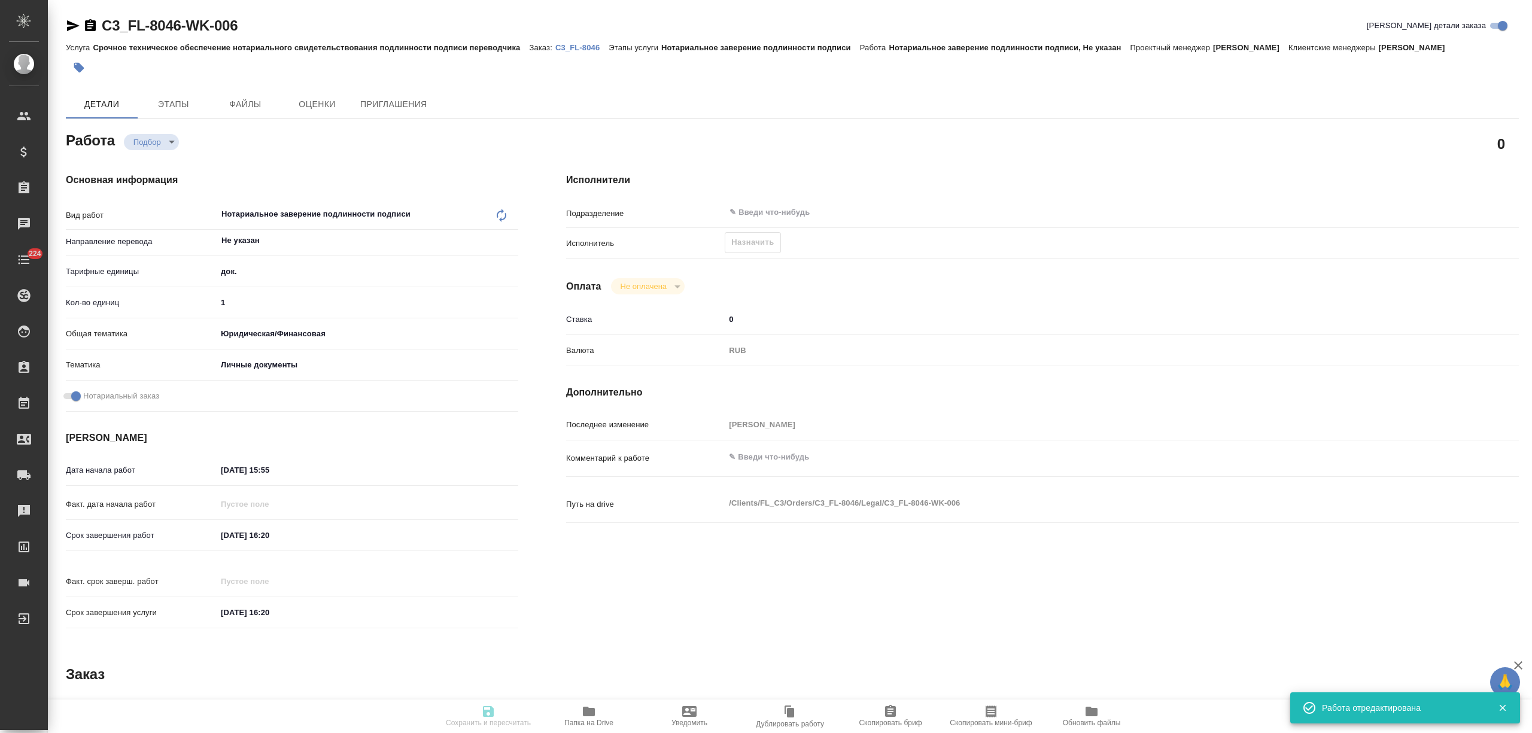
type textarea "[PERSON_NAME] для снилс"
type textarea "x"
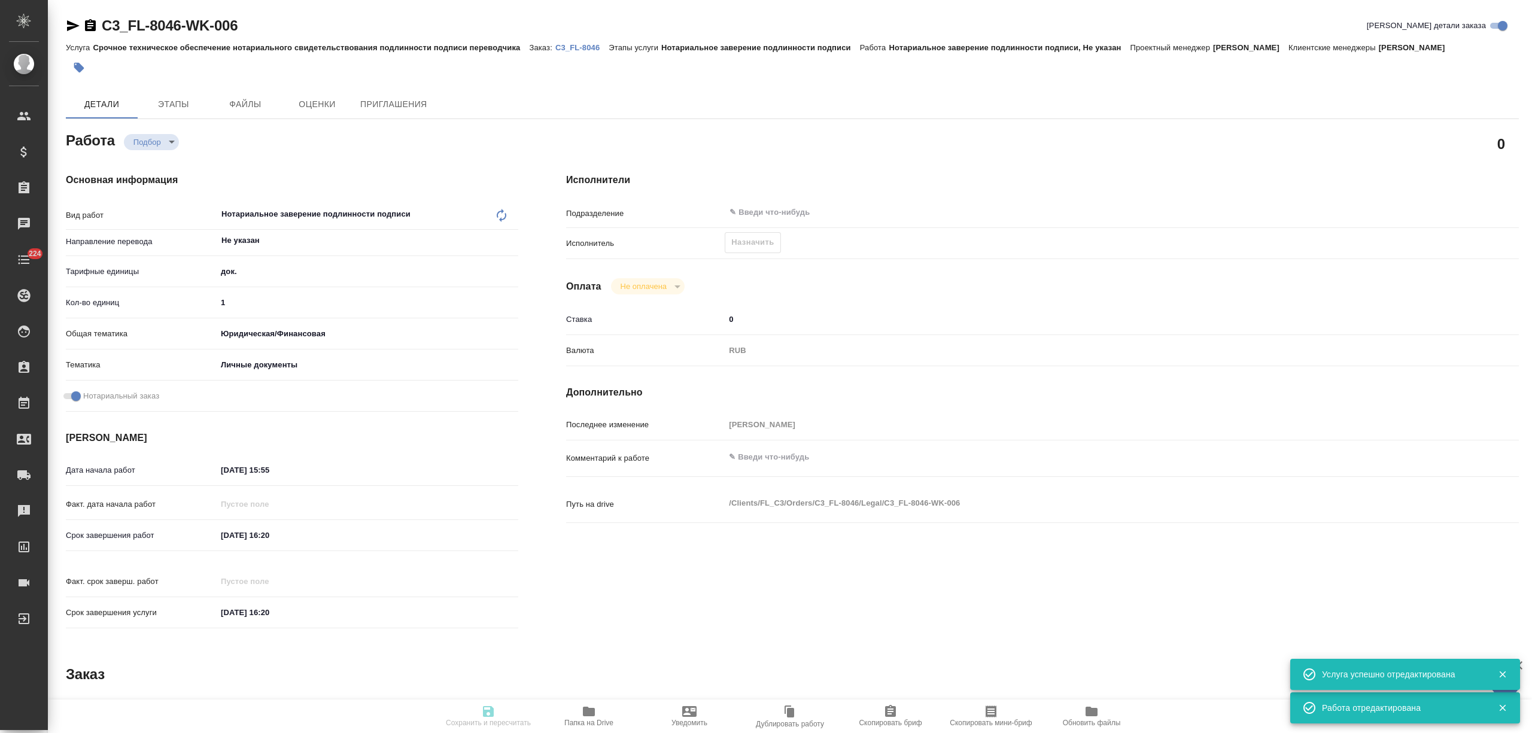
type textarea "x"
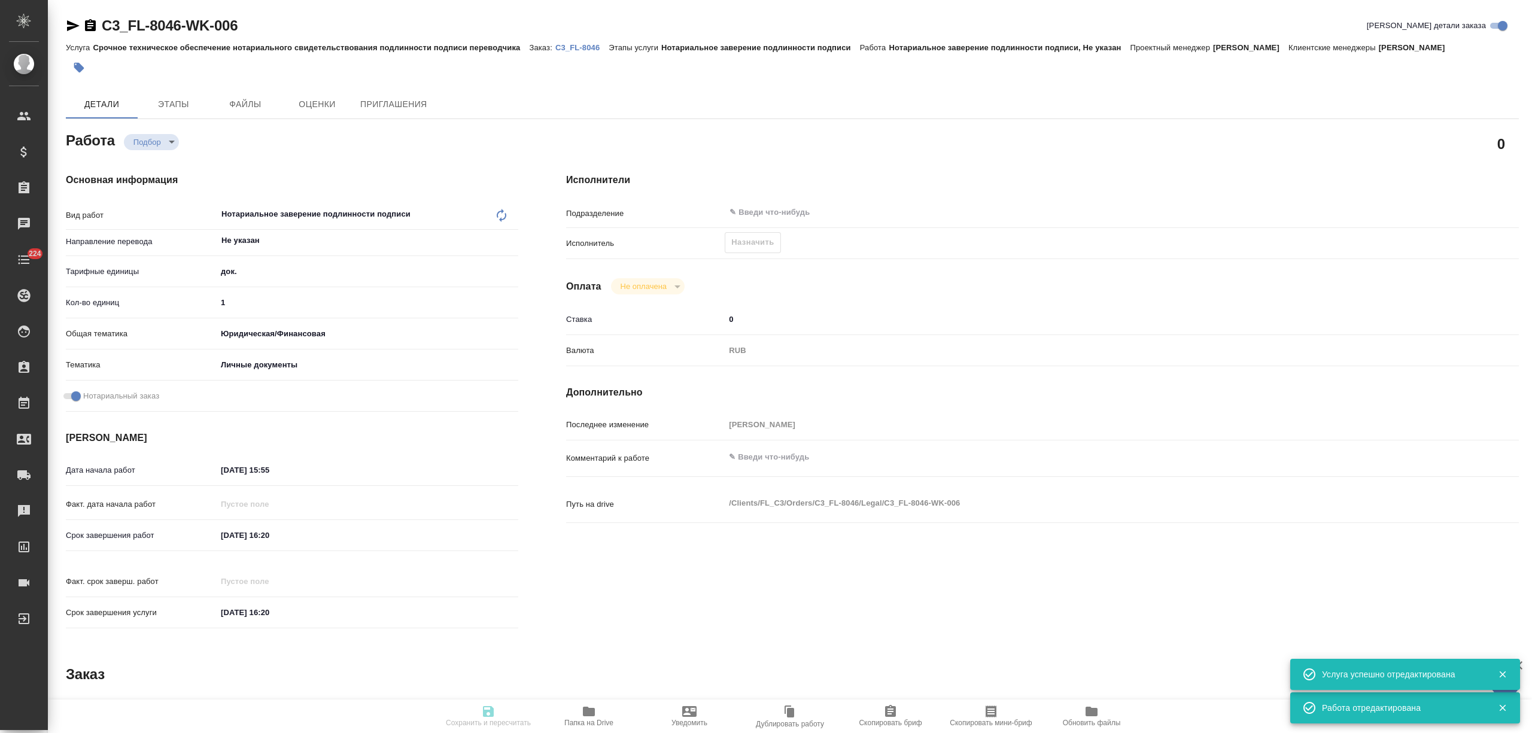
type textarea "x"
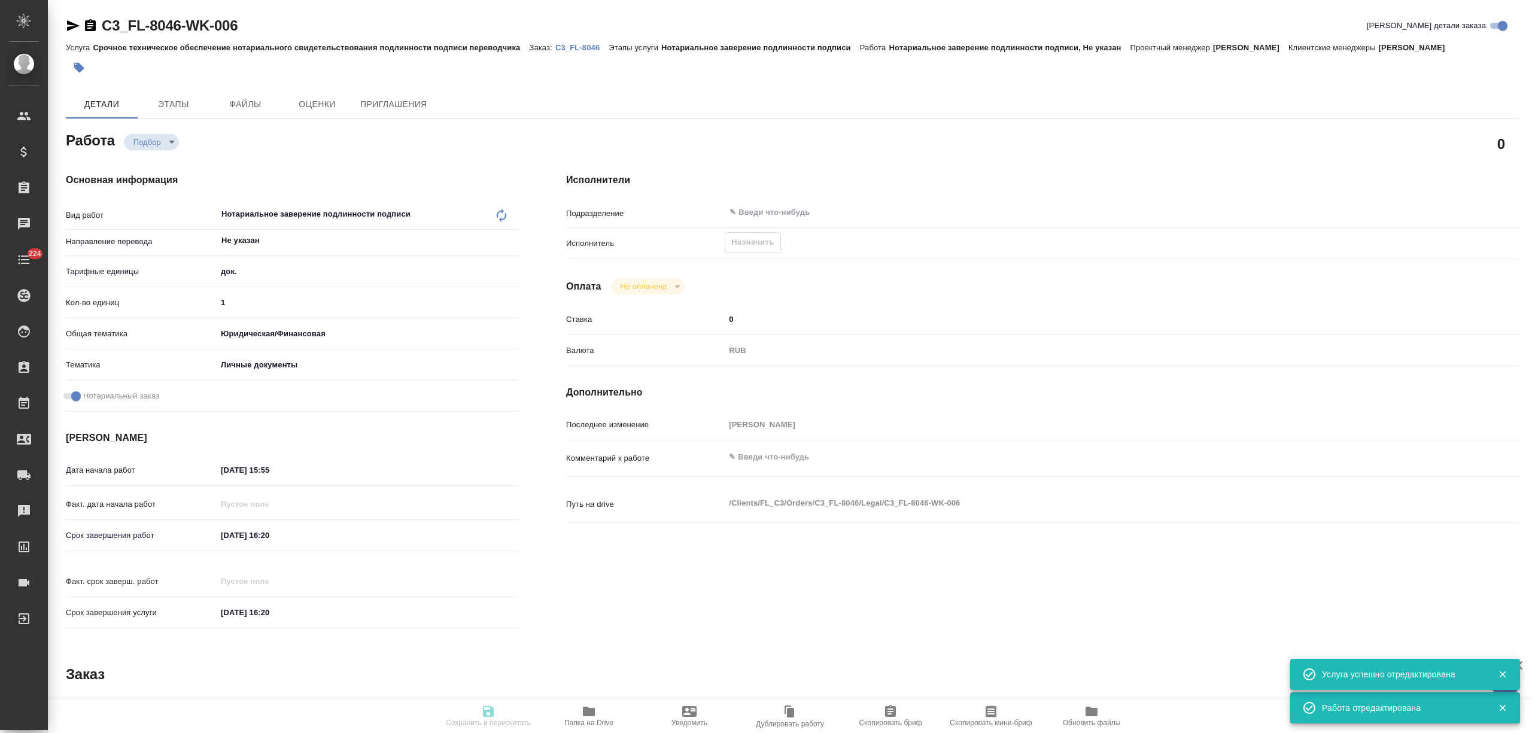
type textarea "x"
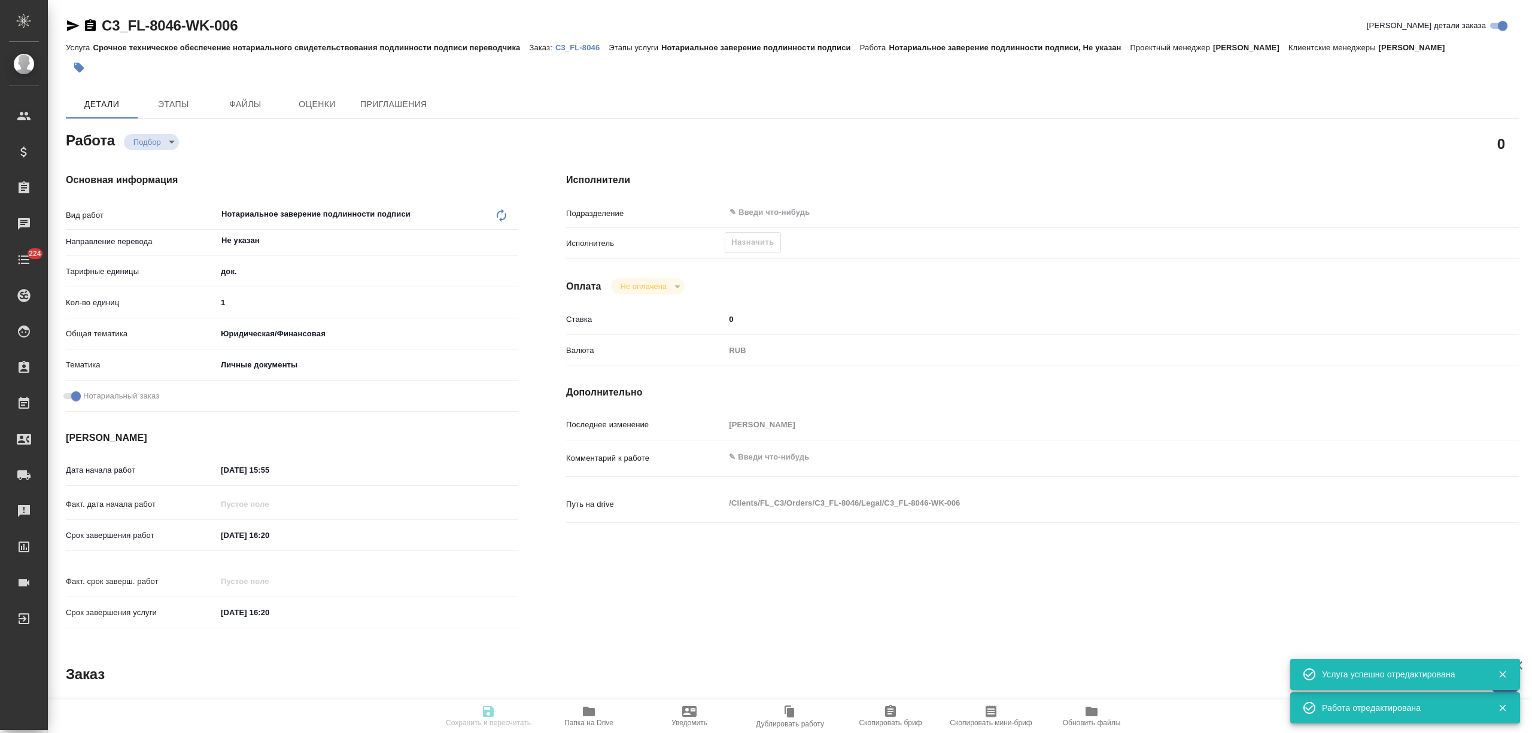
type textarea "x"
type input "recruiting"
type textarea "Нотариальное заверение подлинности подписи"
type textarea "x"
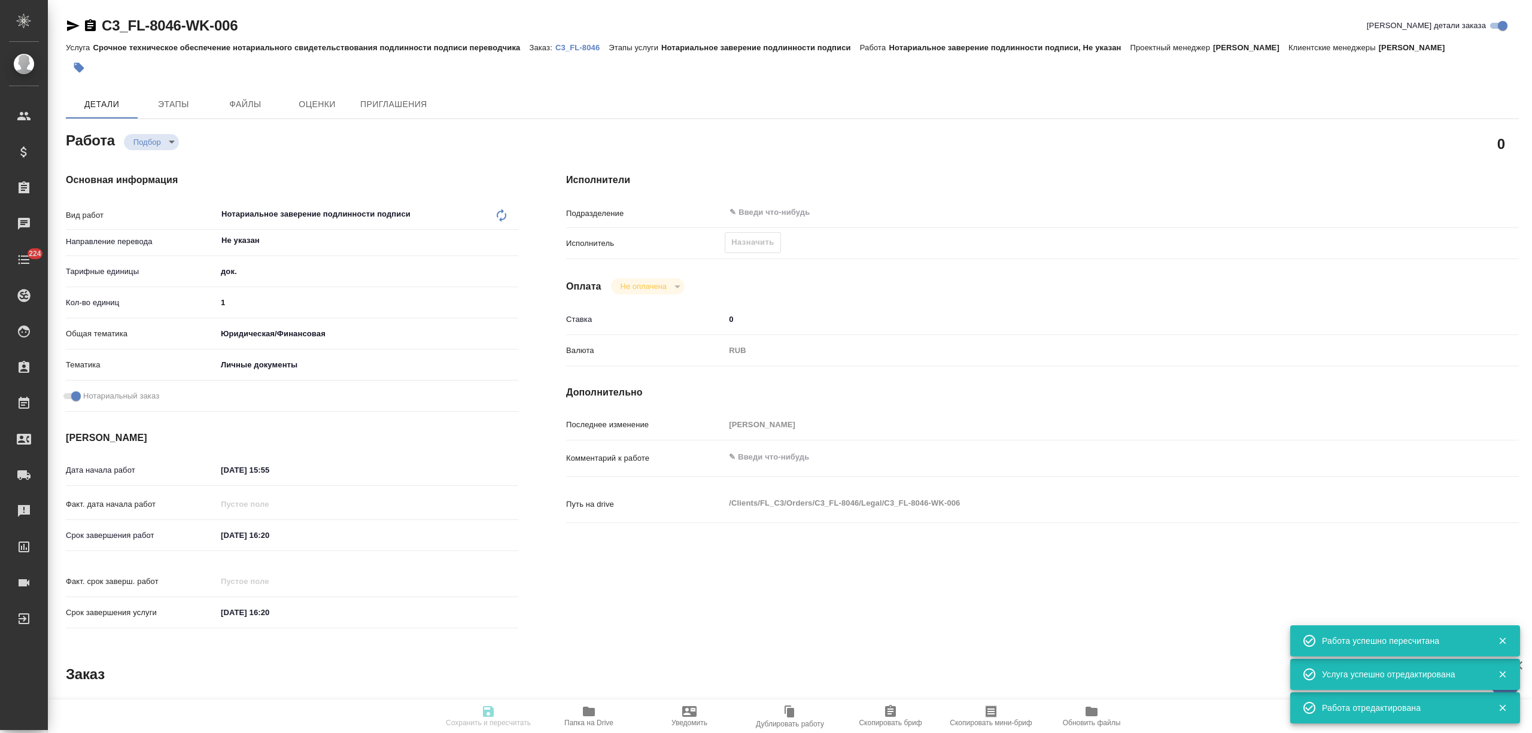
type input "Не указан"
type input "5a8b1489cc6b4906c91bfd8b"
type input "1"
type input "yr-fn"
type input "5a8b8b956a9677013d343cfe"
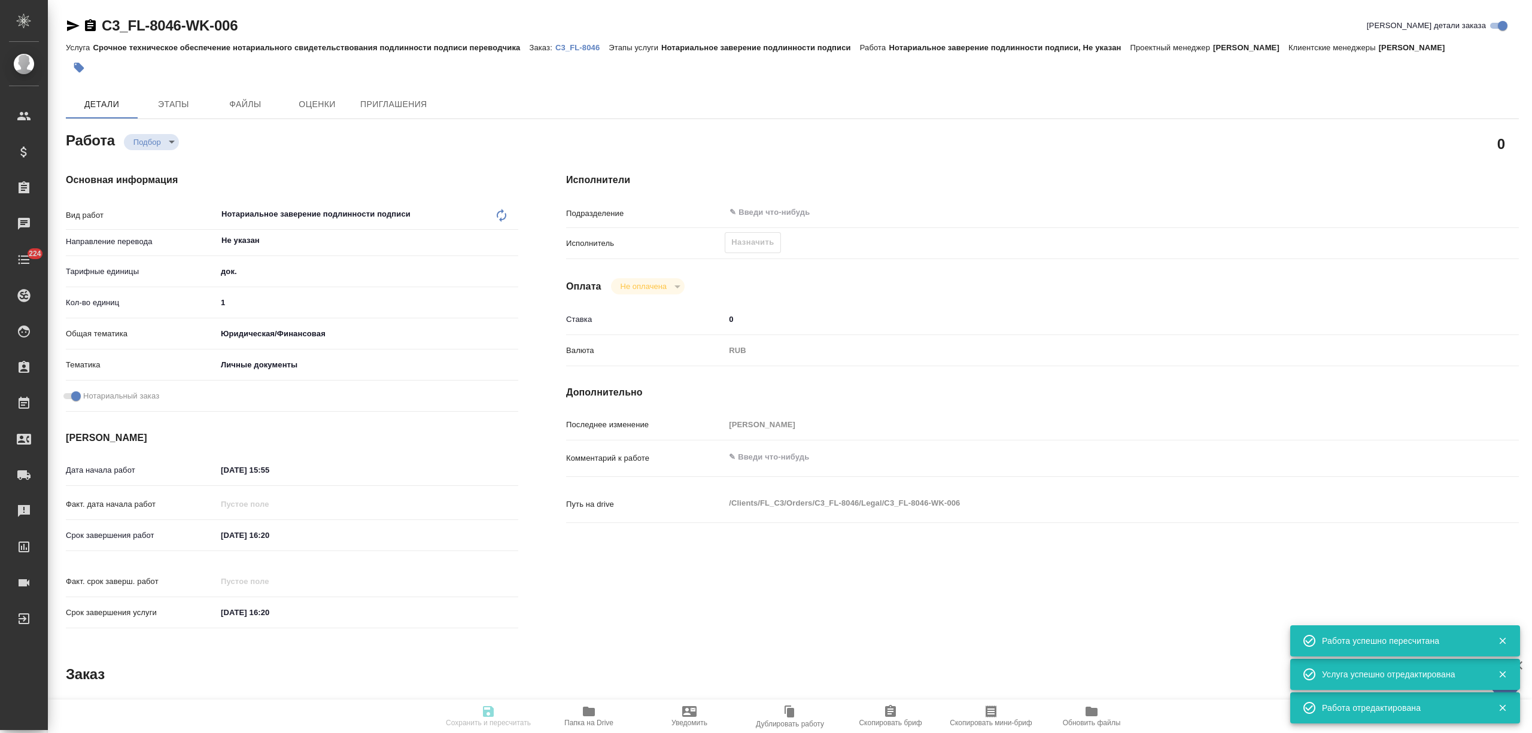
checkbox input "true"
type input "11.08.2025 15:55"
type input "11.08.2025 16:20"
type input "notPayed"
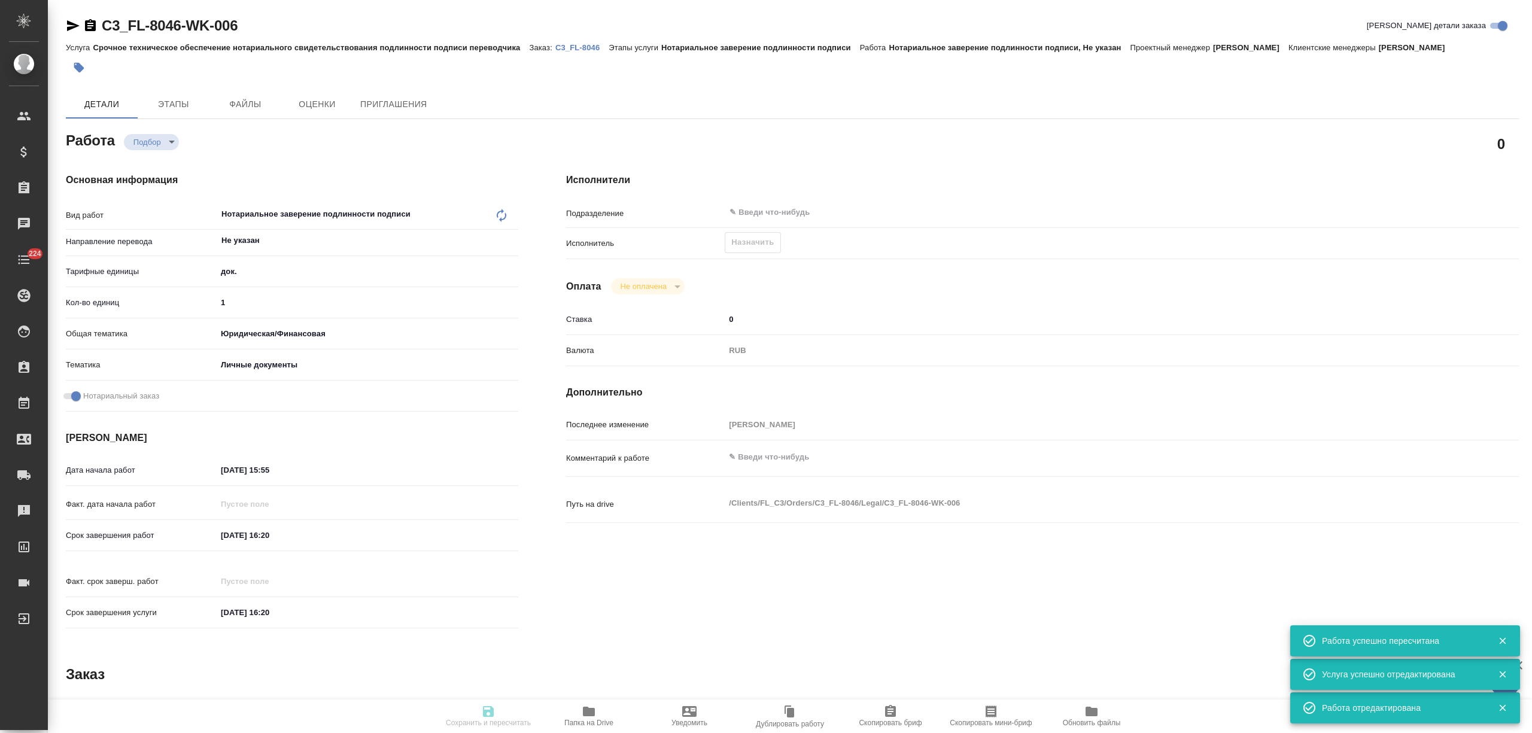
type input "0"
type input "RUB"
type input "[PERSON_NAME]"
type textarea "x"
type textarea "/Clients/FL_C3/Orders/C3_FL-8046/Legal/C3_FL-8046-WK-006"
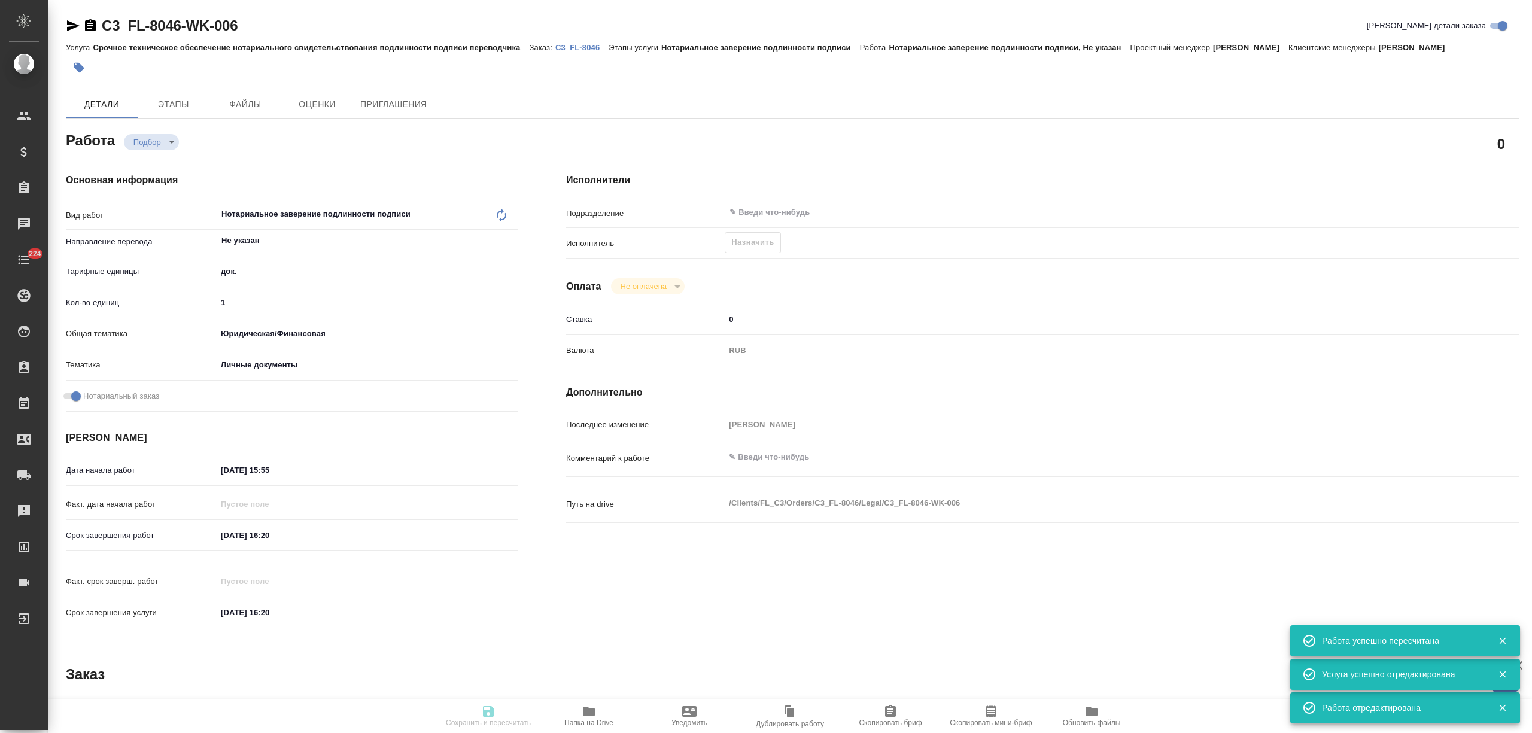
type textarea "x"
type input "C3_FL-8046"
type input "Срочное техническое обеспечение нотариального свидетельствования подлинности по…"
type input "Нотариальное заверение подлинности подписи"
type input "[PERSON_NAME]"
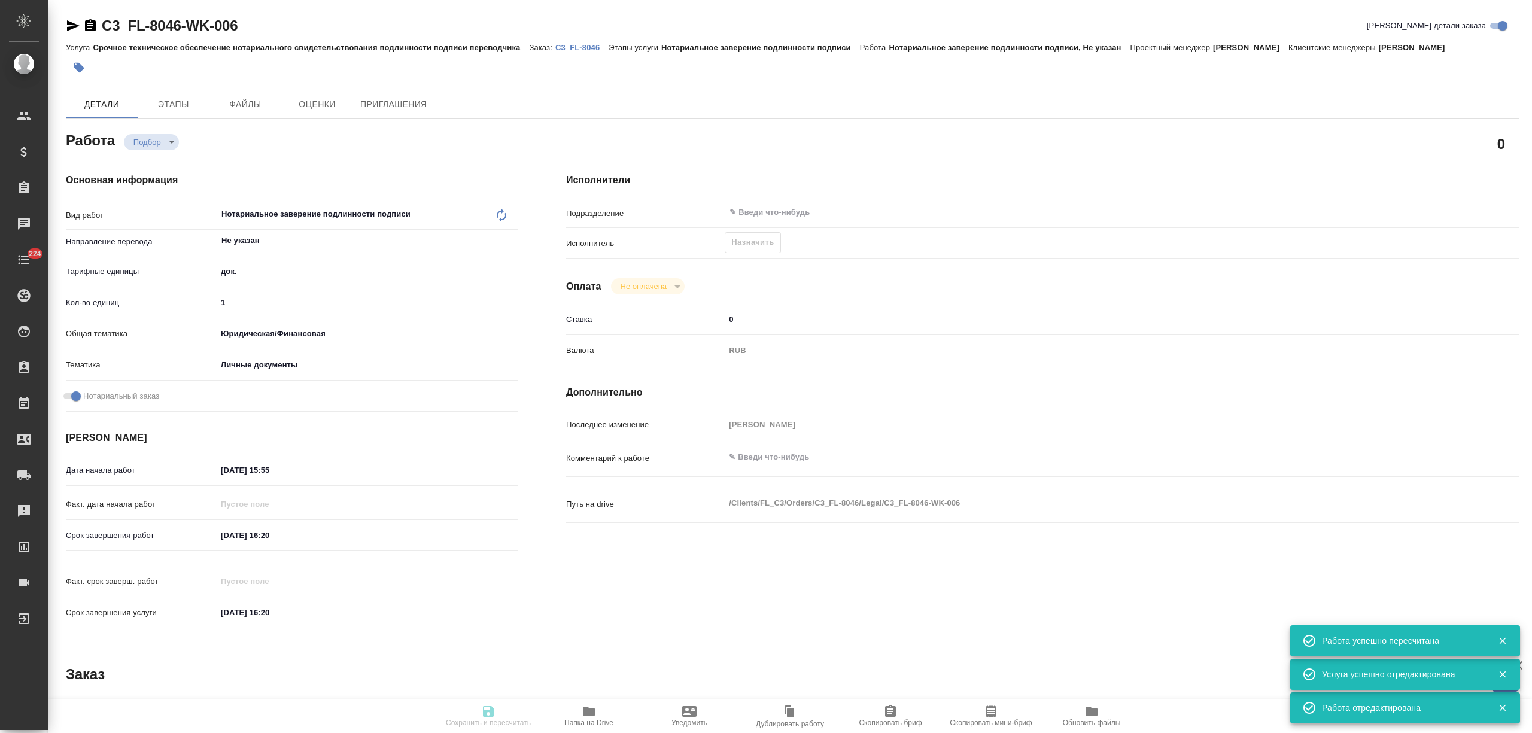
type input "/Clients/FL_C3/Orders/C3_FL-8046"
type textarea "x"
type textarea "Шайфулин Кирилл для снилс"
type textarea "x"
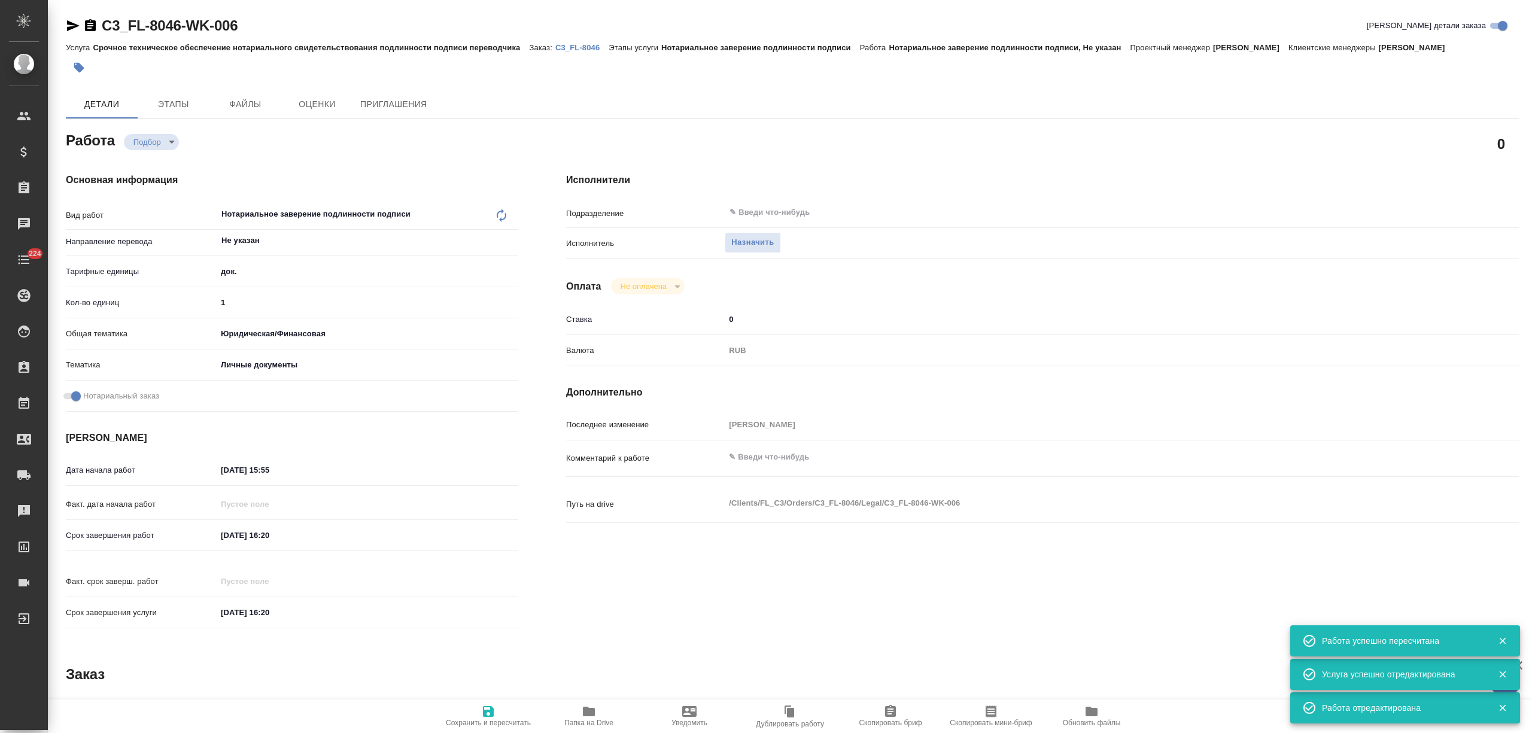
type textarea "x"
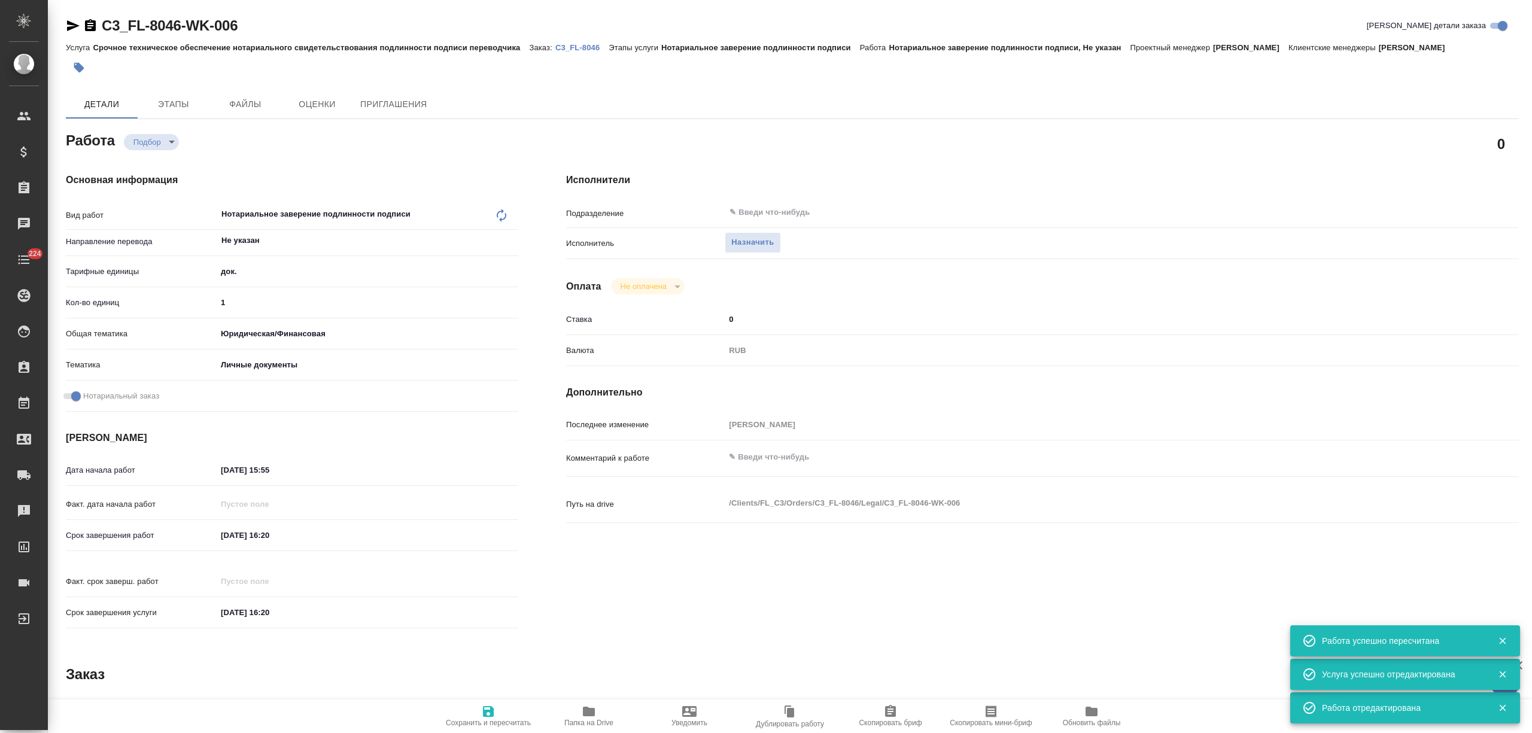
type textarea "x"
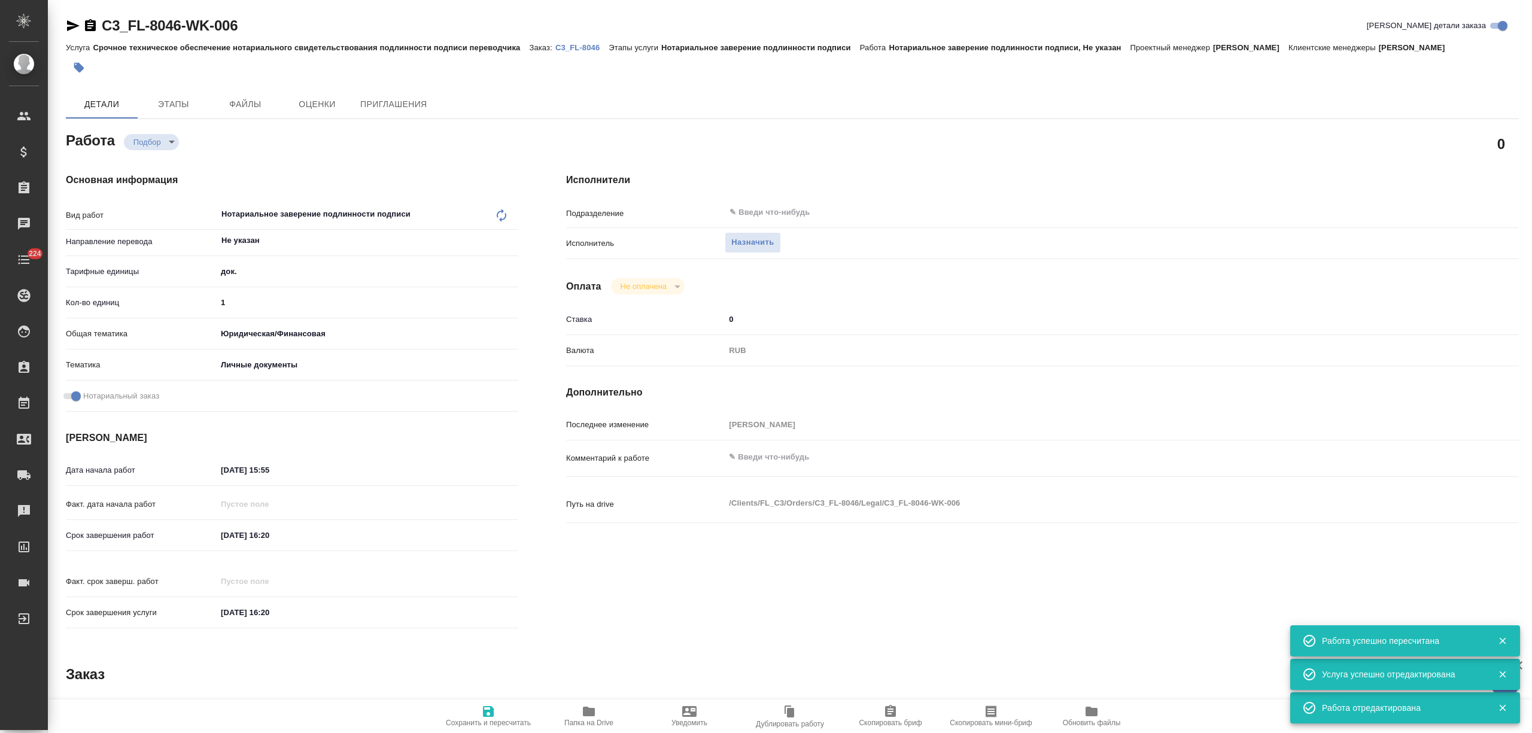
type textarea "x"
click at [745, 240] on span "Назначить" at bounding box center [752, 243] width 42 height 14
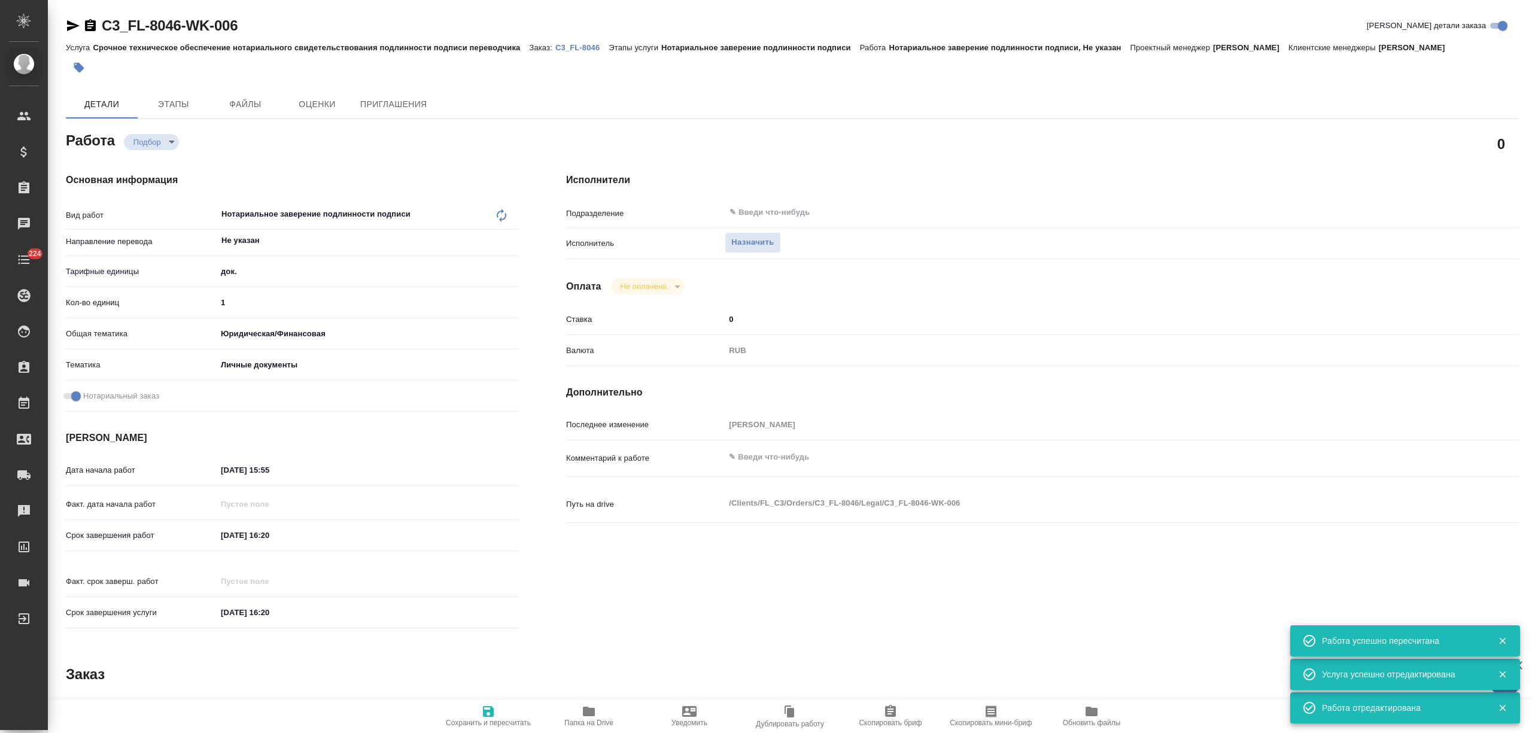
type textarea "x"
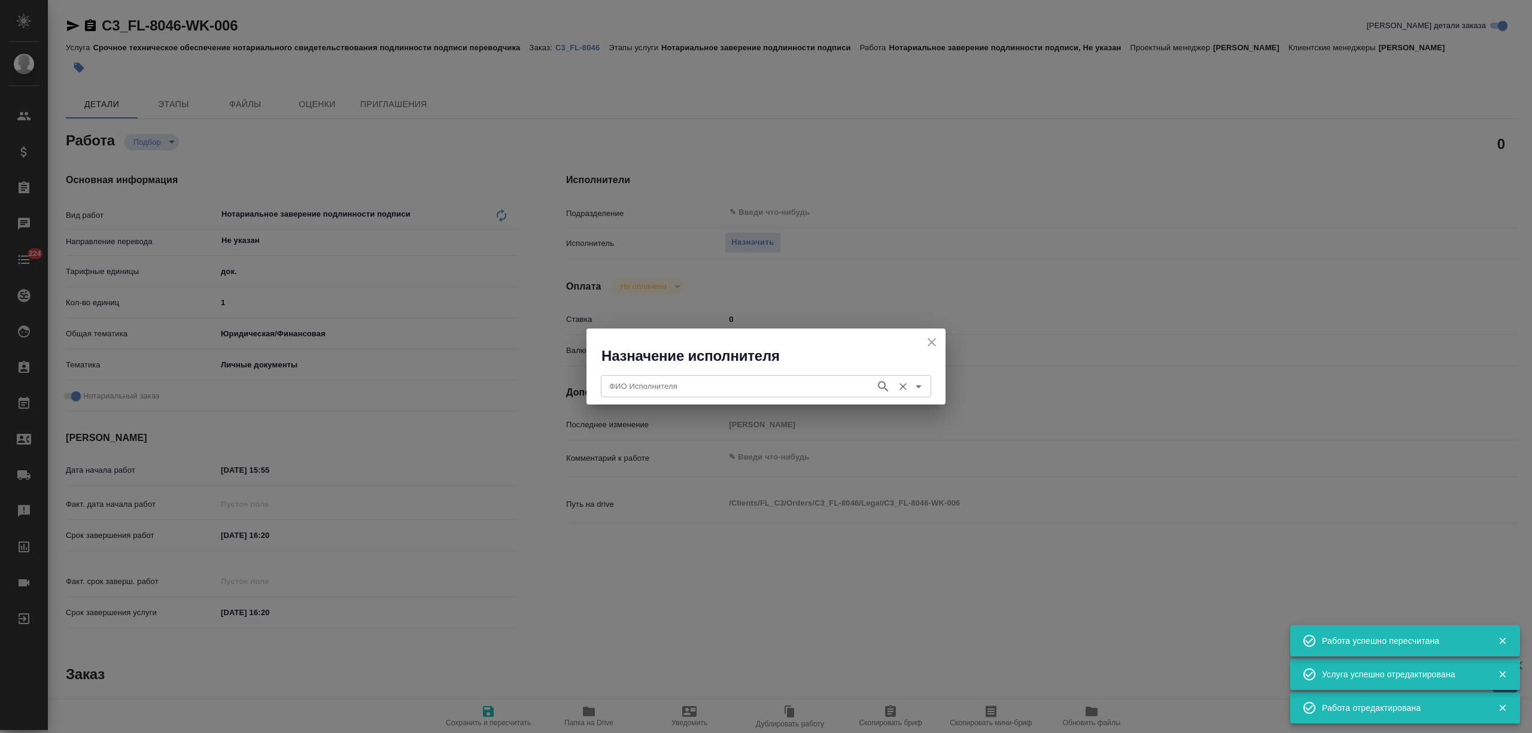
type textarea "x"
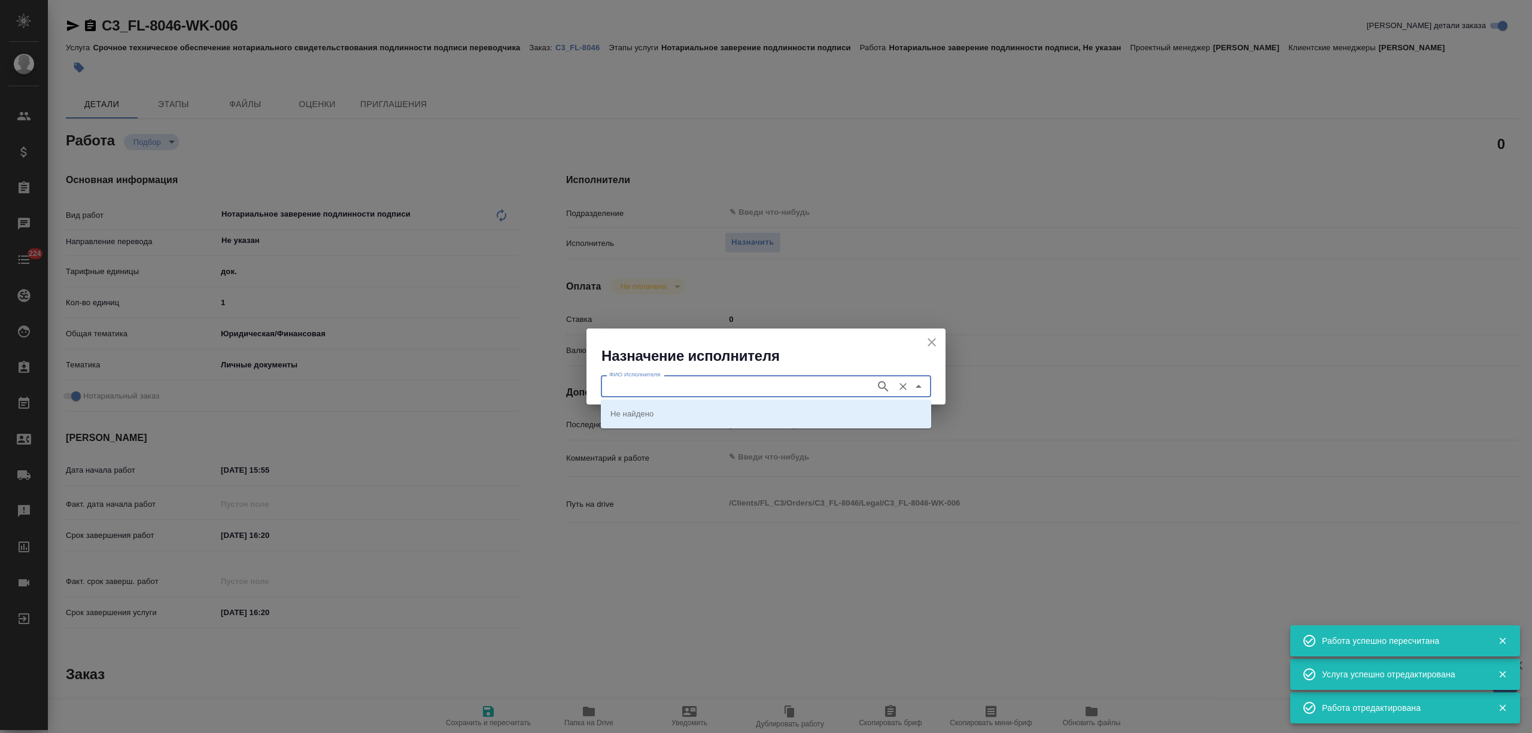
click at [744, 384] on input "ФИО Исполнителя" at bounding box center [736, 386] width 265 height 14
type input "ми"
type textarea "x"
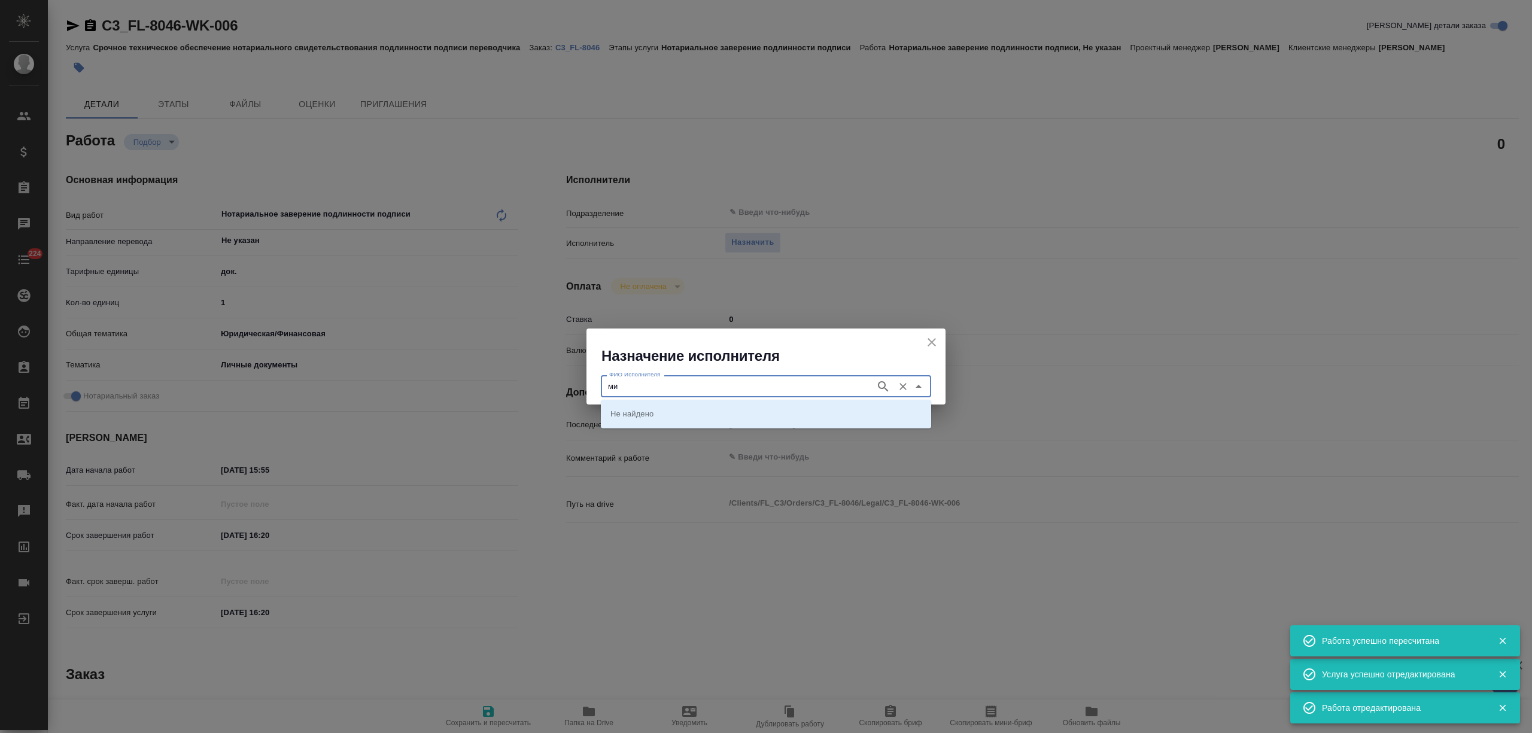
type textarea "x"
type input "ллер"
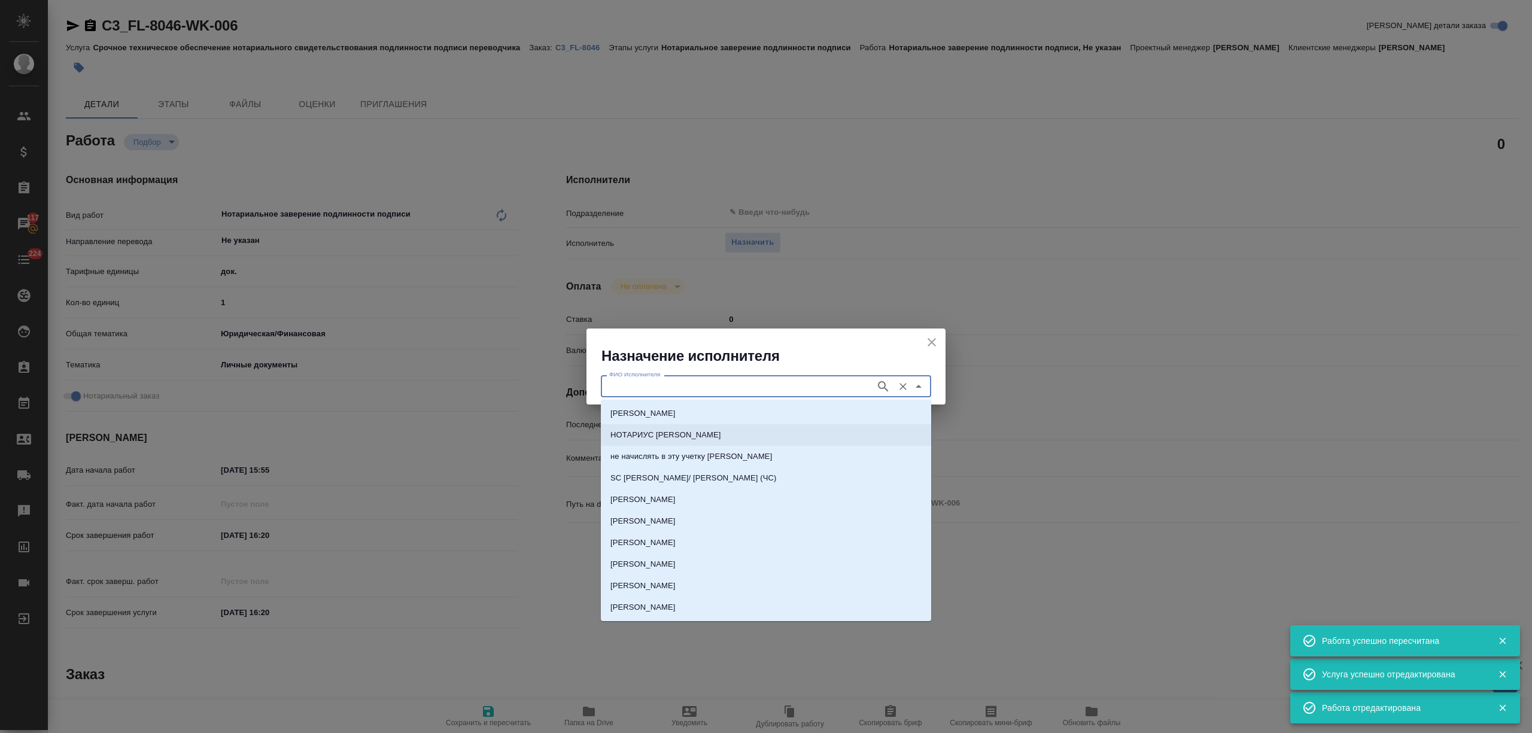
click at [721, 438] on p "НОТАРИУС Миллер Николай Николаевич" at bounding box center [665, 435] width 111 height 12
type input "НОТАРИУС Миллер Николай Николаевич"
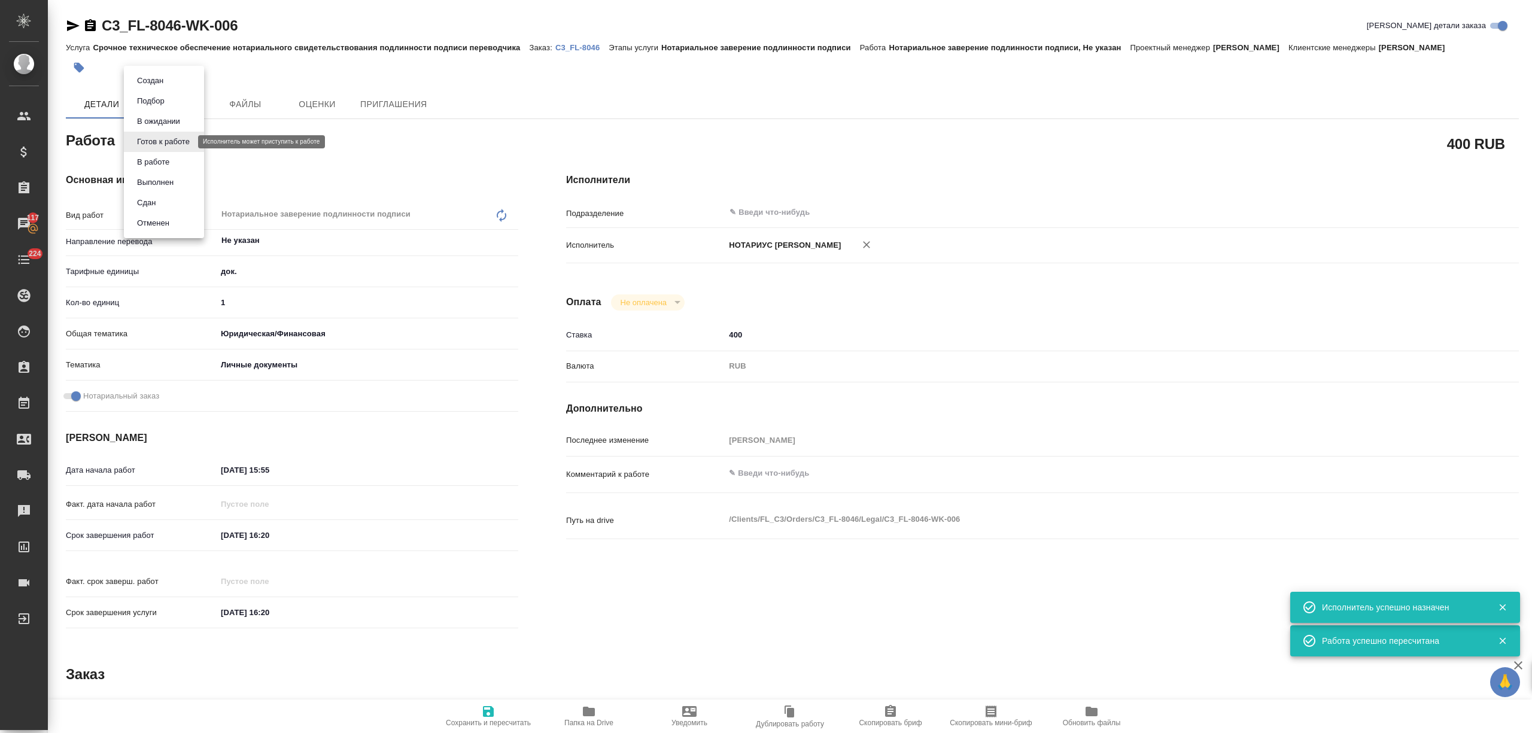
click at [161, 140] on body "🙏 .cls-1 fill:#fff; AWATERA Nikitina Tatiana Клиенты Спецификации Заказы 117 Ча…" at bounding box center [766, 366] width 1532 height 733
type textarea "x"
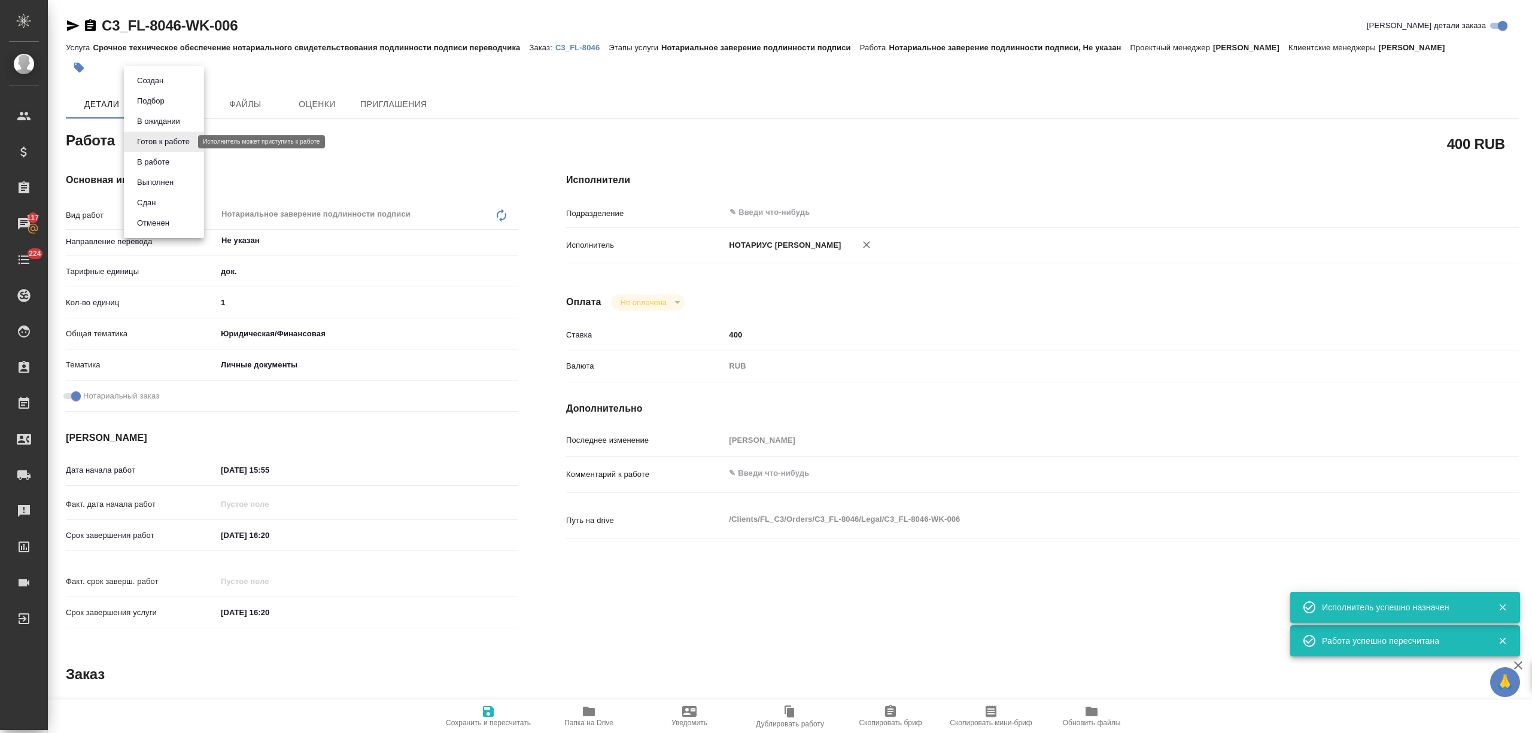
type textarea "x"
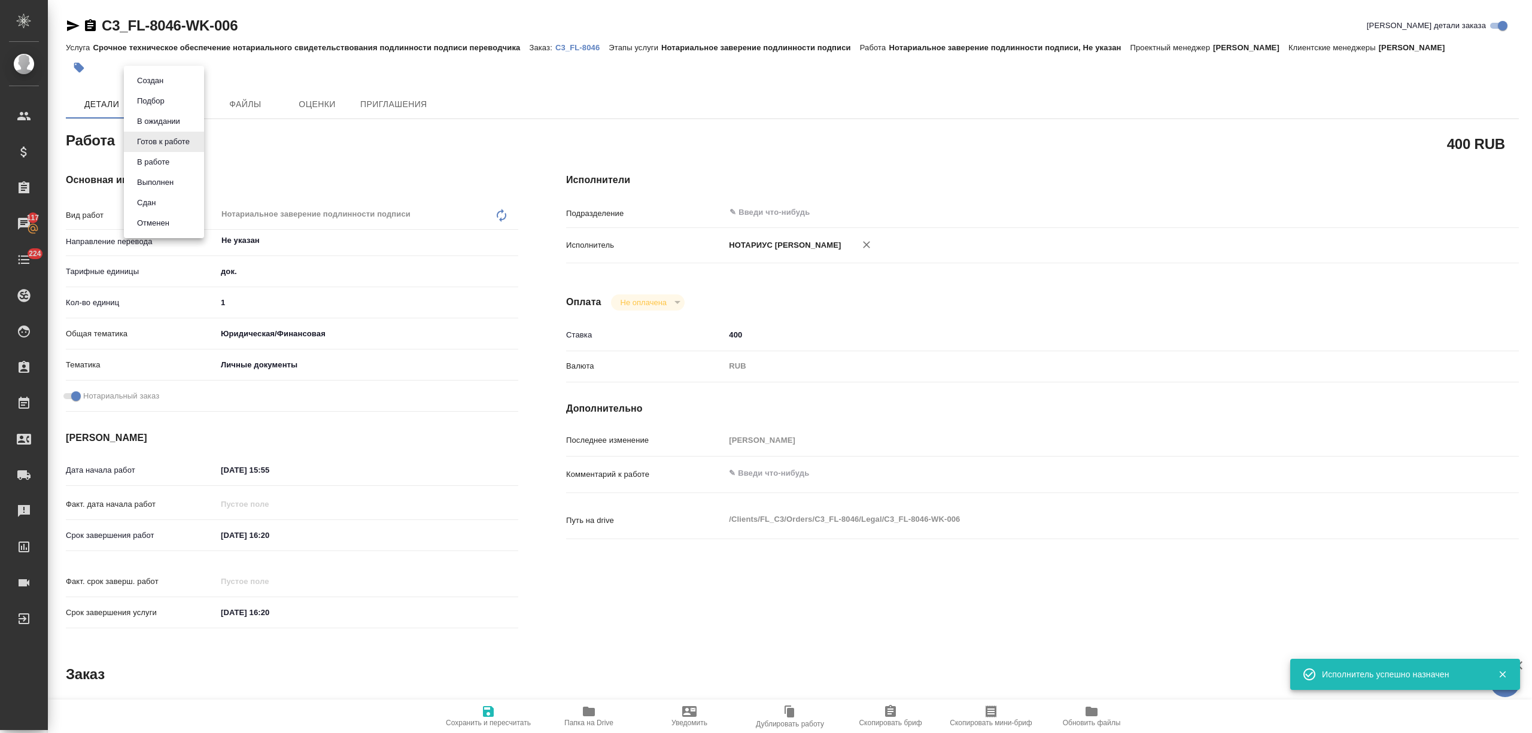
click at [166, 193] on li "Сдан" at bounding box center [164, 203] width 80 height 20
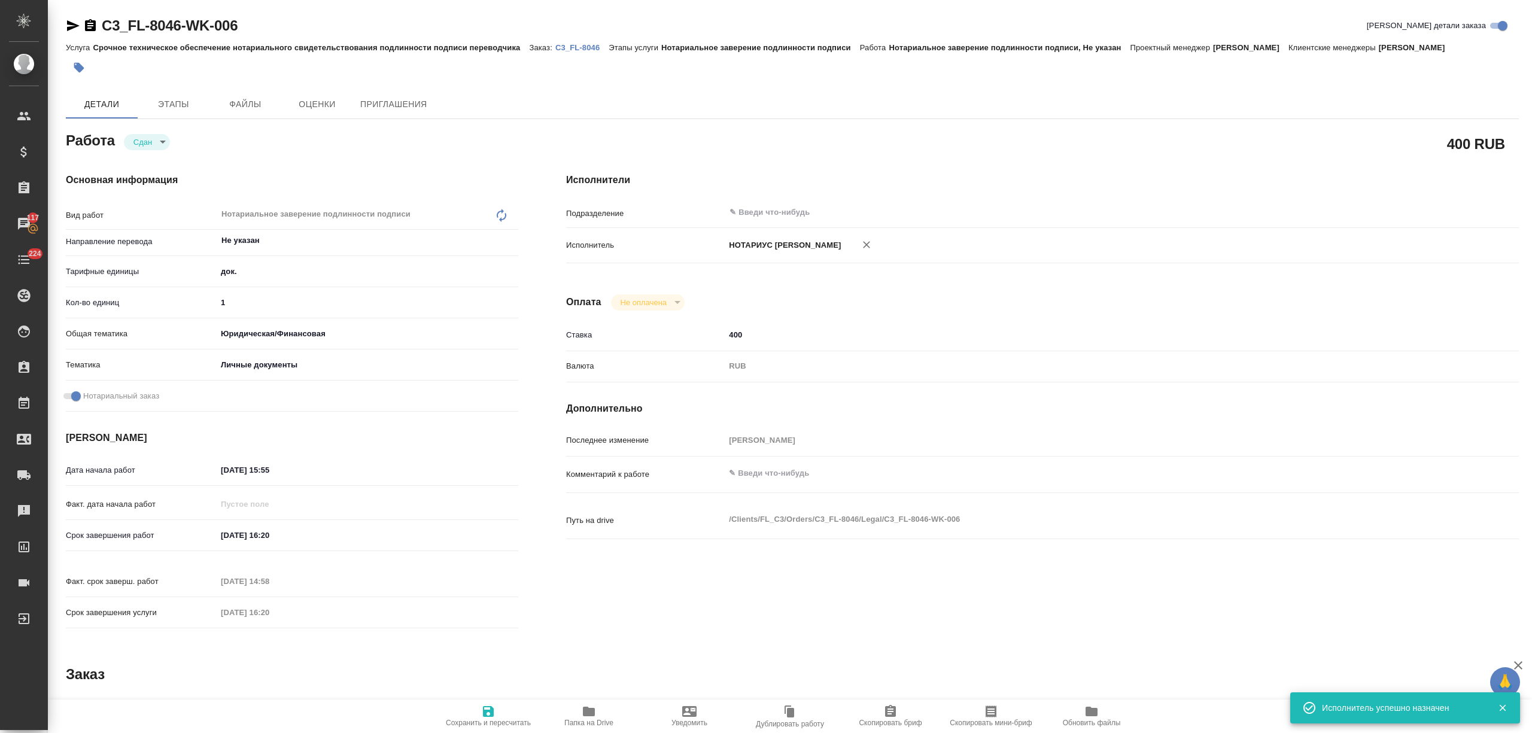
type textarea "x"
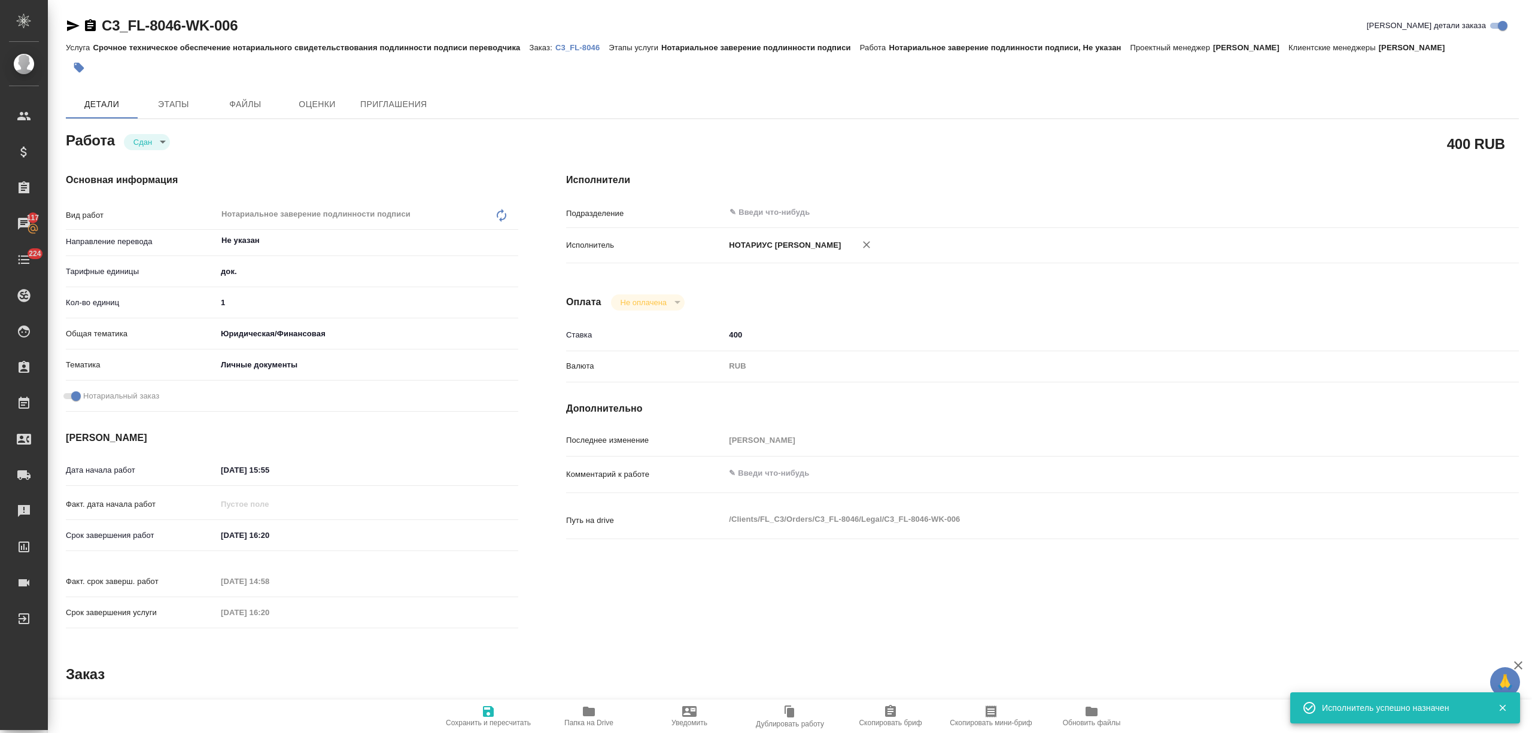
type textarea "x"
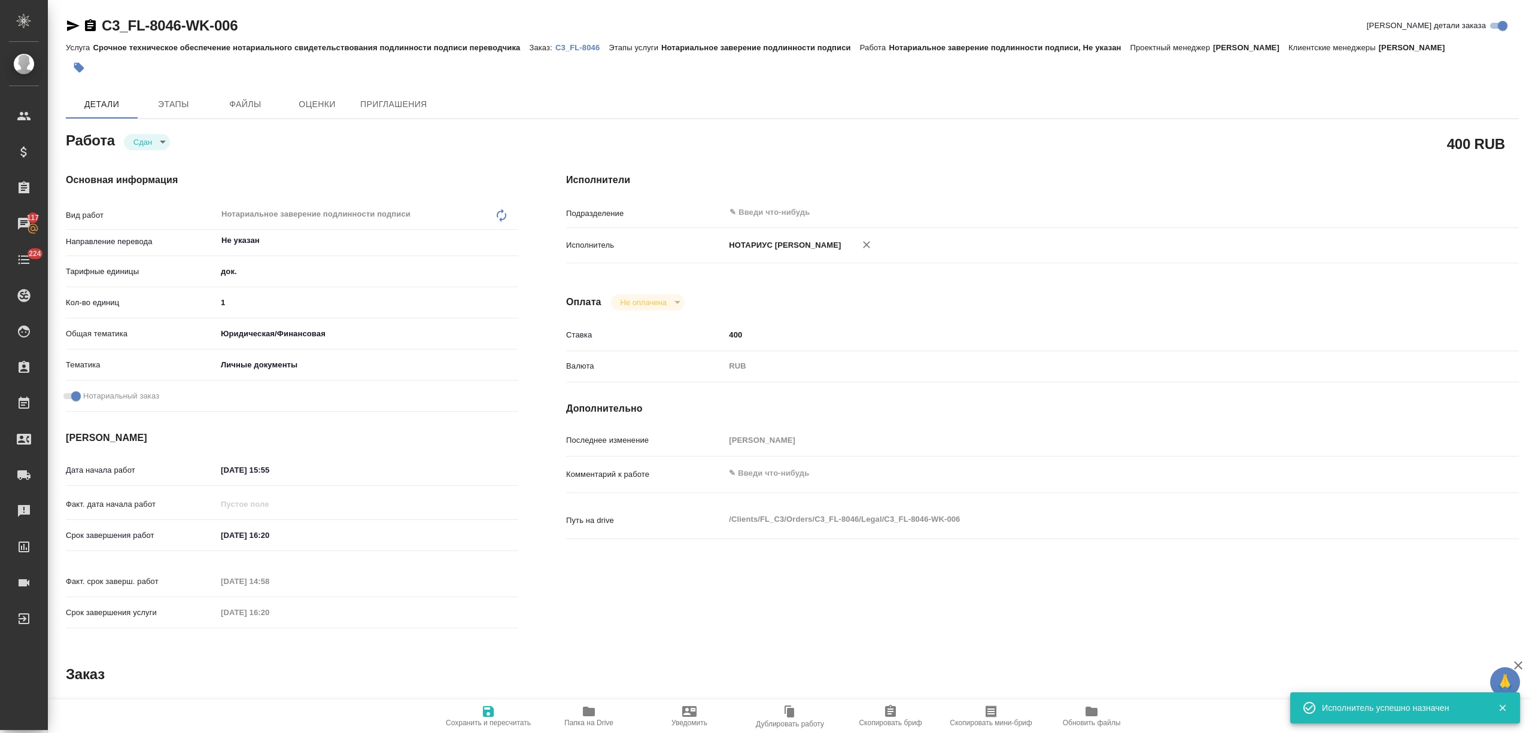
click at [470, 707] on span "Сохранить и пересчитать" at bounding box center [488, 715] width 86 height 23
type textarea "x"
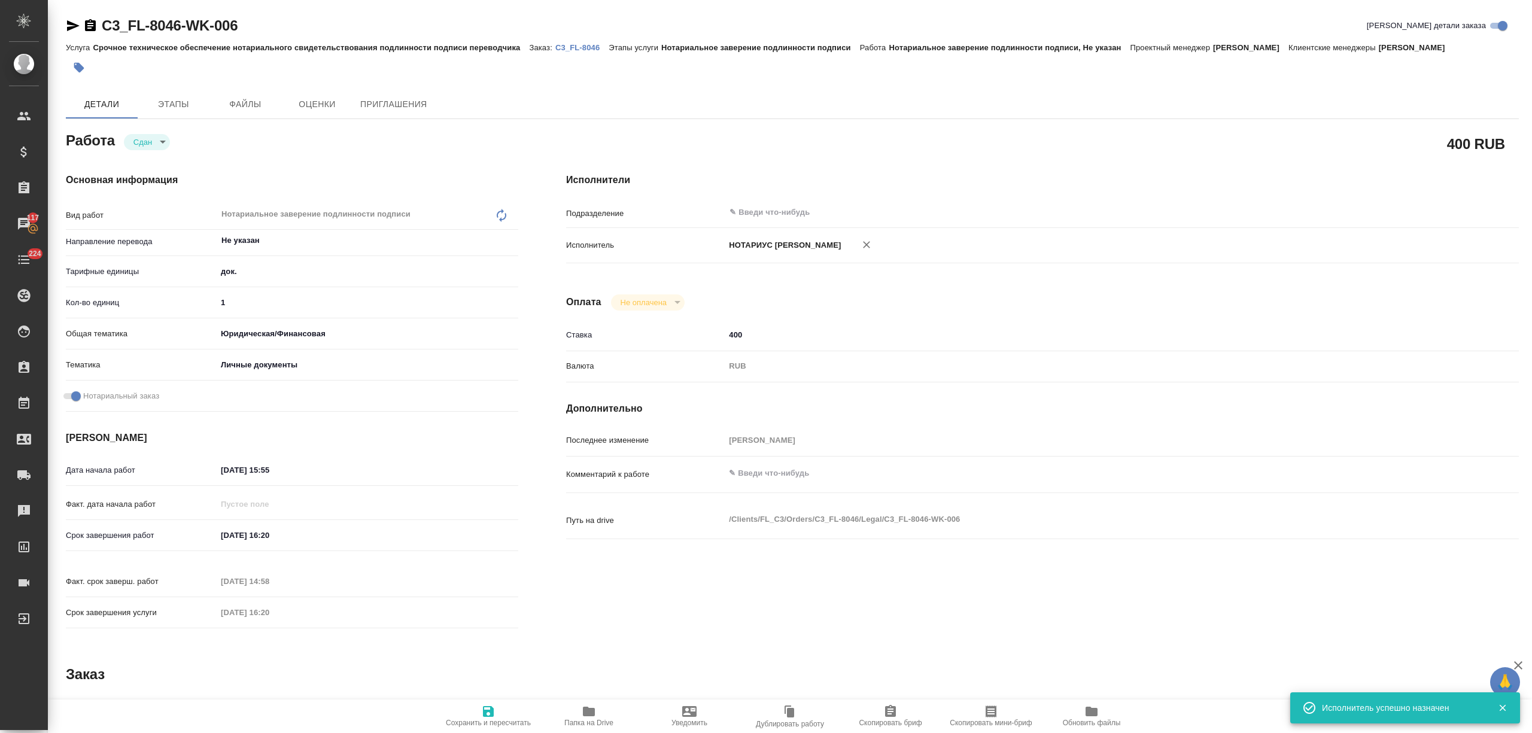
type textarea "x"
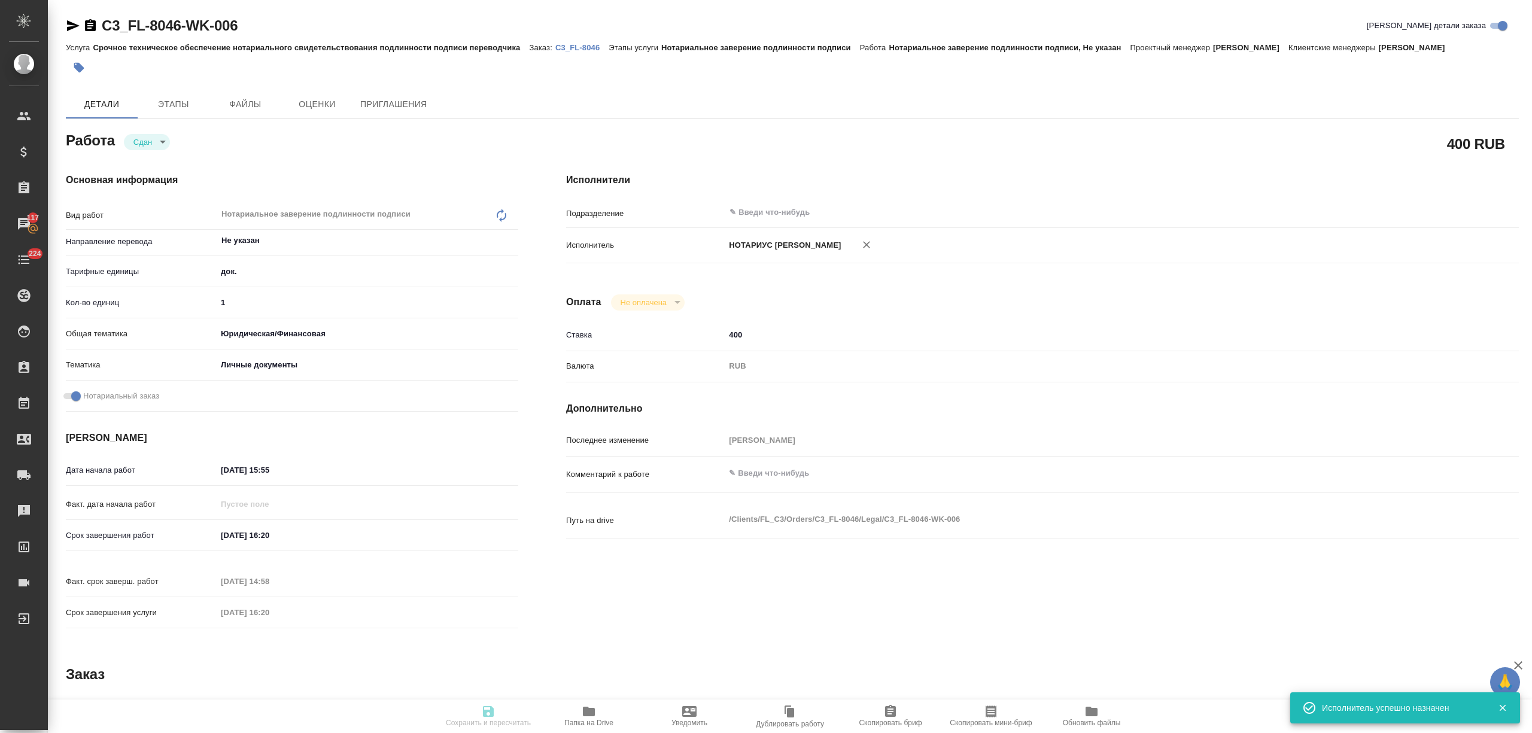
type textarea "x"
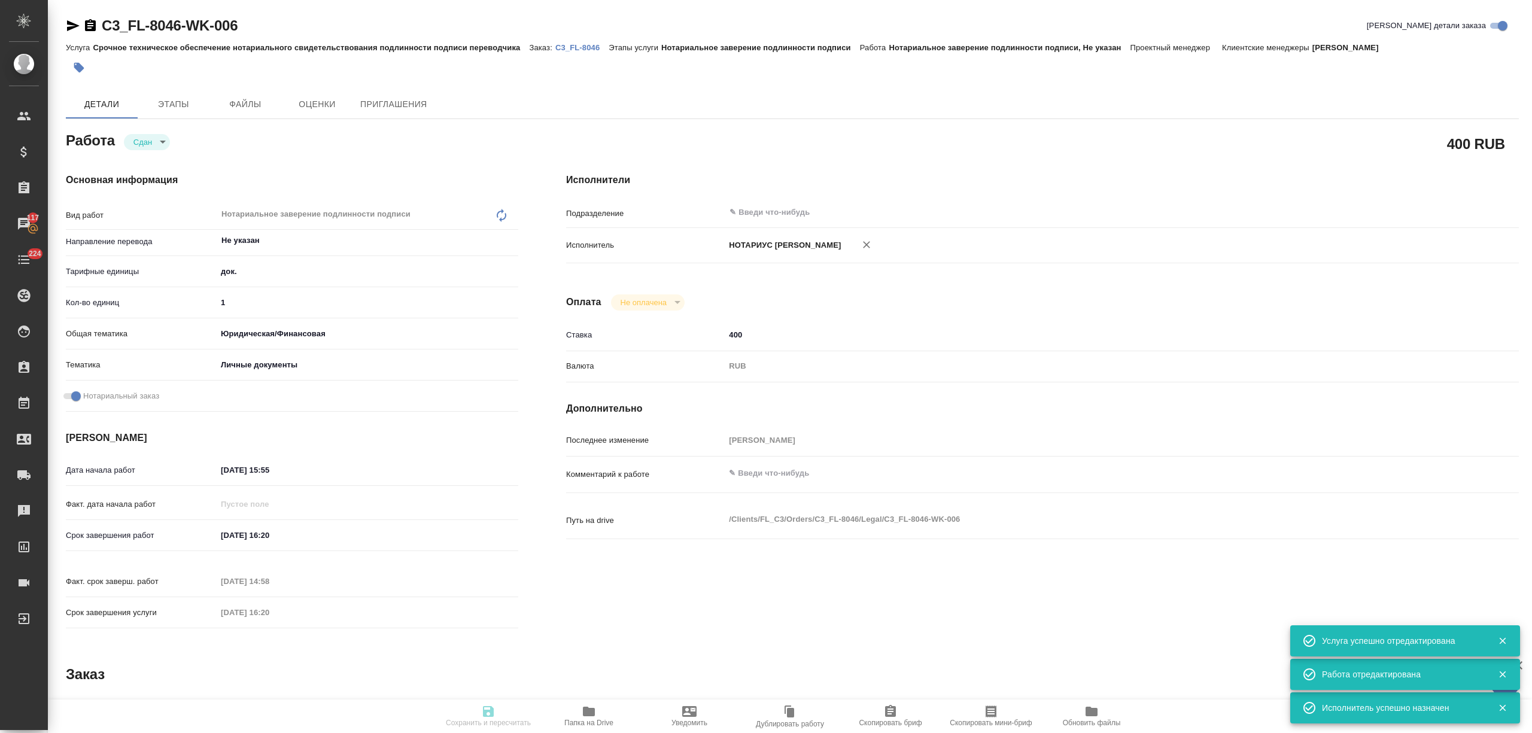
type textarea "x"
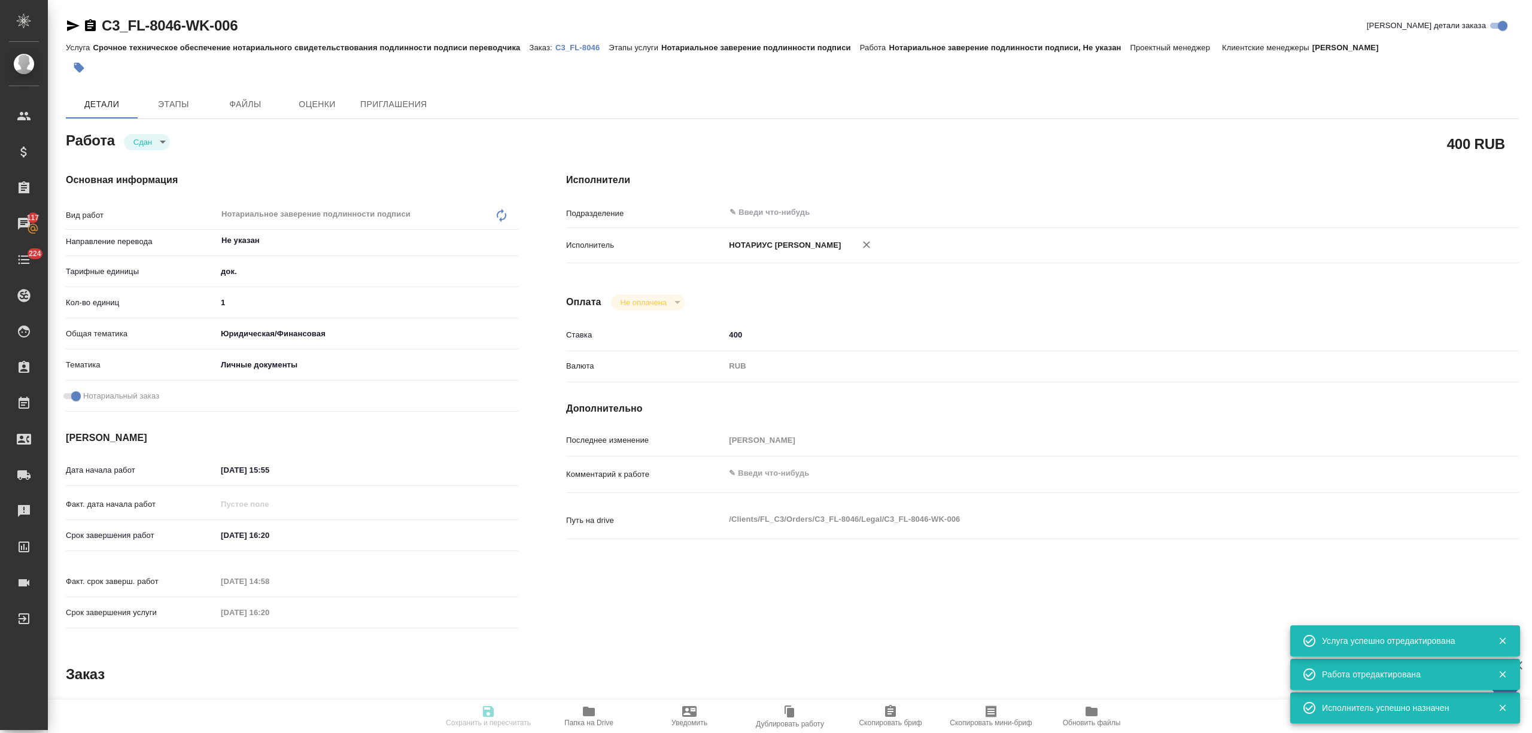
type input "closed"
type textarea "Нотариальное заверение подлинности подписи"
type textarea "x"
type input "Не указан"
type input "5a8b1489cc6b4906c91bfd8b"
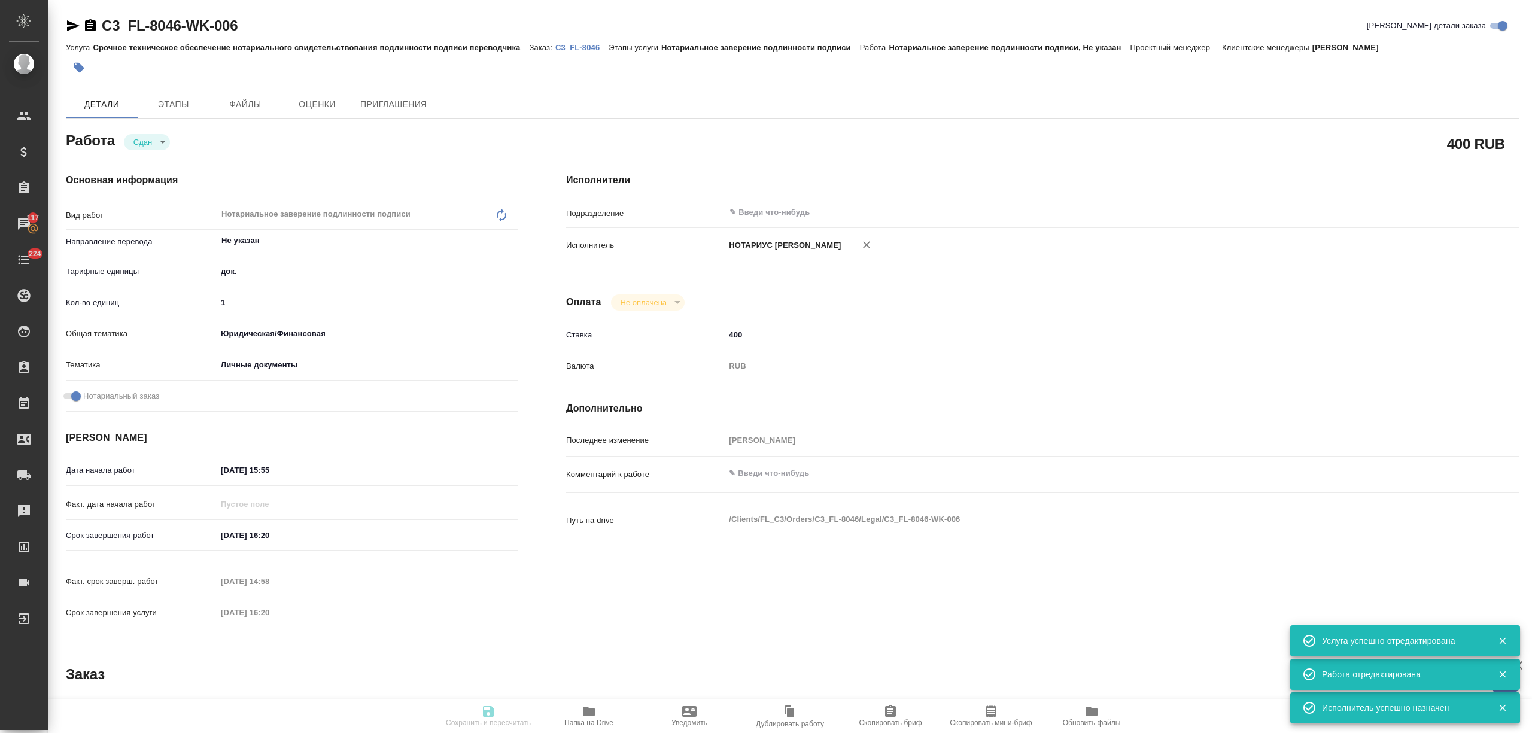
type input "1"
type input "yr-fn"
type input "5a8b8b956a9677013d343cfe"
checkbox input "true"
type input "11.08.2025 15:55"
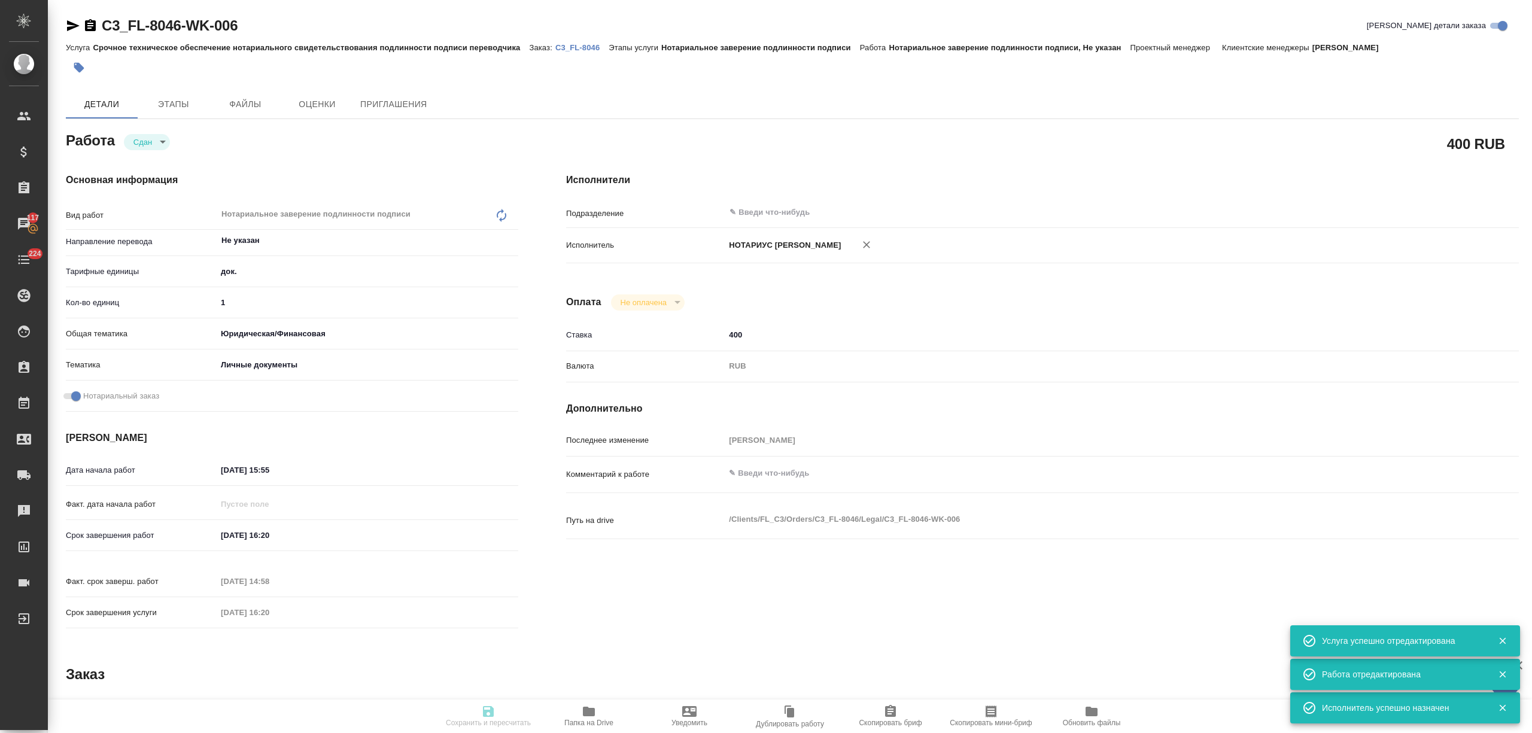
type input "11.08.2025 16:20"
type input "13.08.2025 14:58"
type input "11.08.2025 16:20"
type input "notPayed"
type input "400"
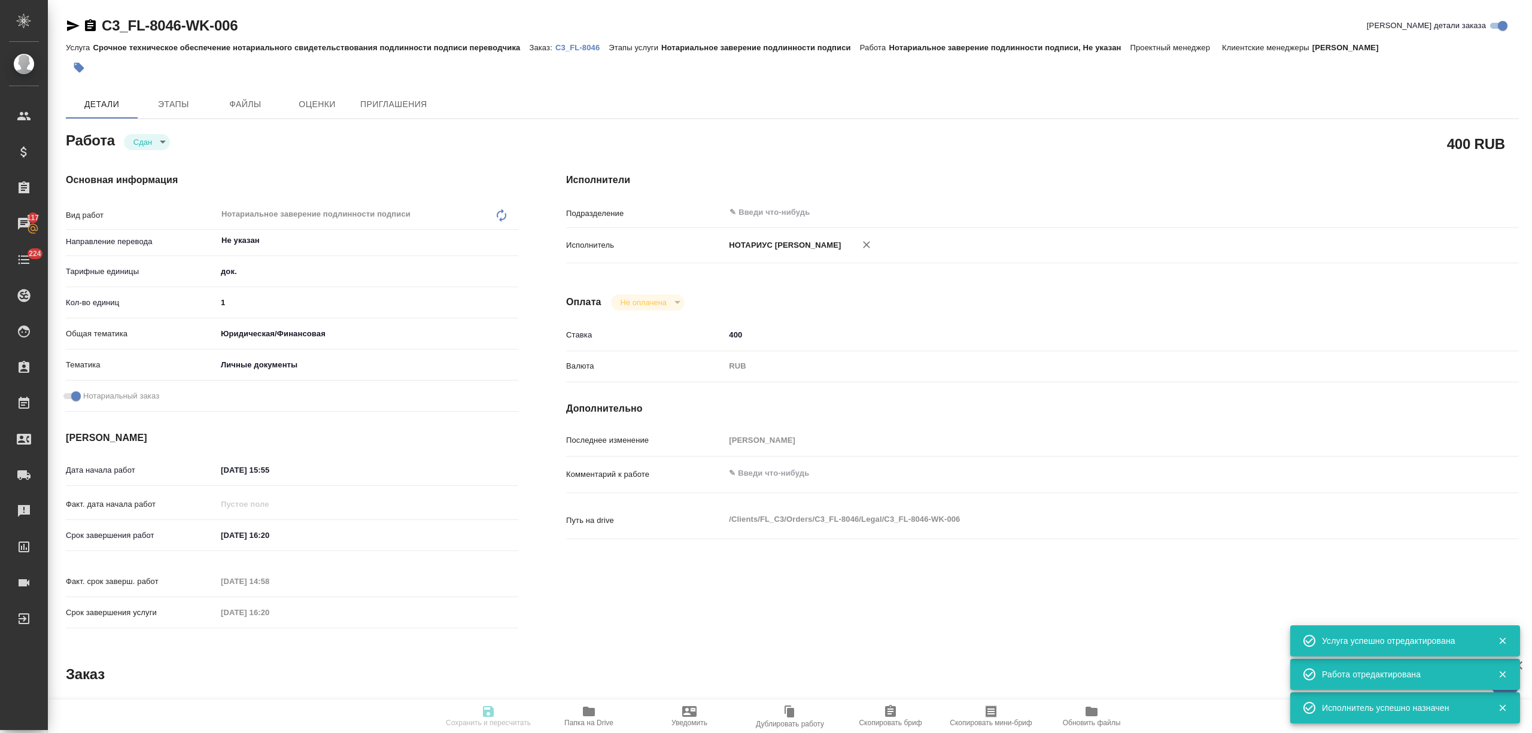
type input "RUB"
type input "[PERSON_NAME]"
type textarea "x"
type textarea "/Clients/FL_C3/Orders/C3_FL-8046/Legal/C3_FL-8046-WK-006"
type textarea "x"
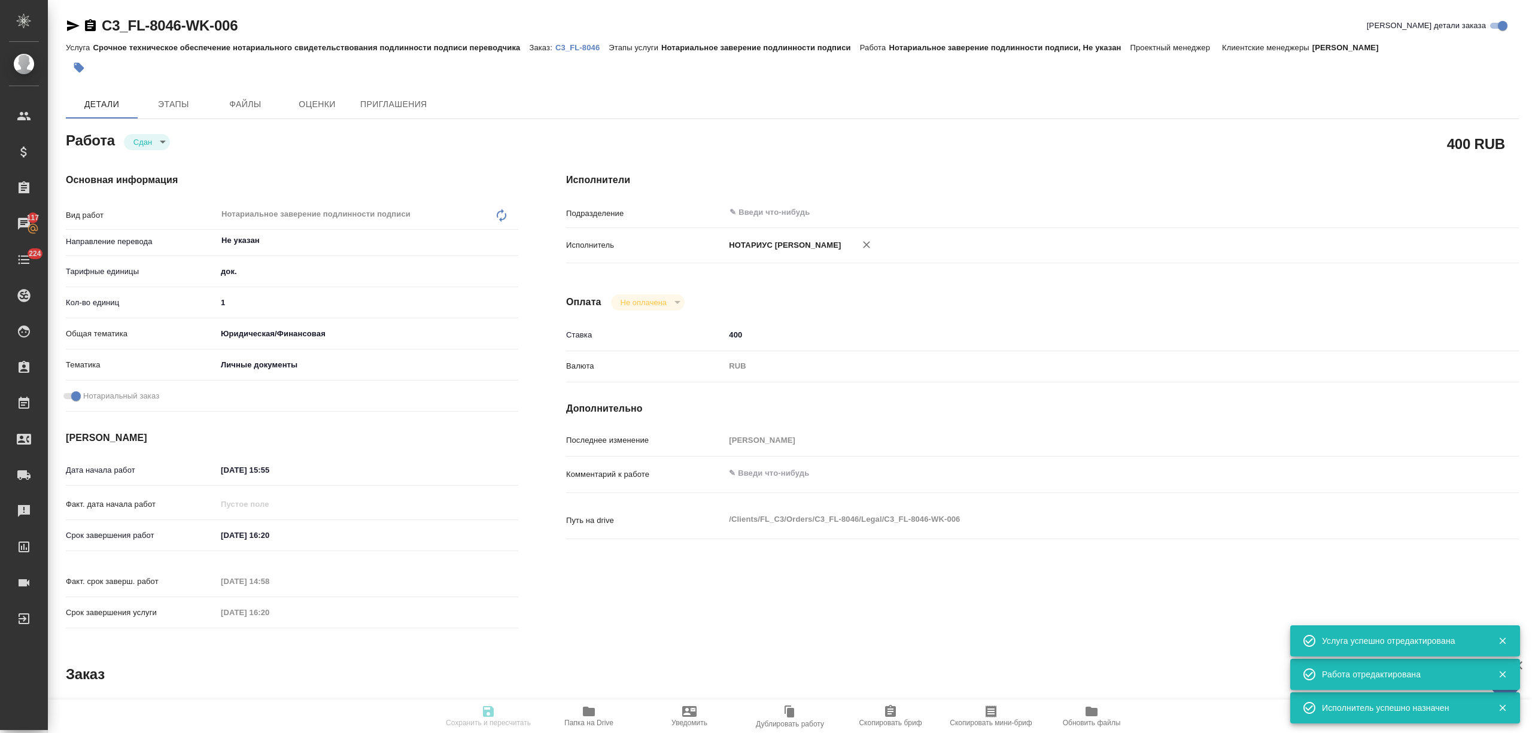
type input "C3_FL-8046"
type input "Срочное техническое обеспечение нотариального свидетельствования подлинности по…"
type input "Нотариальное заверение подлинности подписи"
type input "[PERSON_NAME]"
type input "/Clients/FL_C3/Orders/C3_FL-8046"
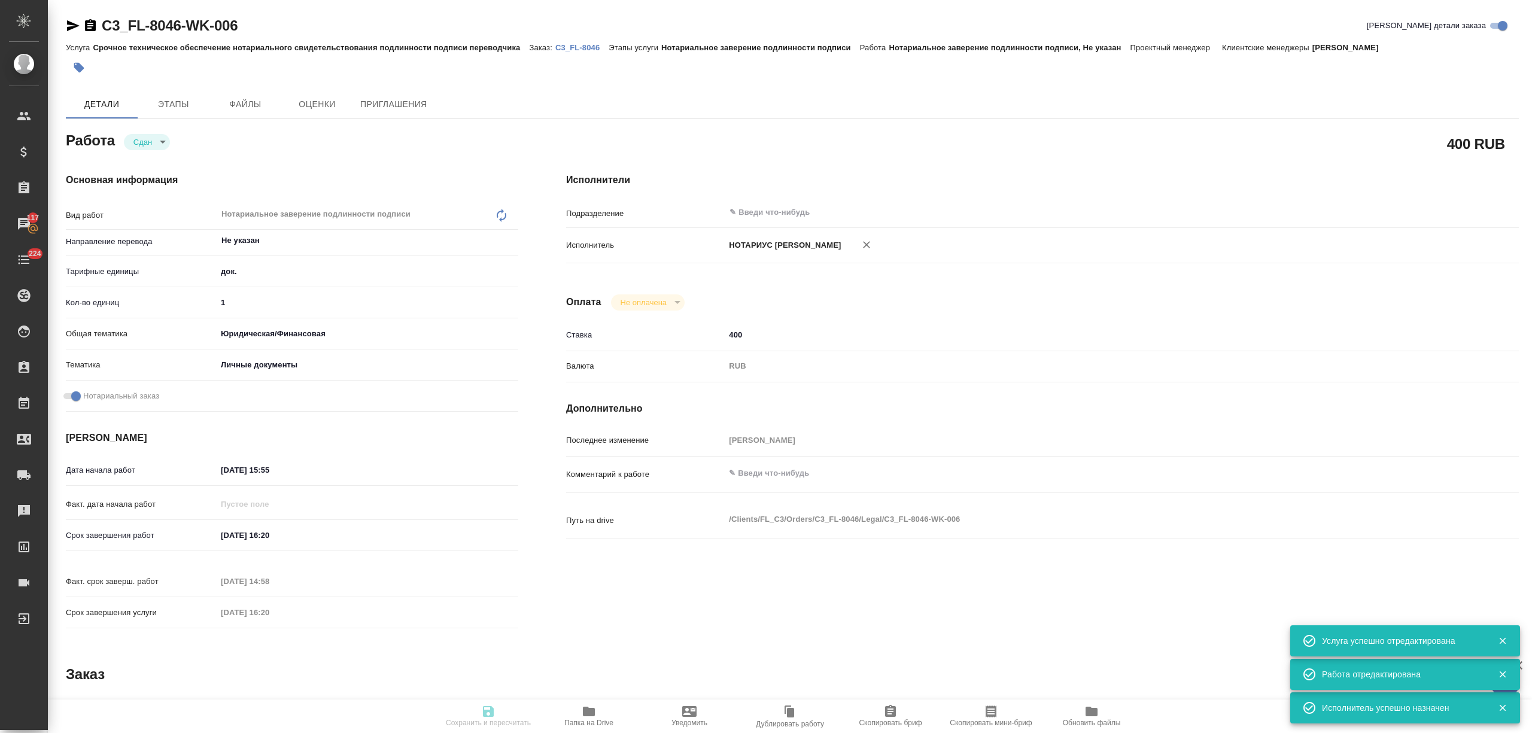
type textarea "x"
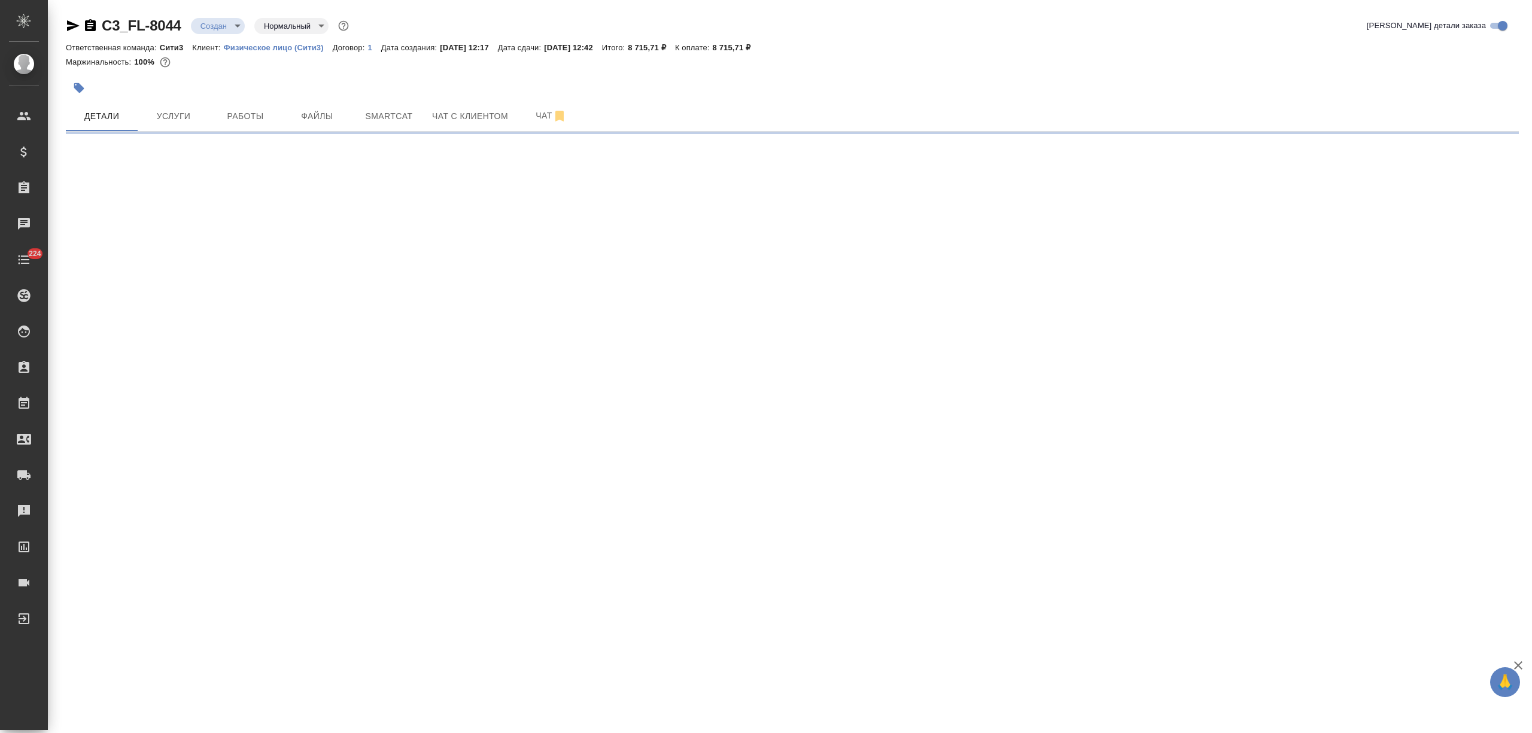
select select "RU"
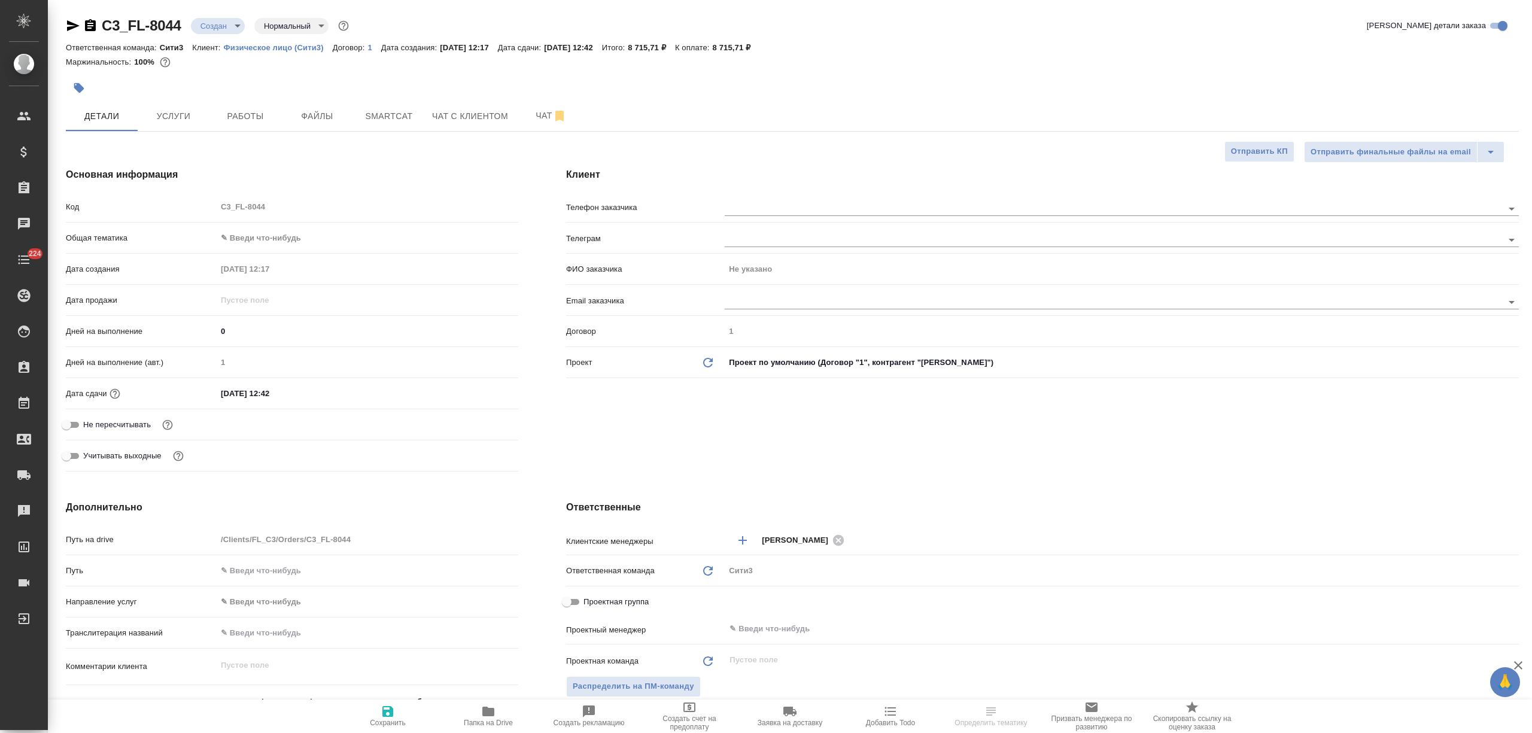
type textarea "x"
click at [489, 115] on span "Чат с клиентом" at bounding box center [470, 116] width 76 height 15
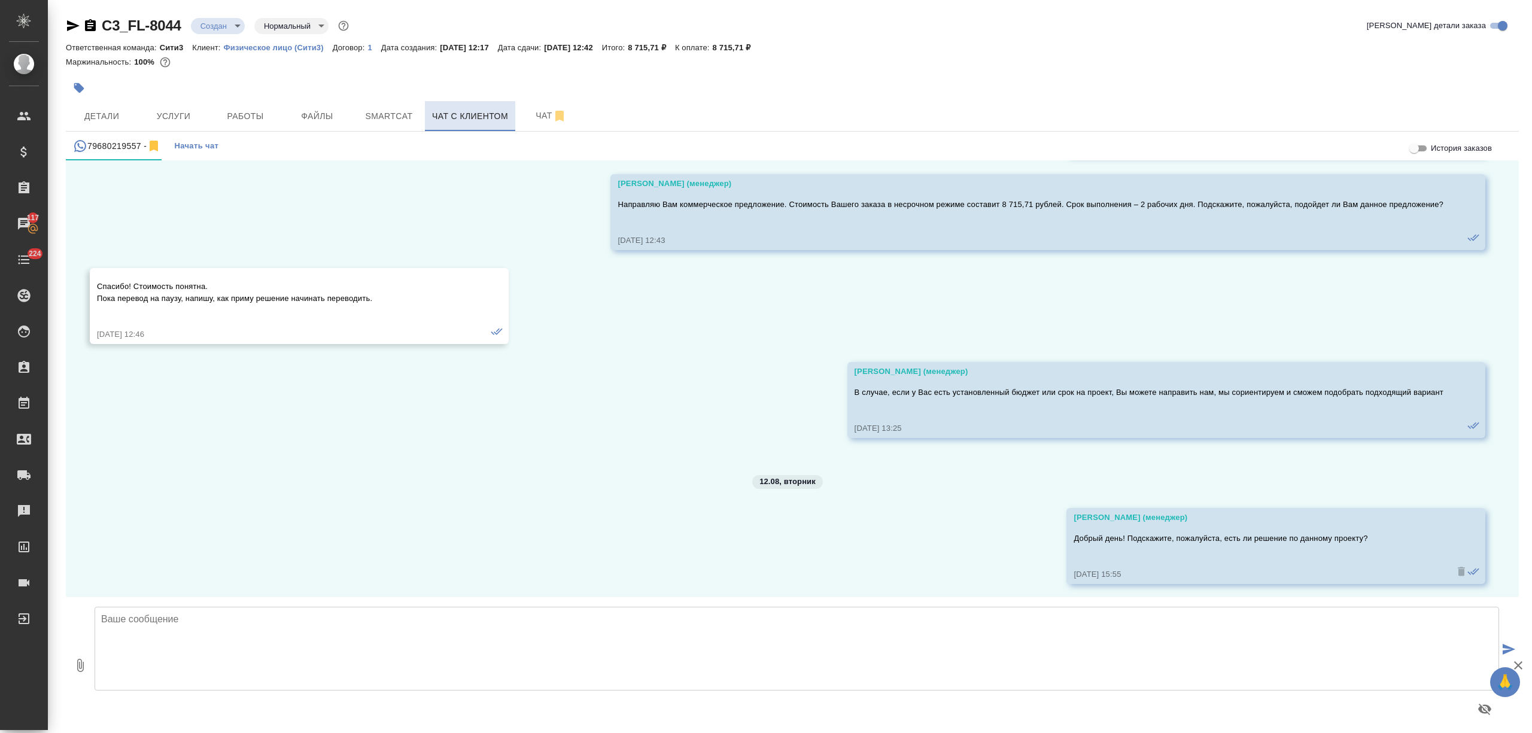
scroll to position [635, 0]
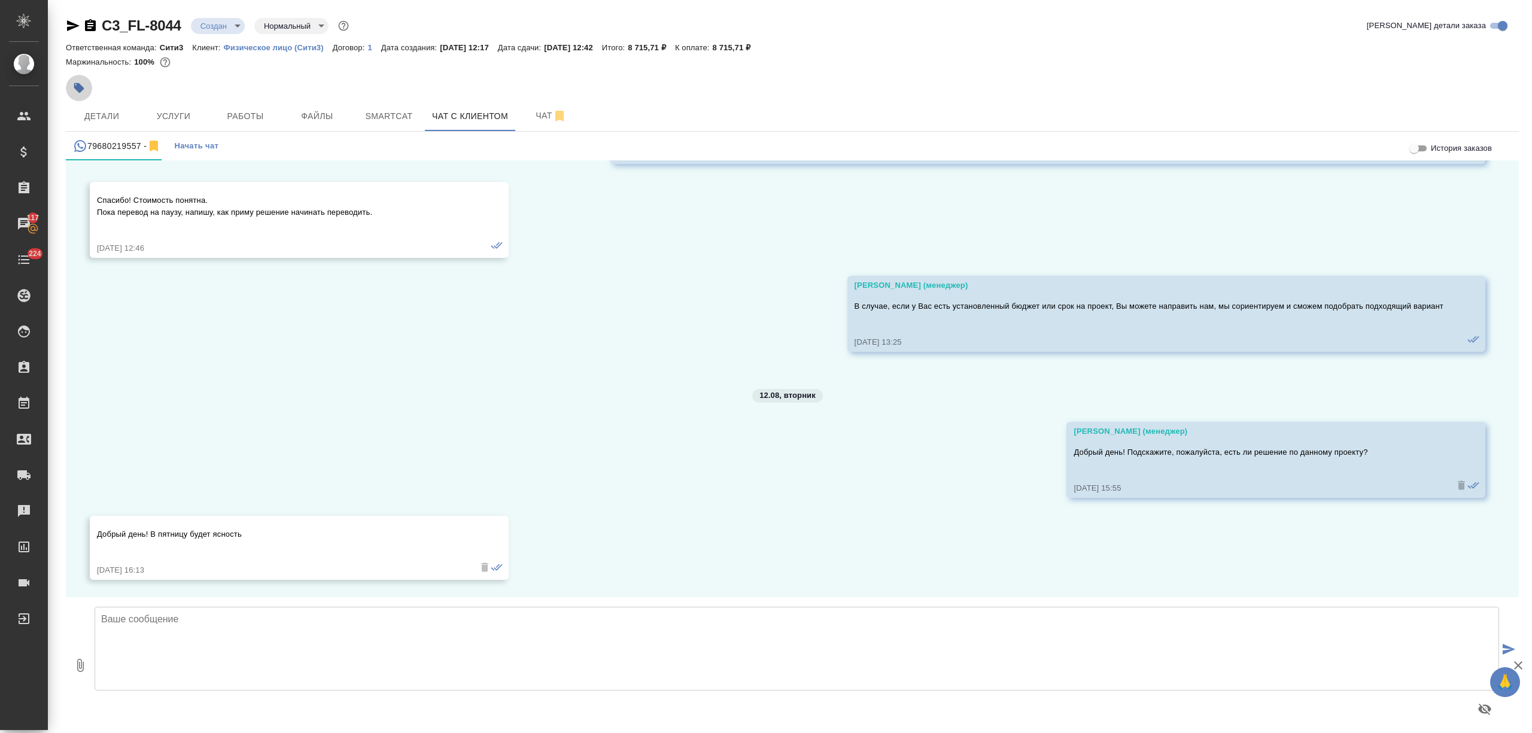
click at [81, 99] on button "button" at bounding box center [79, 88] width 26 height 26
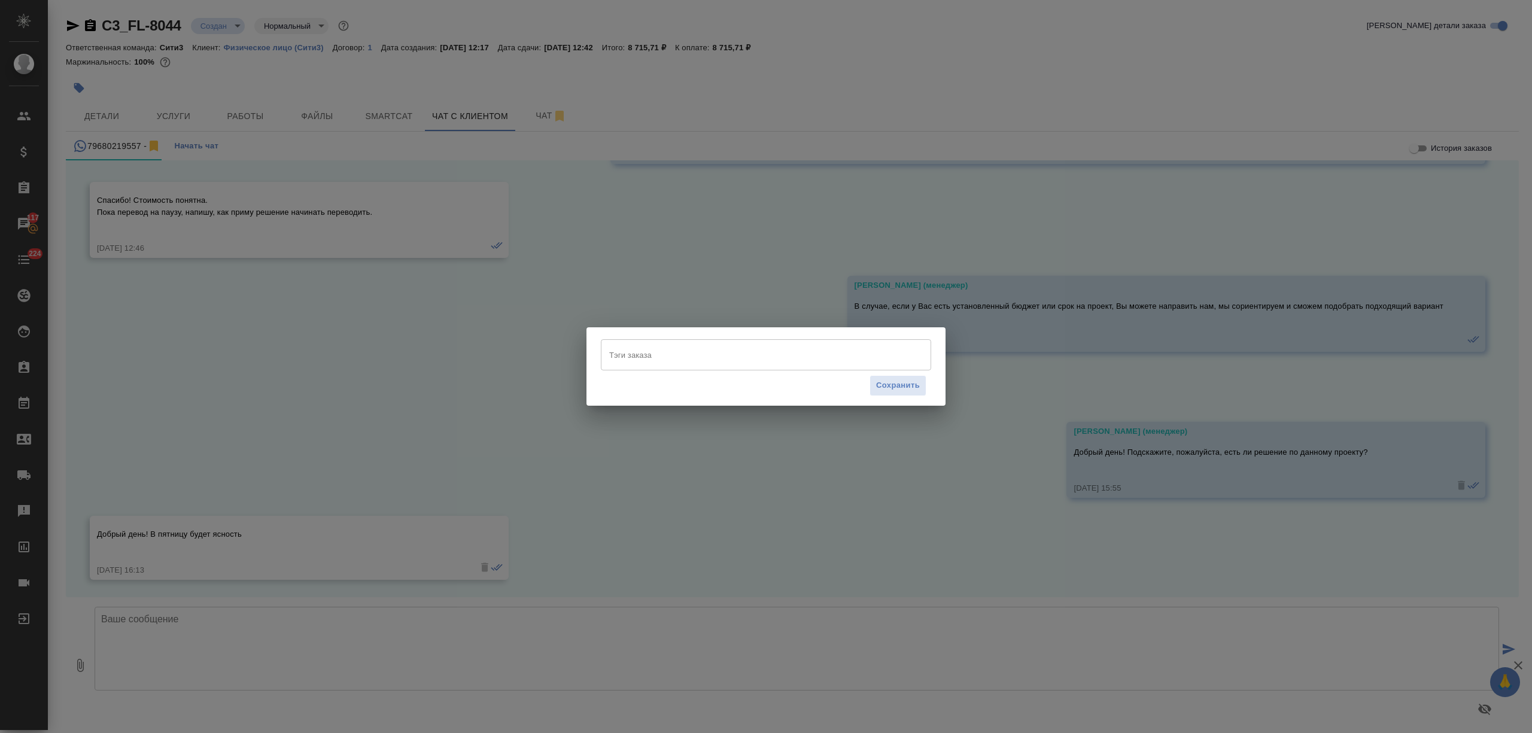
click at [103, 115] on div "Тэги заказа [PERSON_NAME] заказа Сохранить" at bounding box center [766, 366] width 1532 height 733
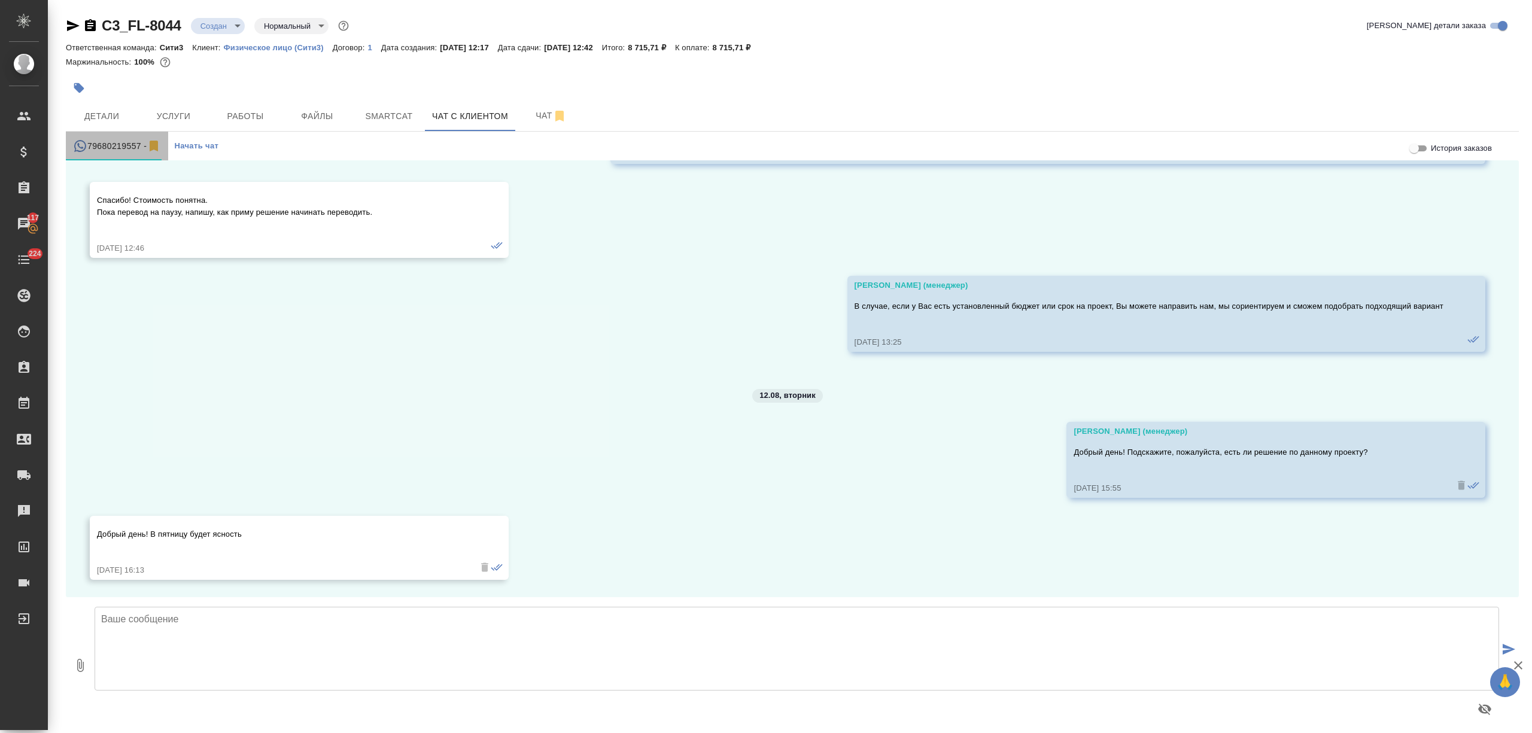
drag, startPoint x: 142, startPoint y: 142, endPoint x: 105, endPoint y: 144, distance: 37.1
click at [105, 144] on div "79680219557 -" at bounding box center [117, 146] width 88 height 15
click at [111, 109] on span "Детали" at bounding box center [101, 116] width 57 height 15
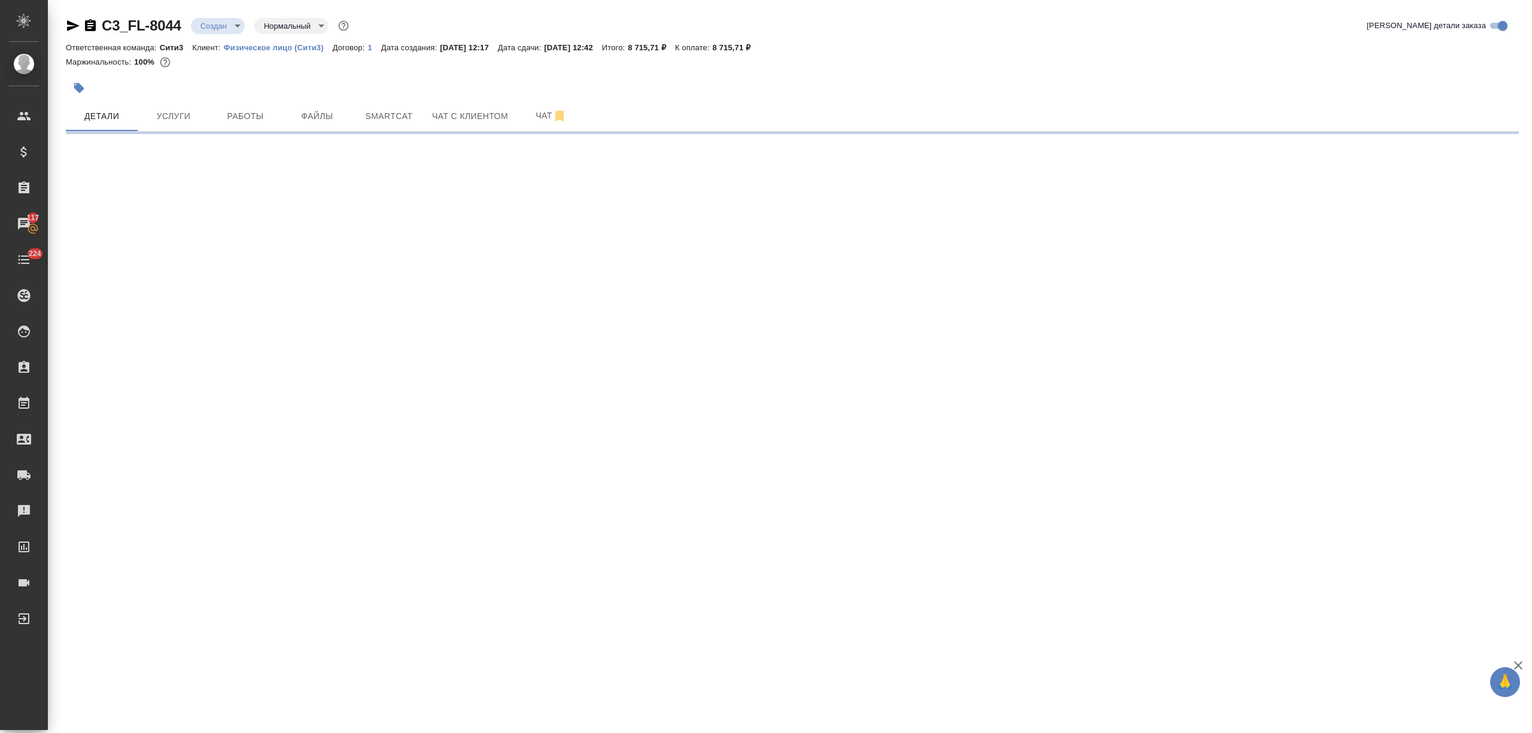
select select "RU"
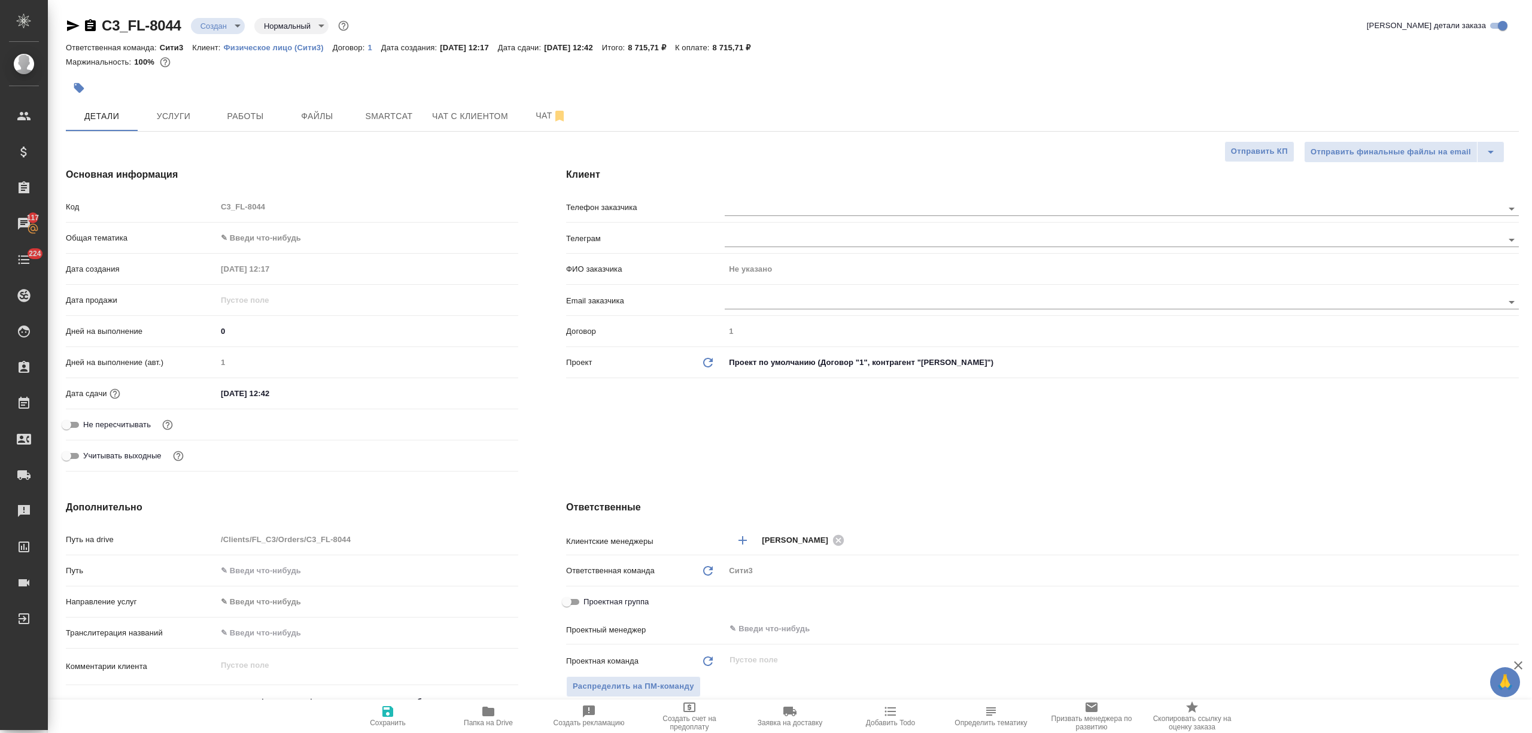
type textarea "x"
click at [479, 122] on span "Чат с клиентом" at bounding box center [470, 116] width 76 height 15
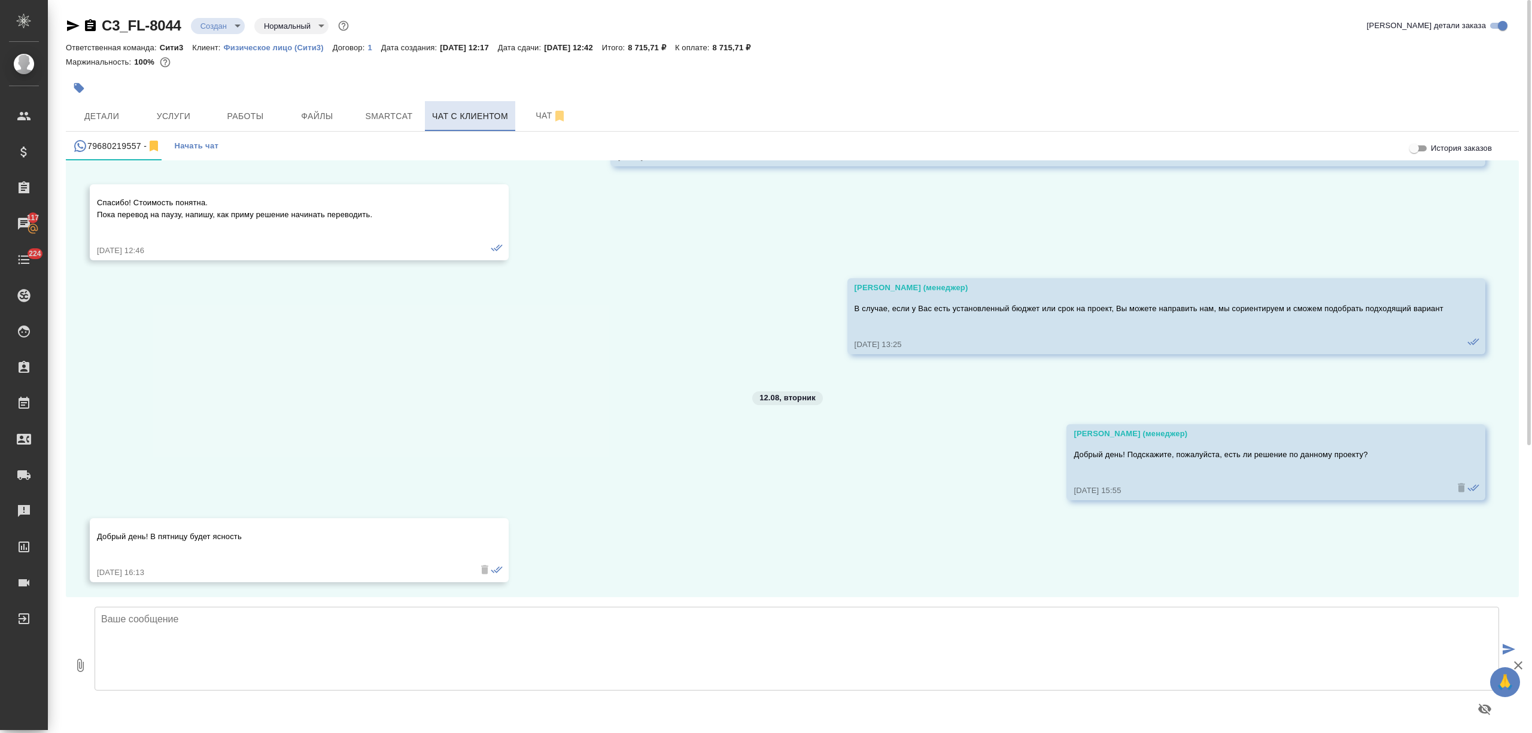
scroll to position [635, 0]
click at [95, 115] on span "Детали" at bounding box center [101, 116] width 57 height 15
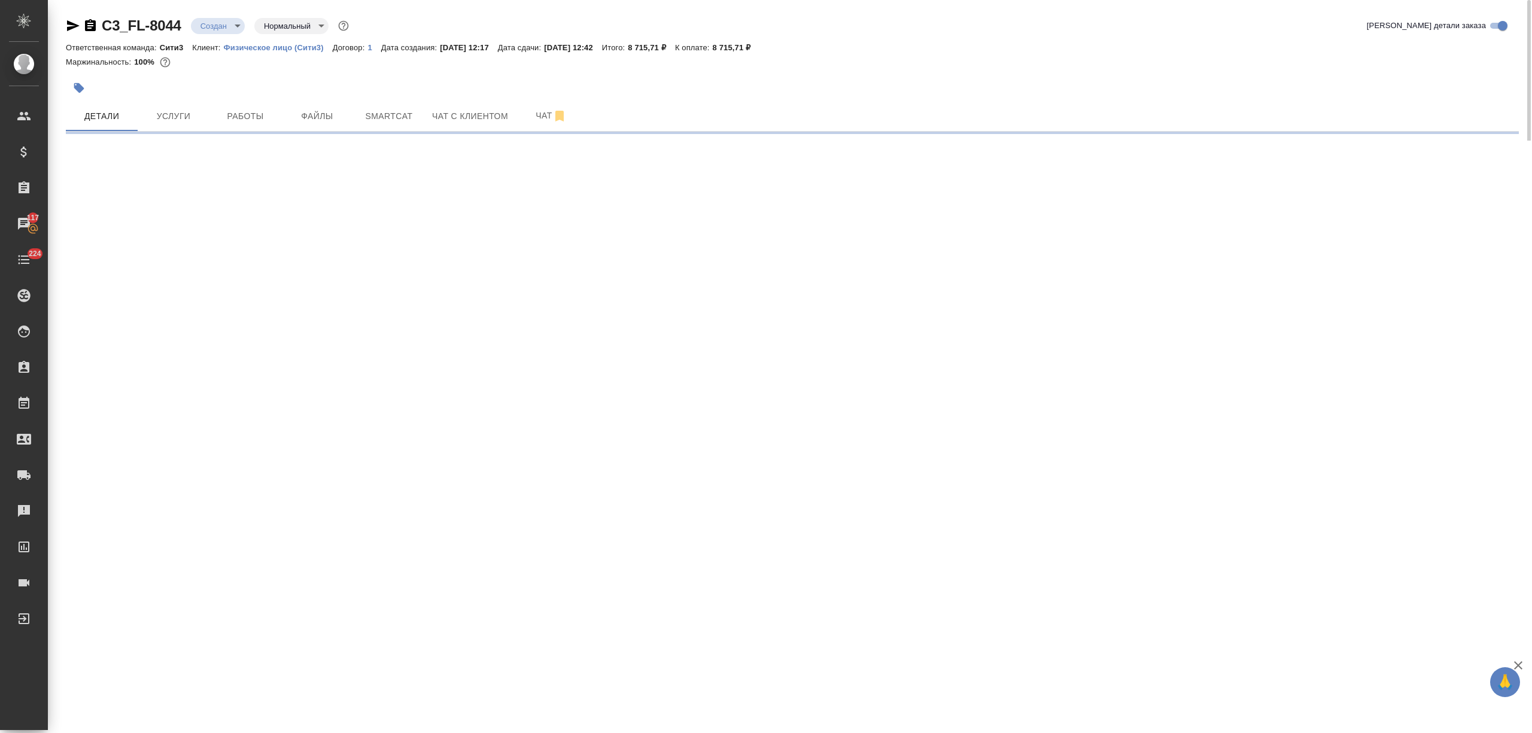
select select "RU"
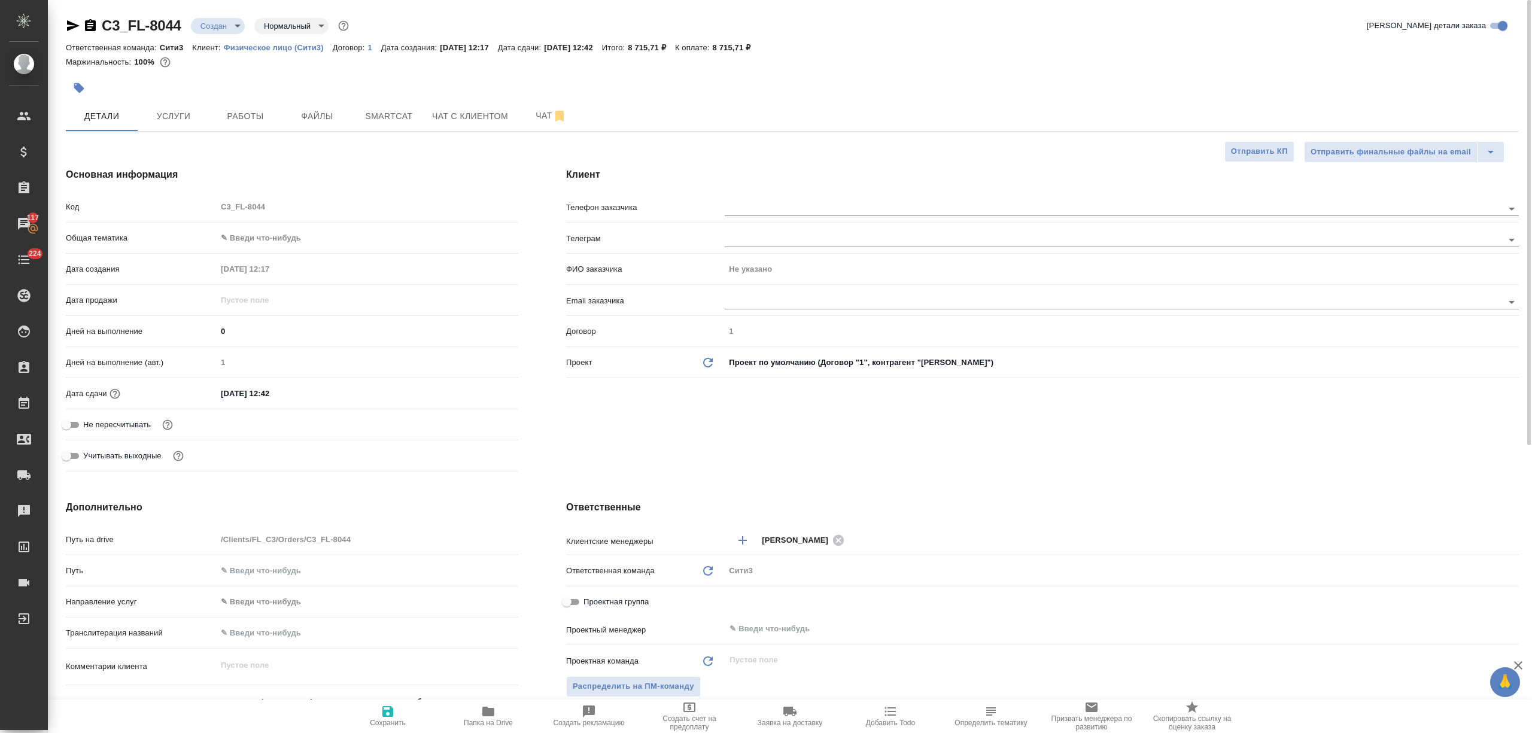
type textarea "x"
click at [739, 190] on div "Клиент Телефон заказчика [PERSON_NAME] заказчика Не указано Email заказчика Дог…" at bounding box center [1042, 322] width 1000 height 357
click at [755, 199] on div at bounding box center [1121, 207] width 794 height 22
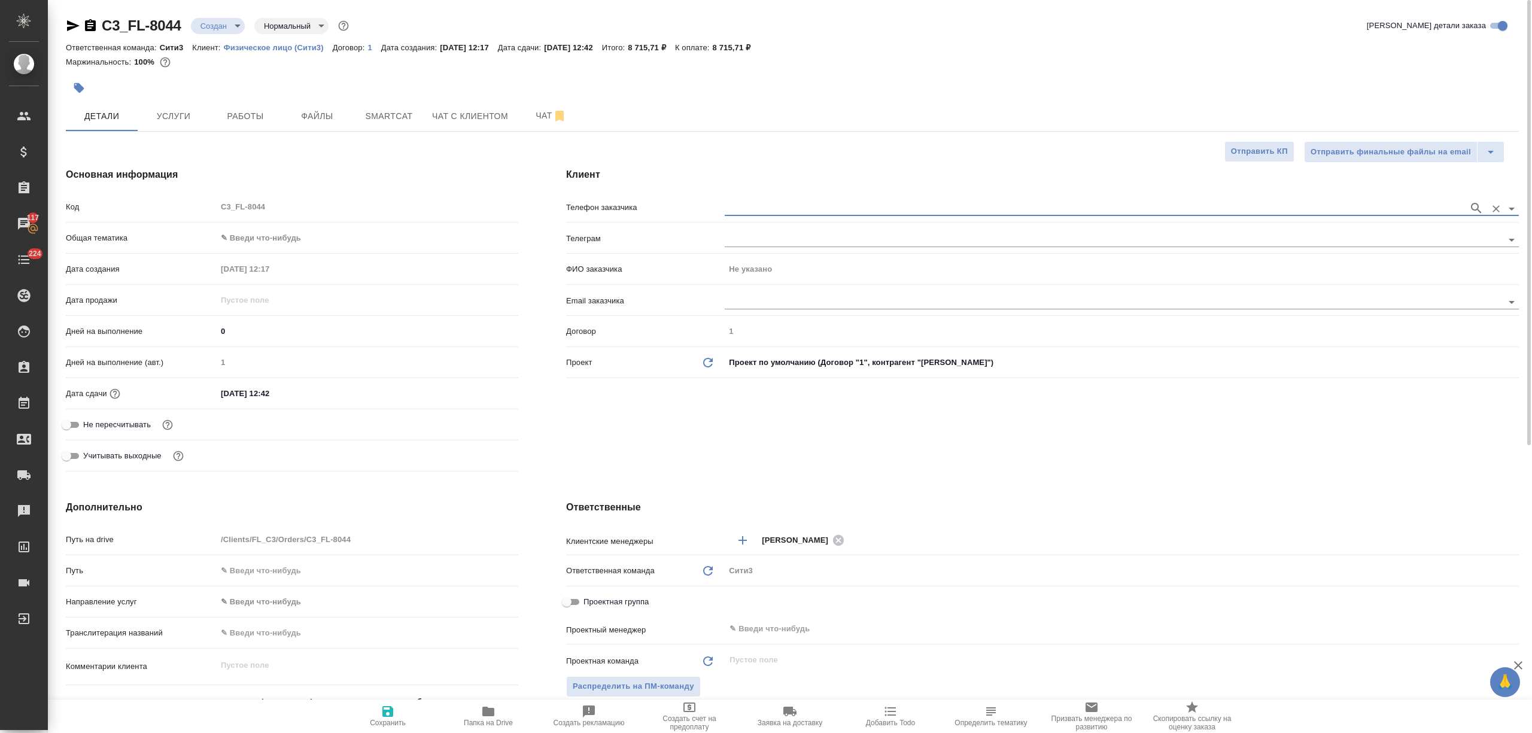
click at [809, 202] on input "text" at bounding box center [1093, 208] width 738 height 14
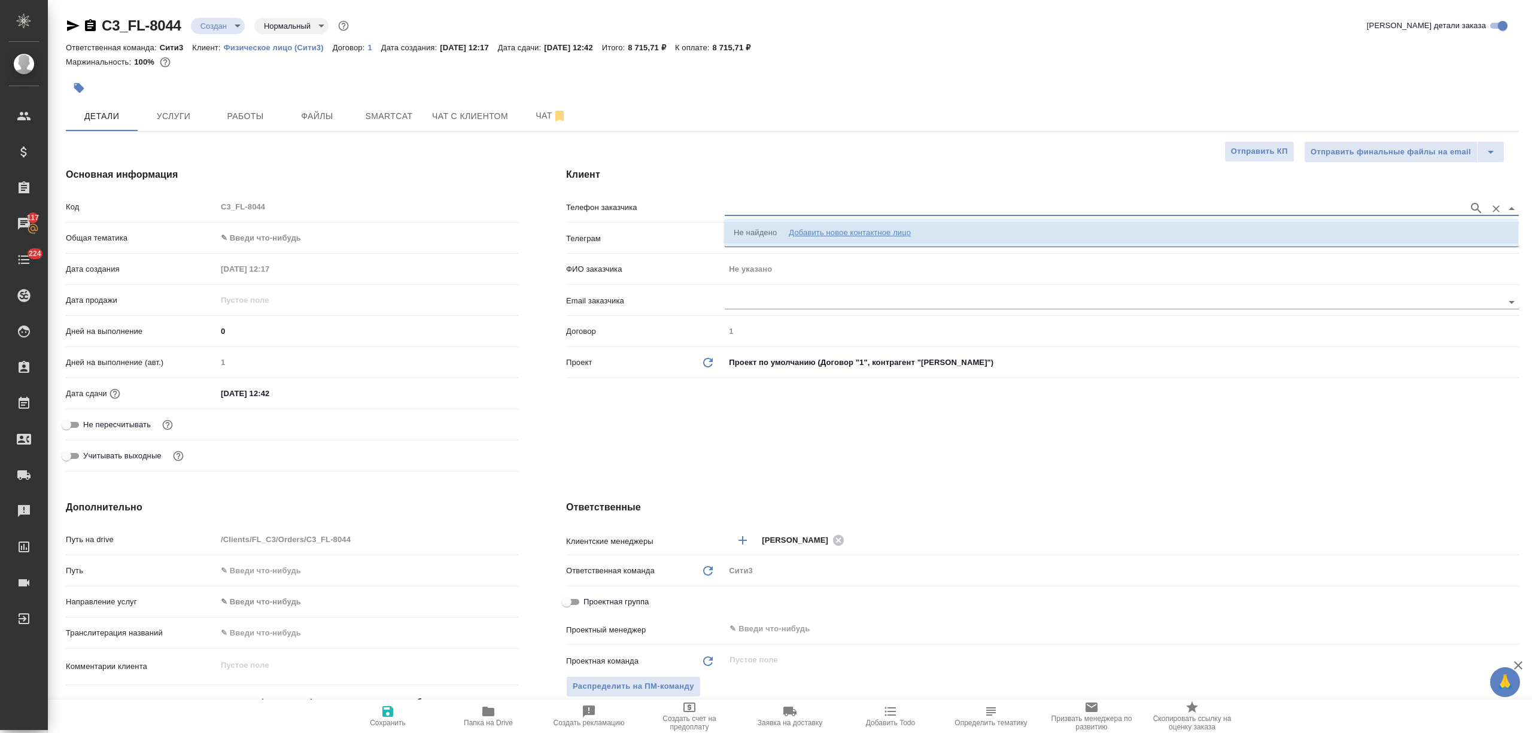
click at [831, 233] on div "Добавить новое контактное лицо" at bounding box center [849, 233] width 122 height 12
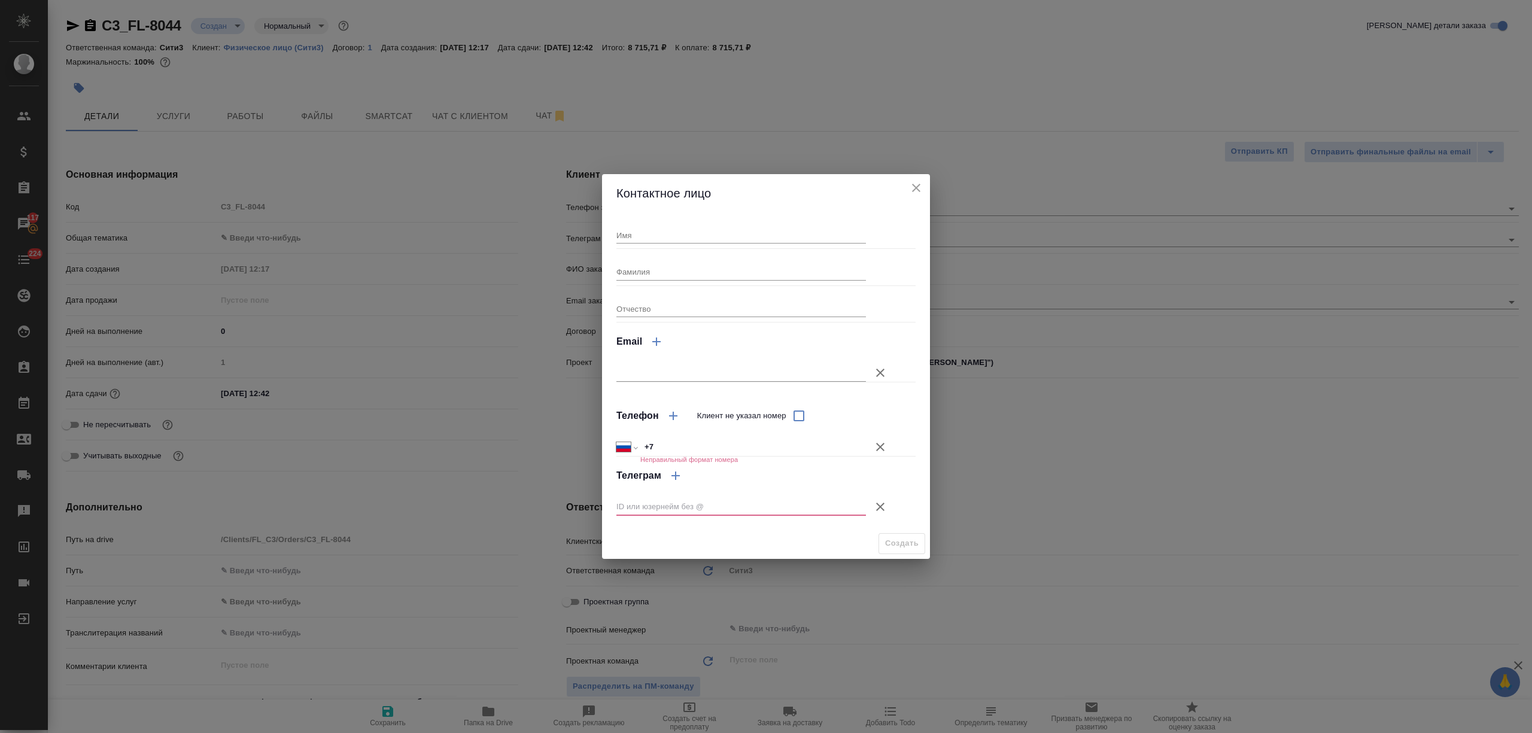
click at [663, 230] on input "Имя" at bounding box center [740, 235] width 249 height 17
type input "[PERSON_NAME]"
type textarea "x"
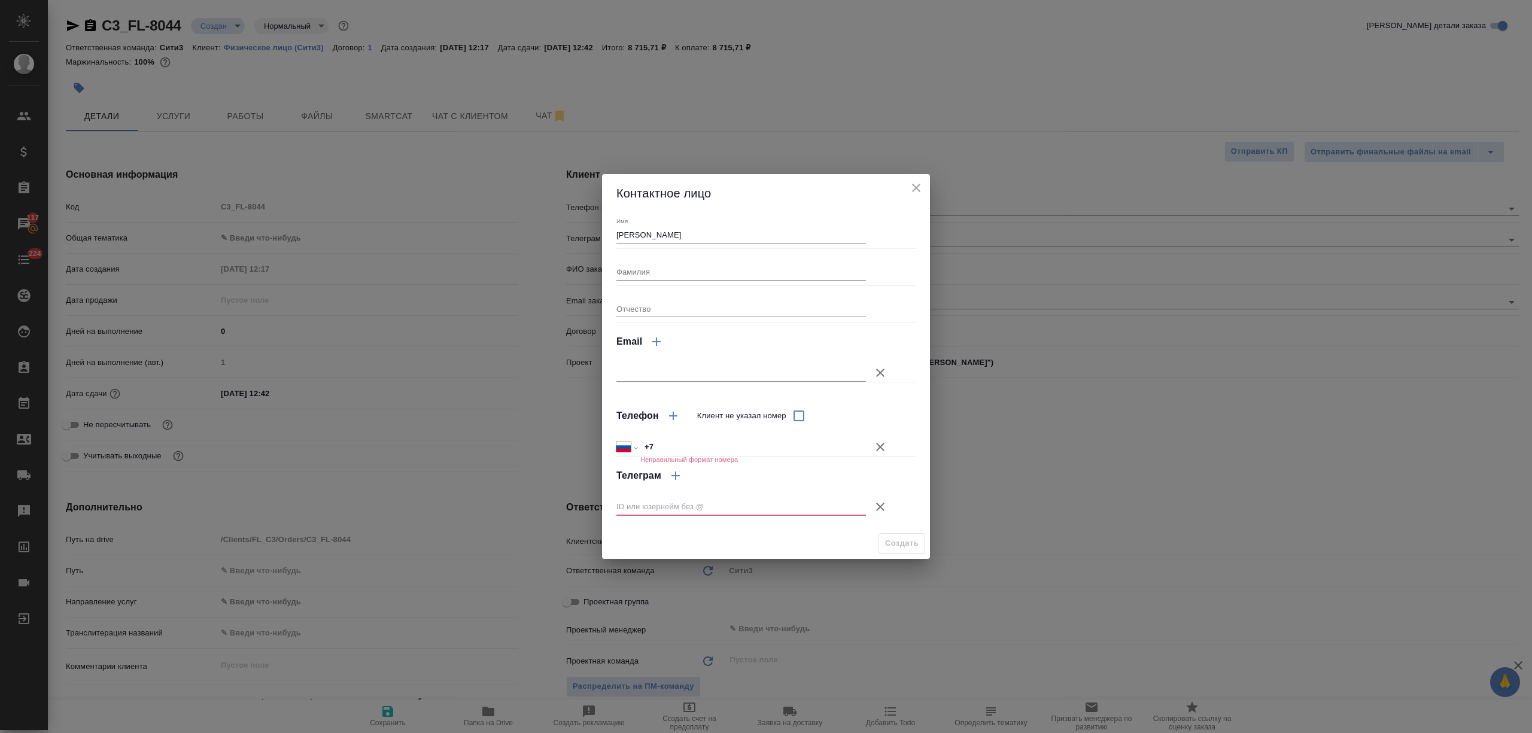
type textarea "x"
click at [934, 92] on div "Контактное лицо Имя Антон Фамилия Отчество Email Телефон Клиент не указал номер…" at bounding box center [766, 366] width 1532 height 733
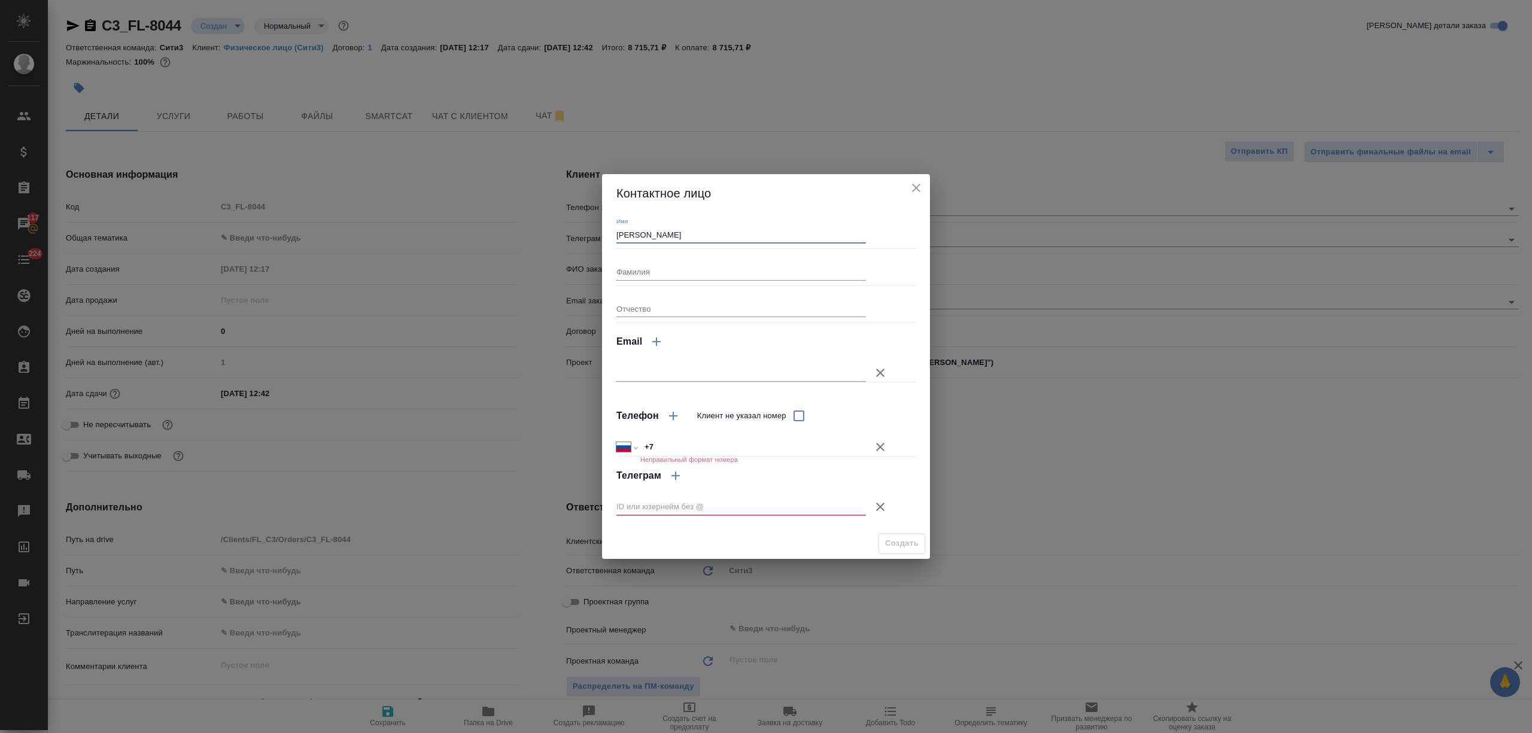
drag, startPoint x: 617, startPoint y: 233, endPoint x: 573, endPoint y: 233, distance: 44.9
click at [573, 233] on div "Контактное лицо Имя Антон Фамилия Отчество Email Телефон Клиент не указал номер…" at bounding box center [766, 366] width 1532 height 733
type input "Марк"
click at [660, 281] on div "Имя Марк Фамилия Отчество Email Телефон Клиент не указал номер Международный Ав…" at bounding box center [765, 370] width 299 height 306
click at [662, 273] on input "Фамилия" at bounding box center [740, 271] width 249 height 17
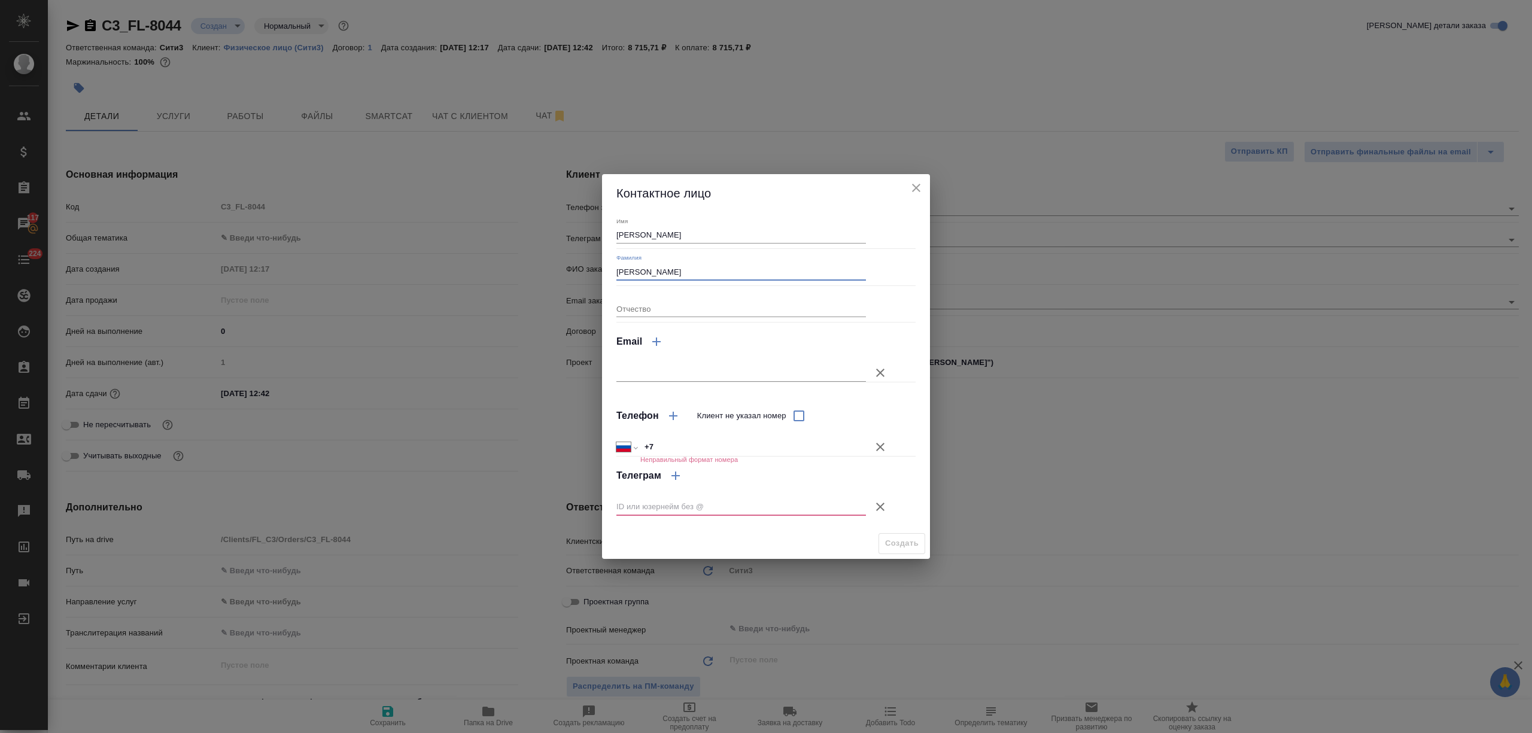
type input "Кохненко"
click at [671, 450] on input "+7" at bounding box center [753, 447] width 224 height 17
type input "+7 968 021 95 57"
click at [878, 501] on icon "button" at bounding box center [880, 507] width 14 height 14
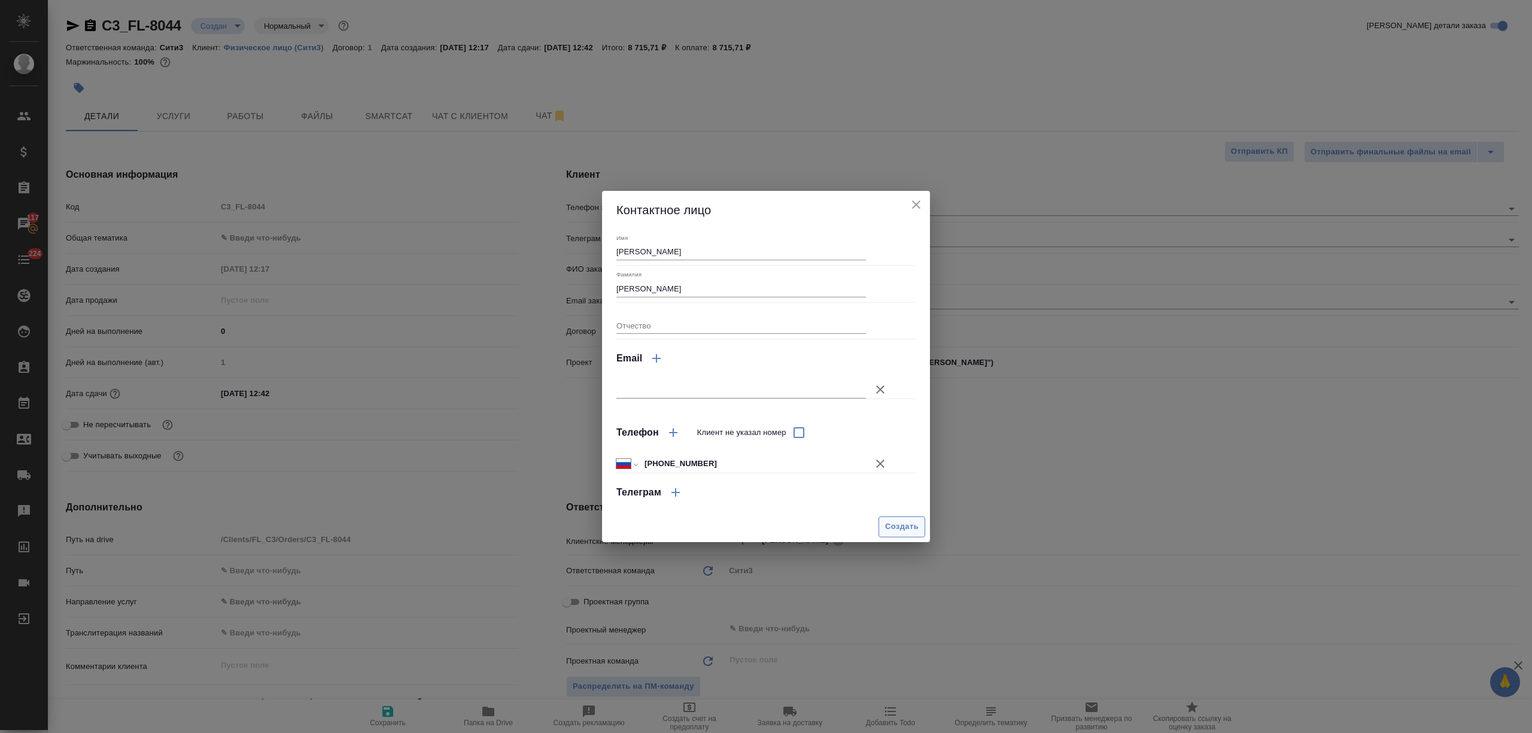
click at [907, 523] on span "Создать" at bounding box center [902, 527] width 34 height 14
type input "Кохненко Марк"
type textarea "x"
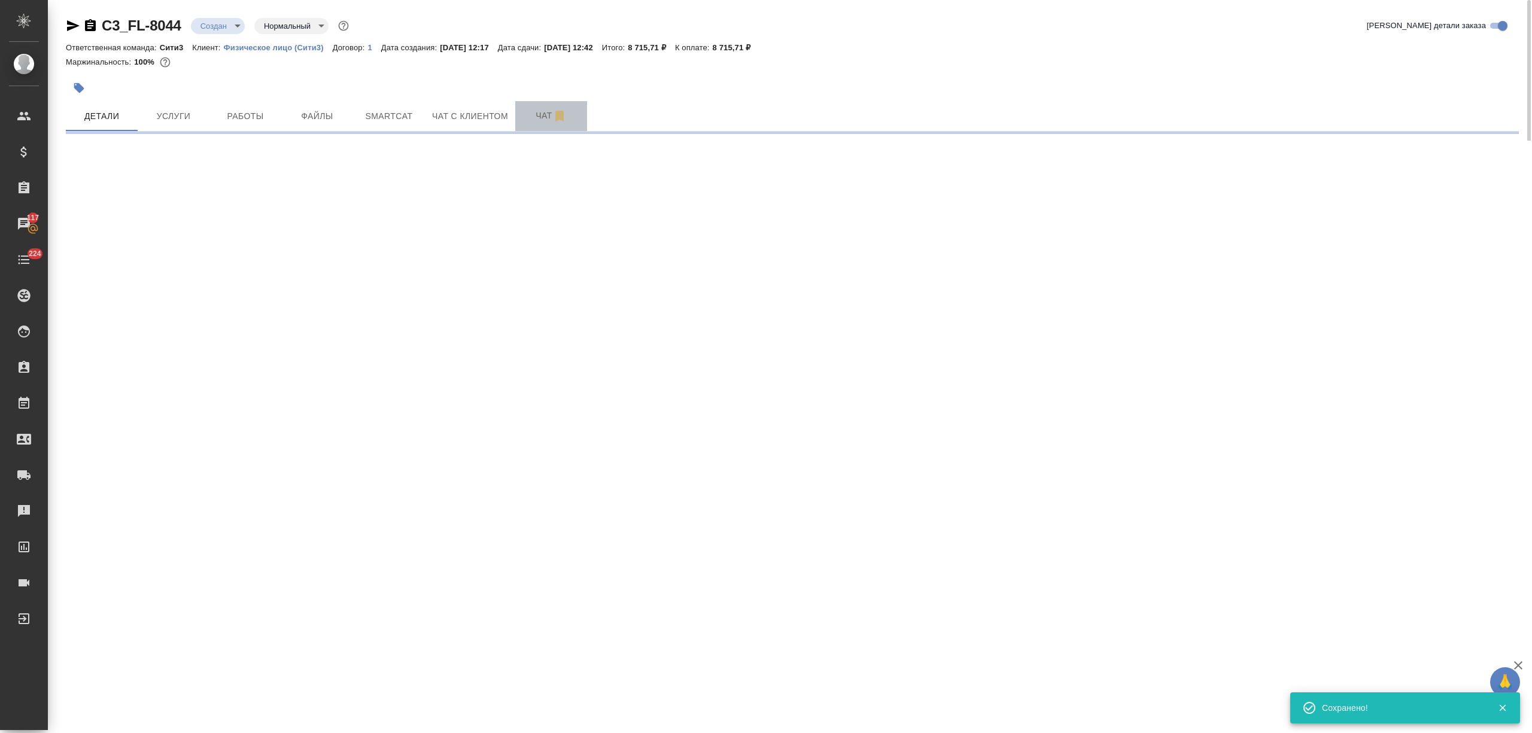
click at [534, 120] on span "Чат" at bounding box center [550, 115] width 57 height 15
type input "holyTrinity"
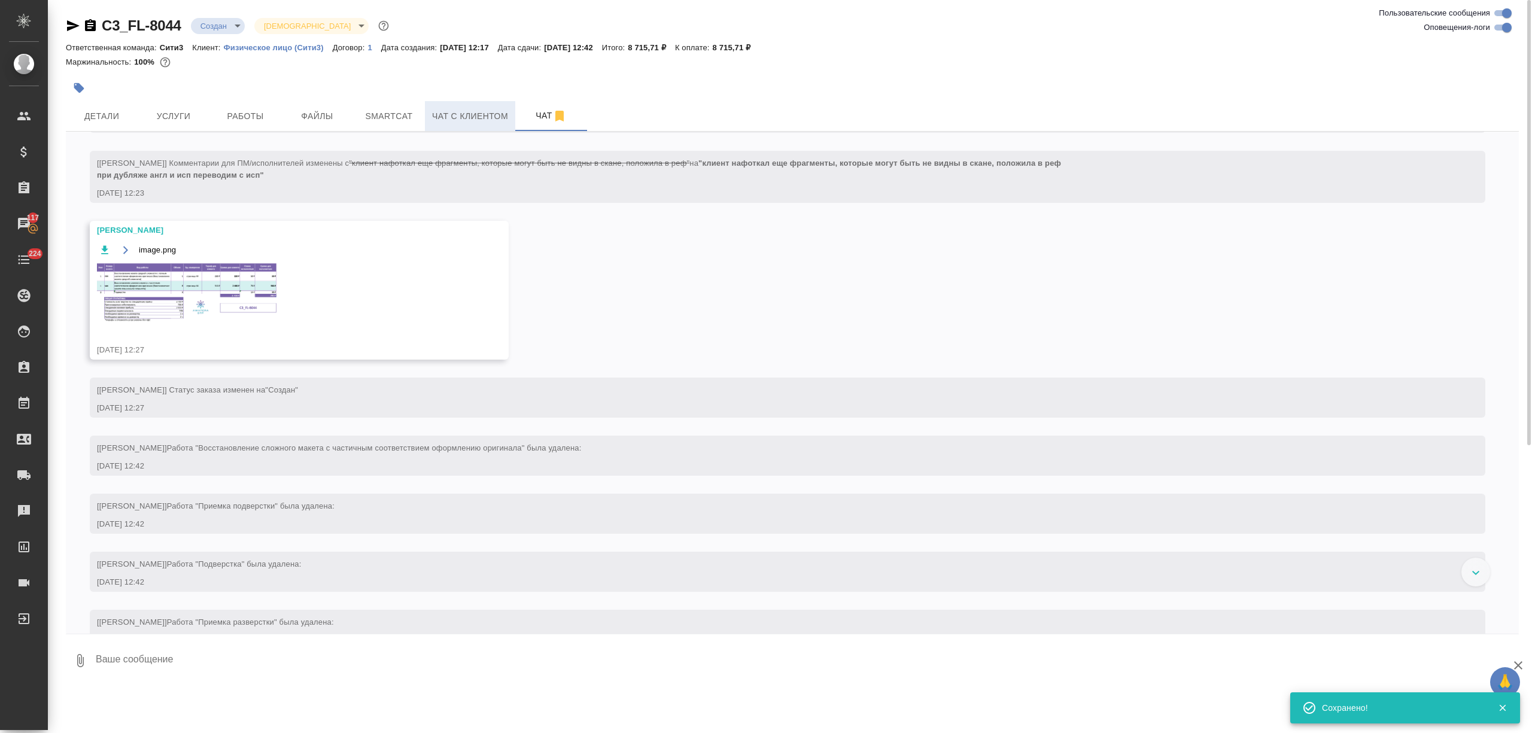
scroll to position [123, 0]
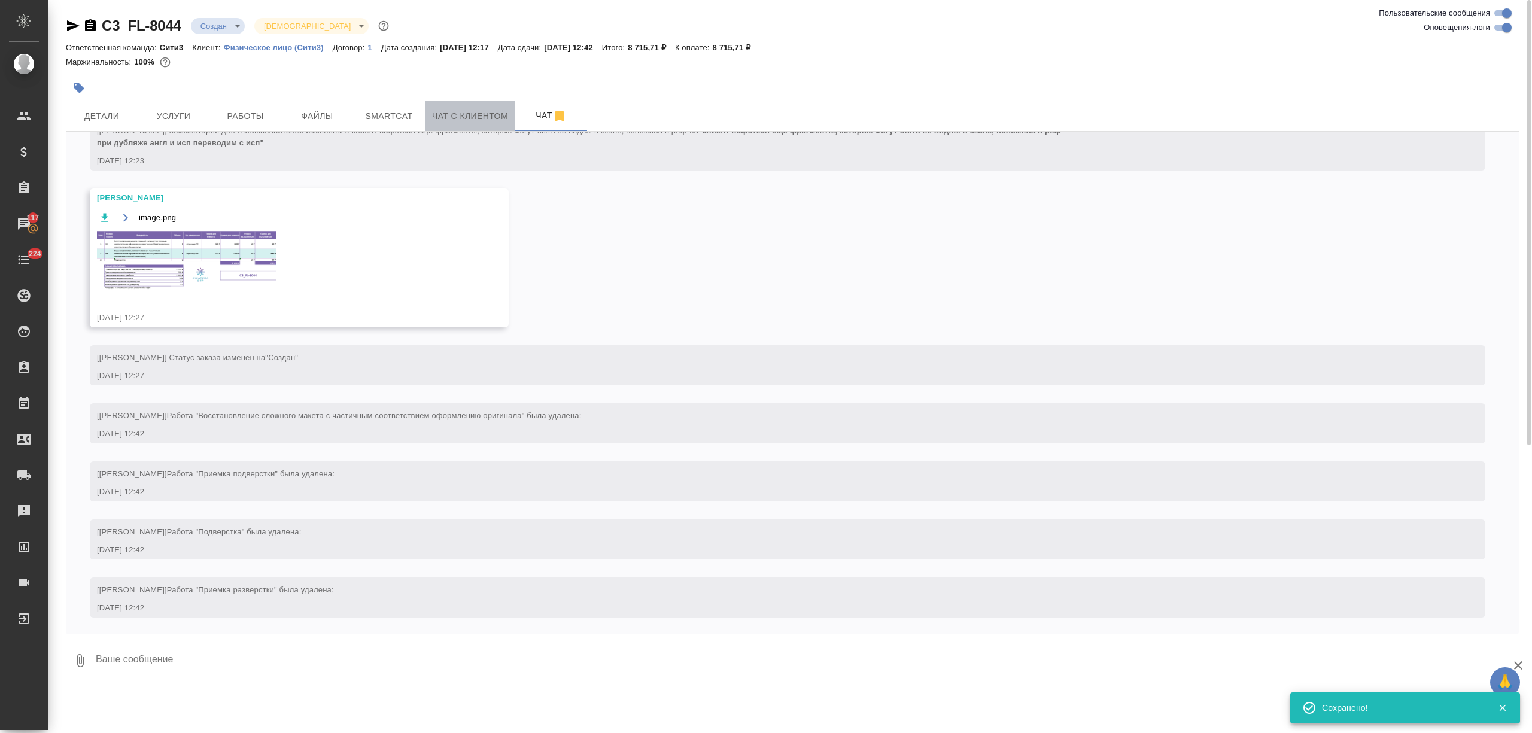
click at [495, 120] on span "Чат с клиентом" at bounding box center [470, 116] width 76 height 15
click at [479, 115] on span "Чат с клиентом" at bounding box center [470, 116] width 76 height 15
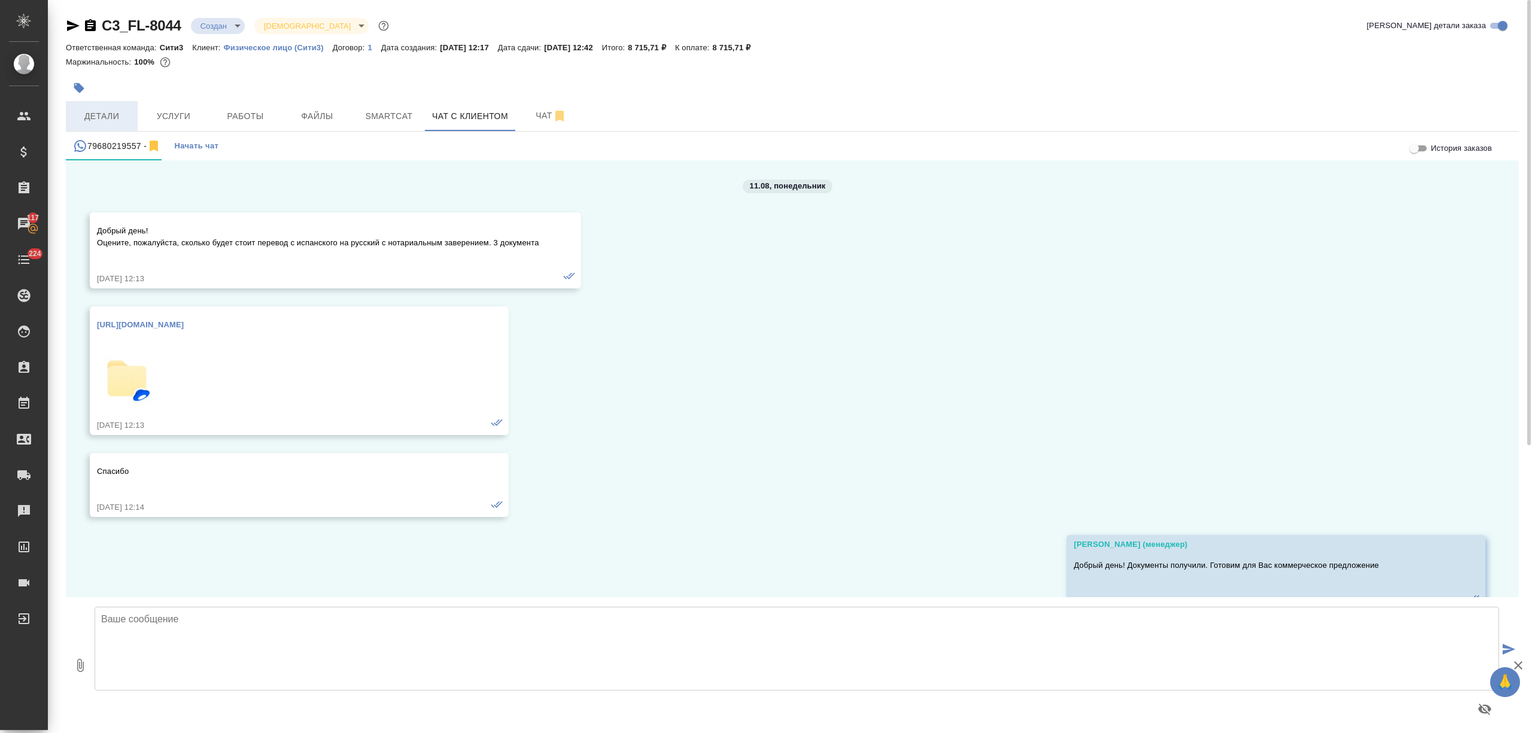
click at [127, 115] on span "Детали" at bounding box center [101, 116] width 57 height 15
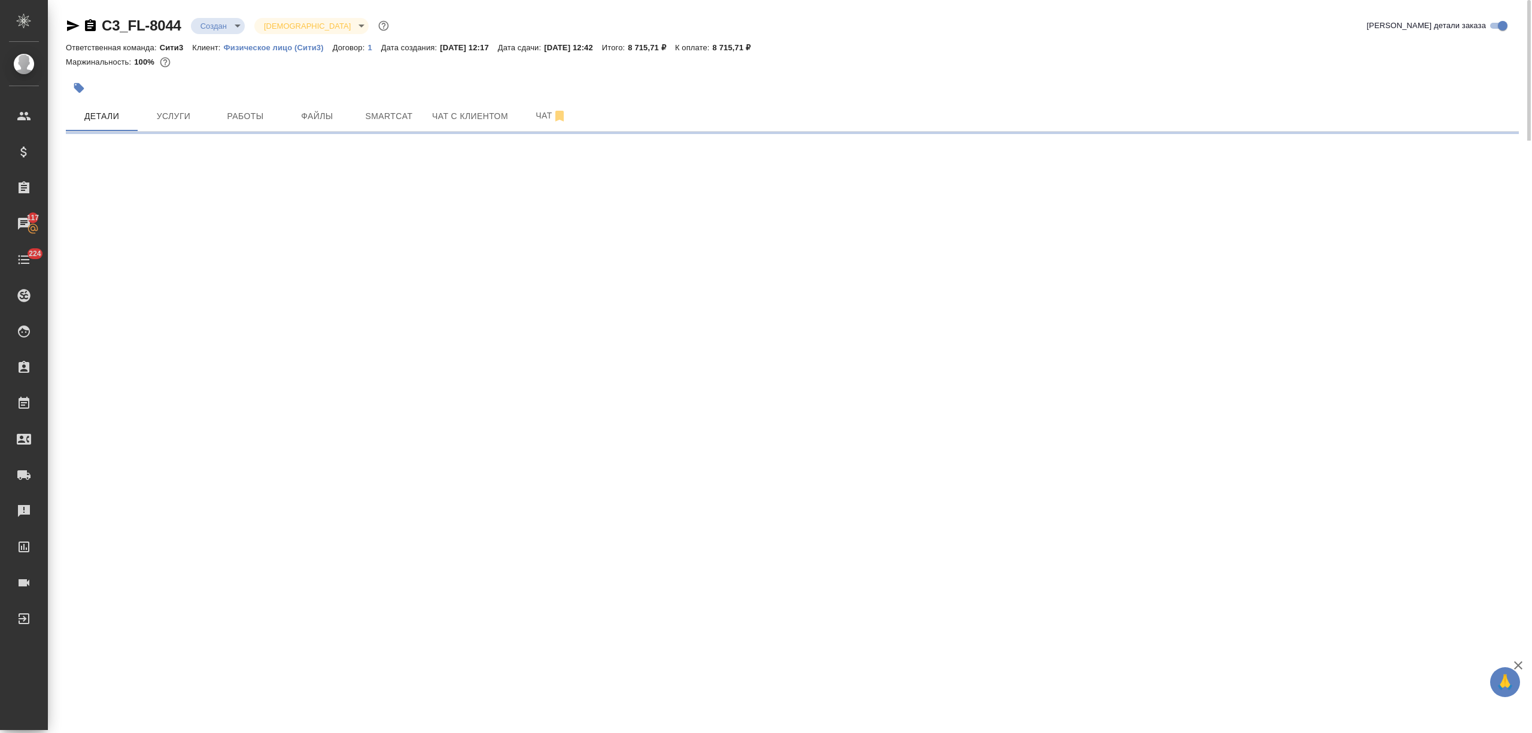
select select "RU"
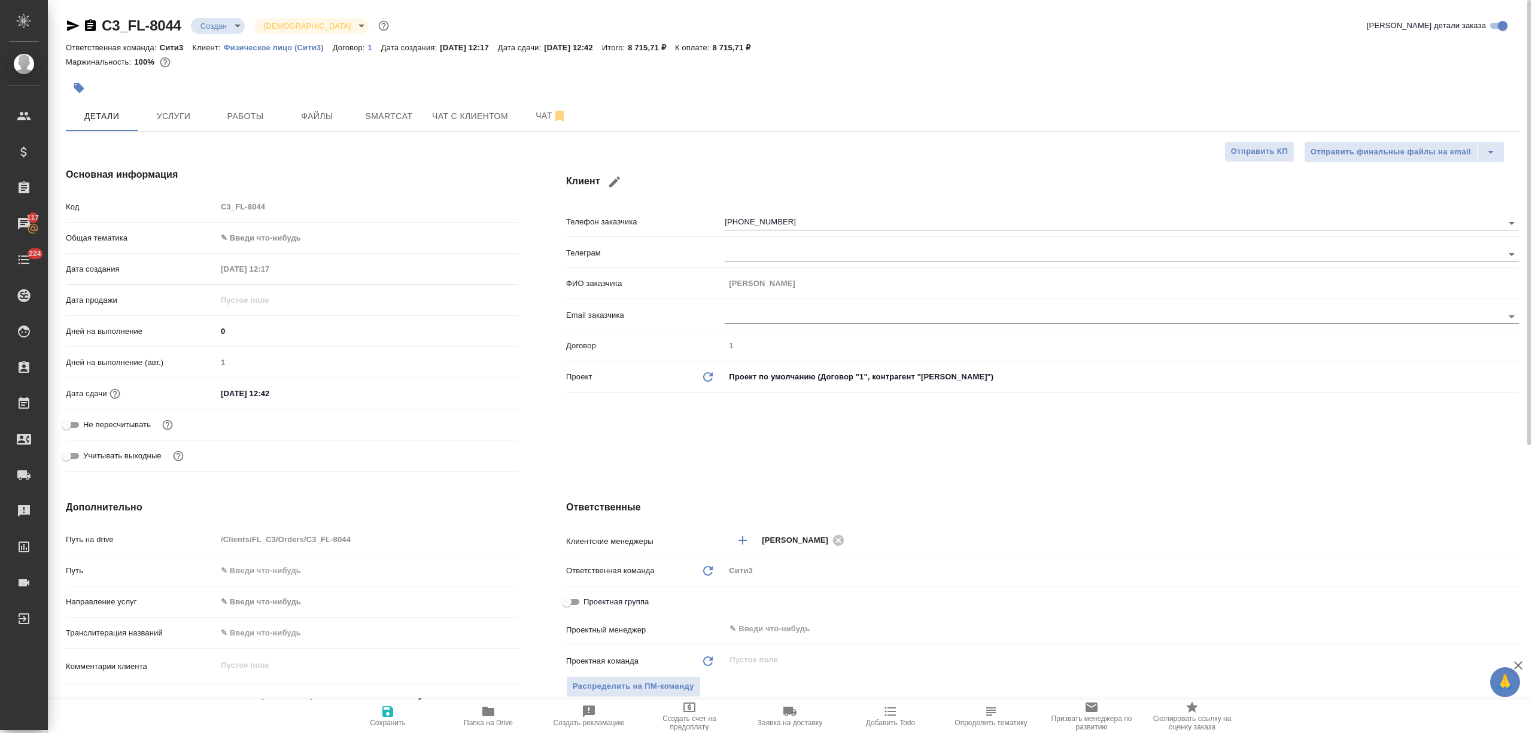
type textarea "x"
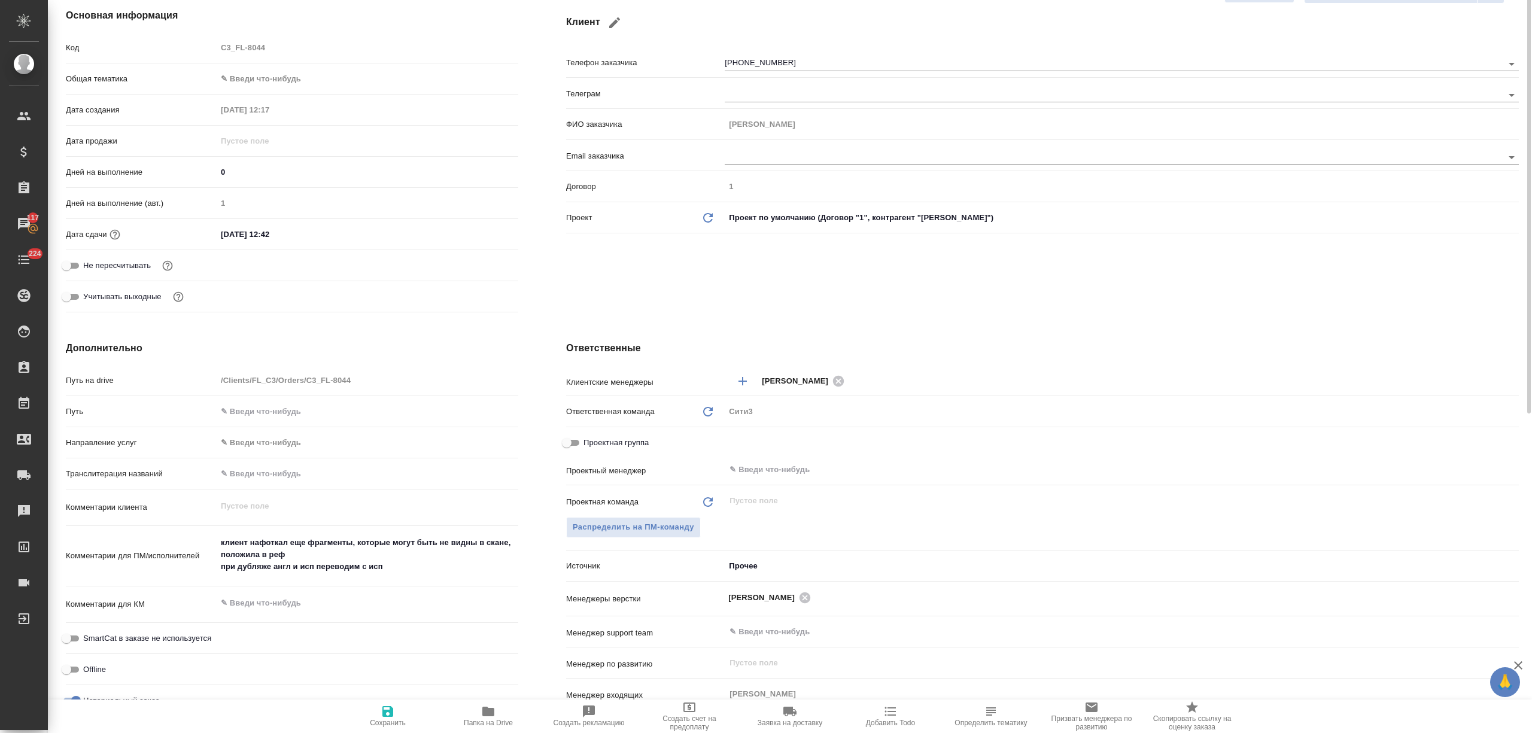
scroll to position [239, 0]
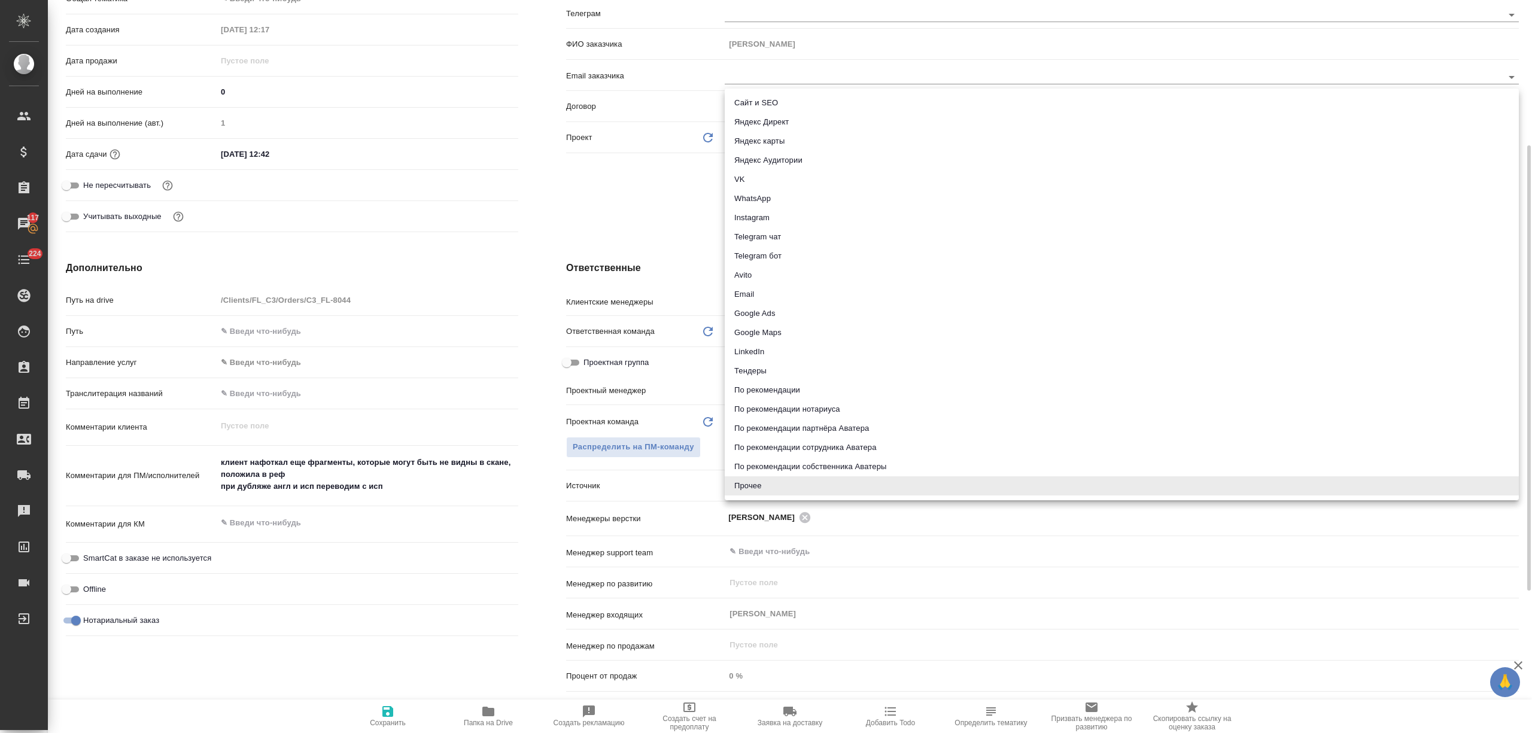
click at [753, 482] on body "🙏 .cls-1 fill:#fff; AWATERA Nikitina Tatiana Клиенты Спецификации Заказы 117 Ча…" at bounding box center [766, 366] width 1532 height 733
click at [797, 137] on li "Яндекс карты" at bounding box center [1121, 141] width 794 height 19
type textarea "x"
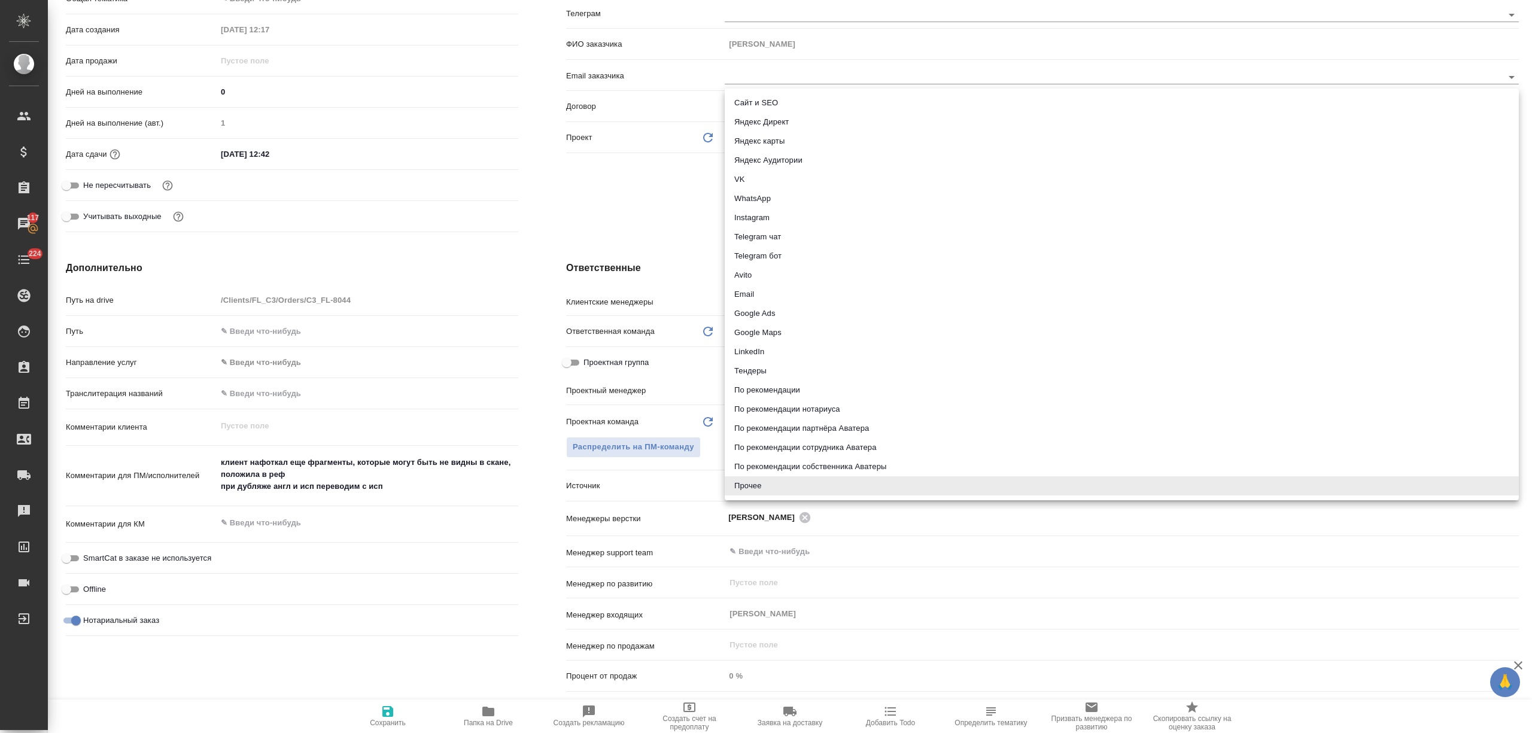
type input "yandexMaps"
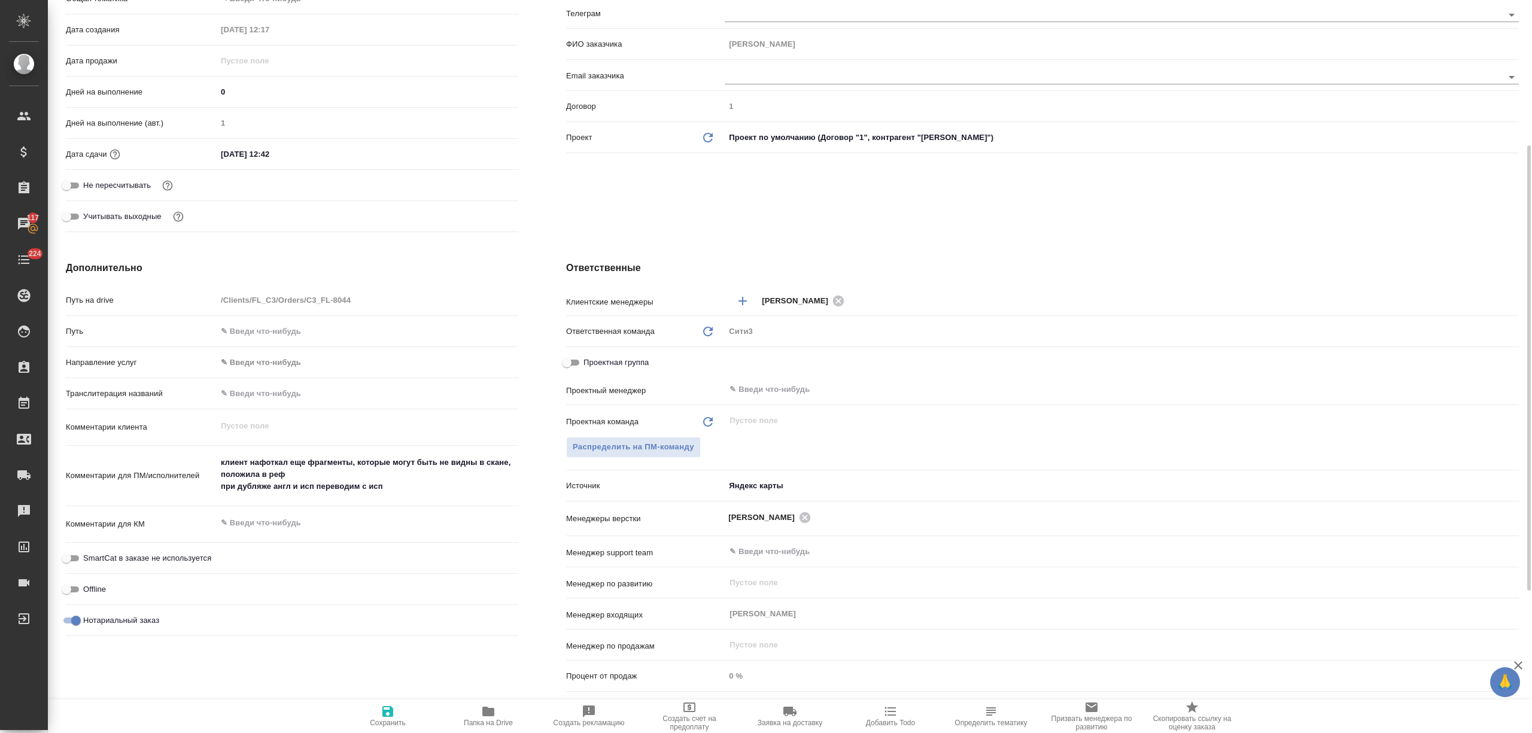
click at [418, 708] on span "Сохранить" at bounding box center [388, 715] width 86 height 23
type textarea "x"
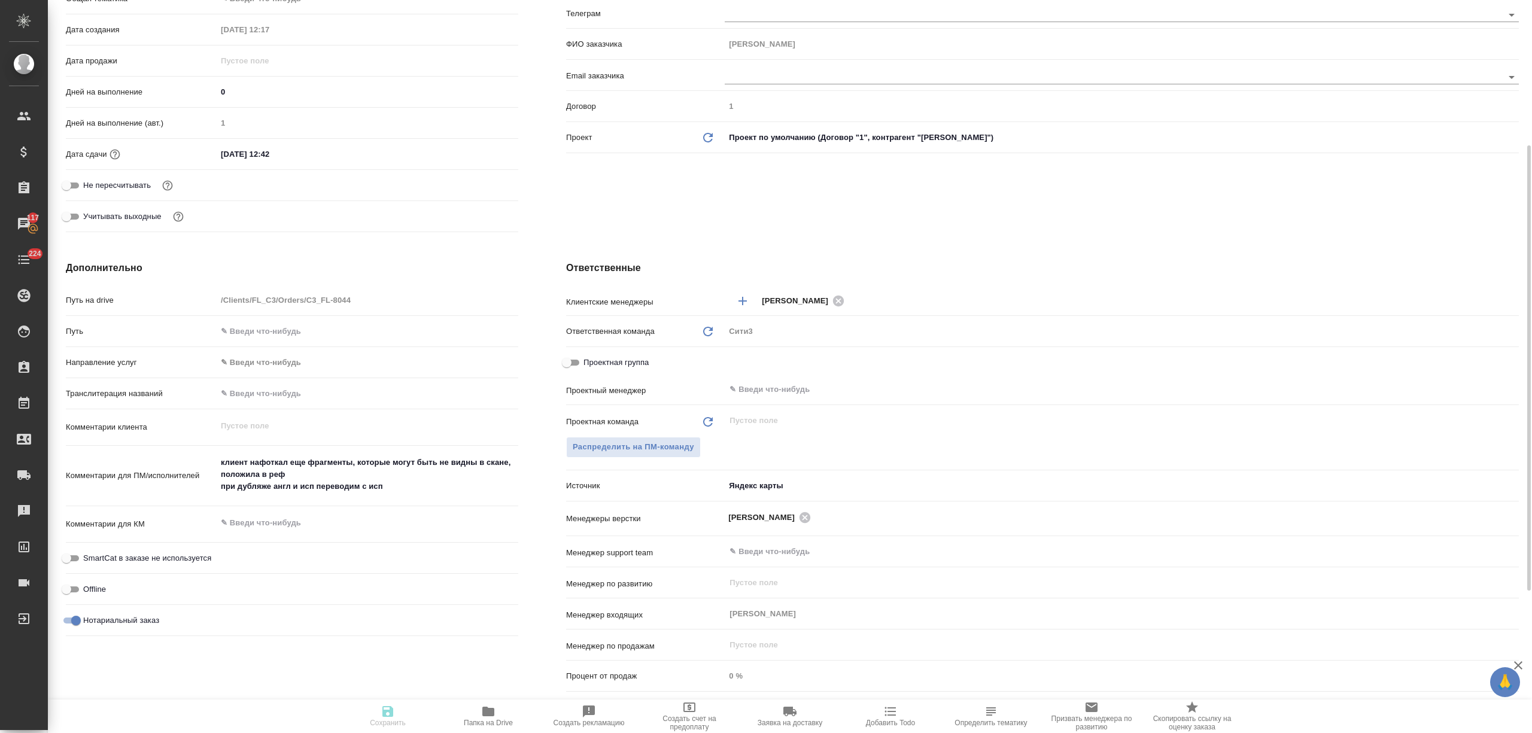
type textarea "x"
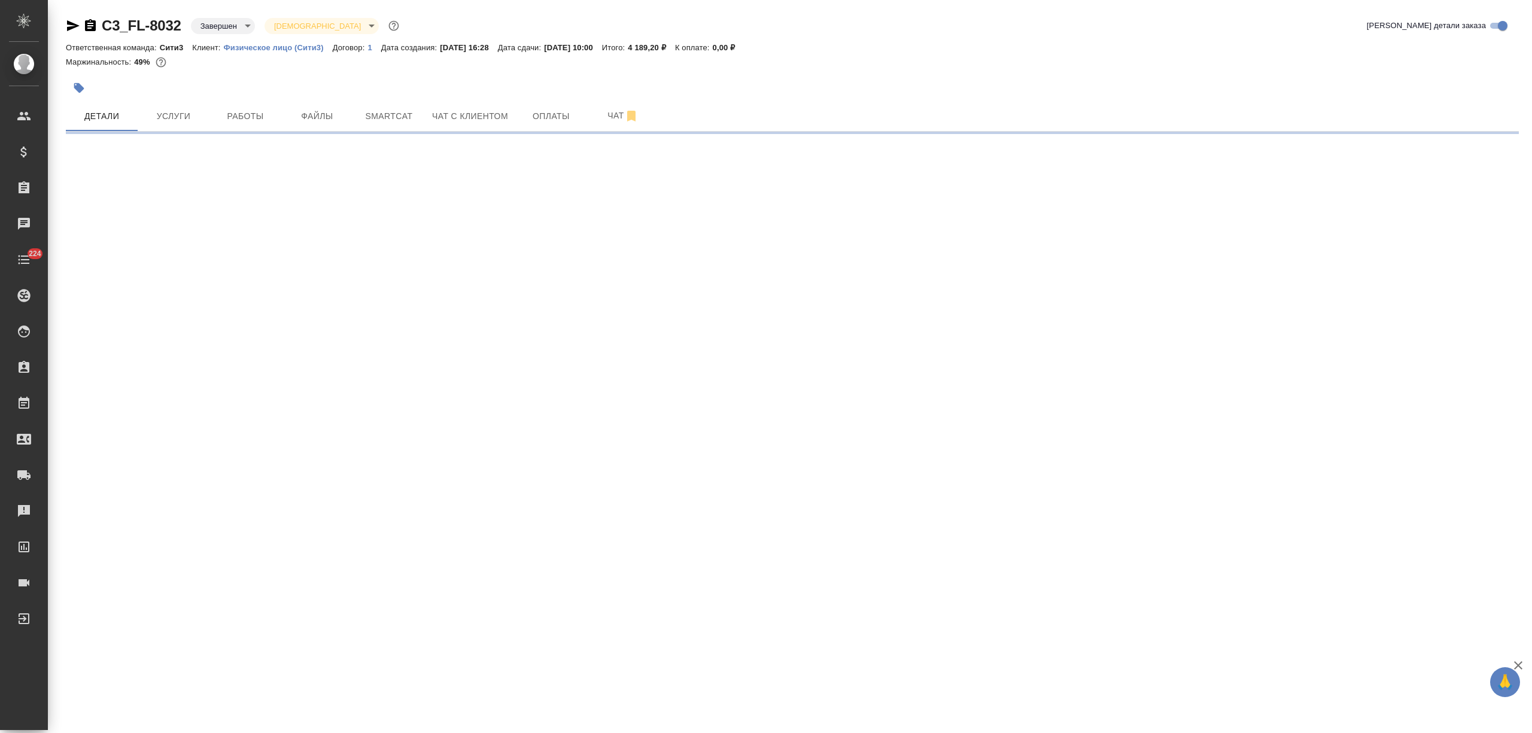
select select "RU"
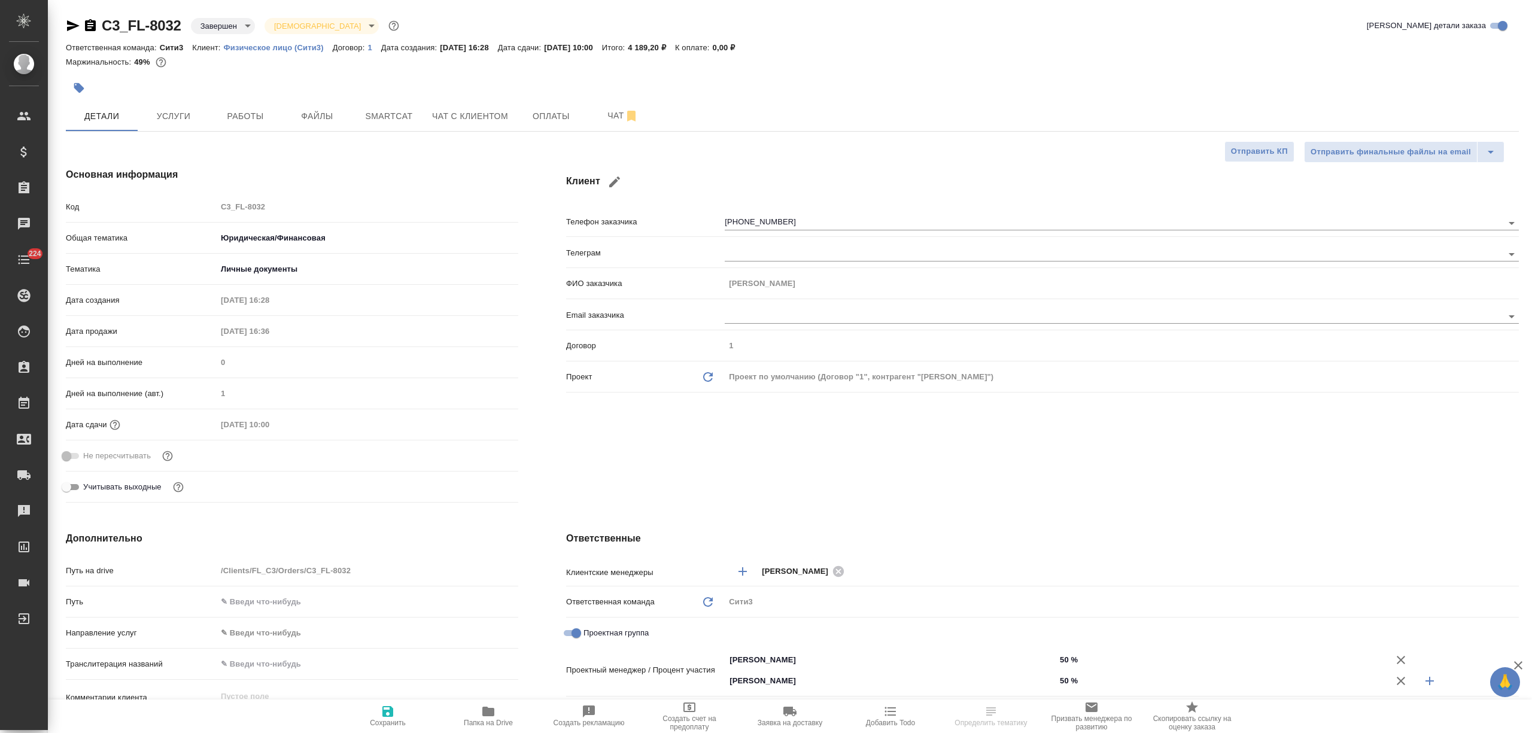
type textarea "x"
click at [187, 110] on span "Услуги" at bounding box center [173, 116] width 57 height 15
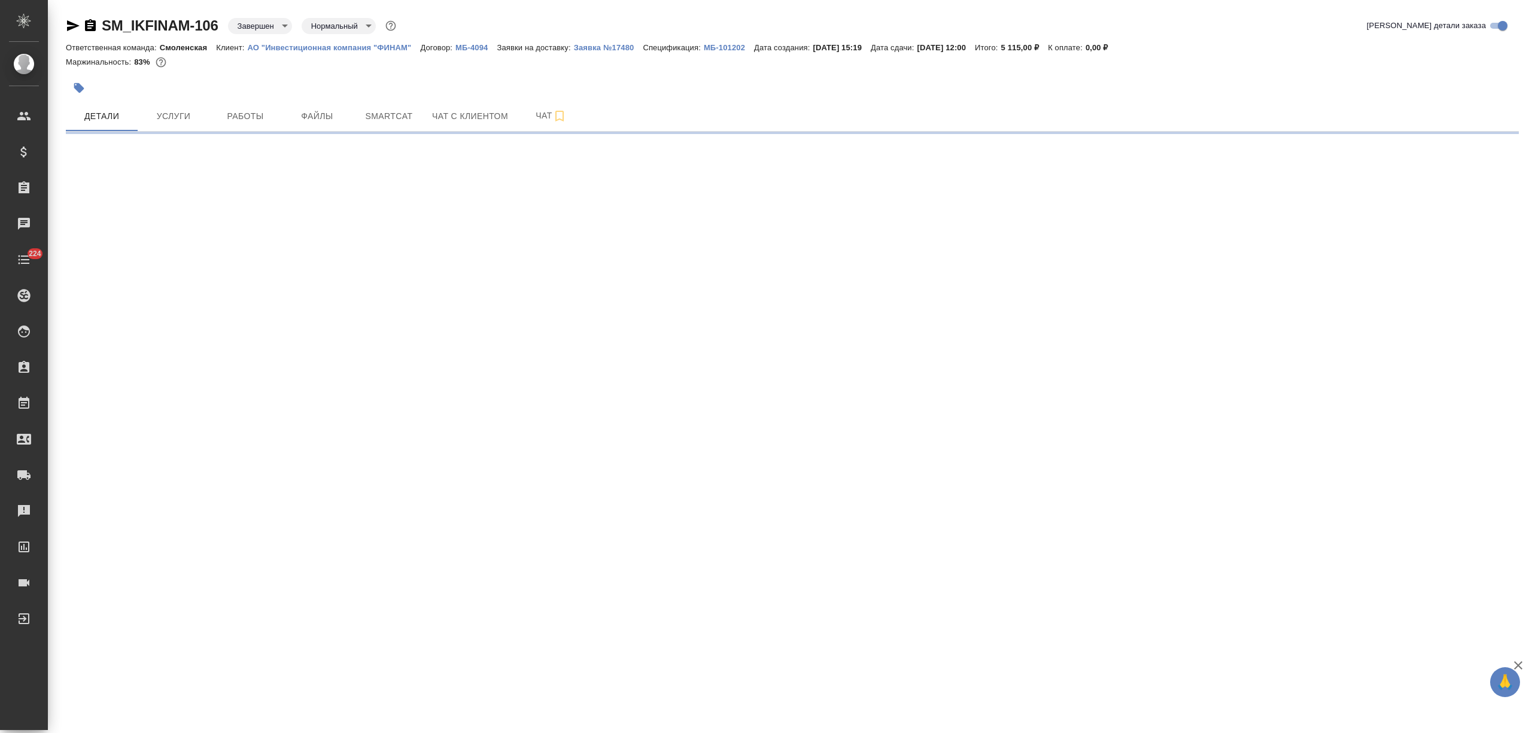
select select "RU"
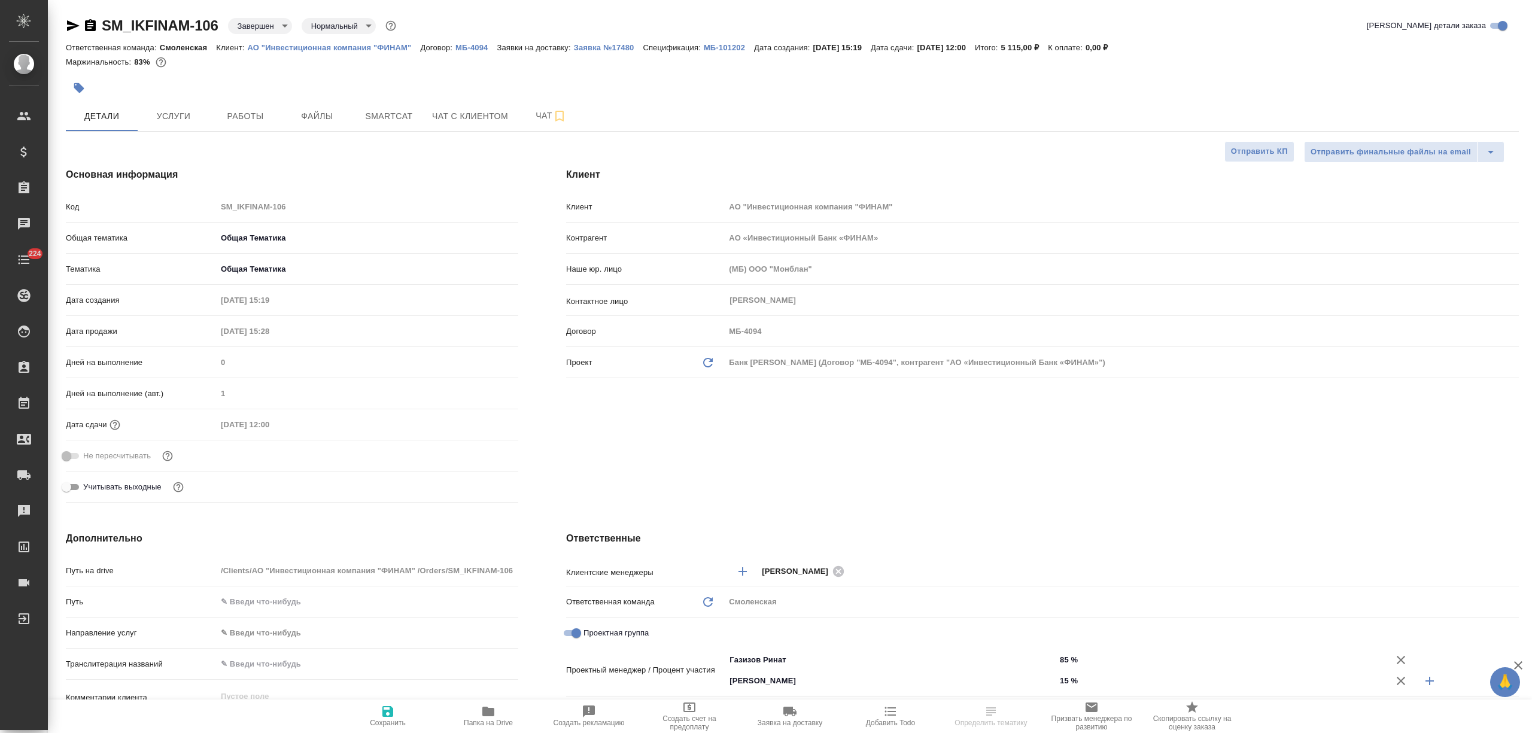
type textarea "x"
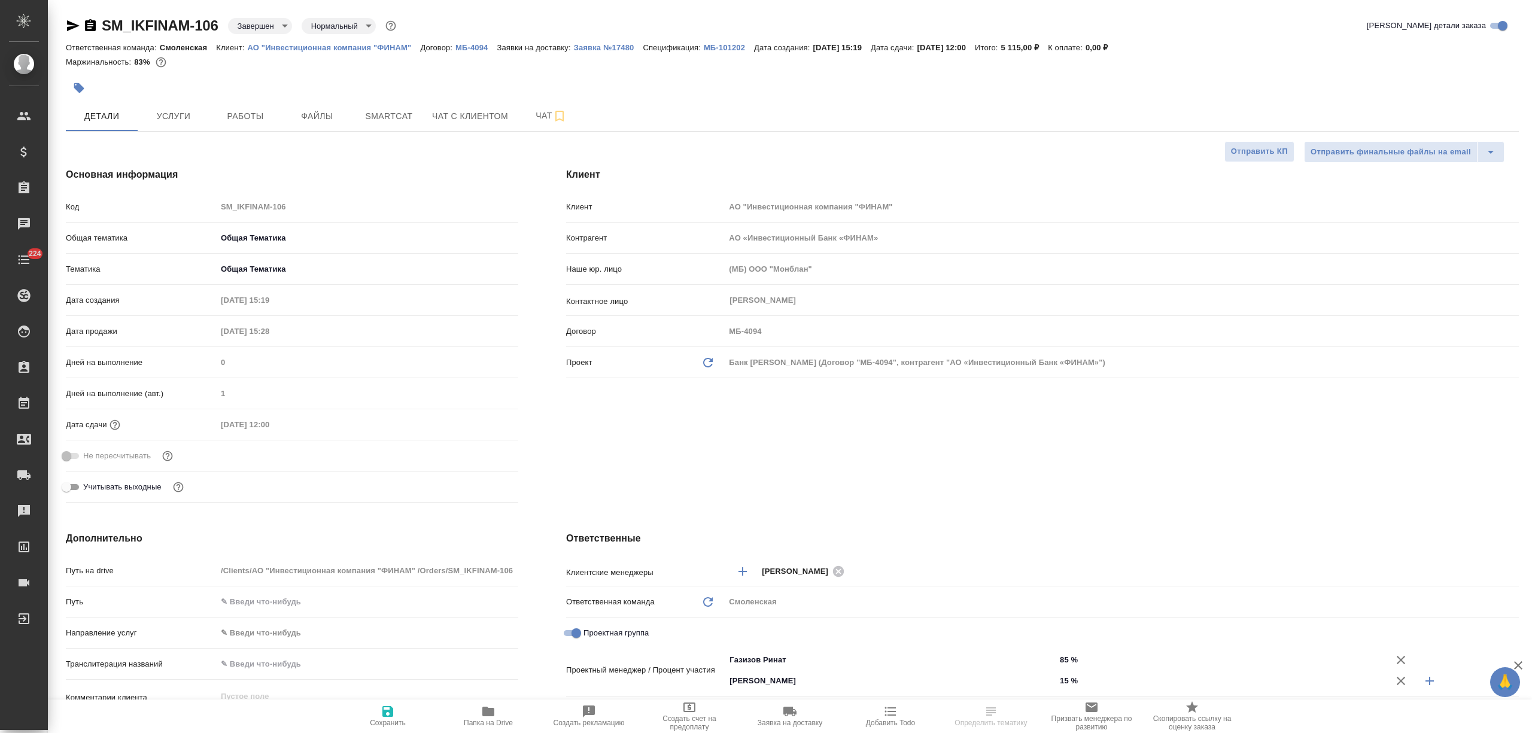
type textarea "x"
click at [592, 49] on p "Заявка №17480" at bounding box center [608, 47] width 69 height 9
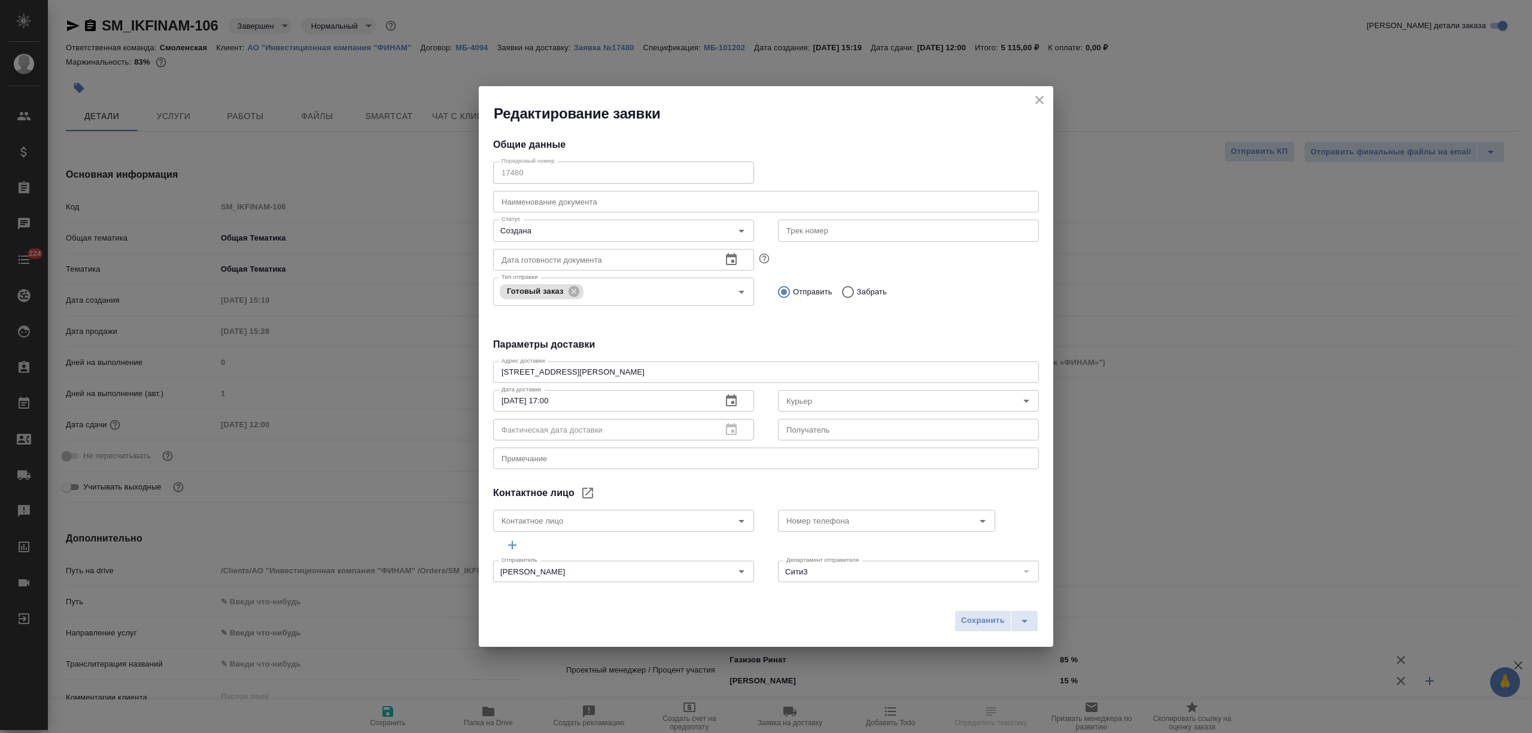
type input "[PERSON_NAME]"
type input "7 926 582 5858"
type textarea "x"
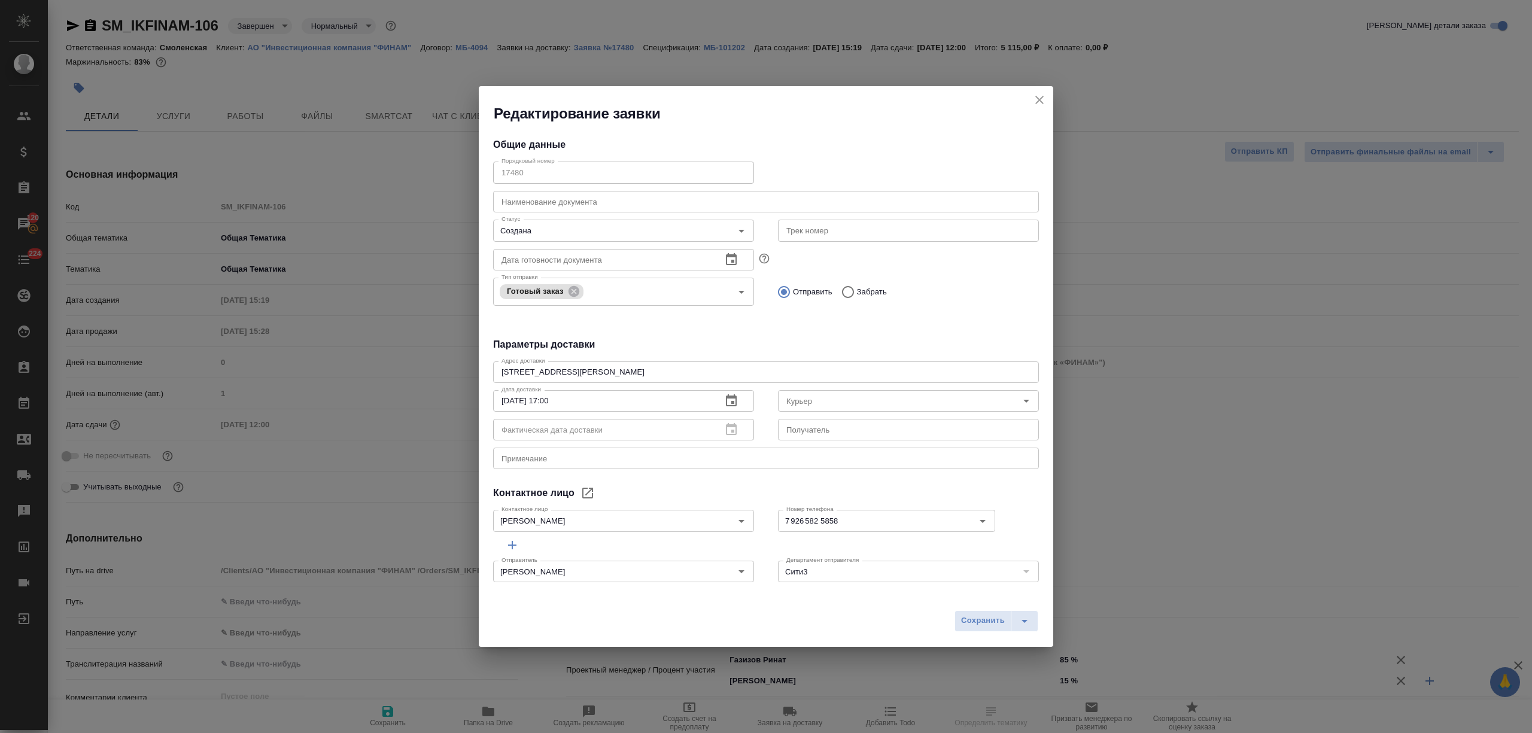
type textarea "x"
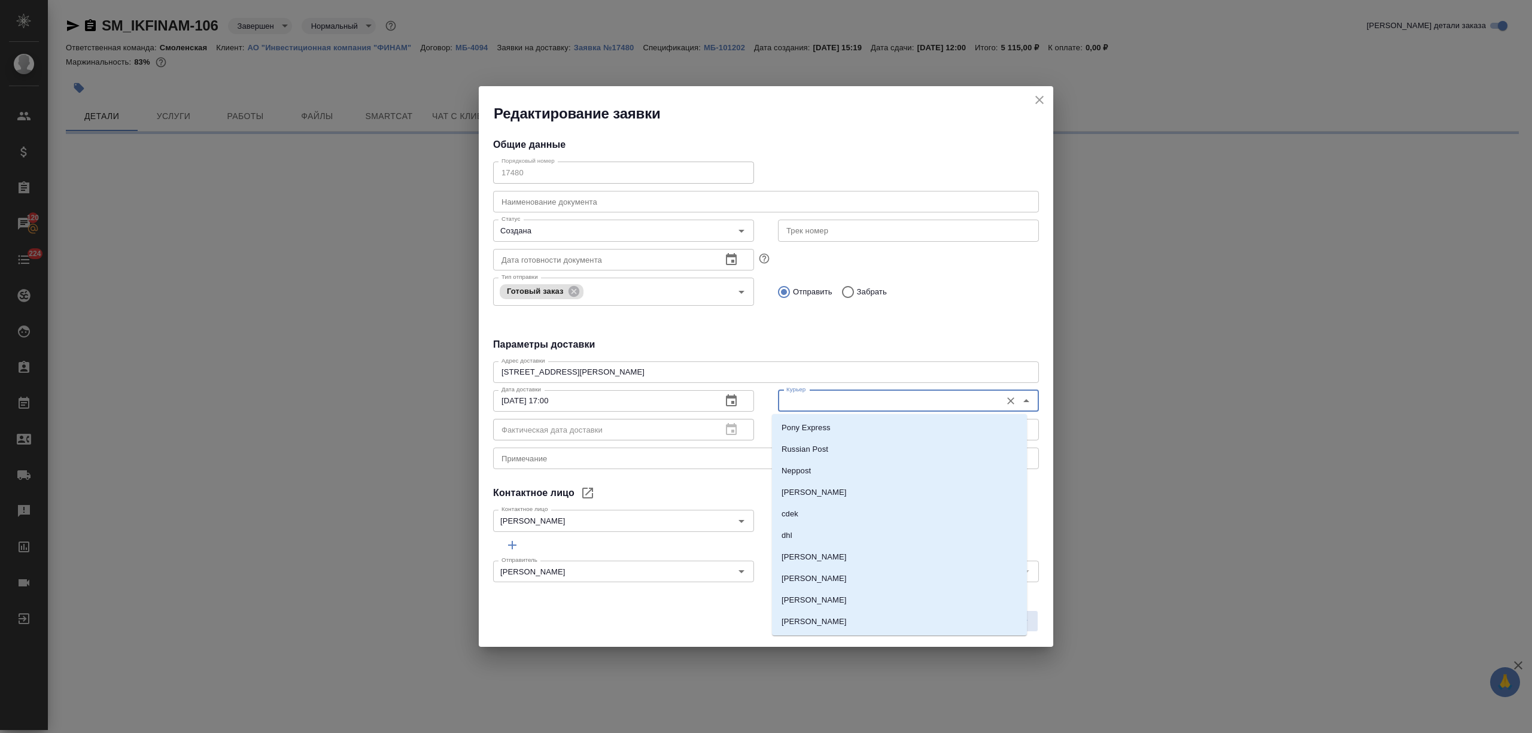
click at [817, 403] on input "Курьер" at bounding box center [888, 401] width 214 height 14
select select "RU"
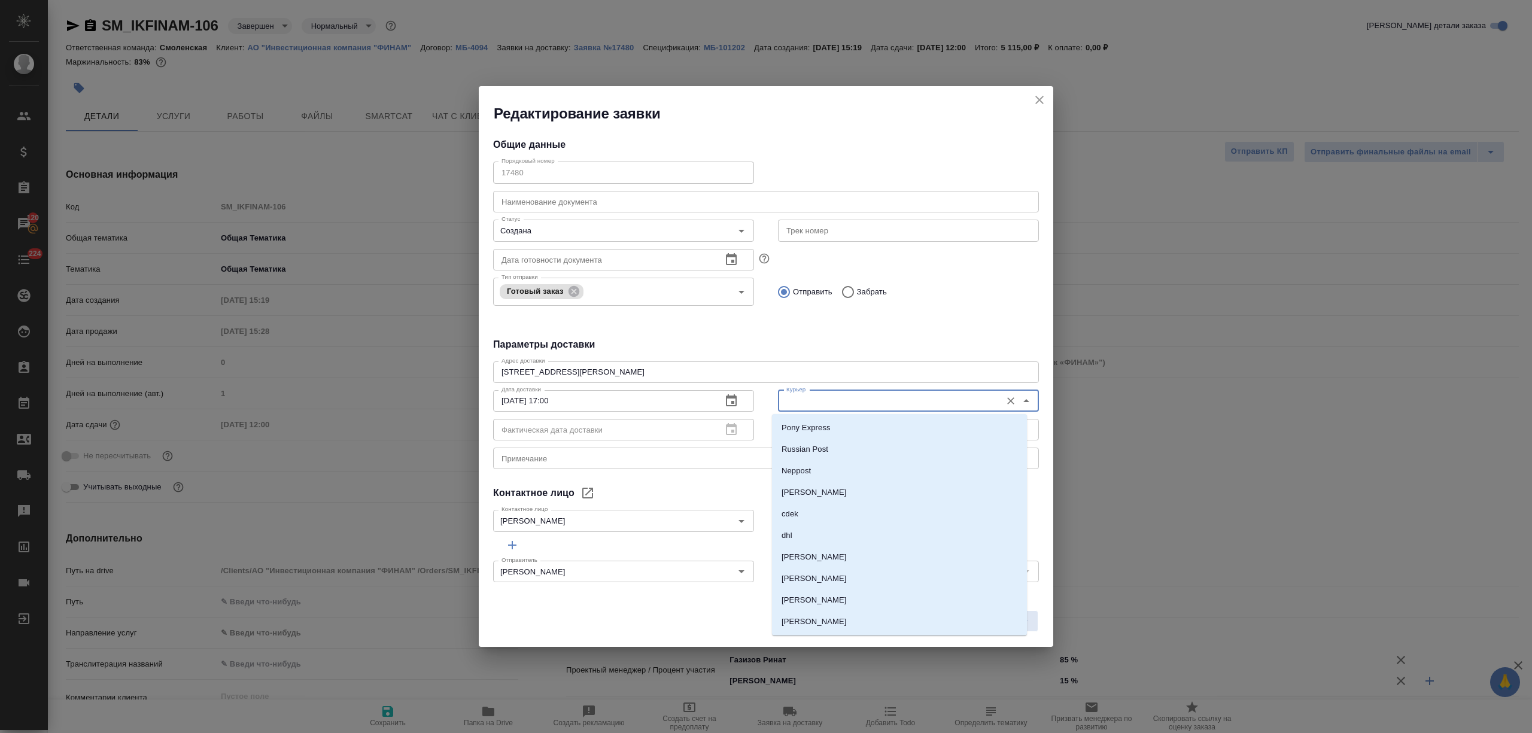
type textarea "x"
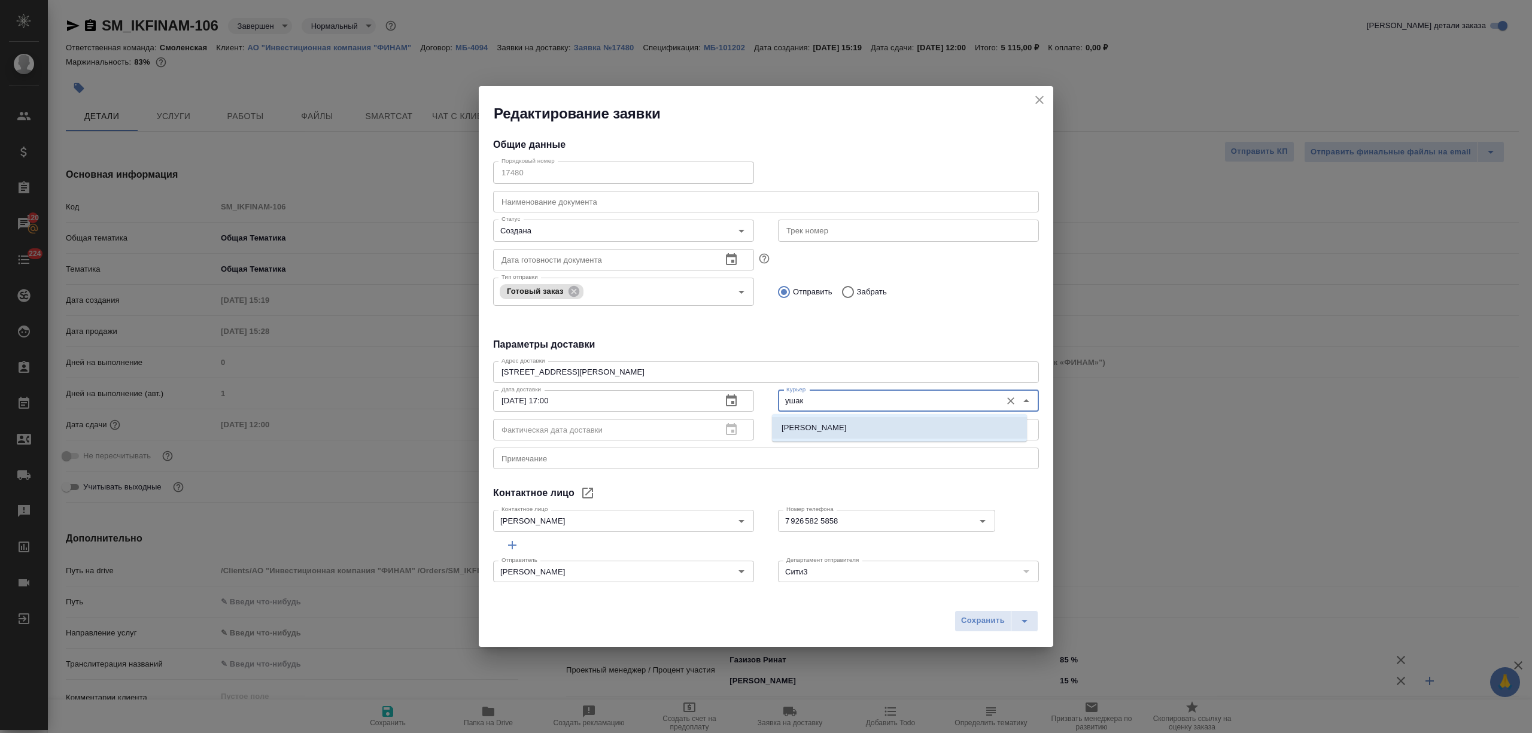
click at [829, 426] on p "[PERSON_NAME]" at bounding box center [813, 428] width 65 height 12
type input "[PERSON_NAME]"
click at [597, 226] on input "Создана" at bounding box center [604, 230] width 214 height 14
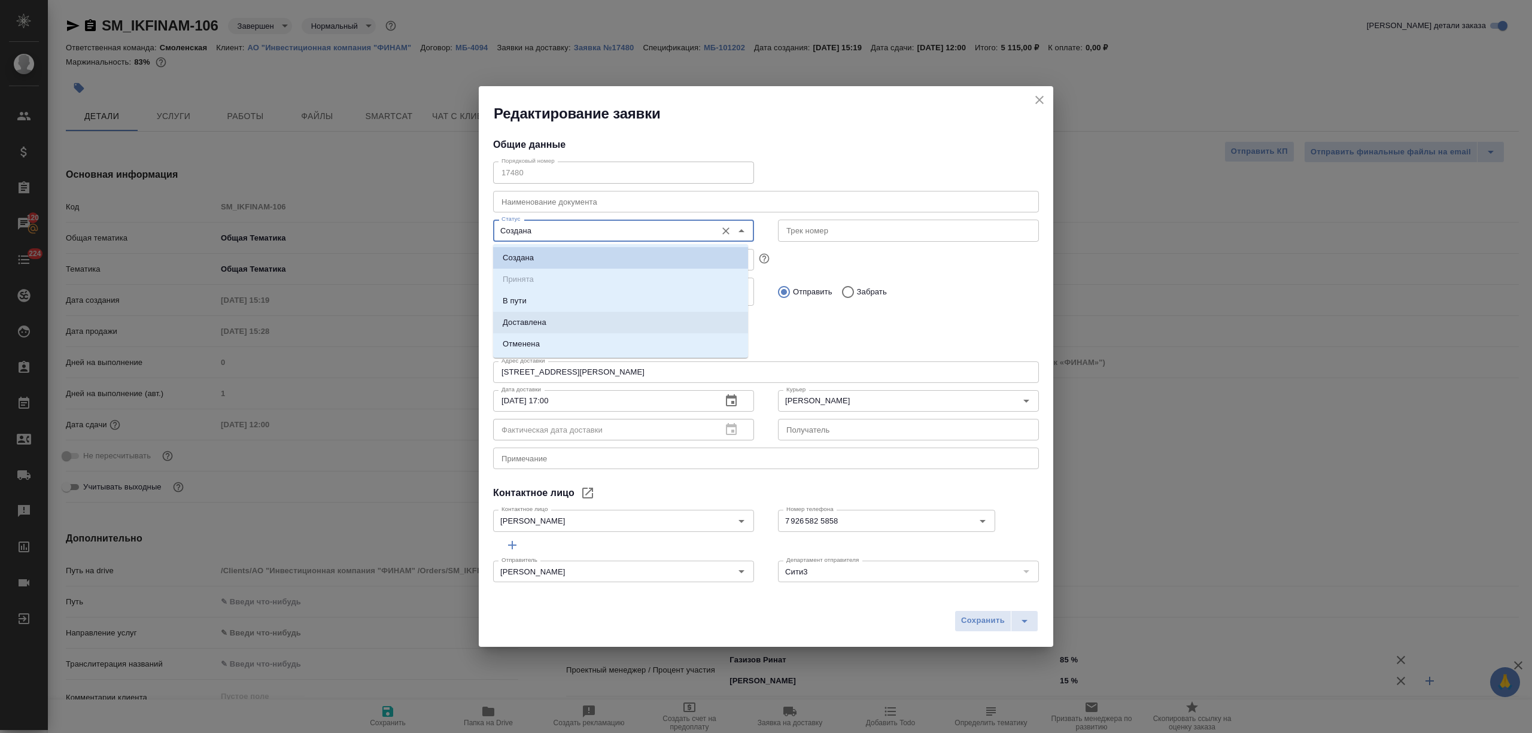
click at [566, 324] on li "Доставлена" at bounding box center [620, 323] width 255 height 22
type input "Доставлена"
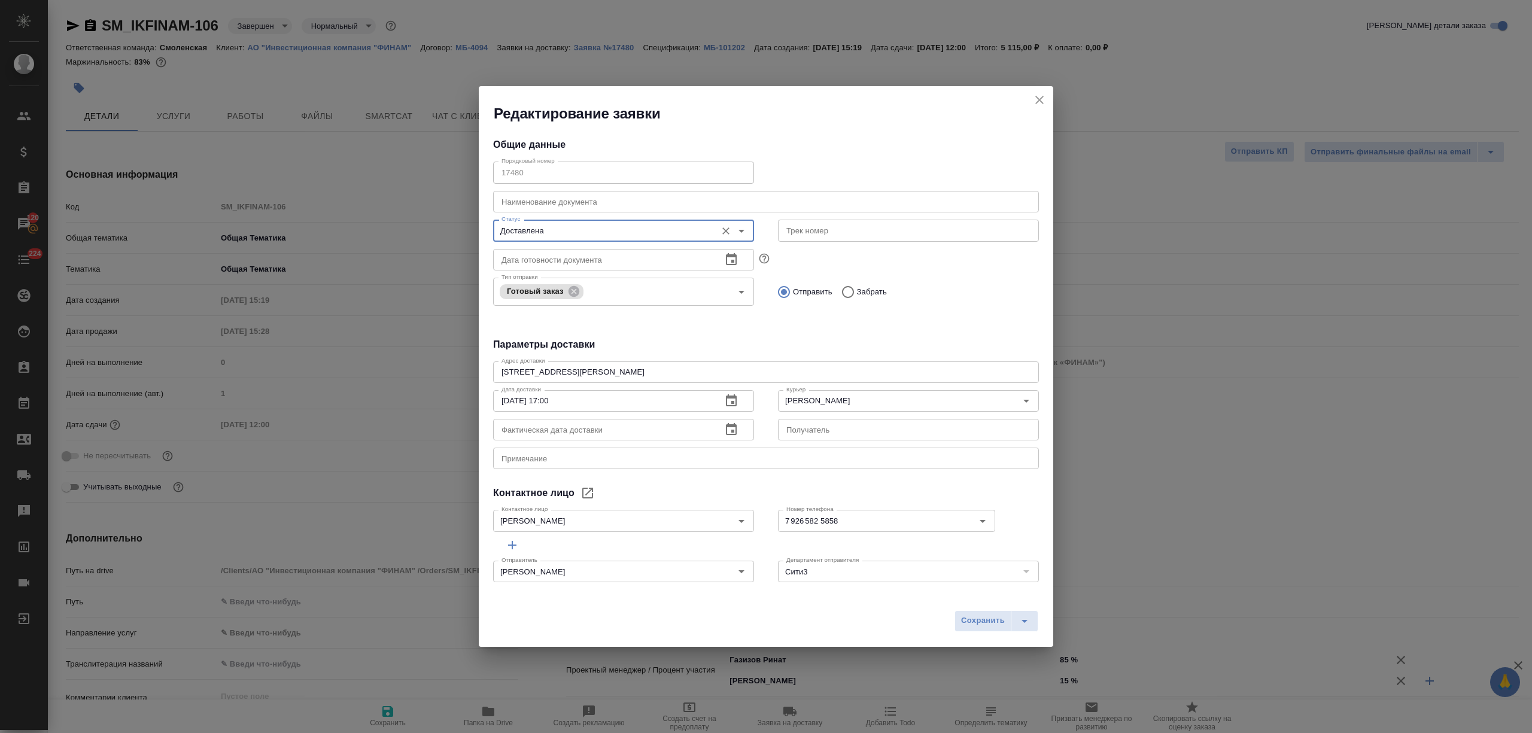
click at [943, 620] on div "Сохранить" at bounding box center [766, 625] width 574 height 42
click at [970, 620] on span "Сохранить" at bounding box center [983, 621] width 44 height 14
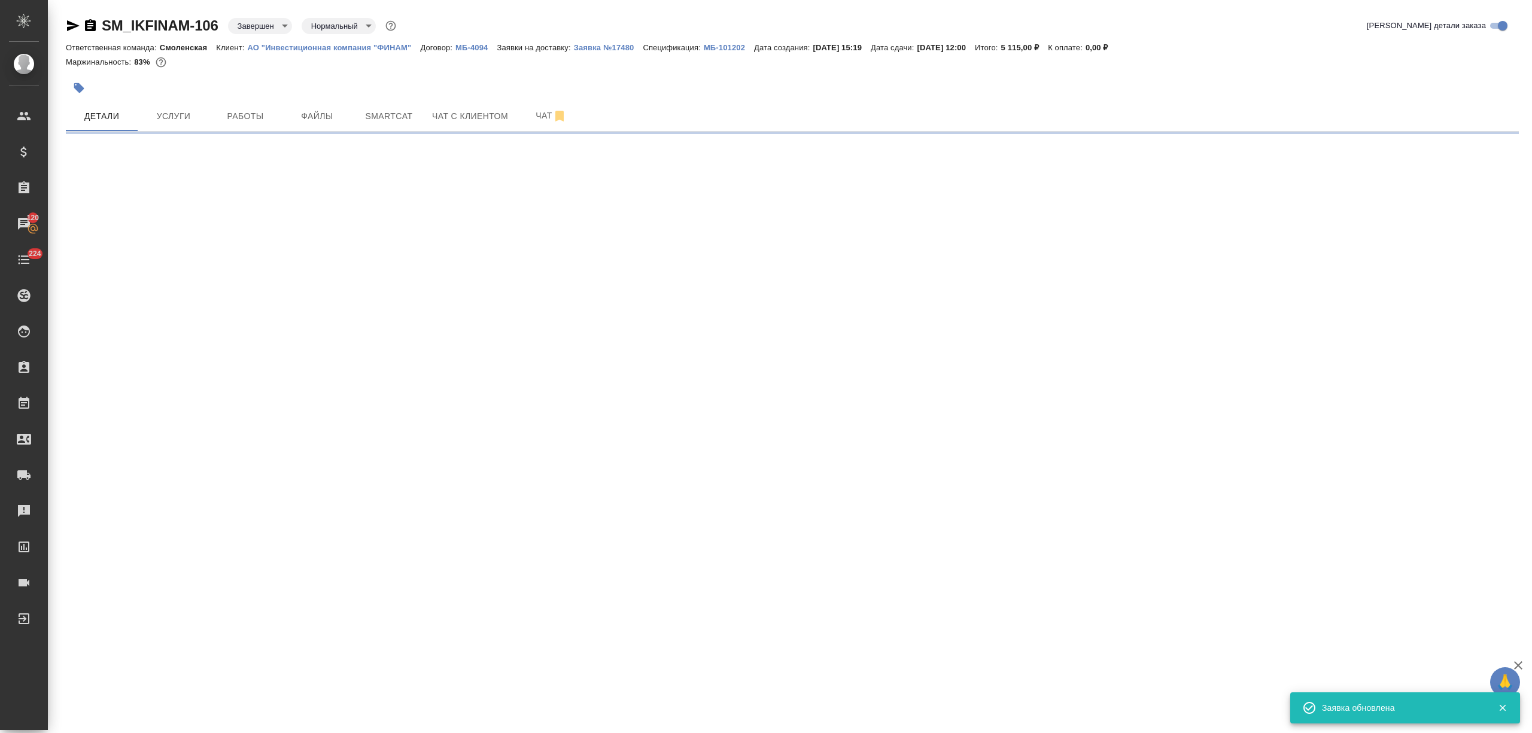
select select "RU"
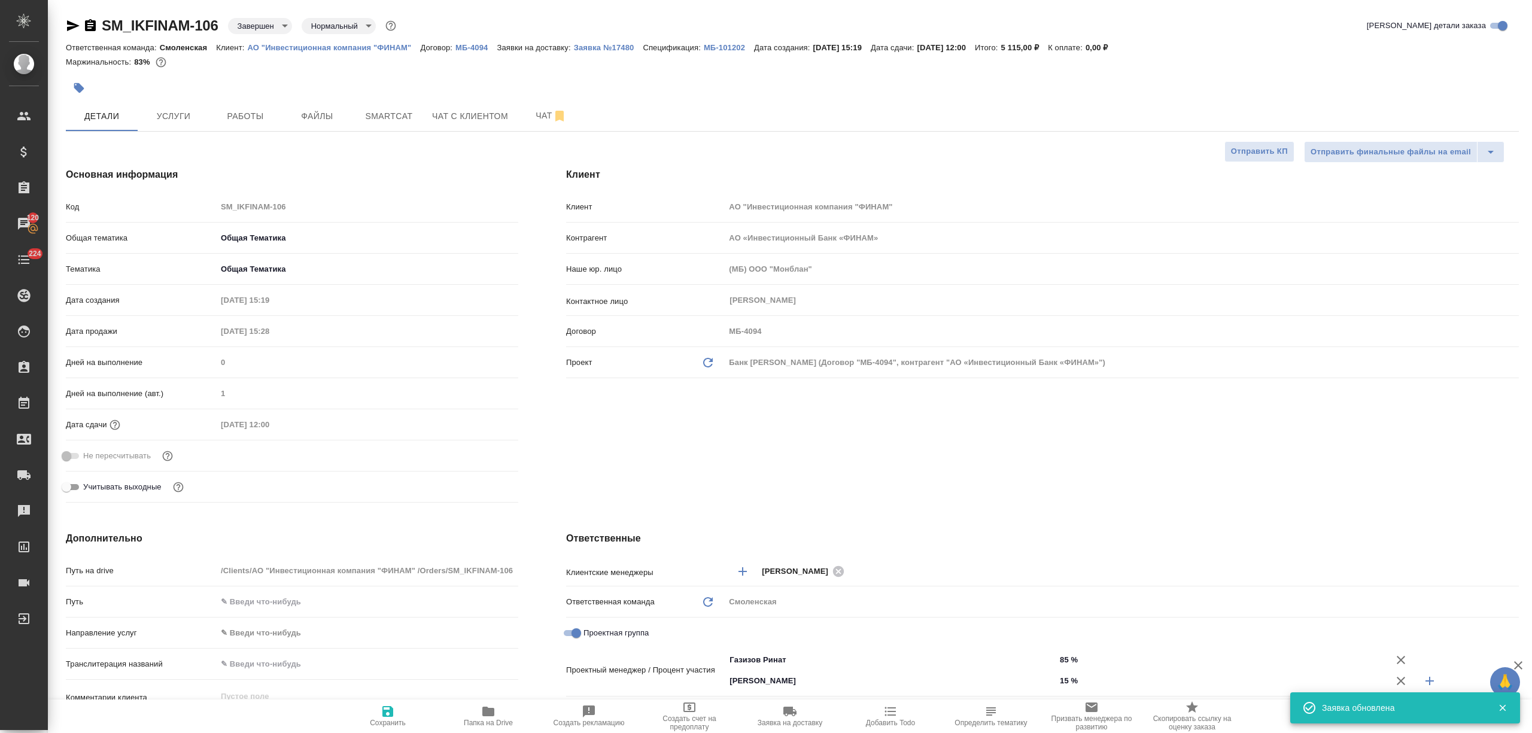
type textarea "x"
